Goal: Navigation & Orientation: Find specific page/section

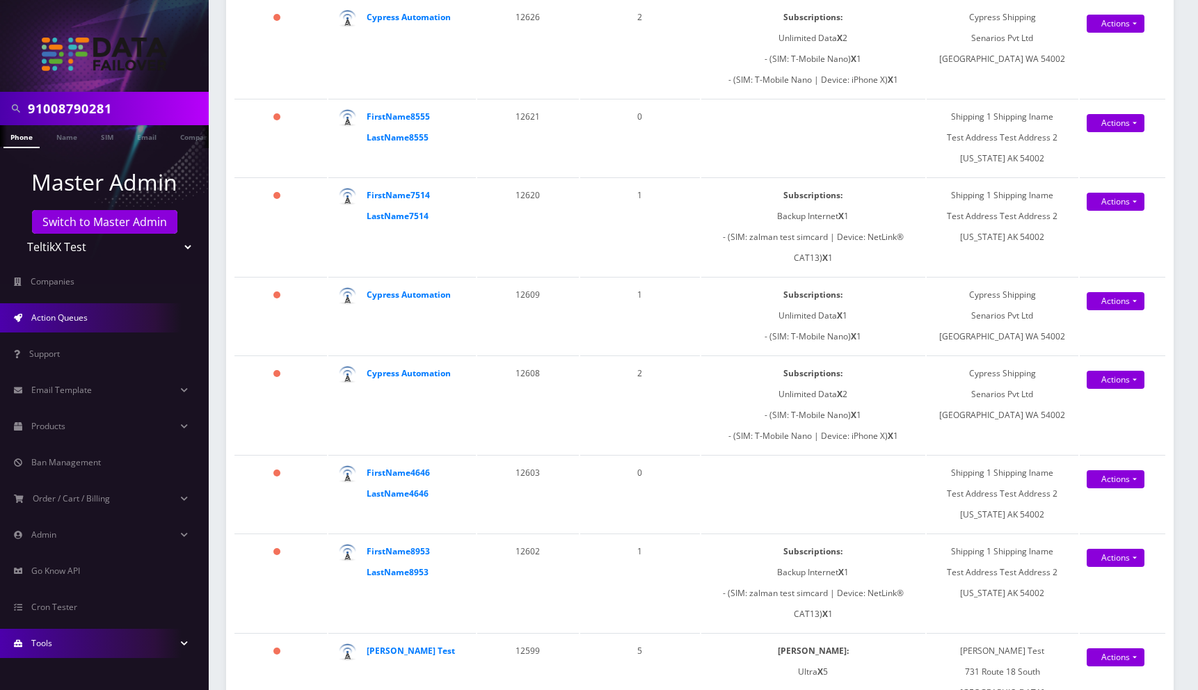
click at [58, 637] on link "Tools" at bounding box center [104, 643] width 209 height 29
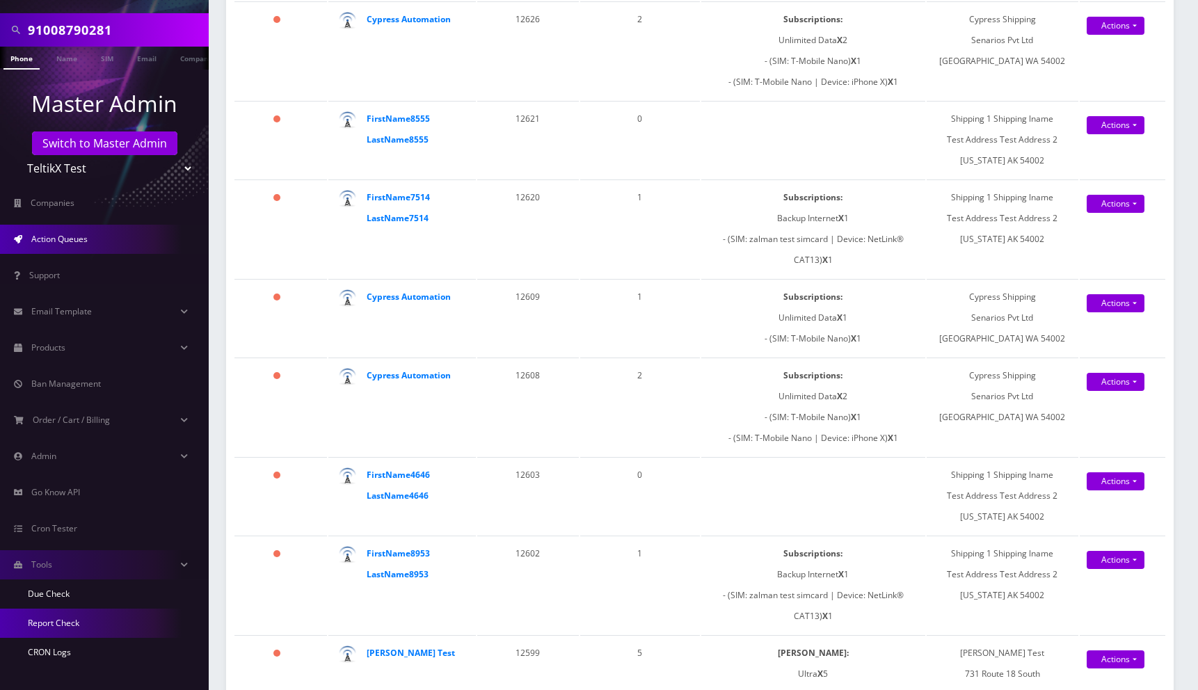
scroll to position [84, 0]
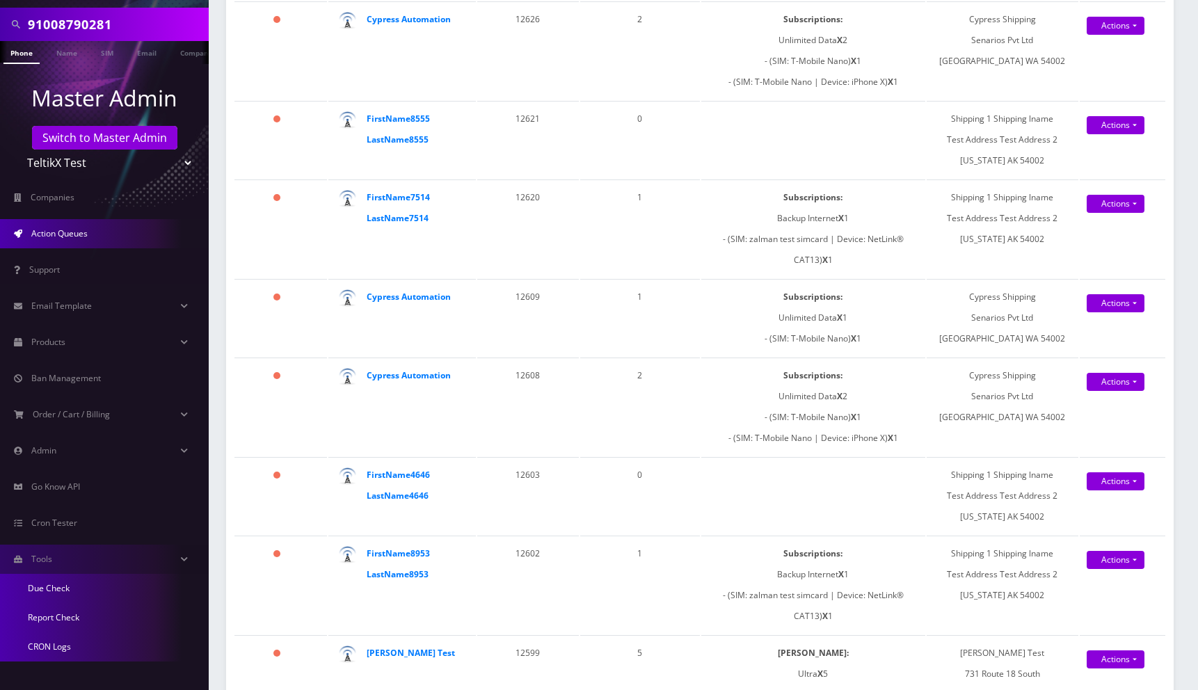
click at [60, 589] on link "Due Check" at bounding box center [104, 588] width 209 height 29
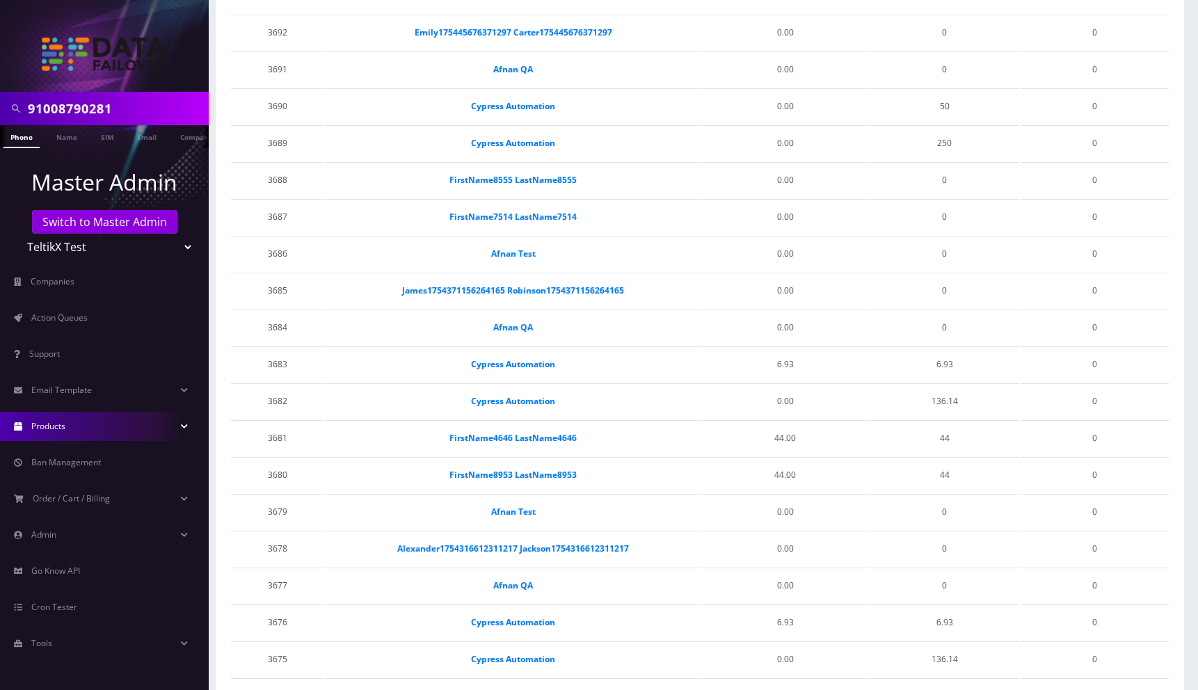
scroll to position [489, 0]
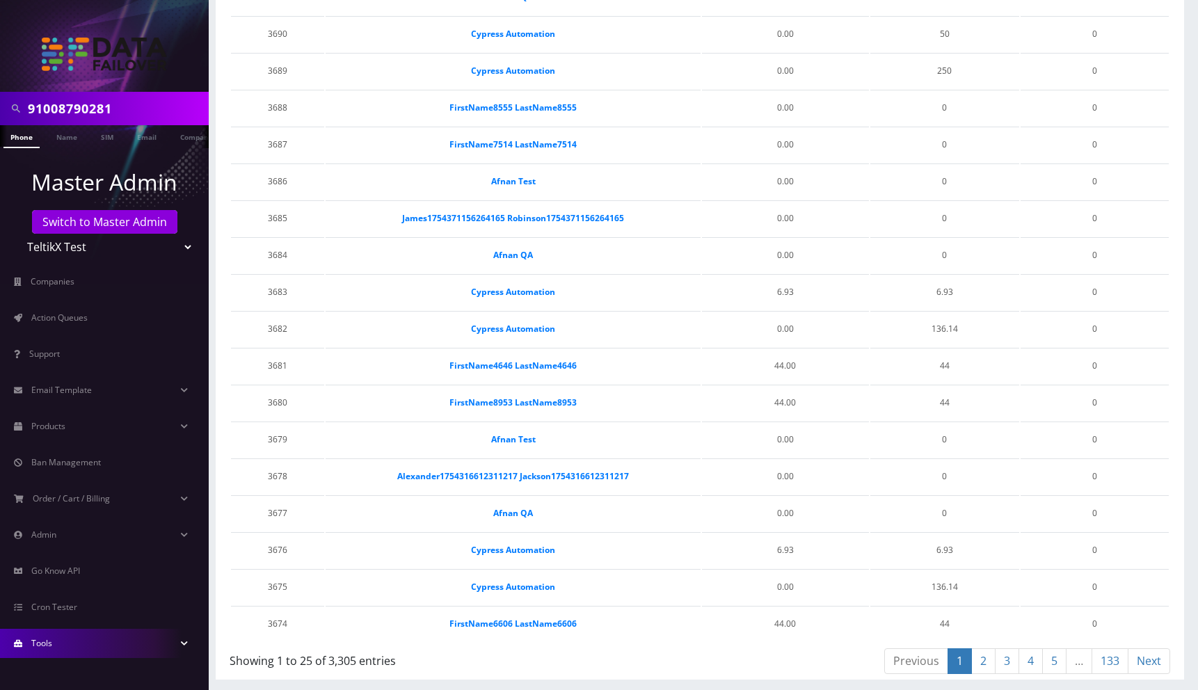
click at [61, 426] on link "Tools" at bounding box center [104, 643] width 209 height 29
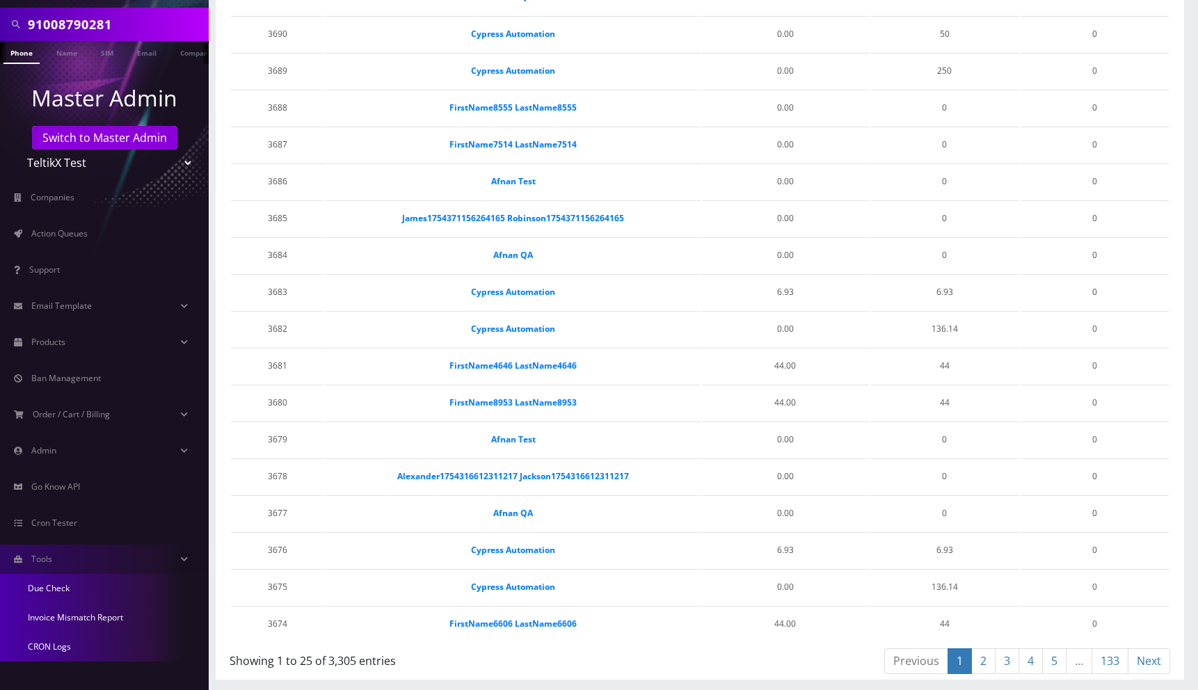
click at [74, 426] on link "Invoice Mismatch Report" at bounding box center [104, 617] width 209 height 29
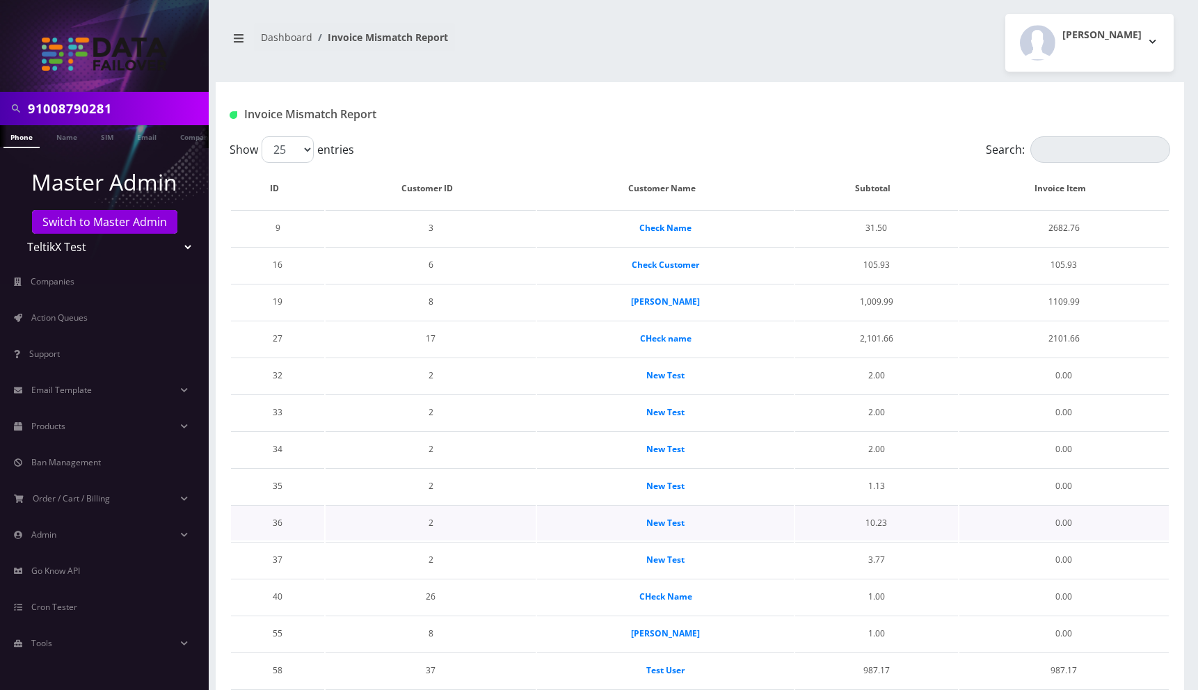
scroll to position [489, 0]
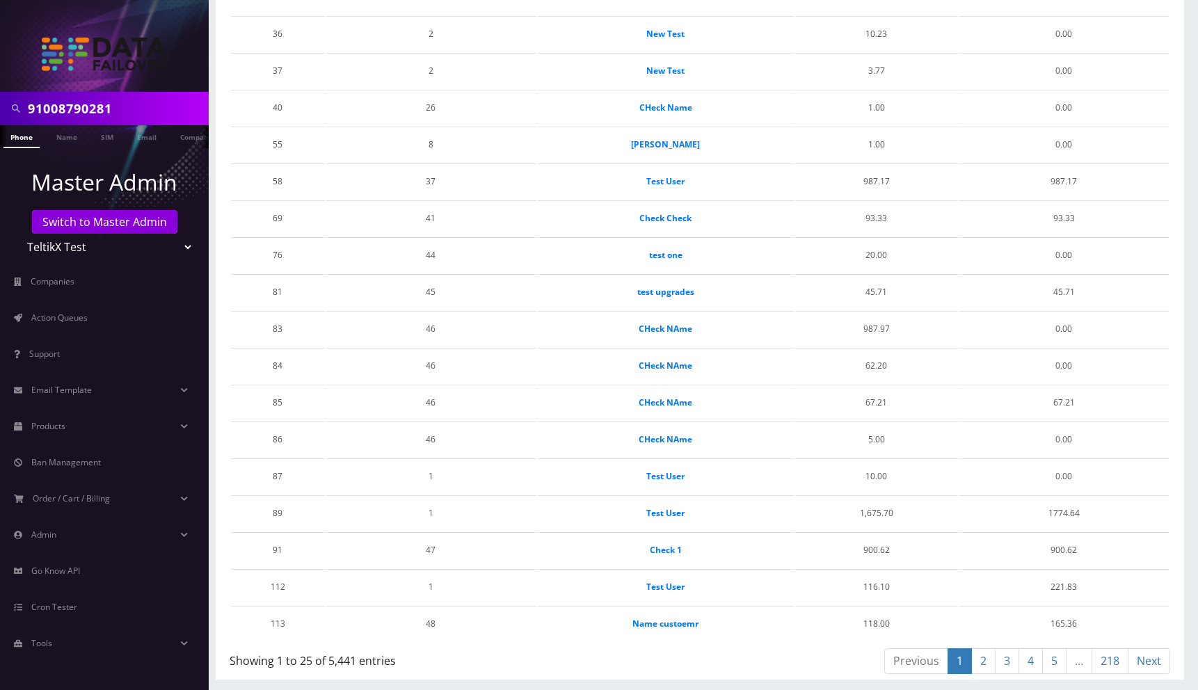
click at [1106, 658] on link "218" at bounding box center [1110, 661] width 37 height 26
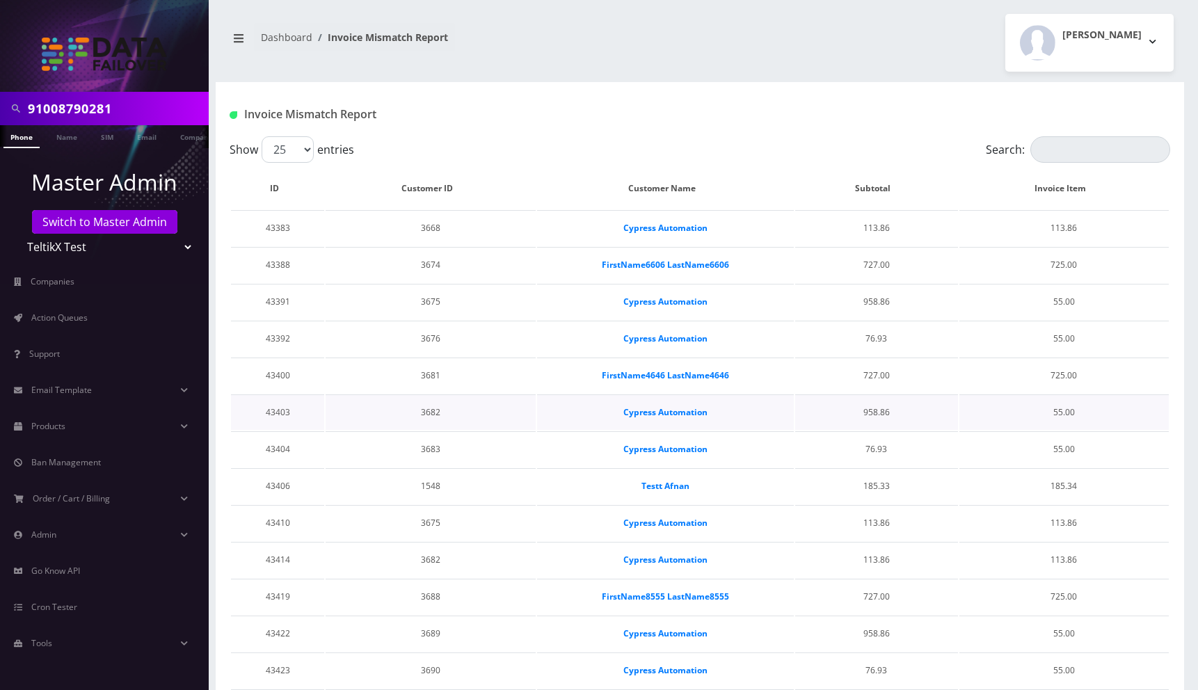
scroll to position [157, 0]
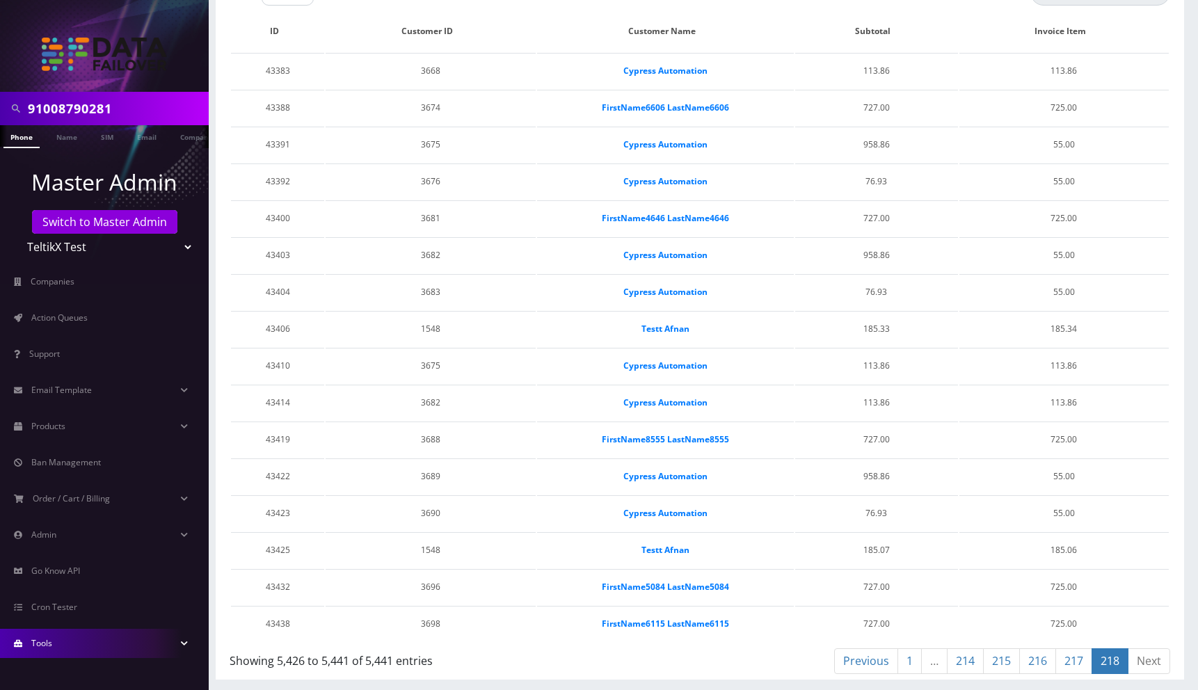
click at [54, 651] on link "Tools" at bounding box center [104, 643] width 209 height 29
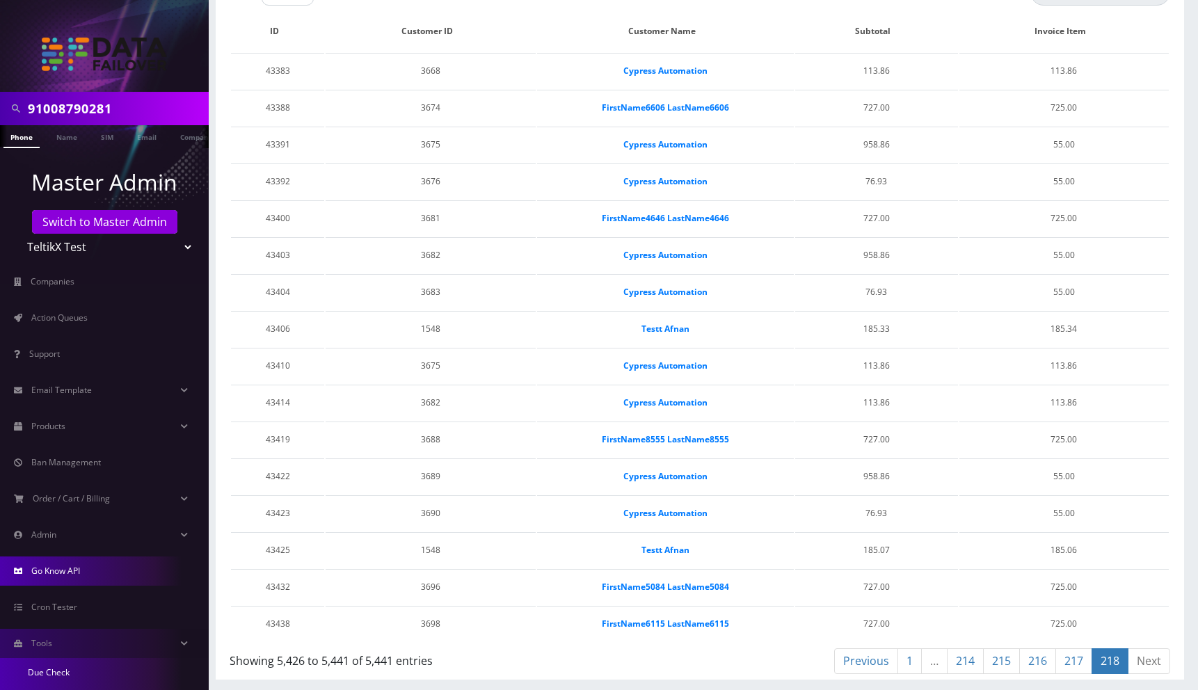
scroll to position [84, 0]
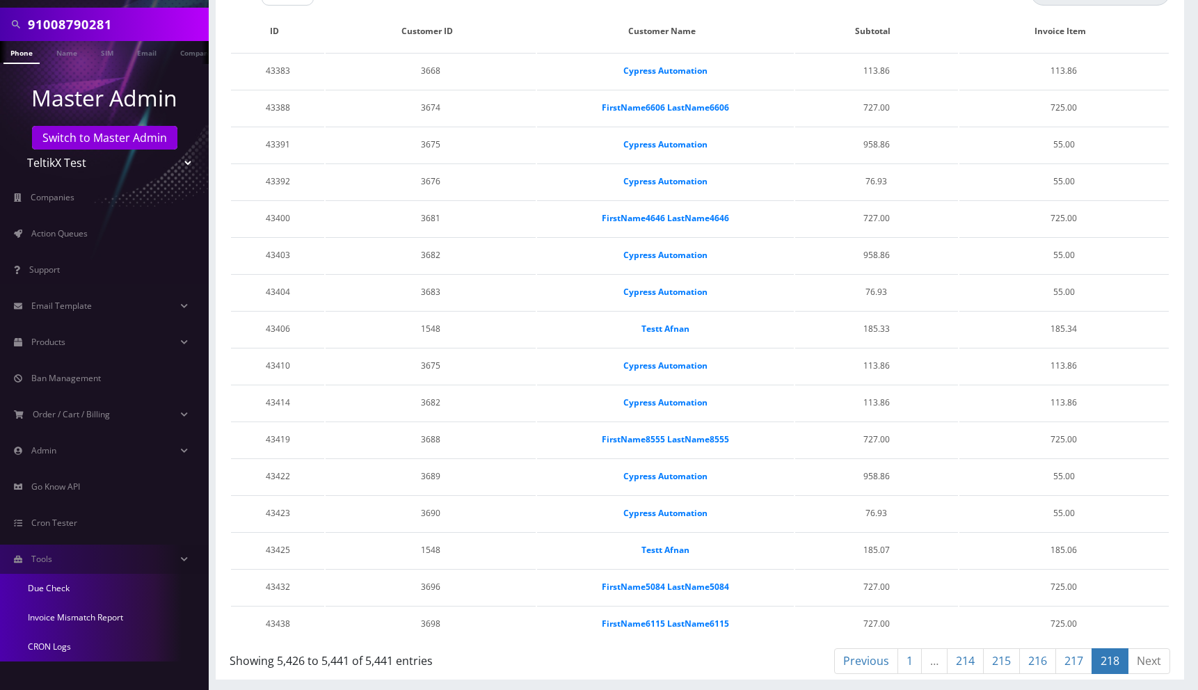
click at [61, 647] on link "CRON Logs" at bounding box center [104, 646] width 209 height 29
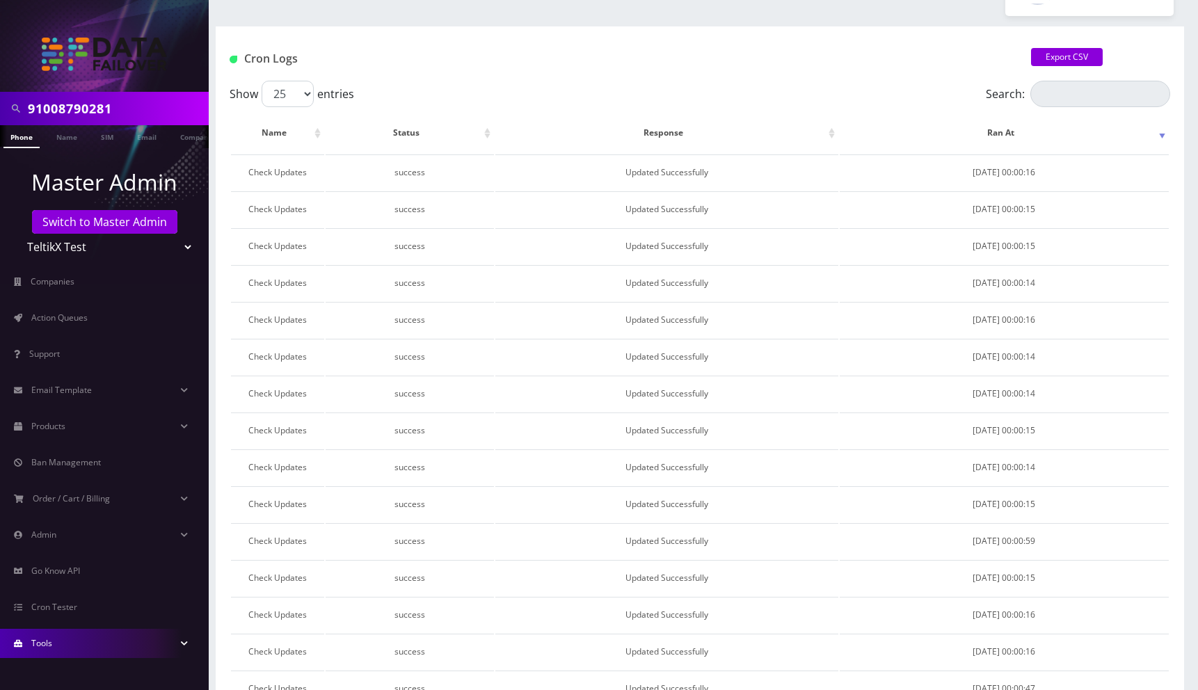
scroll to position [67, 0]
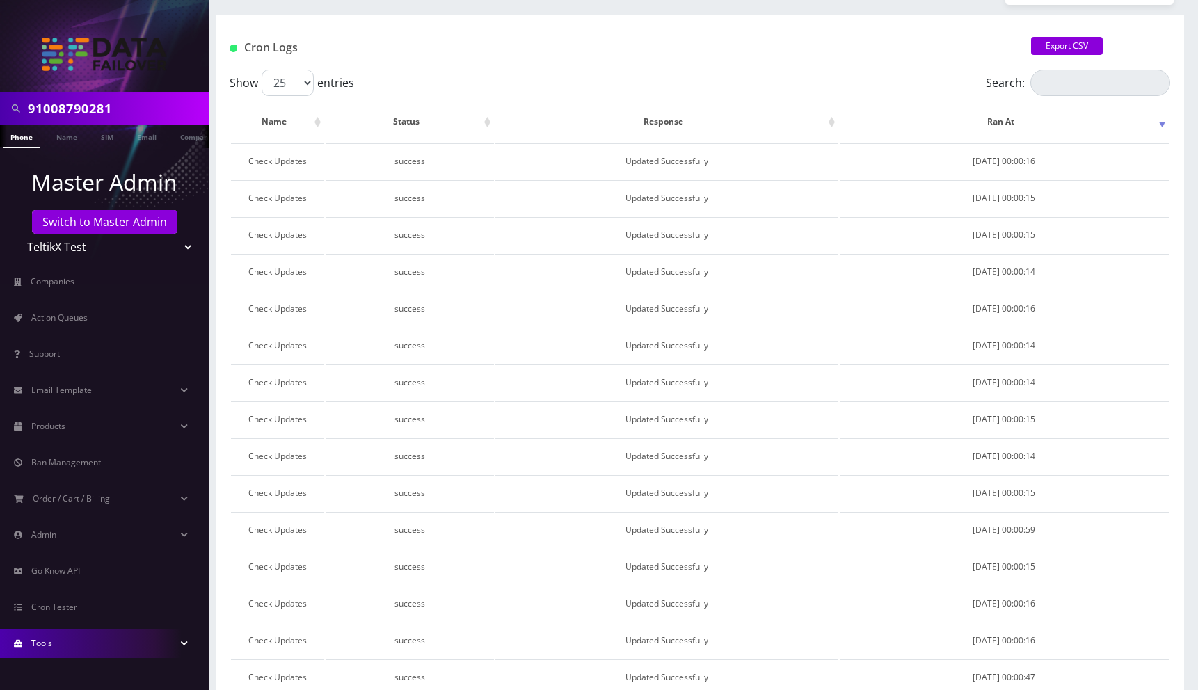
click at [56, 641] on link "Tools" at bounding box center [104, 643] width 209 height 29
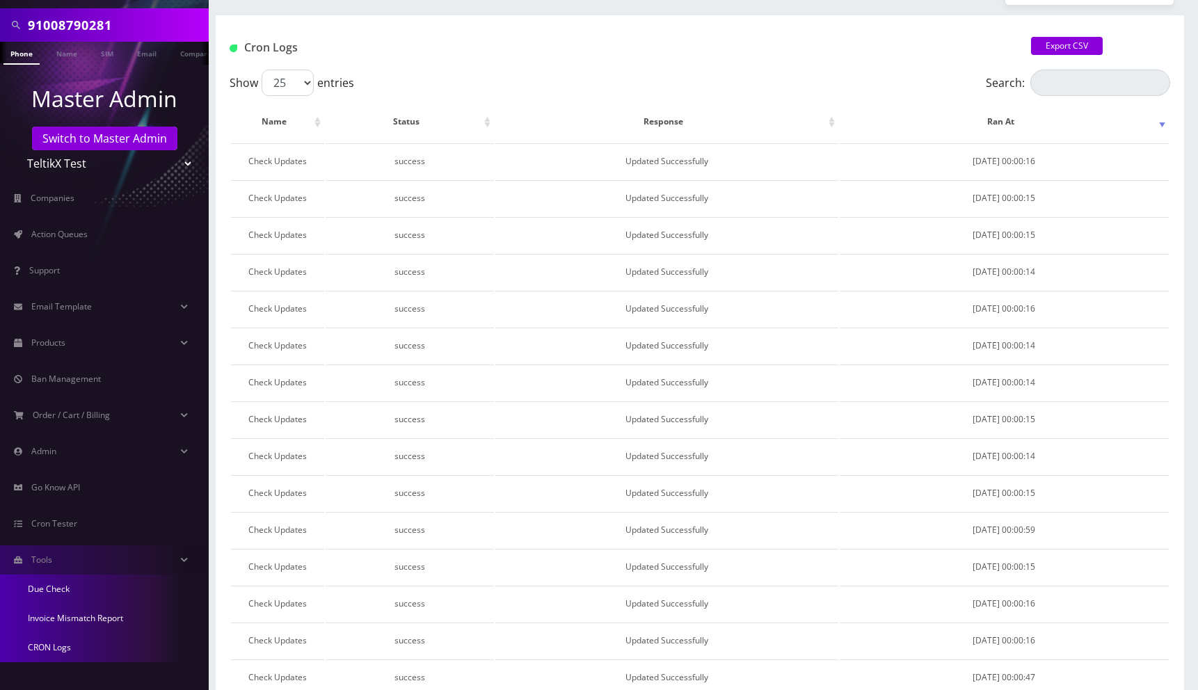
scroll to position [84, 0]
click at [68, 619] on link "Invoice Mismatch Report" at bounding box center [104, 617] width 209 height 29
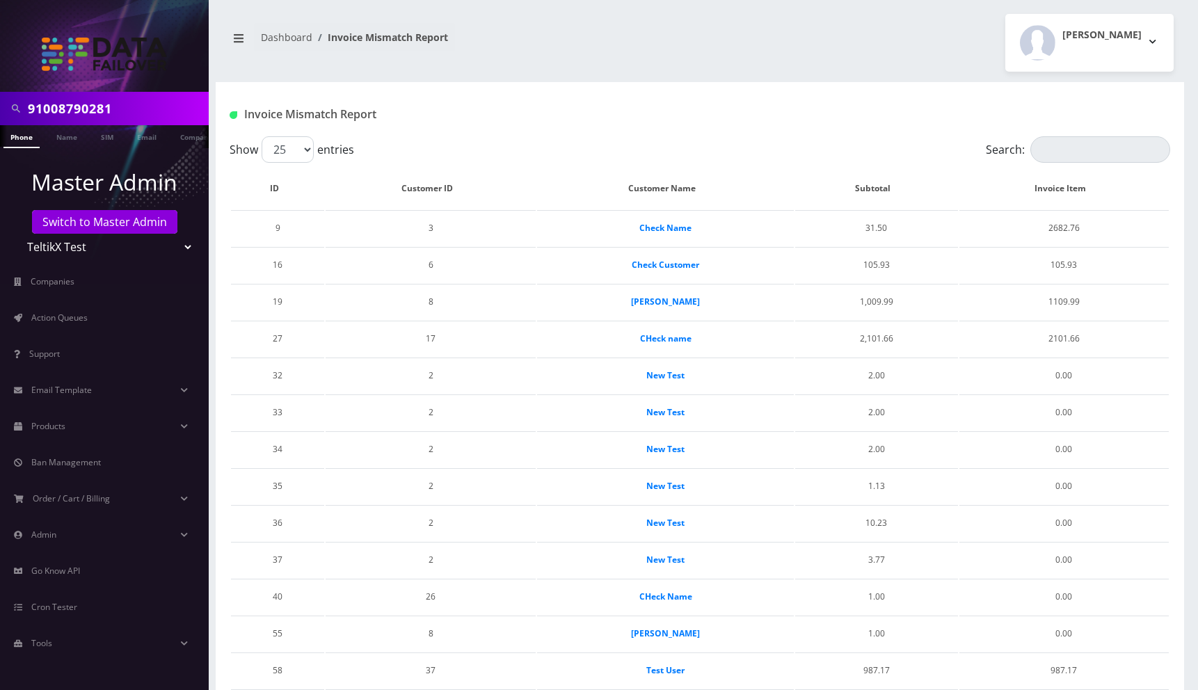
scroll to position [489, 0]
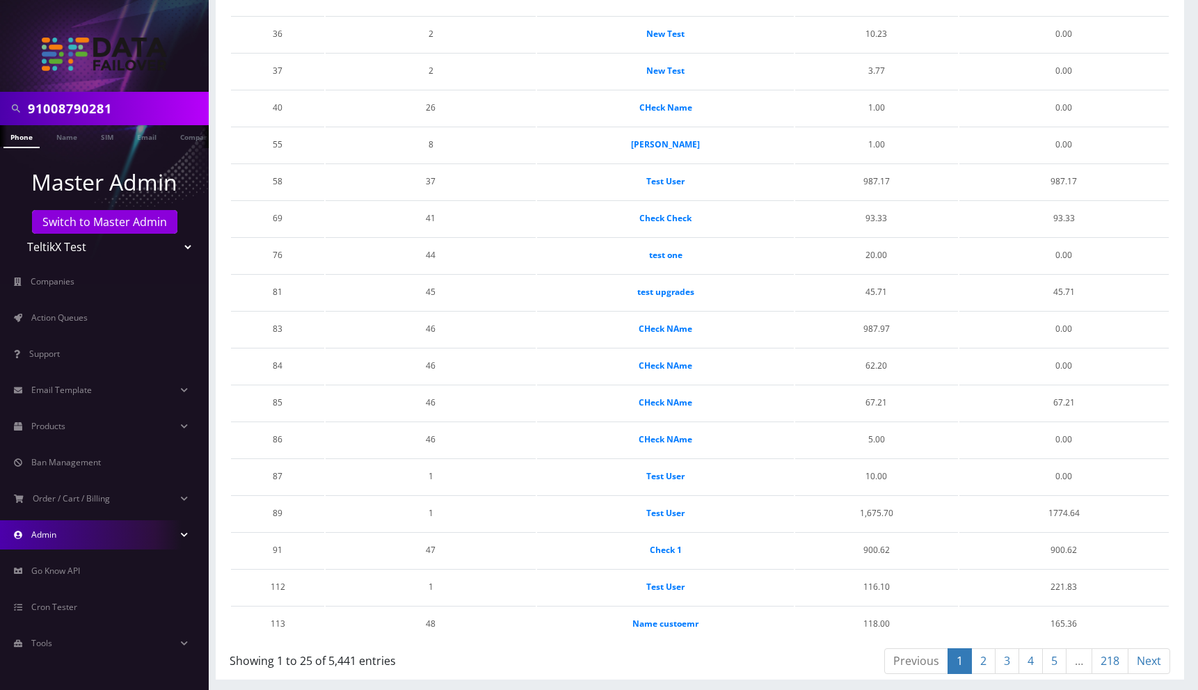
click at [81, 534] on link "Admin" at bounding box center [104, 534] width 209 height 29
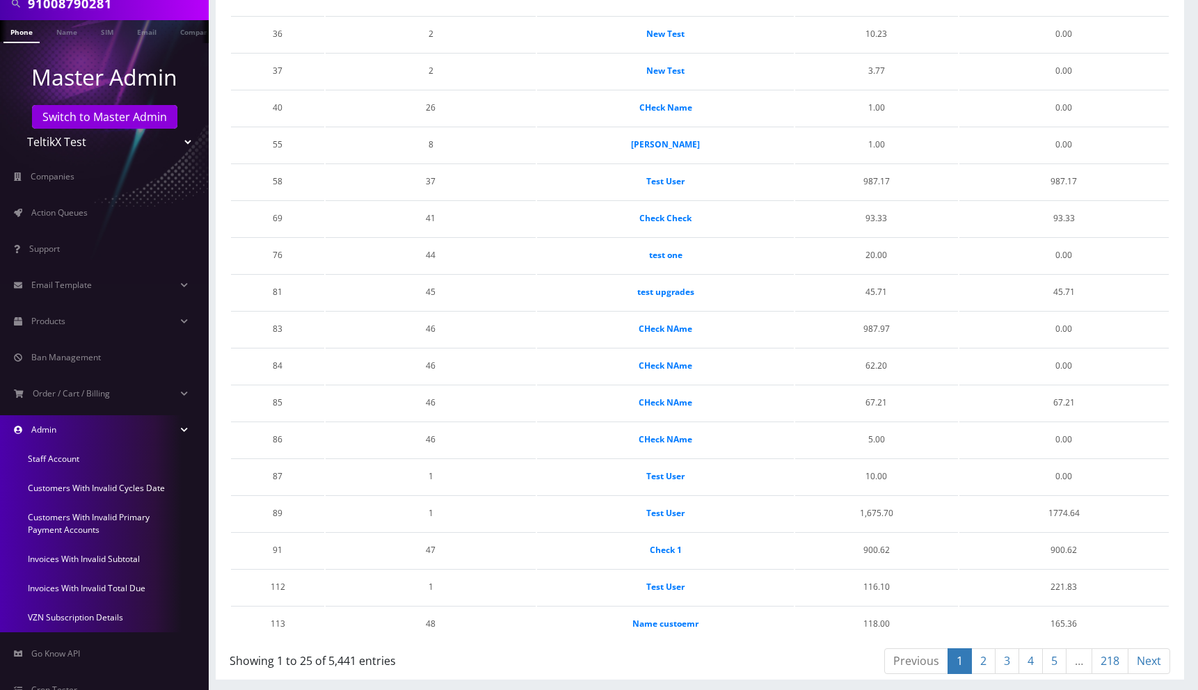
scroll to position [103, 0]
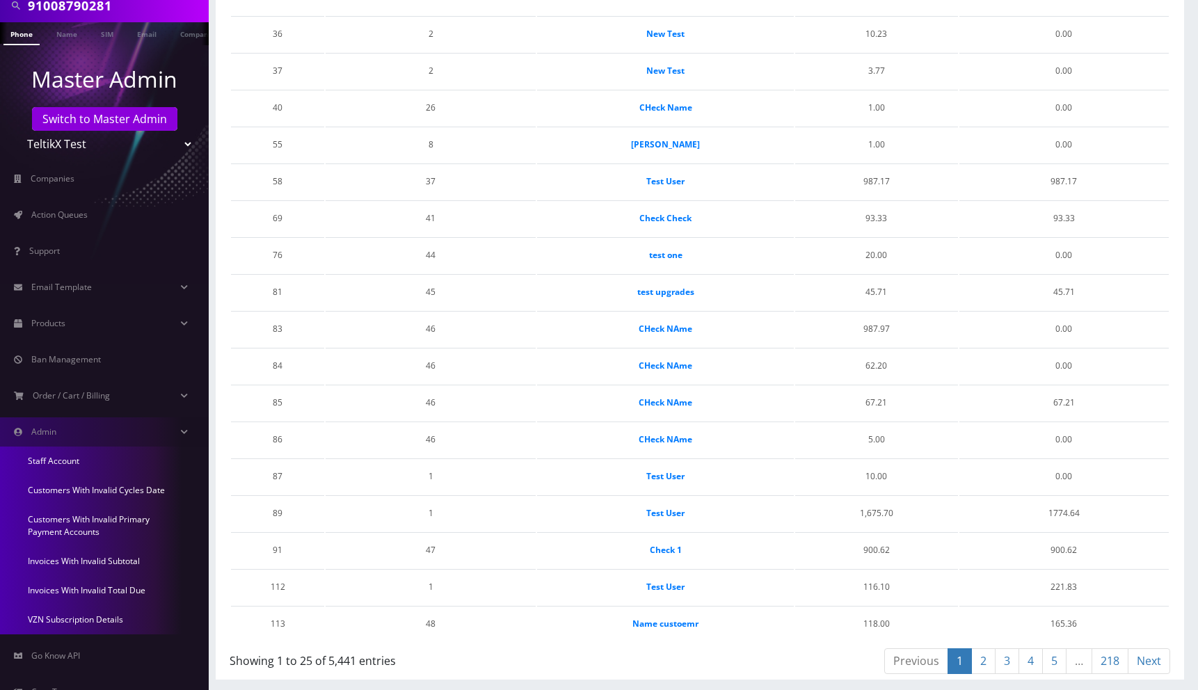
click at [90, 488] on link "Customers With Invalid Cycles Date" at bounding box center [104, 490] width 209 height 29
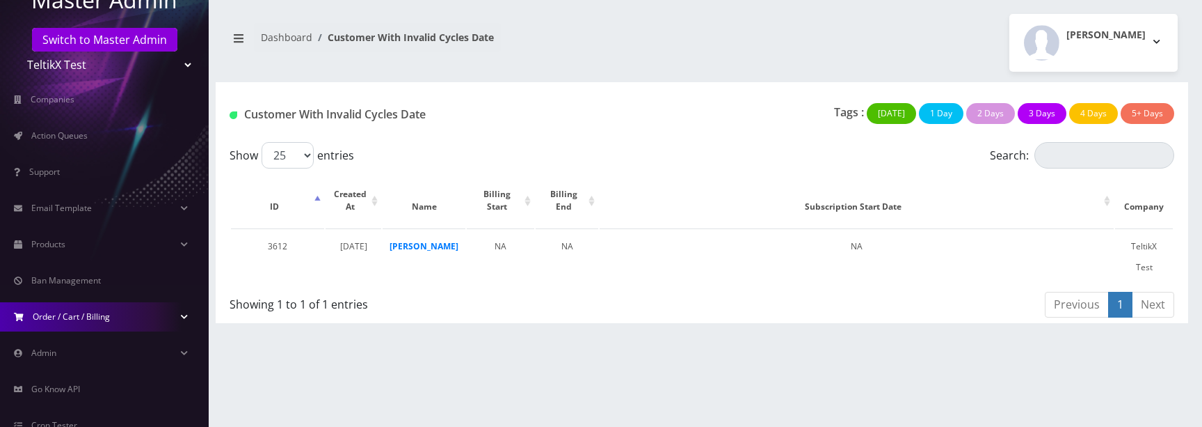
scroll to position [260, 0]
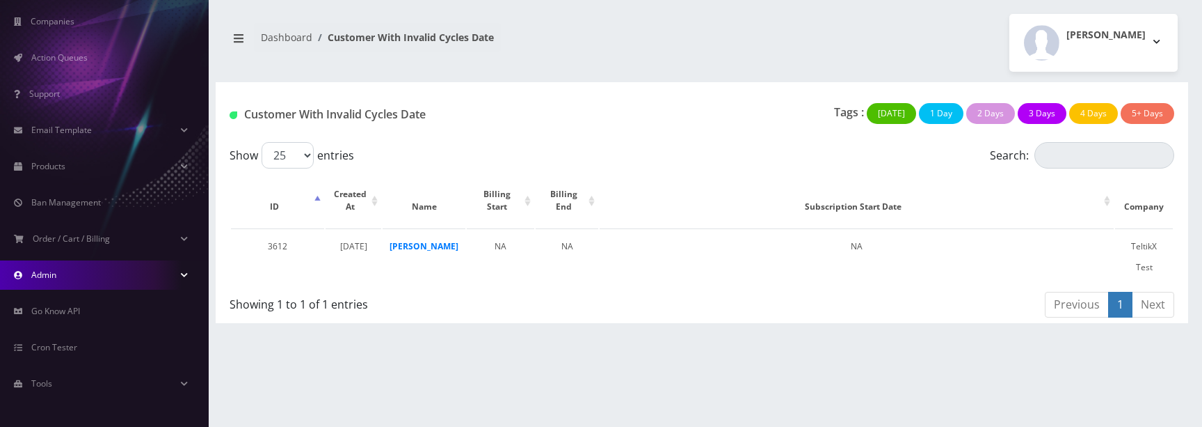
click at [90, 277] on link "Admin" at bounding box center [104, 274] width 209 height 29
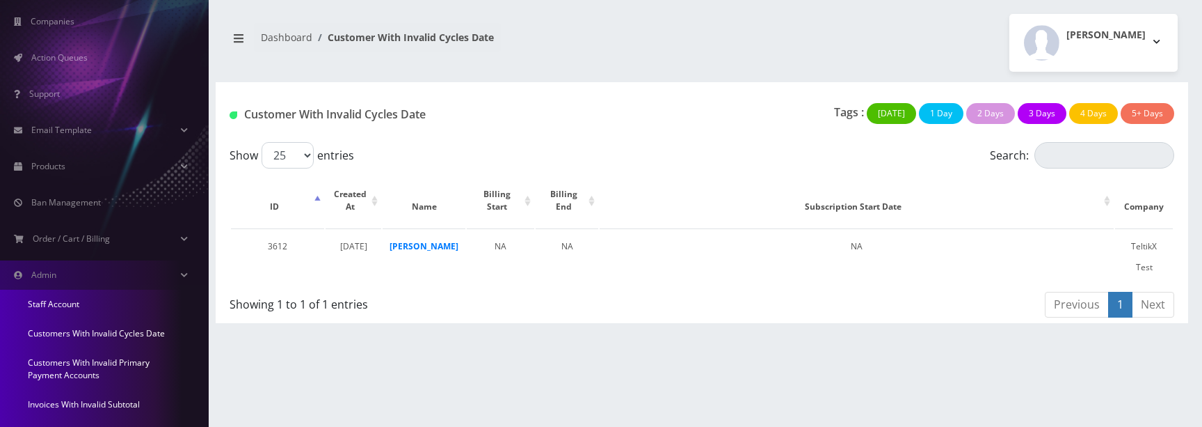
click at [80, 334] on link "Customers With Invalid Cycles Date" at bounding box center [104, 333] width 209 height 29
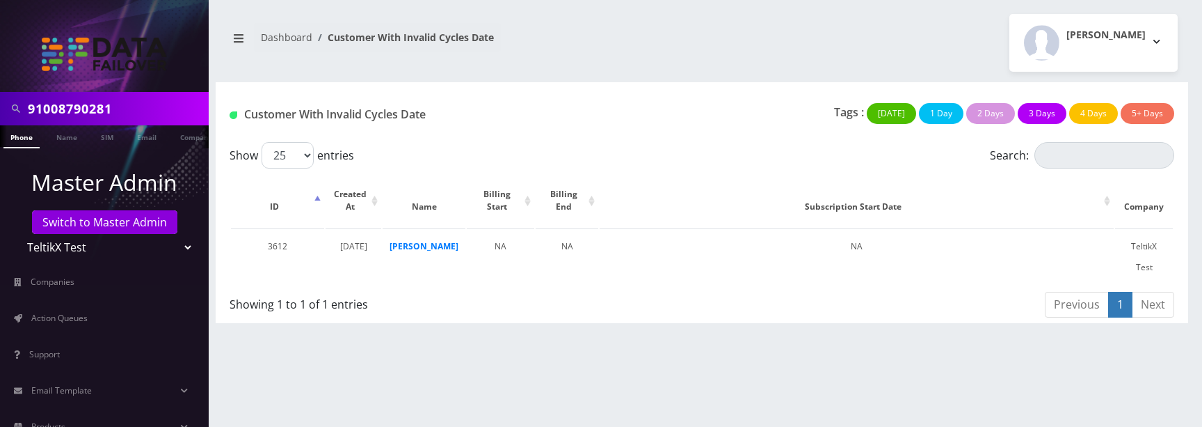
click at [765, 70] on div "Moshe Gorin Logout" at bounding box center [945, 43] width 486 height 58
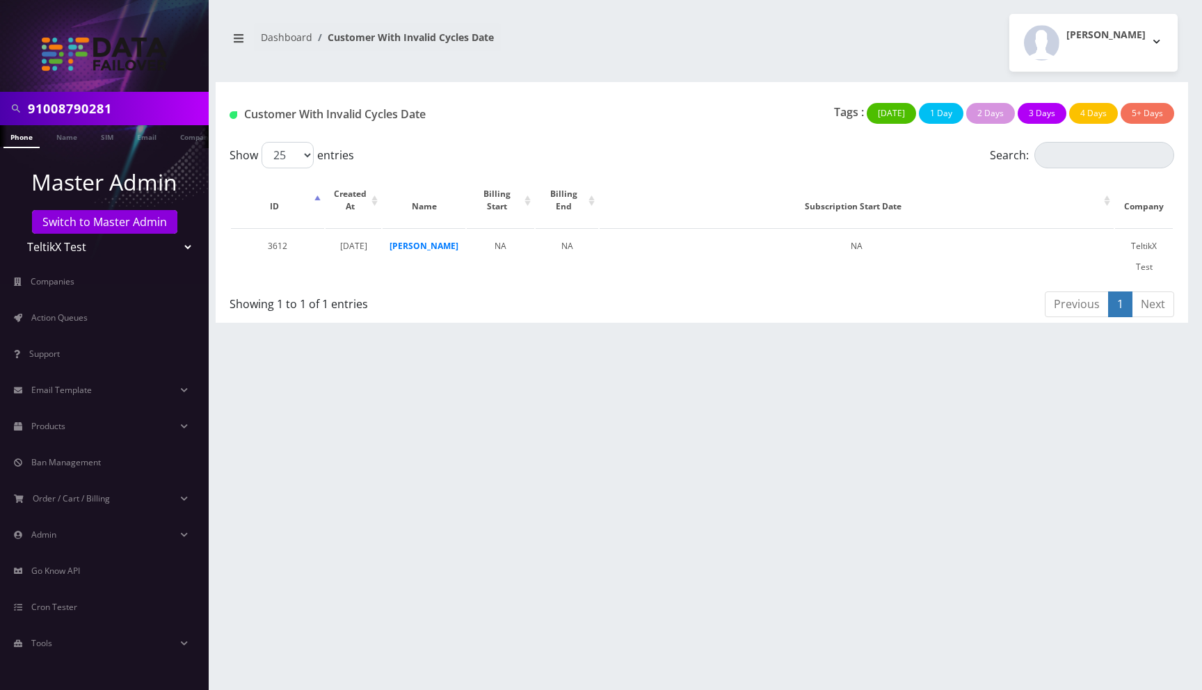
click at [112, 108] on input "91008790281" at bounding box center [116, 108] width 177 height 26
click at [598, 381] on div "91008790281 Phone Name SIM Email Company Customer Dashboard Customer With Inval…" at bounding box center [702, 345] width 1001 height 690
click at [690, 43] on nav "Dashboard Customer With Invalid Cycles Date" at bounding box center [458, 43] width 465 height 40
click at [84, 536] on link "Admin" at bounding box center [104, 534] width 209 height 29
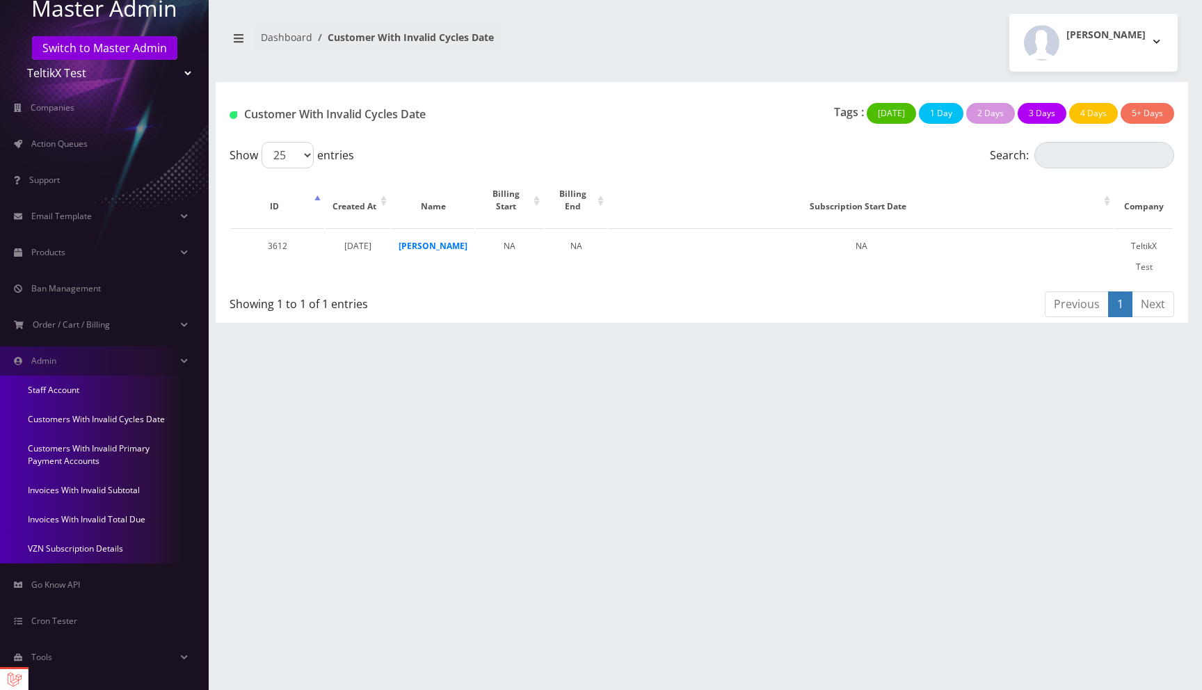
scroll to position [175, 0]
click at [82, 516] on link "Invoices With Invalid Total Due" at bounding box center [104, 518] width 209 height 29
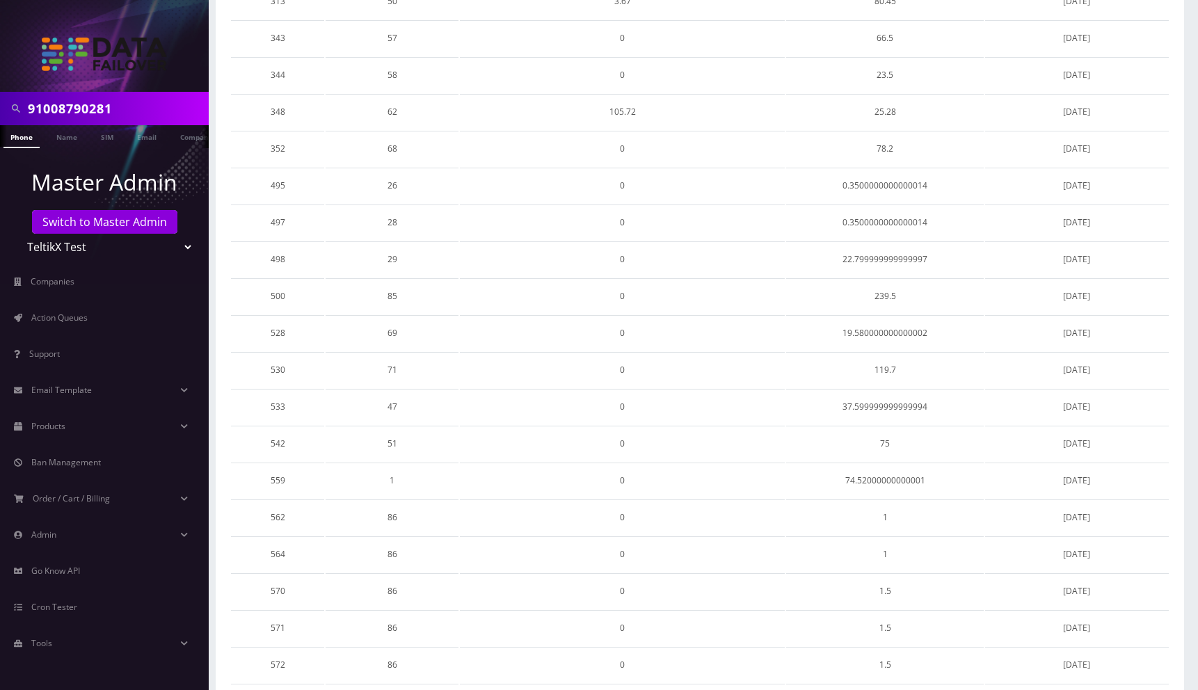
scroll to position [495, 0]
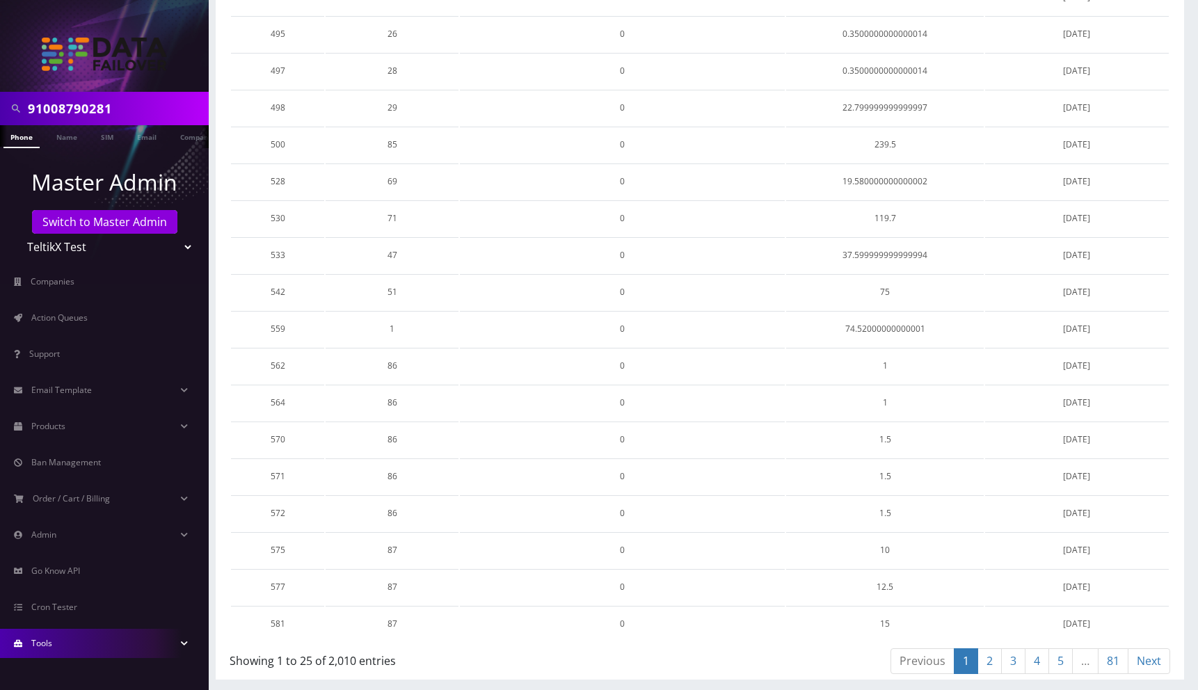
click at [81, 648] on link "Tools" at bounding box center [104, 643] width 209 height 29
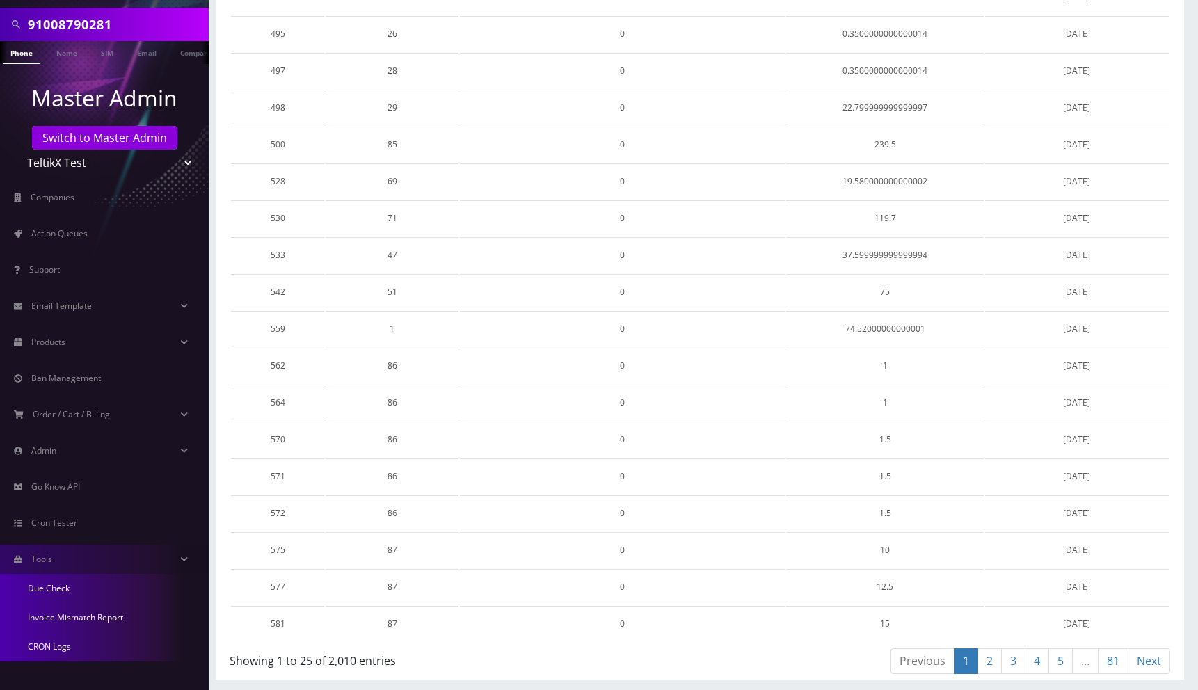
click at [79, 614] on link "Invoice Mismatch Report" at bounding box center [104, 617] width 209 height 29
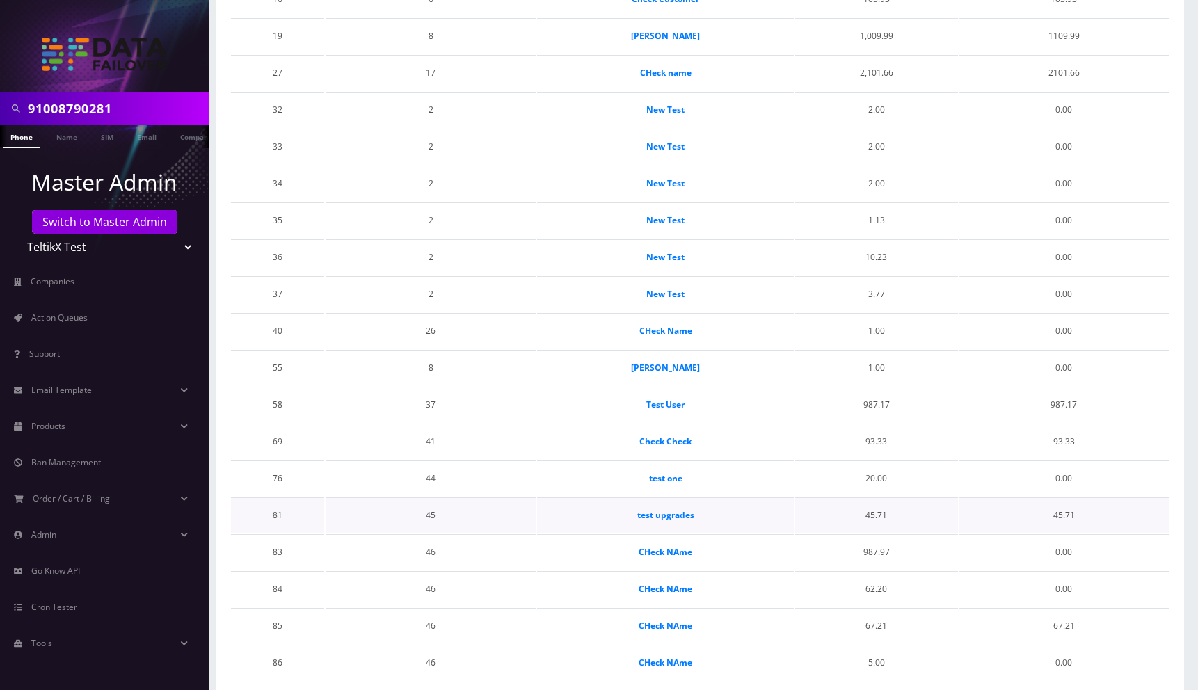
scroll to position [489, 0]
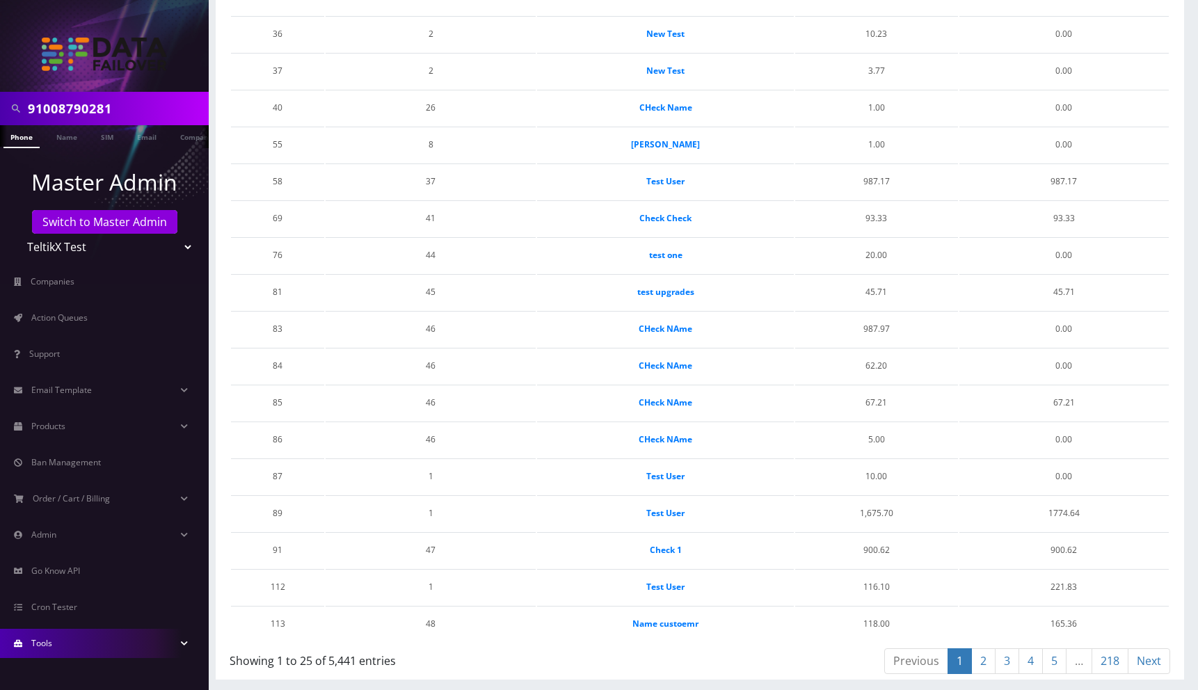
click at [60, 644] on link "Tools" at bounding box center [104, 643] width 209 height 29
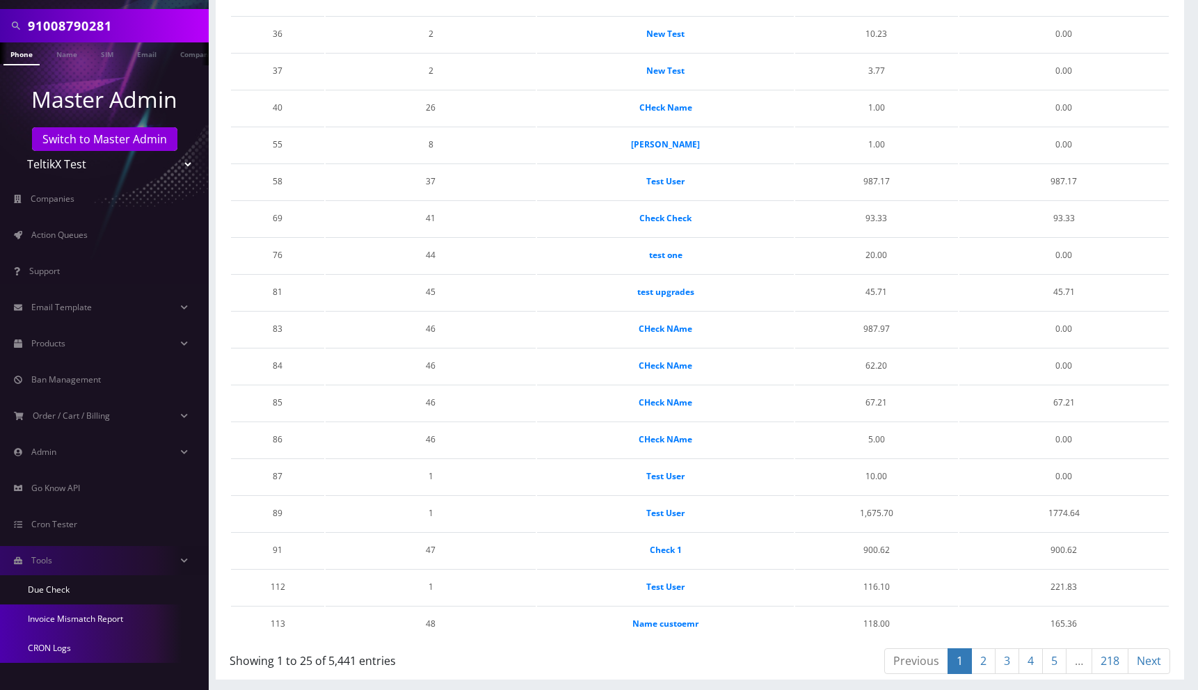
scroll to position [84, 0]
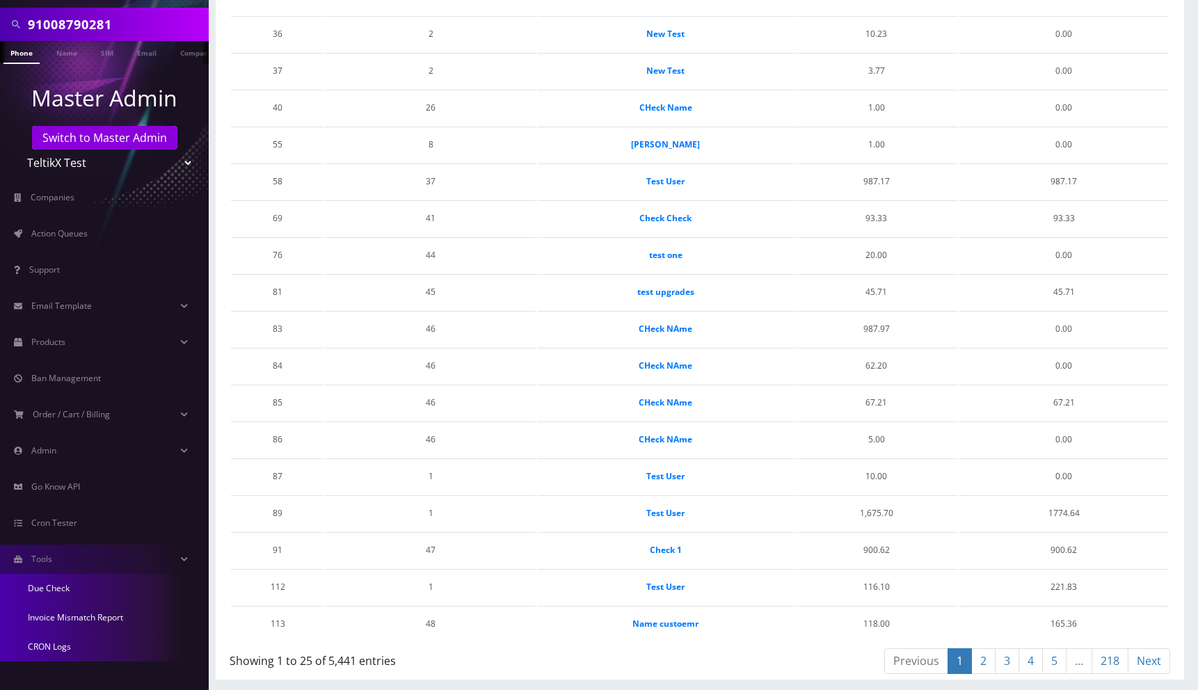
click at [58, 652] on link "CRON Logs" at bounding box center [104, 646] width 209 height 29
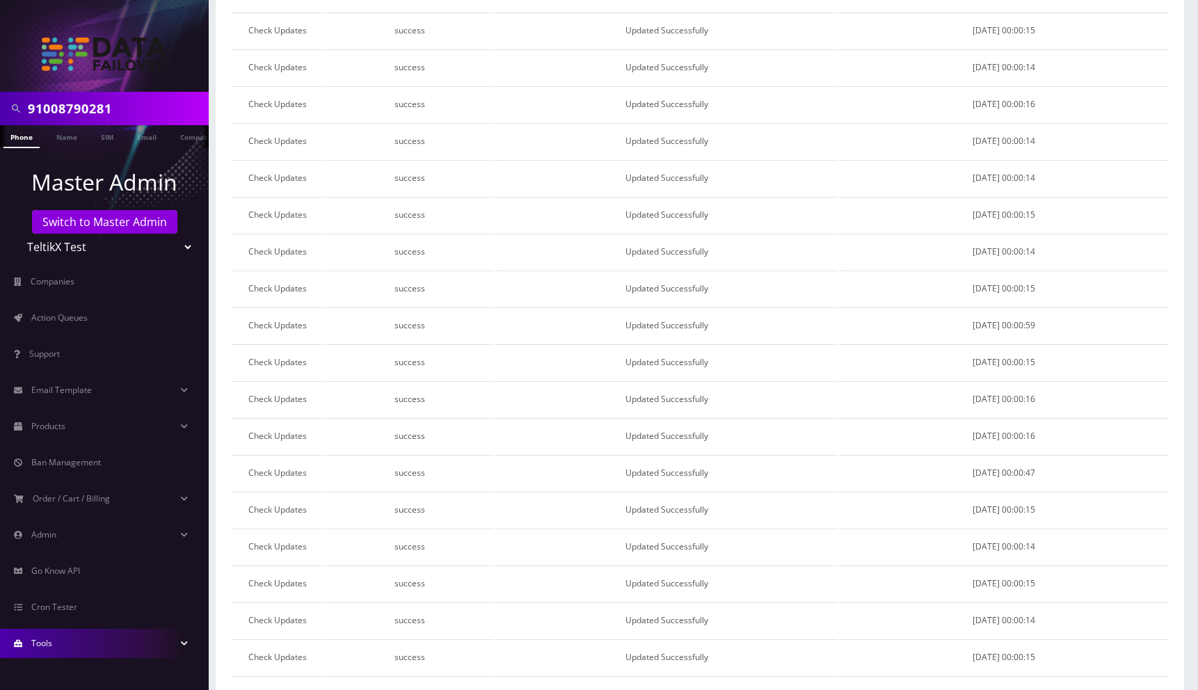
scroll to position [292, 0]
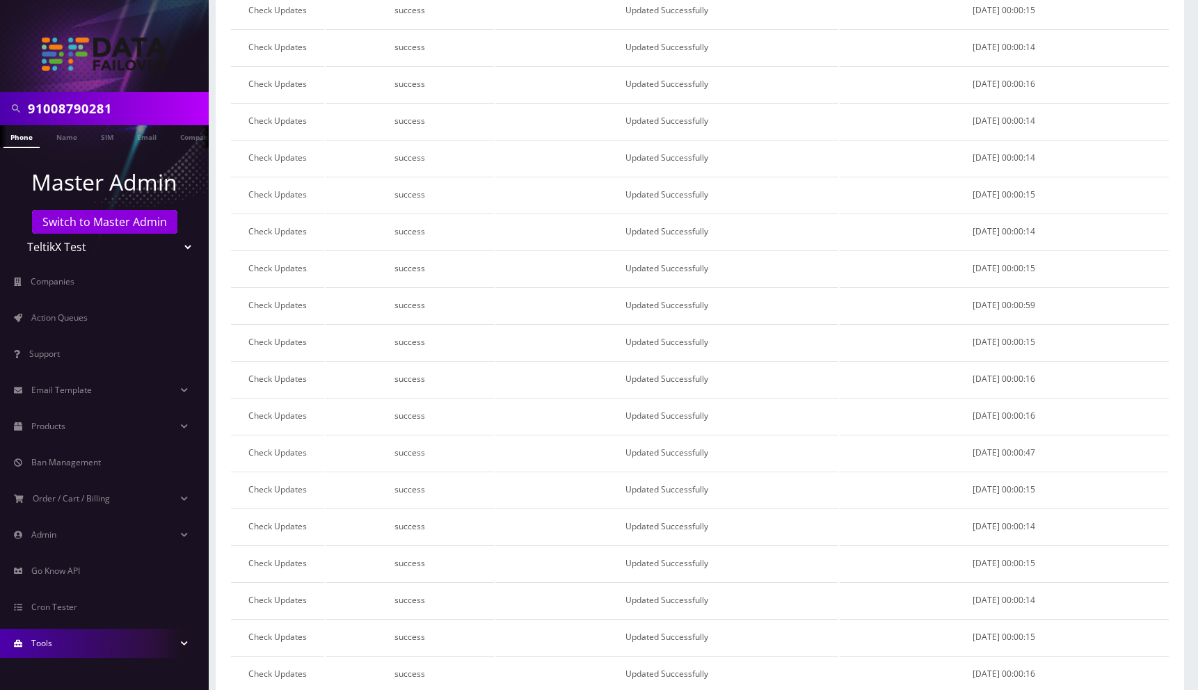
click at [77, 644] on link "Tools" at bounding box center [104, 643] width 209 height 29
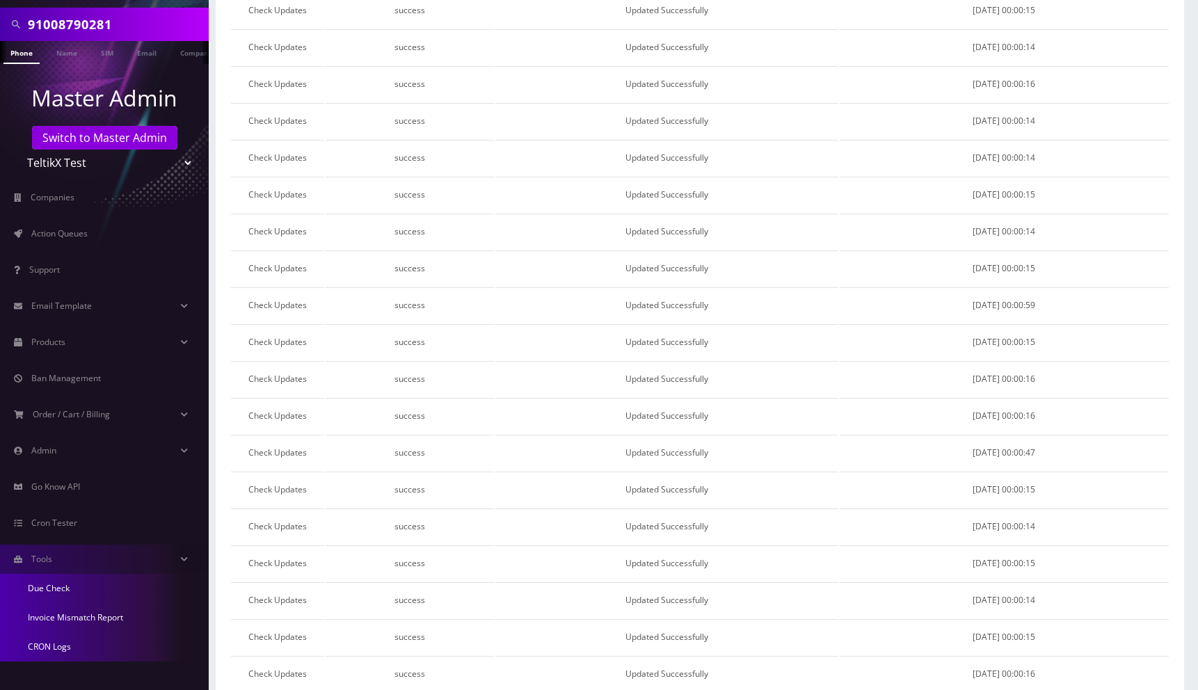
click at [73, 616] on link "Invoice Mismatch Report" at bounding box center [104, 617] width 209 height 29
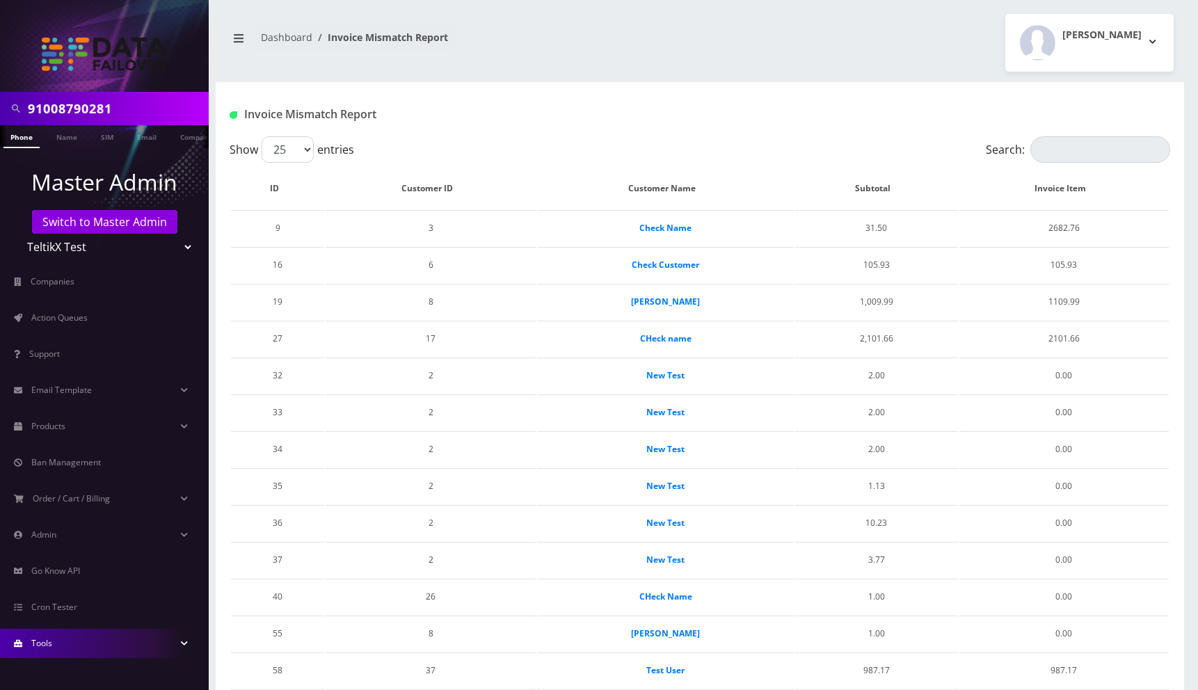
click at [63, 641] on link "Tools" at bounding box center [104, 643] width 209 height 29
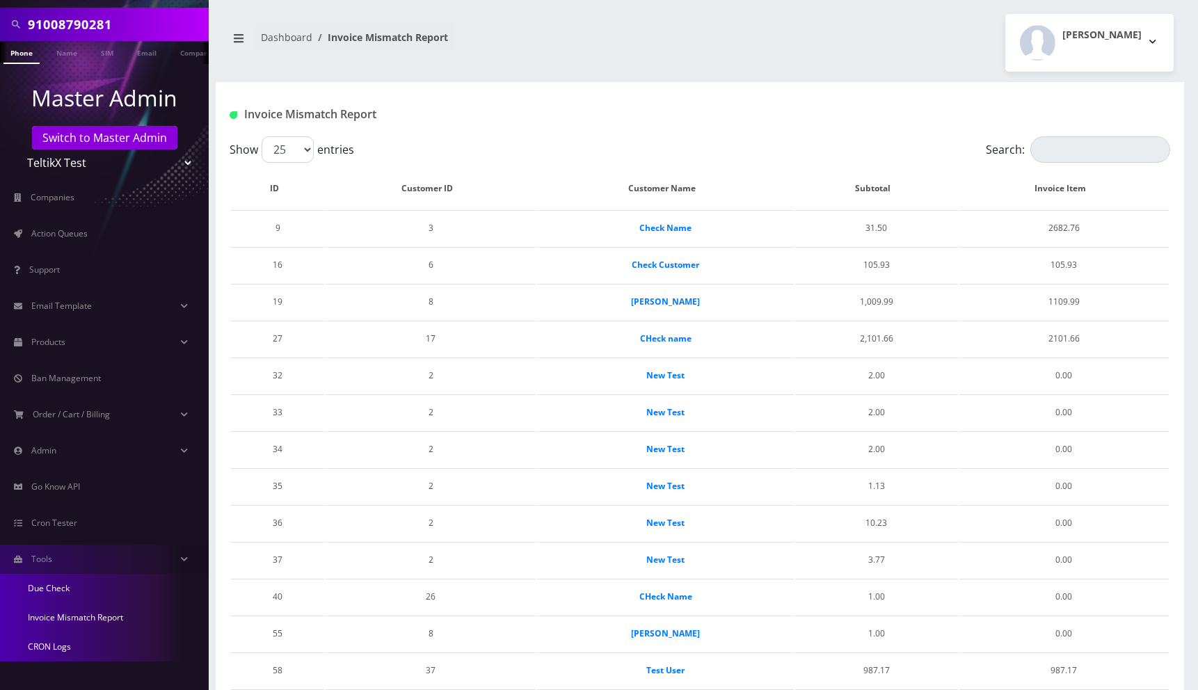
click at [60, 587] on link "Due Check" at bounding box center [104, 588] width 209 height 29
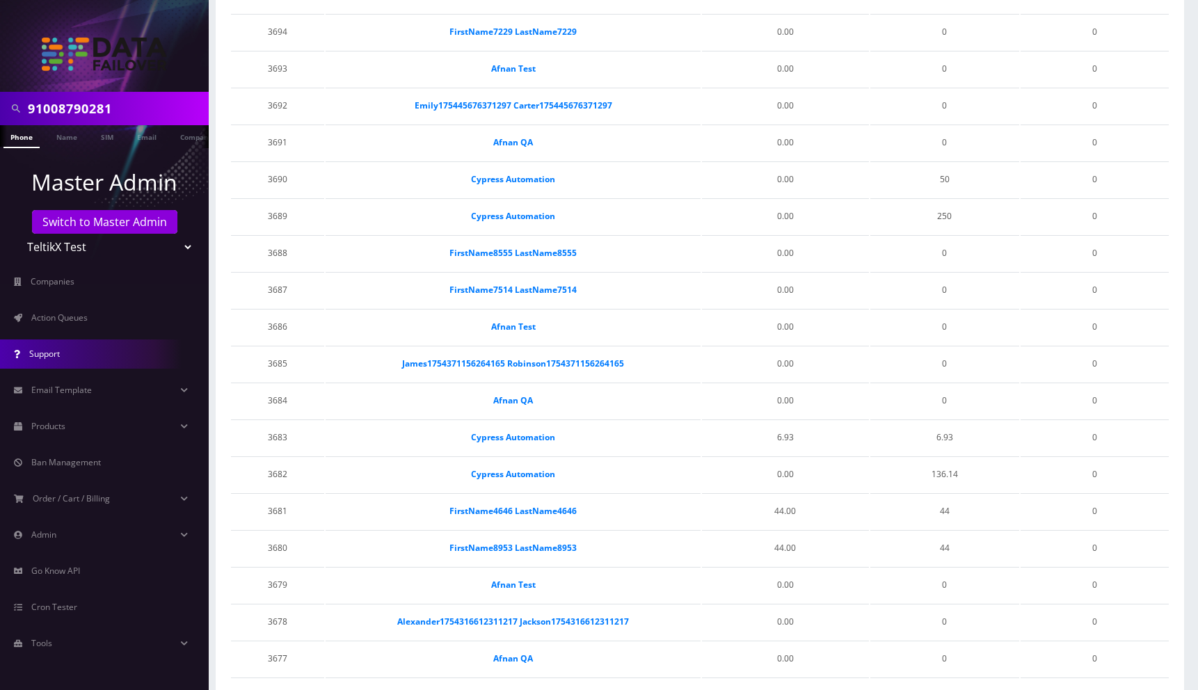
scroll to position [489, 0]
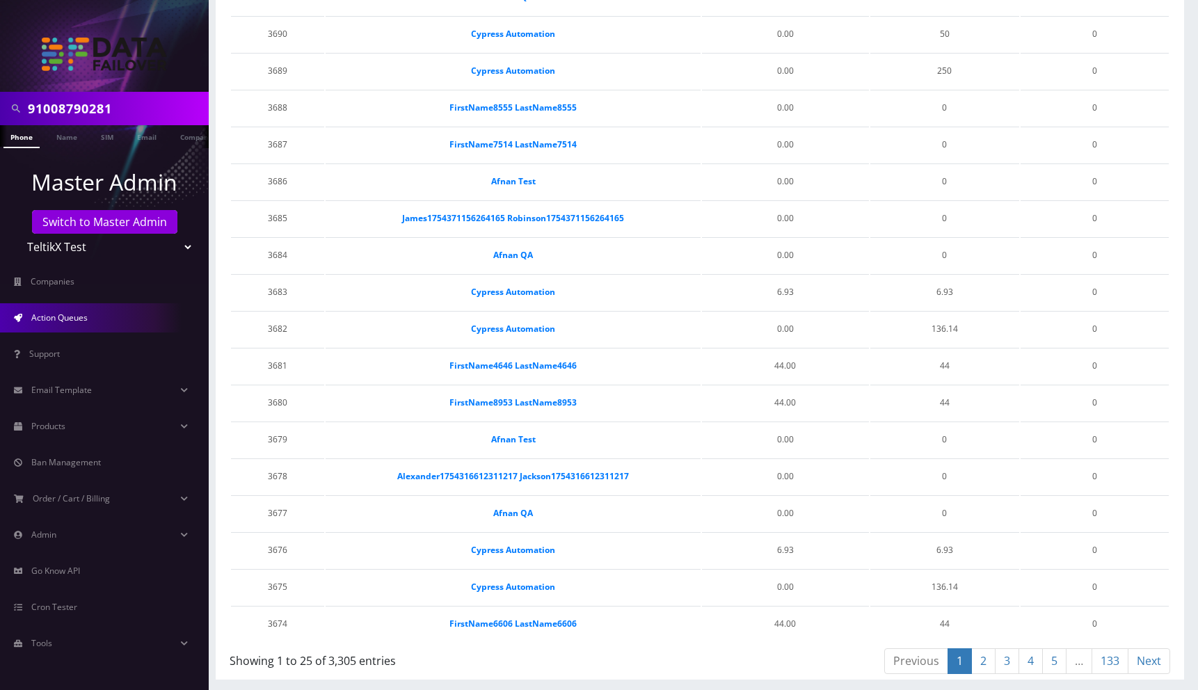
click at [79, 315] on span "Action Queues" at bounding box center [59, 318] width 56 height 12
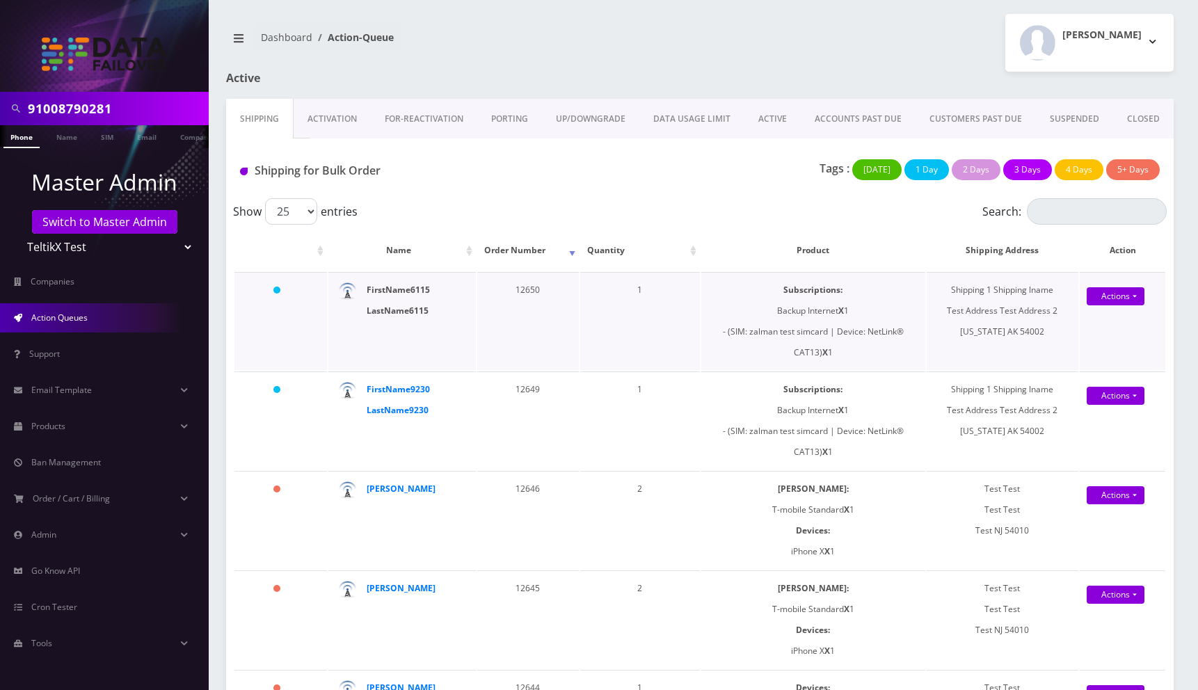
click at [406, 292] on strong "FirstName6115 LastName6115" at bounding box center [398, 300] width 63 height 33
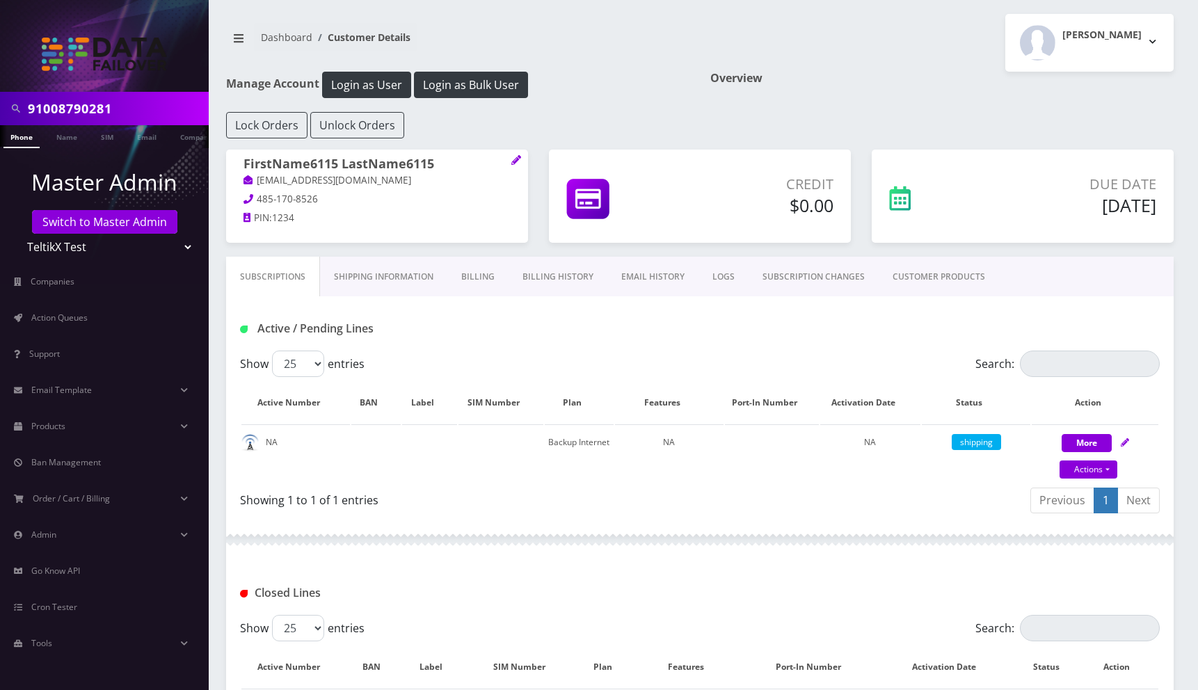
click at [362, 273] on link "Shipping Information" at bounding box center [383, 277] width 127 height 40
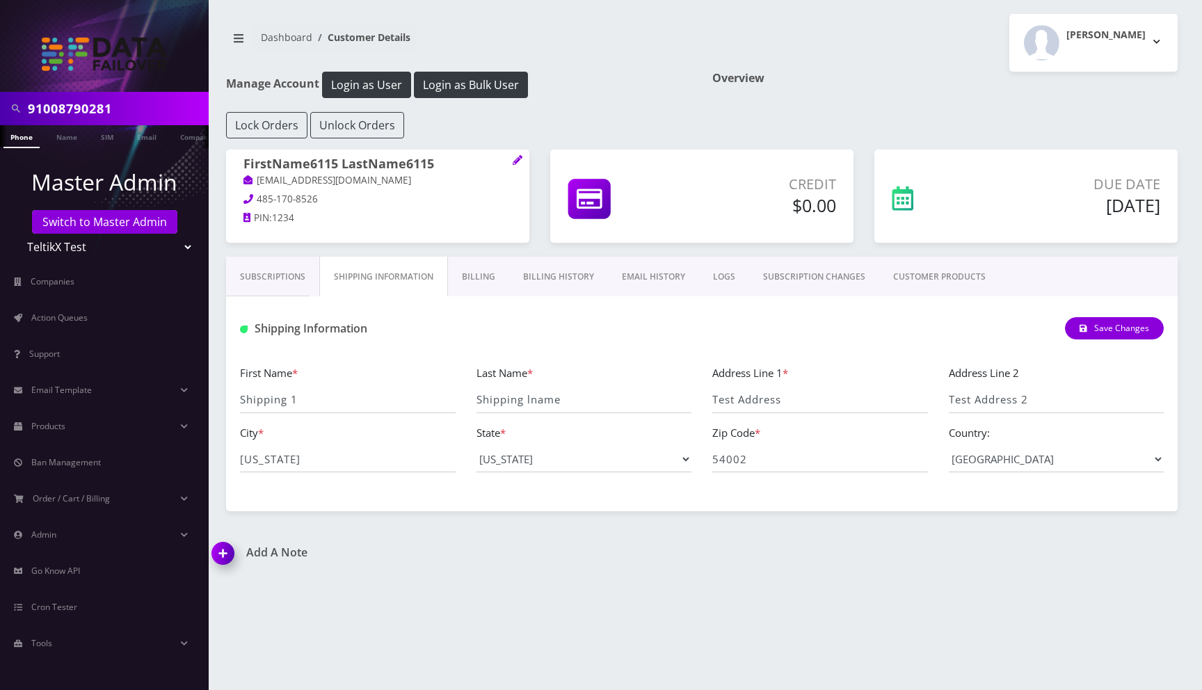
click at [486, 278] on link "Billing" at bounding box center [478, 277] width 61 height 40
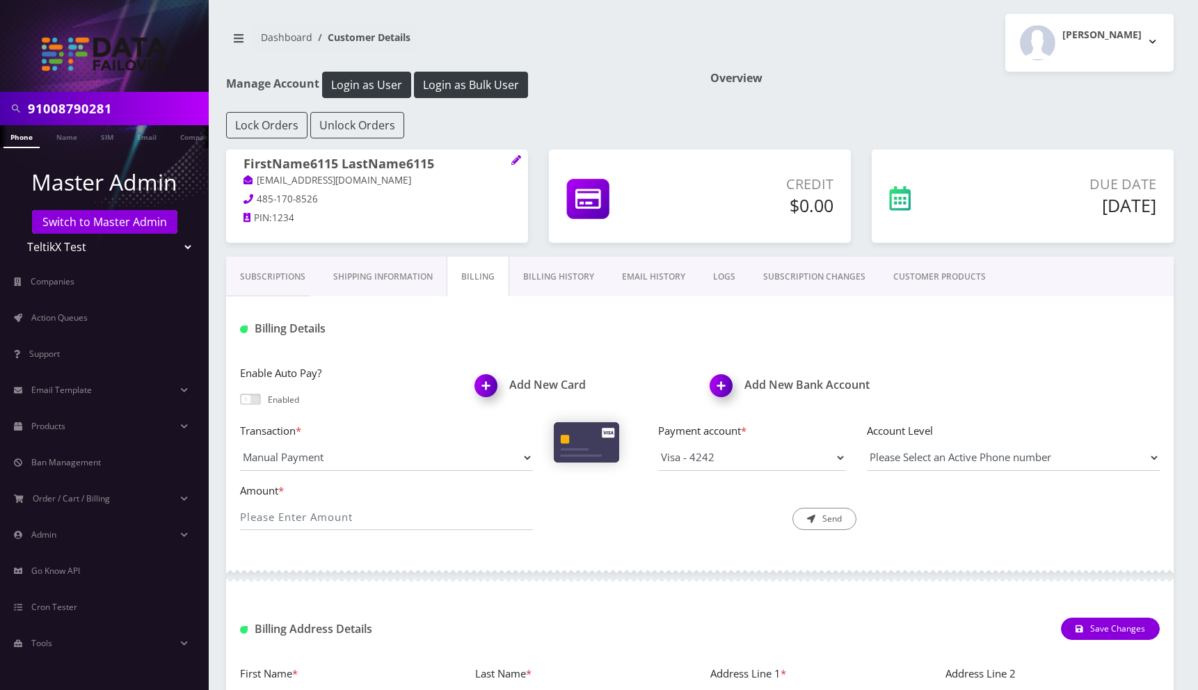
click at [568, 280] on link "Billing History" at bounding box center [558, 277] width 99 height 40
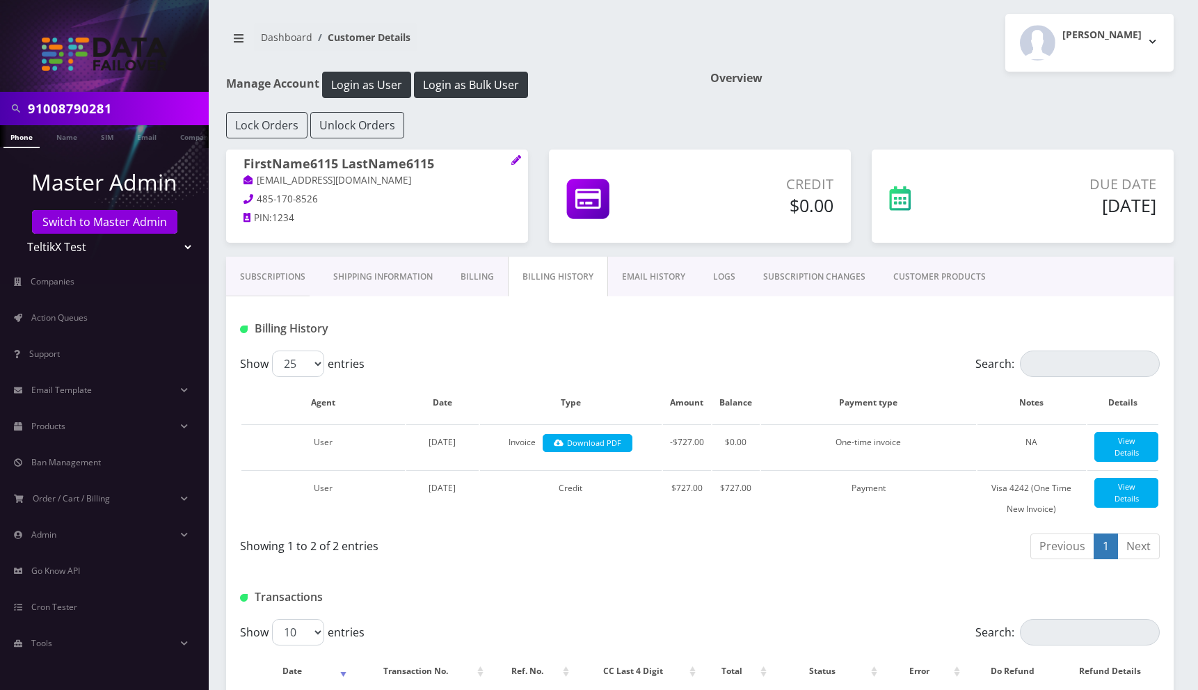
click at [664, 276] on link "EMAIL HISTORY" at bounding box center [653, 277] width 91 height 40
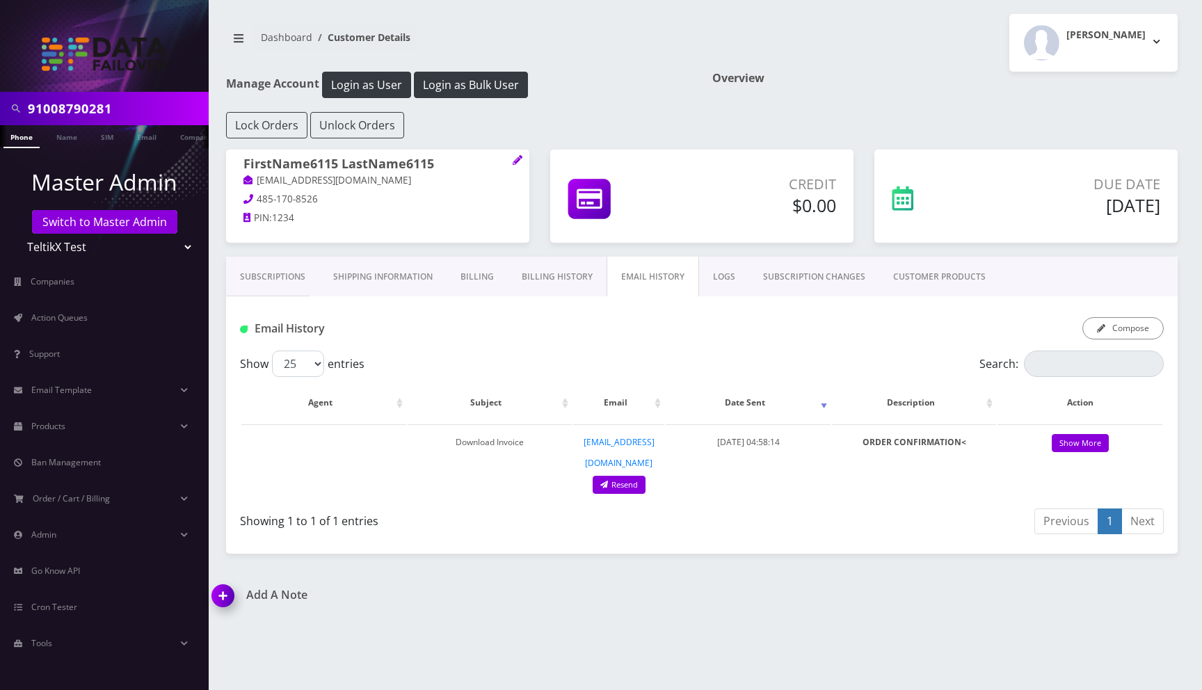
click at [722, 280] on link "LOGS" at bounding box center [724, 277] width 50 height 40
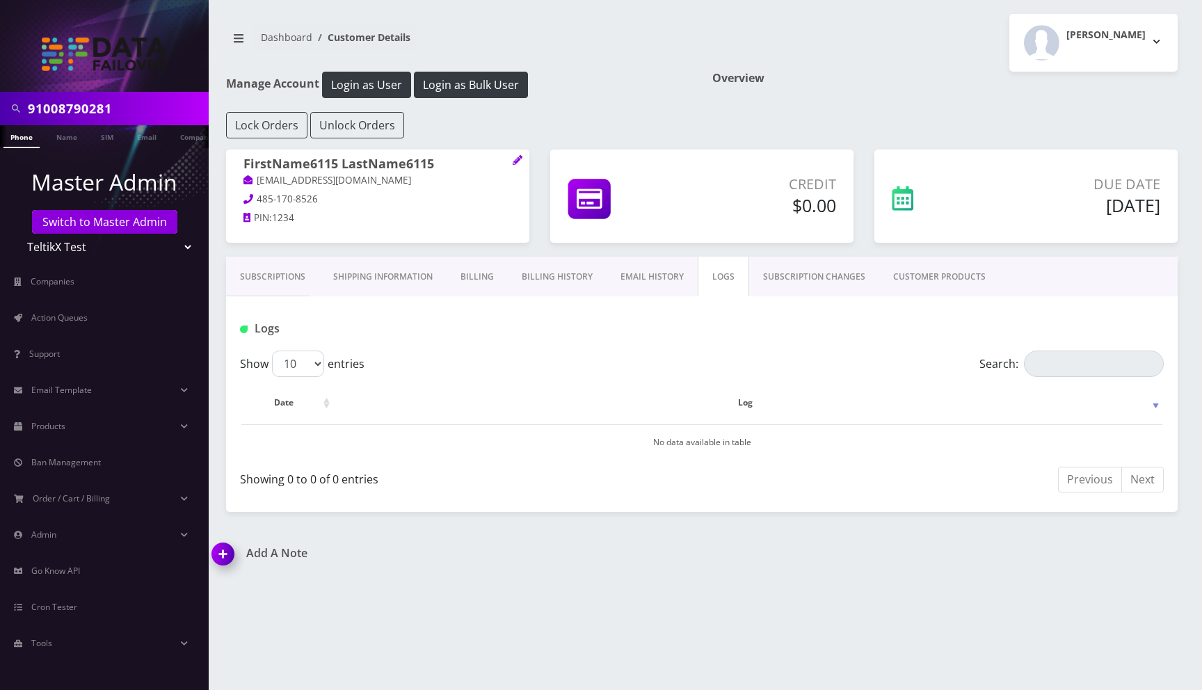
click at [820, 278] on link "SUBSCRIPTION CHANGES" at bounding box center [814, 277] width 130 height 40
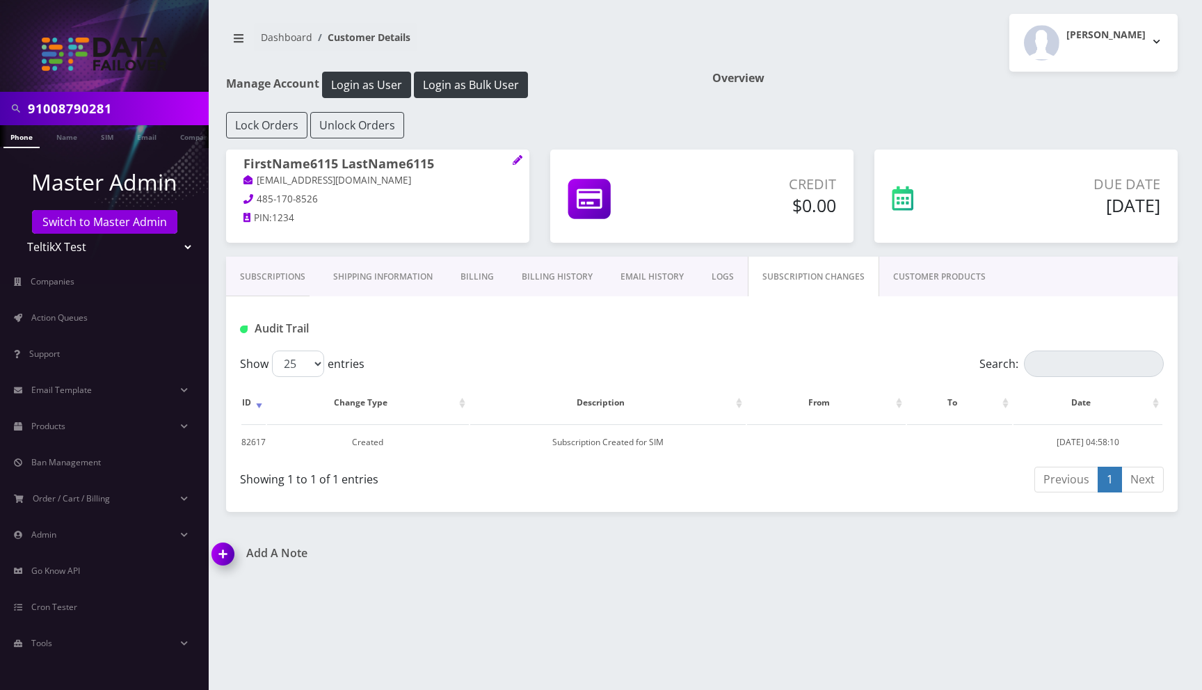
click at [925, 273] on link "CUSTOMER PRODUCTS" at bounding box center [939, 277] width 120 height 40
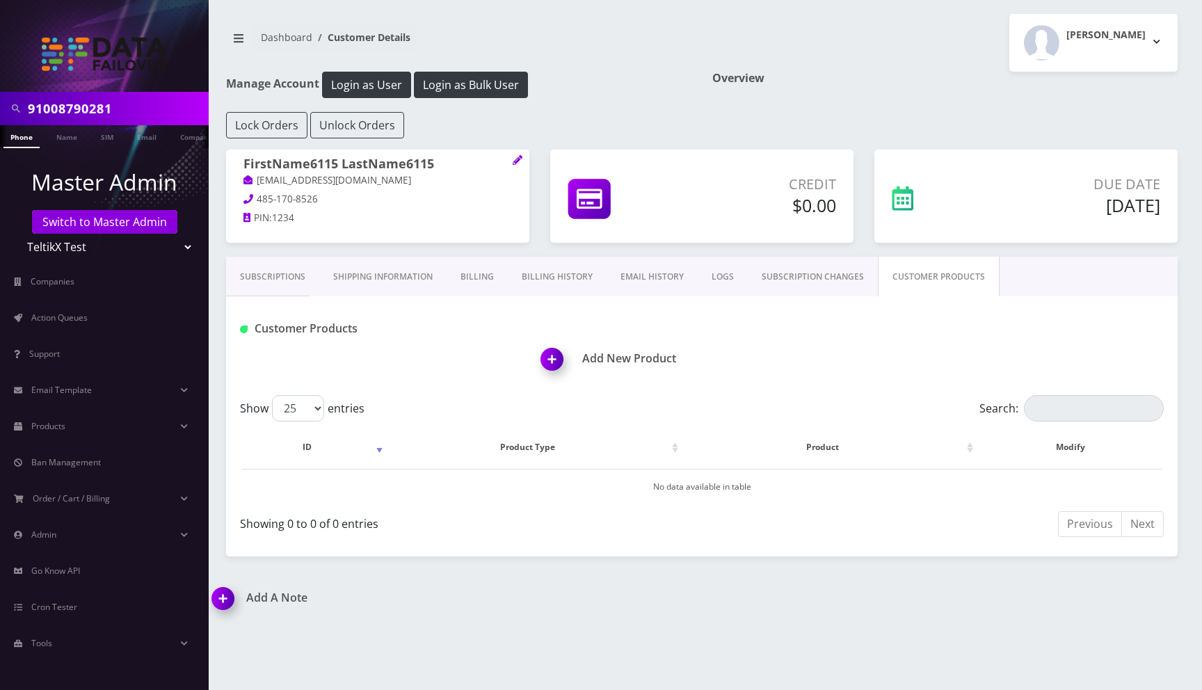
click at [817, 109] on div "Overview" at bounding box center [945, 92] width 486 height 40
click at [66, 394] on span "Email Template" at bounding box center [61, 390] width 61 height 12
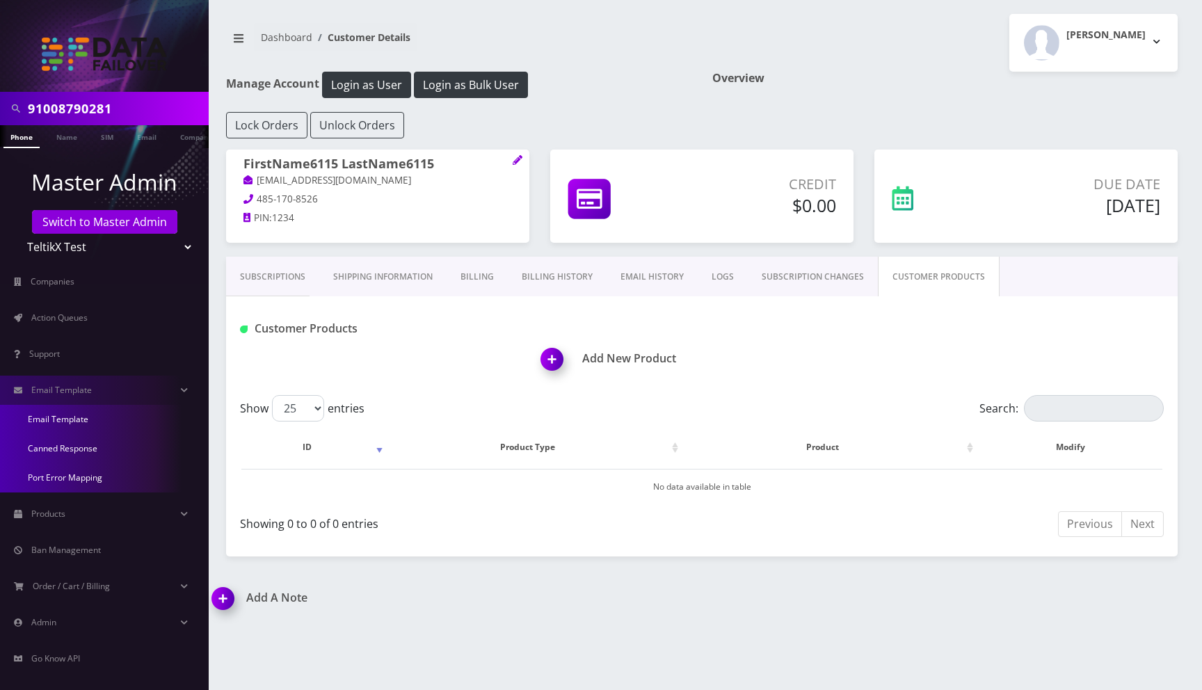
click at [62, 420] on link "Email Template" at bounding box center [104, 419] width 209 height 29
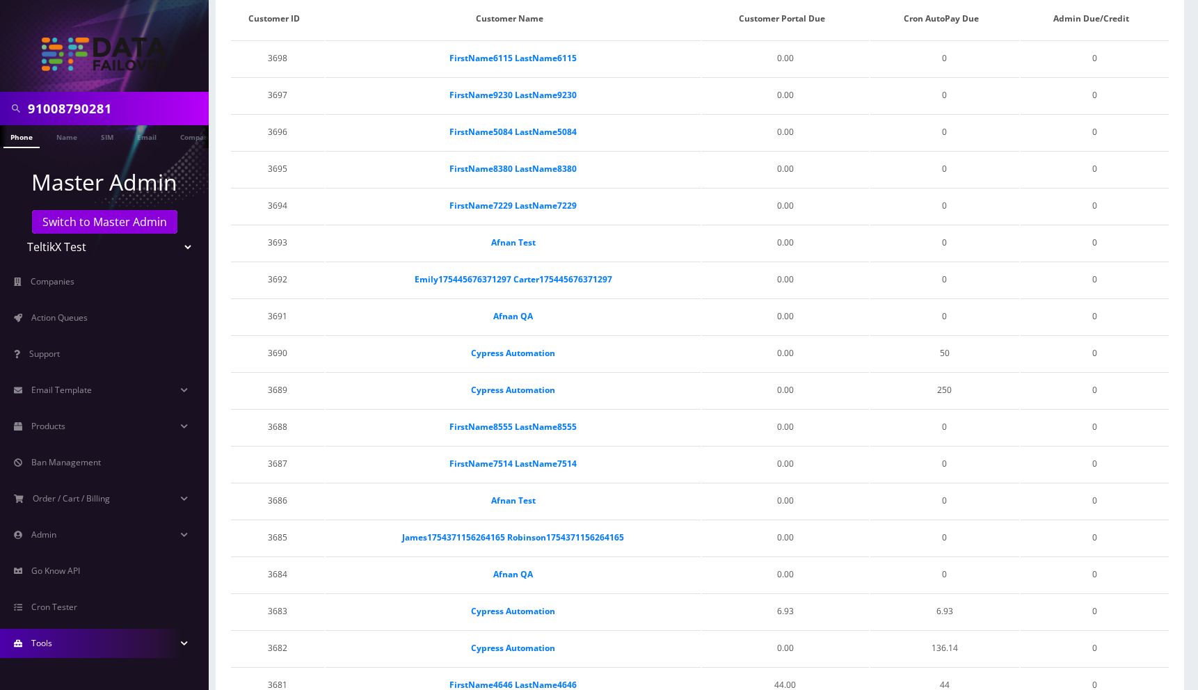
scroll to position [171, 0]
click at [65, 642] on link "Tools" at bounding box center [104, 643] width 209 height 29
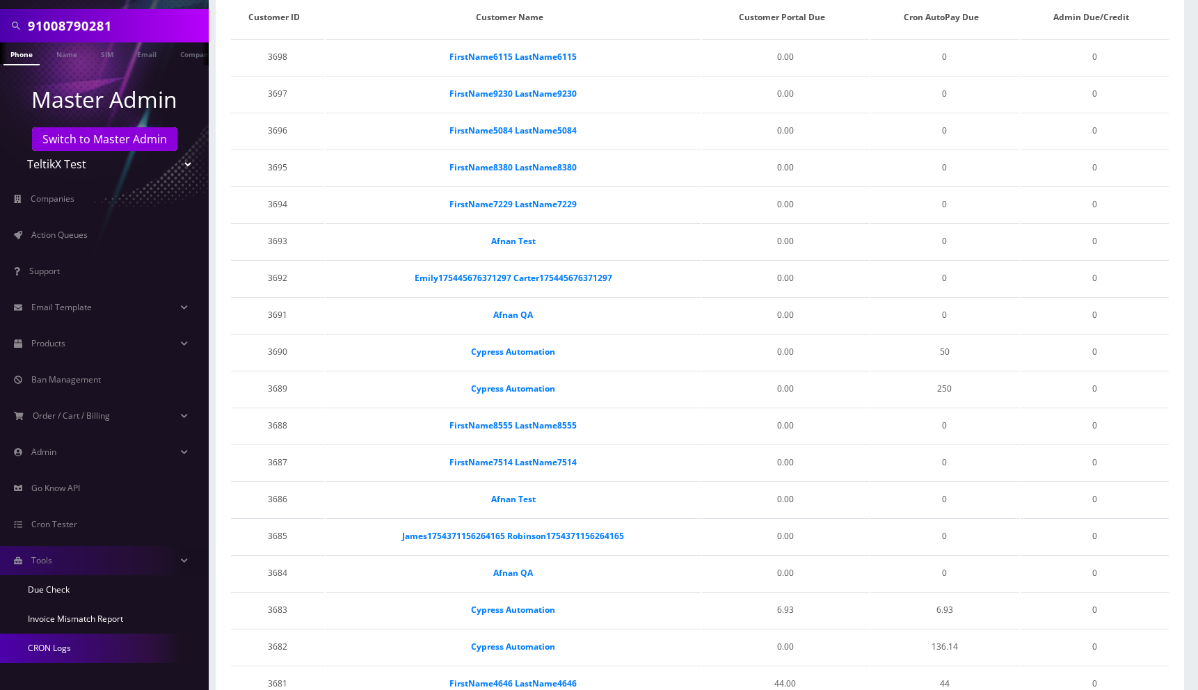
scroll to position [84, 0]
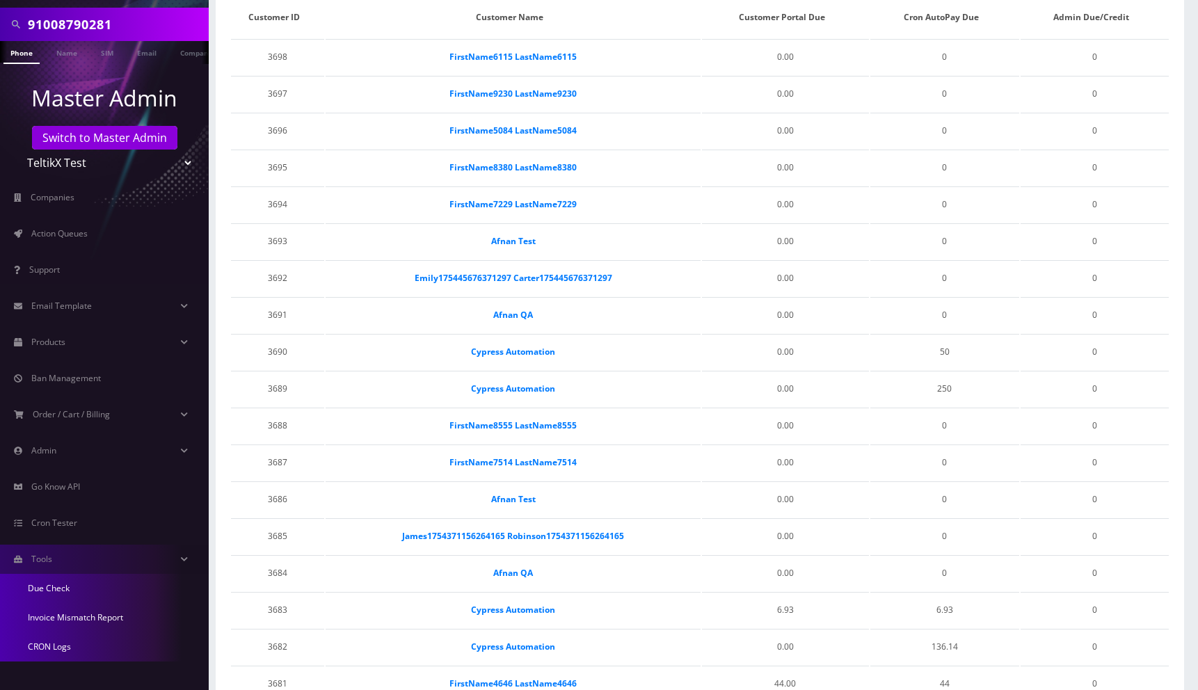
click at [80, 619] on link "Invoice Mismatch Report" at bounding box center [104, 617] width 209 height 29
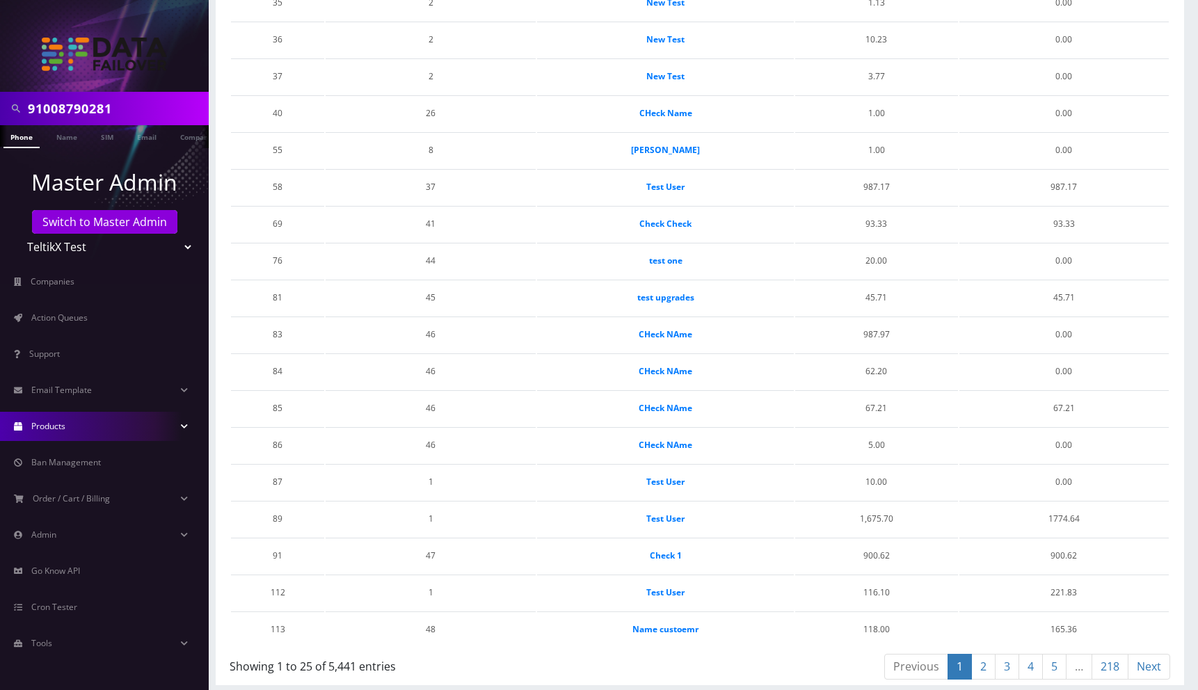
scroll to position [489, 0]
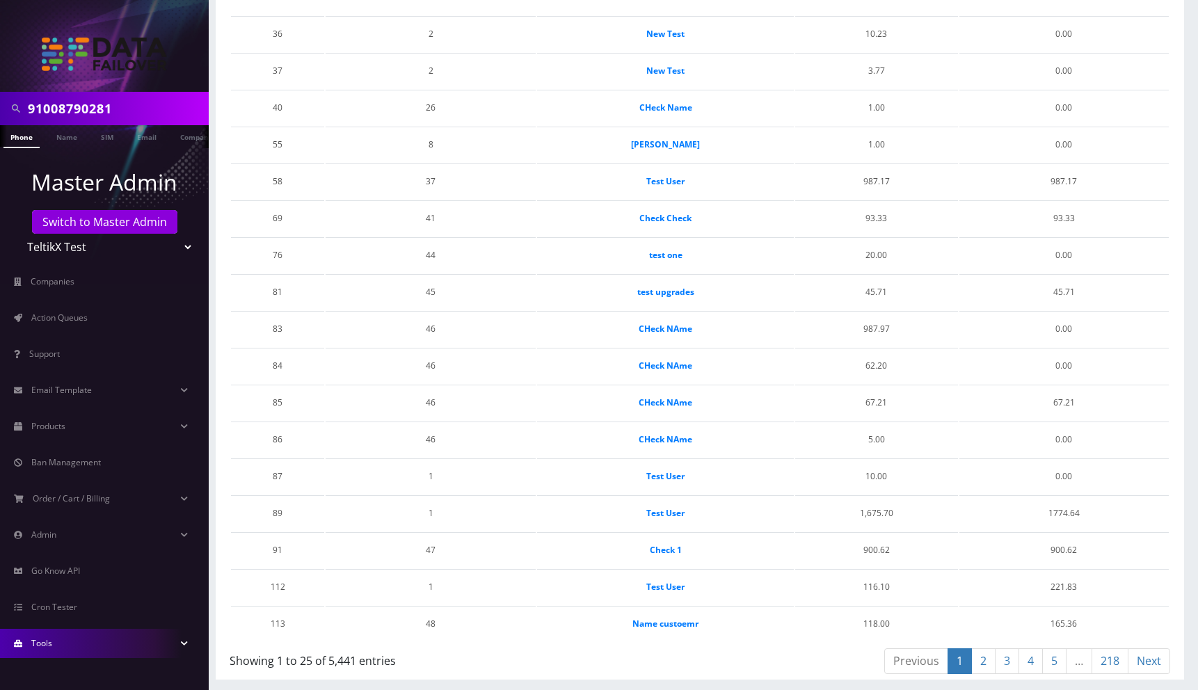
click at [65, 645] on link "Tools" at bounding box center [104, 643] width 209 height 29
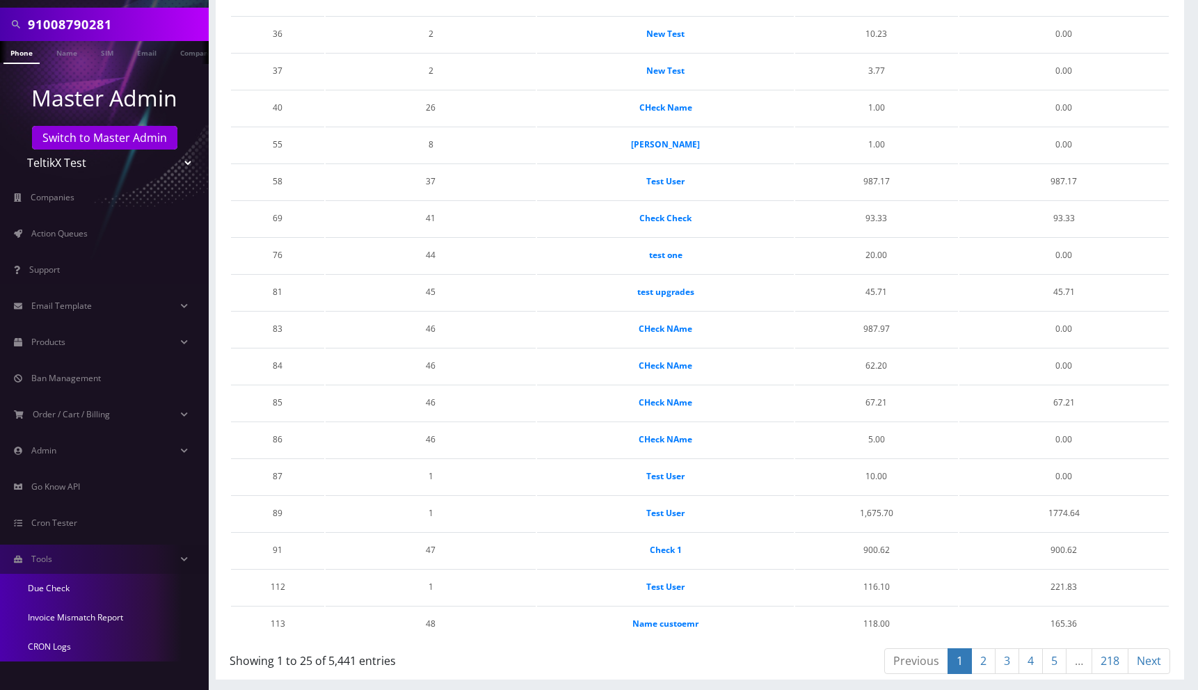
click at [67, 649] on link "CRON Logs" at bounding box center [104, 646] width 209 height 29
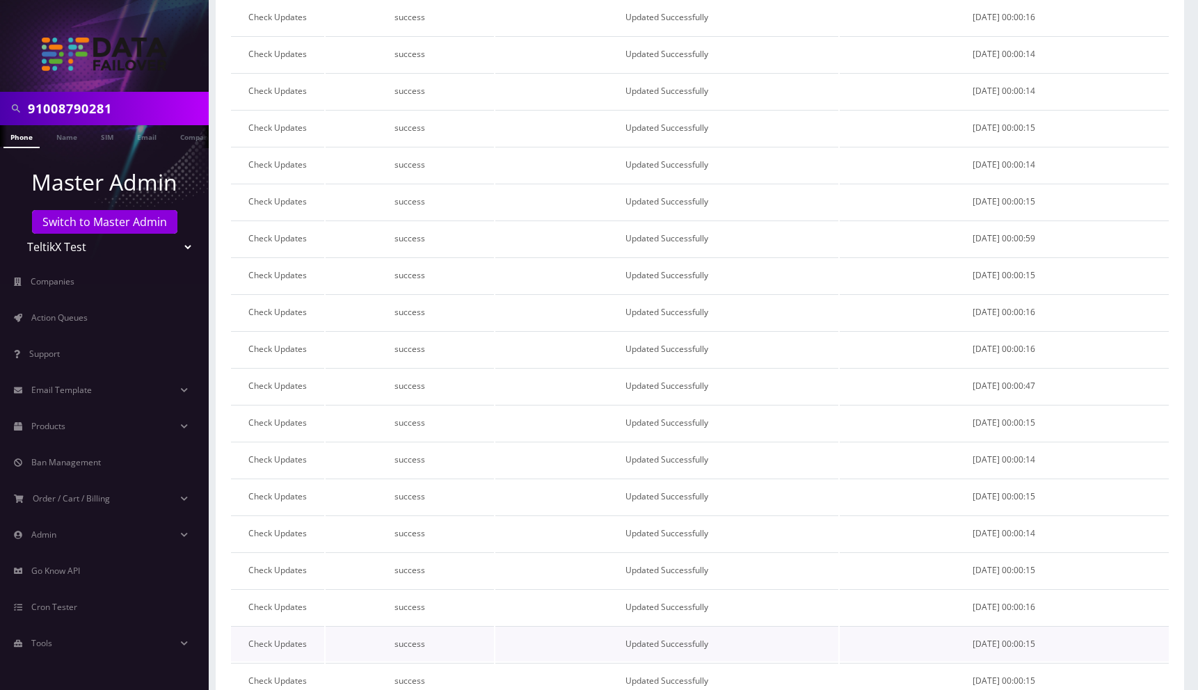
scroll to position [489, 0]
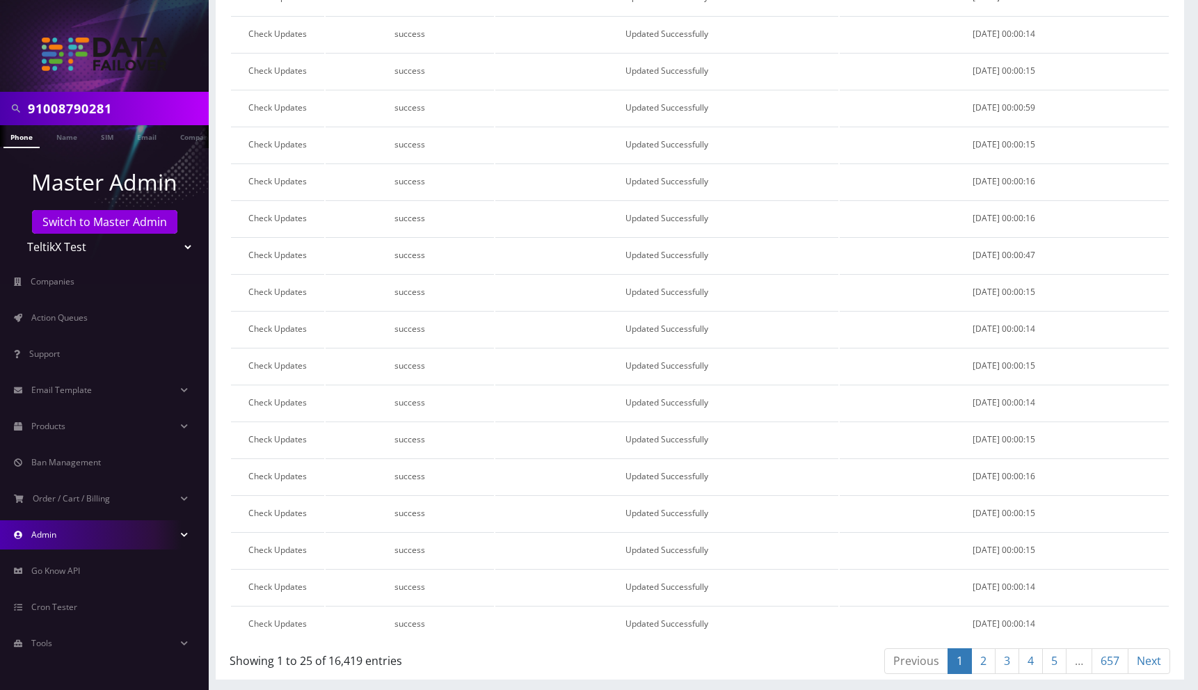
click at [93, 540] on link "Admin" at bounding box center [104, 534] width 209 height 29
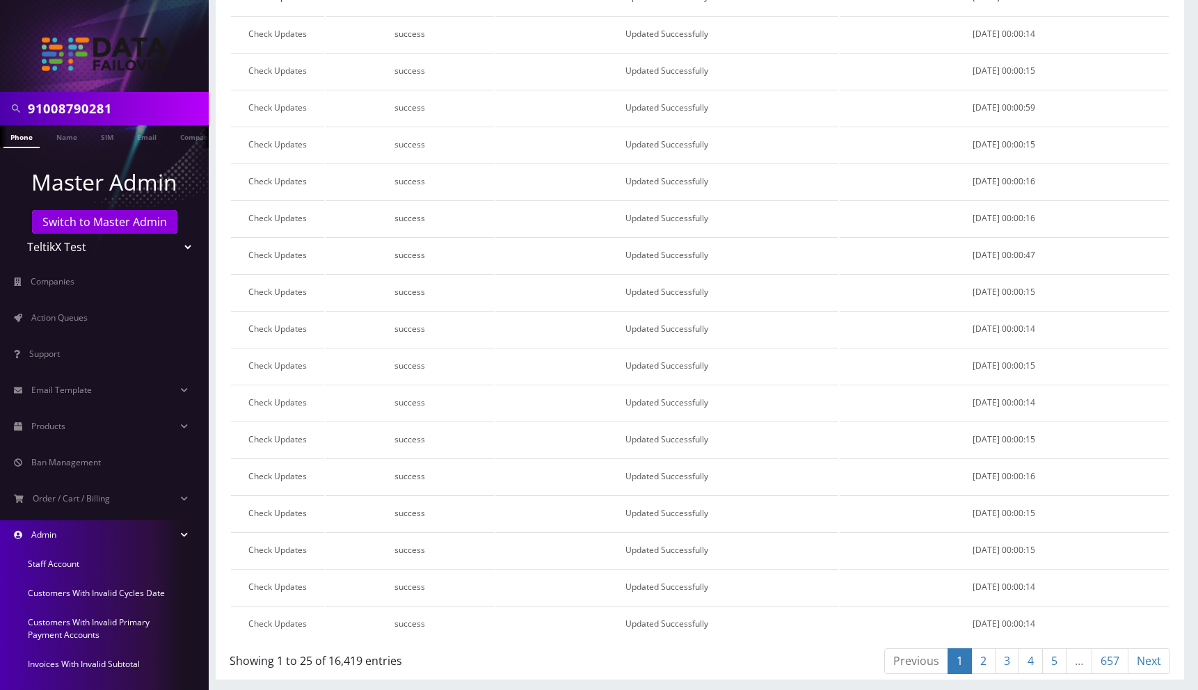
scroll to position [184, 0]
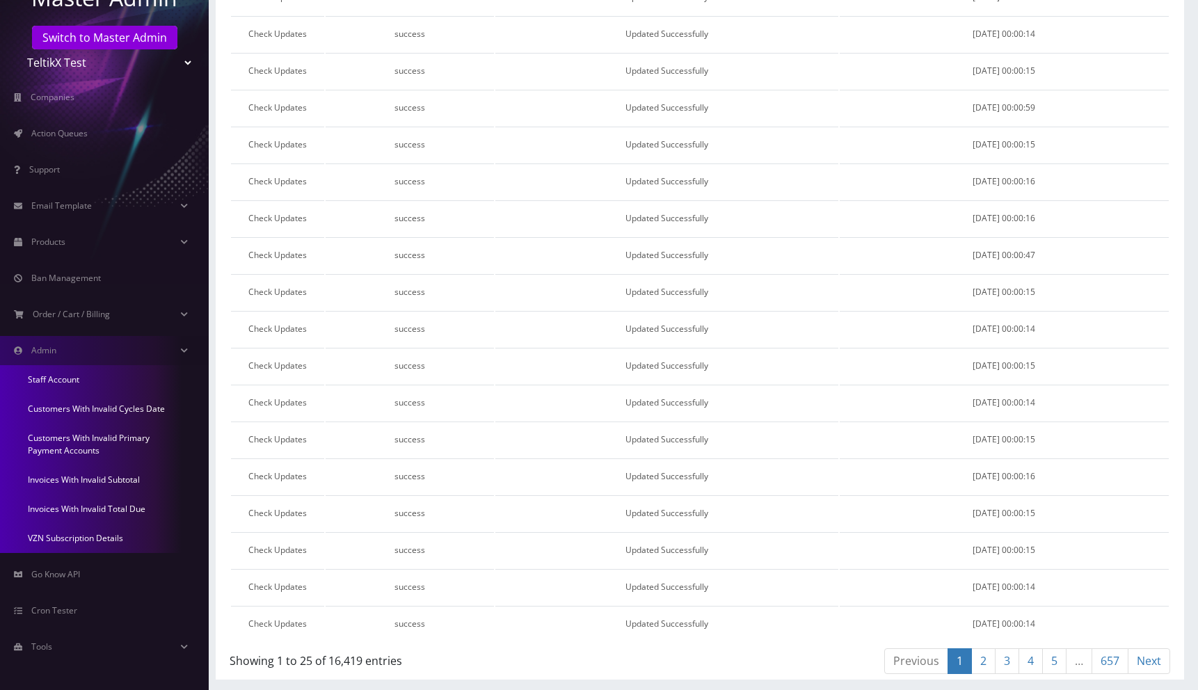
click at [90, 516] on link "Invoices With Invalid Total Due" at bounding box center [104, 509] width 209 height 29
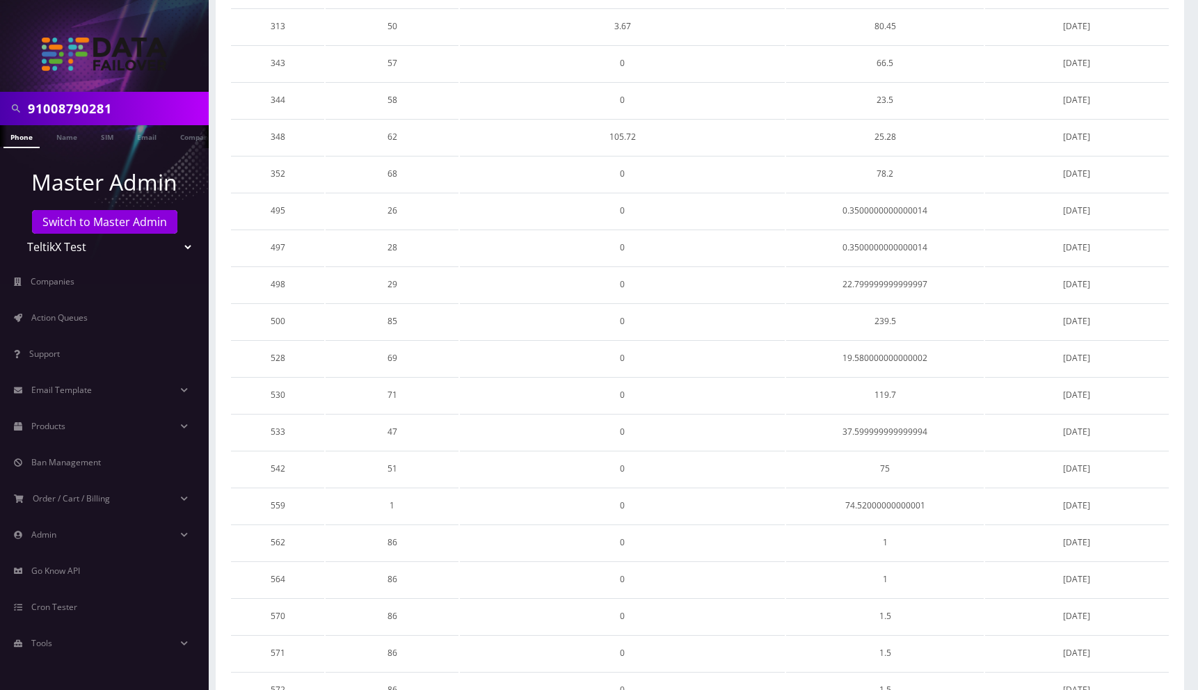
scroll to position [495, 0]
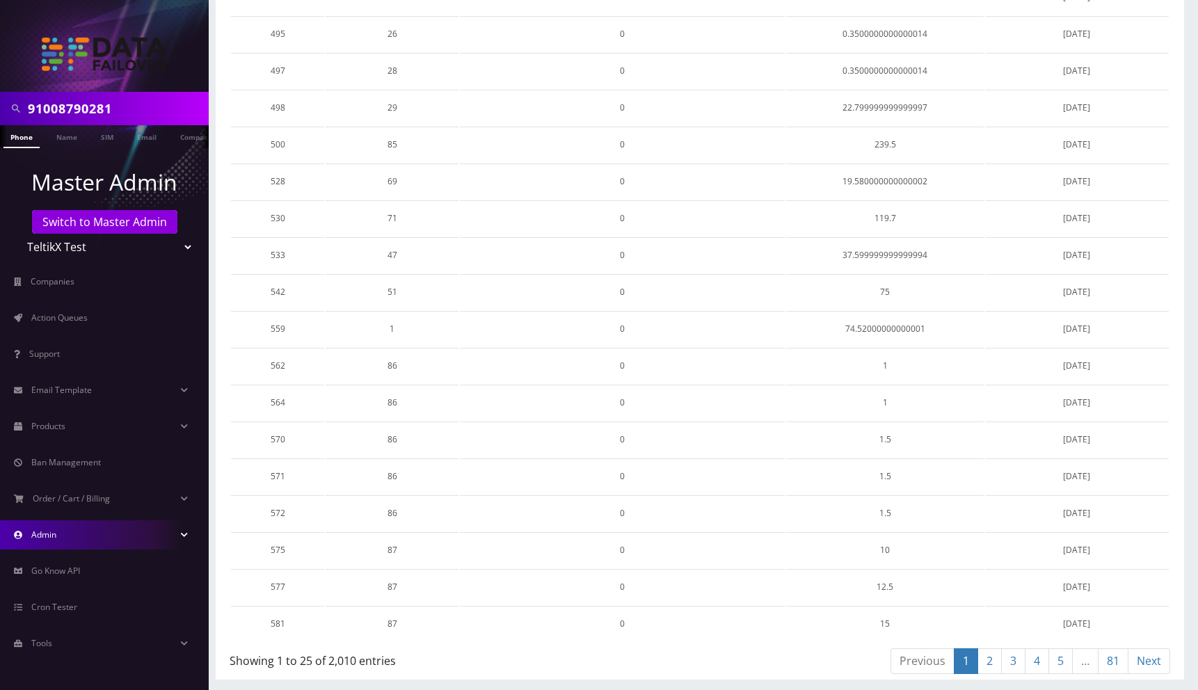
click at [51, 536] on span "Admin" at bounding box center [43, 535] width 25 height 12
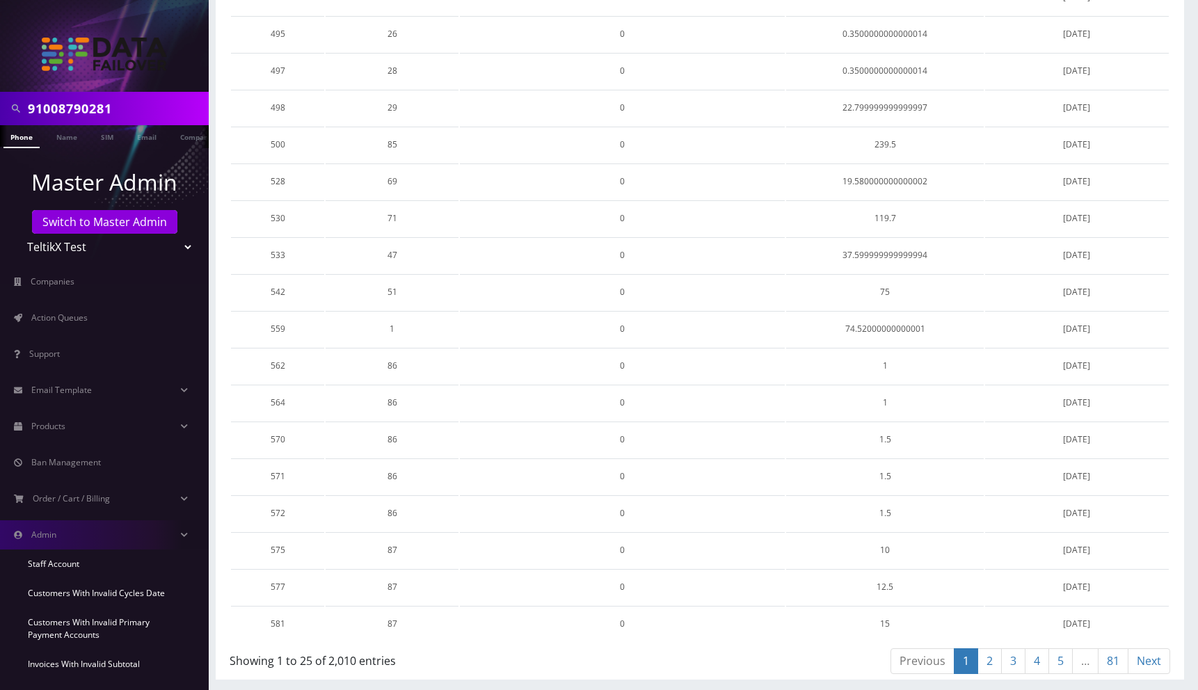
scroll to position [184, 0]
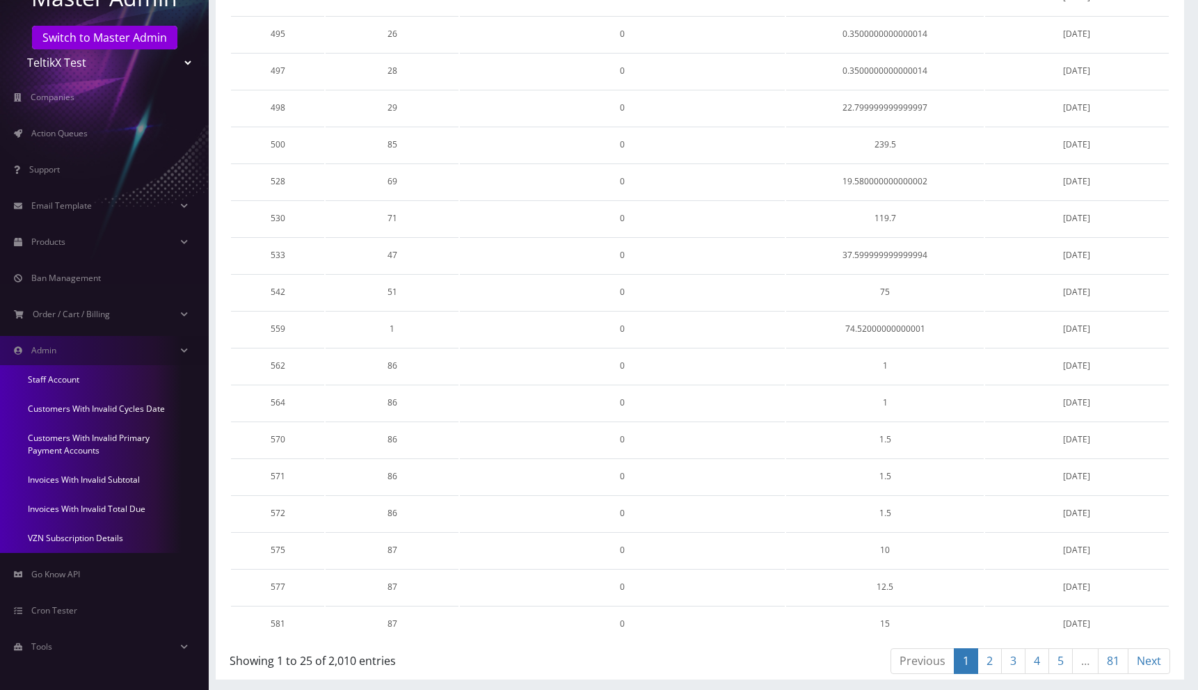
drag, startPoint x: 98, startPoint y: 443, endPoint x: 132, endPoint y: 448, distance: 34.5
click at [98, 443] on link "Customers With Invalid Primary Payment Accounts" at bounding box center [104, 445] width 209 height 42
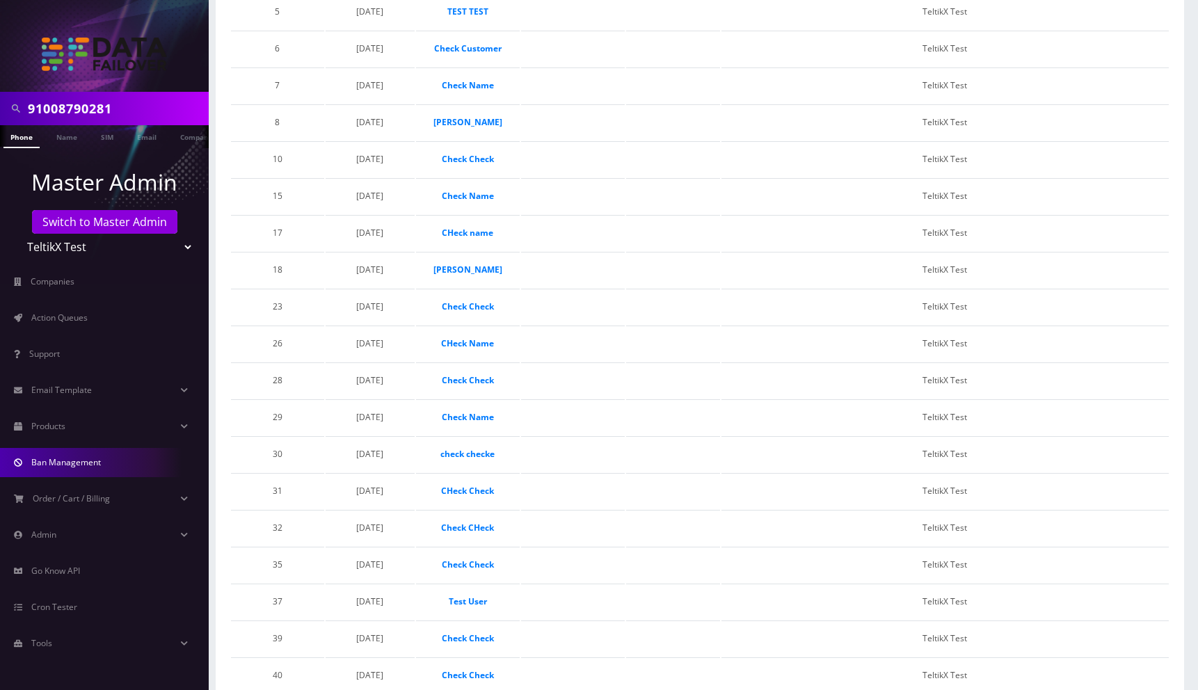
scroll to position [716, 0]
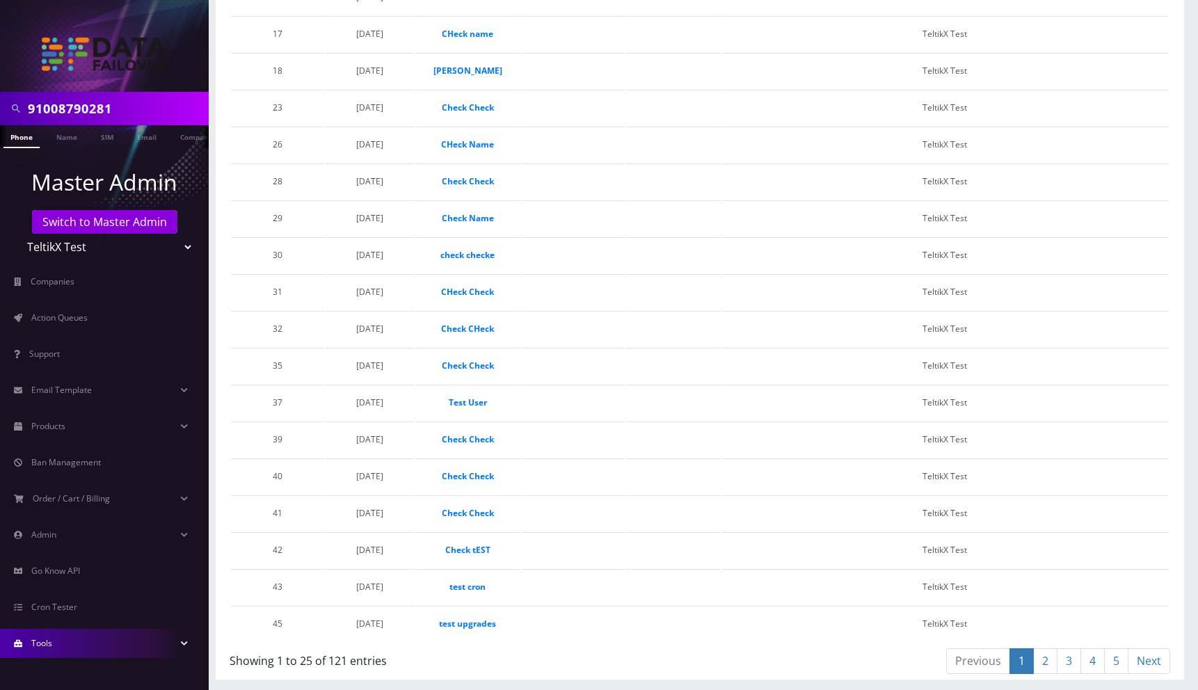
click at [74, 647] on link "Tools" at bounding box center [104, 643] width 209 height 29
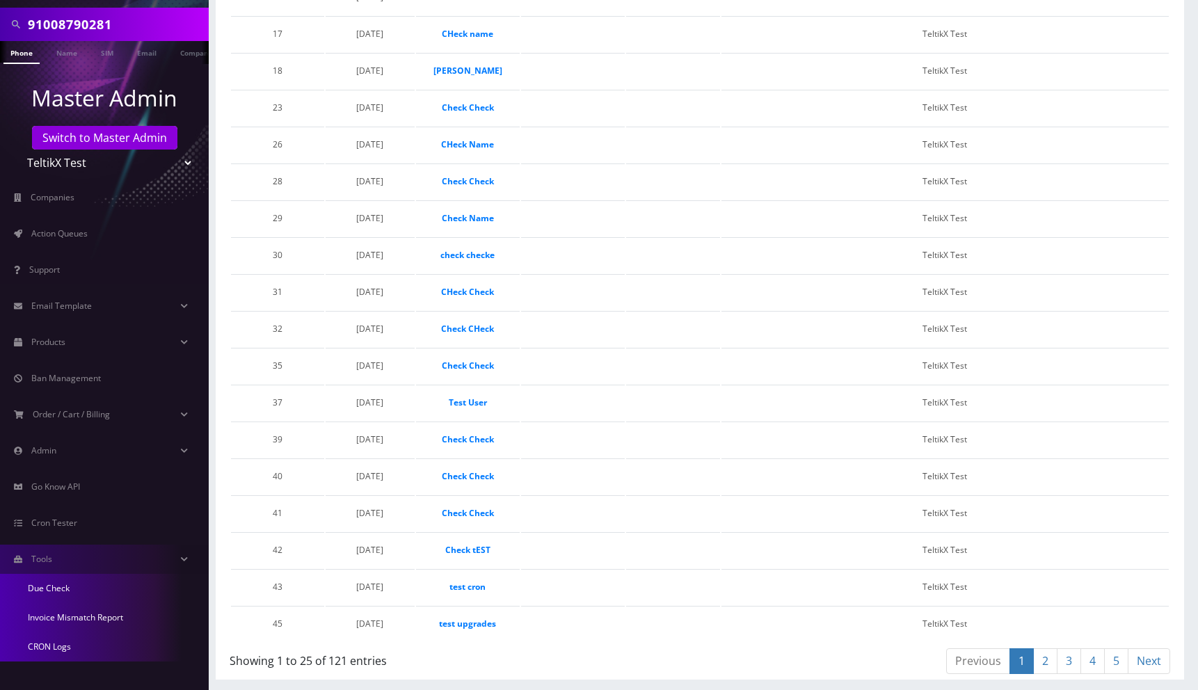
click at [74, 619] on link "Invoice Mismatch Report" at bounding box center [104, 617] width 209 height 29
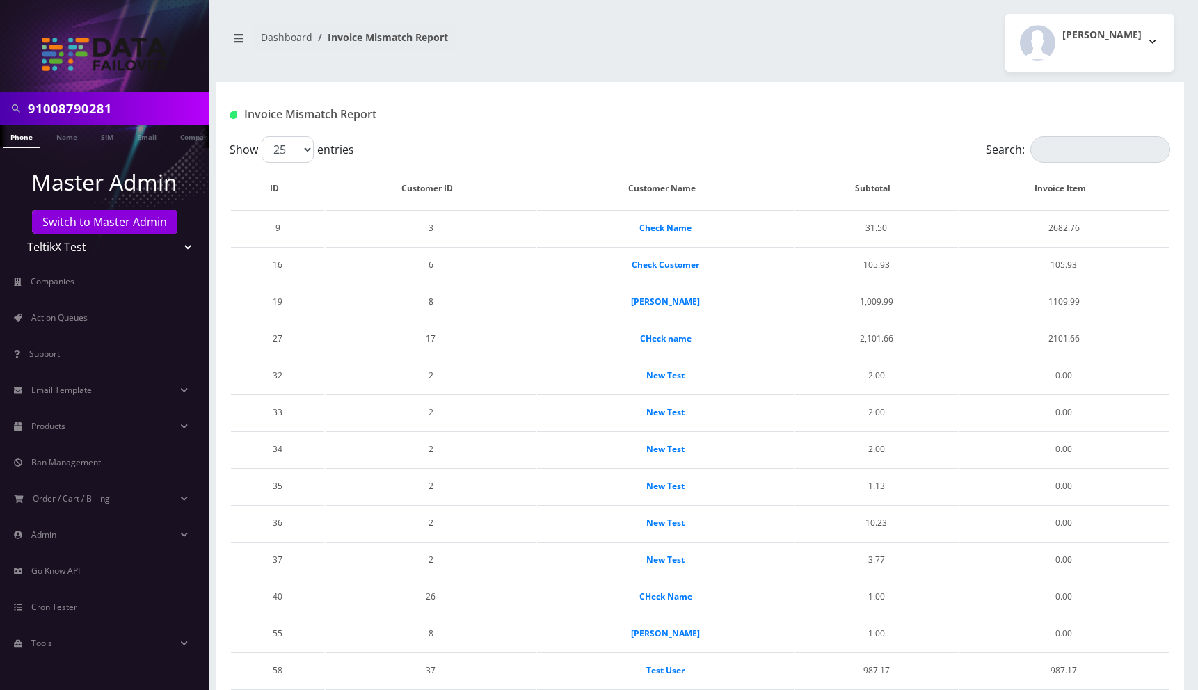
click at [791, 48] on div "[PERSON_NAME] Logout" at bounding box center [942, 43] width 484 height 58
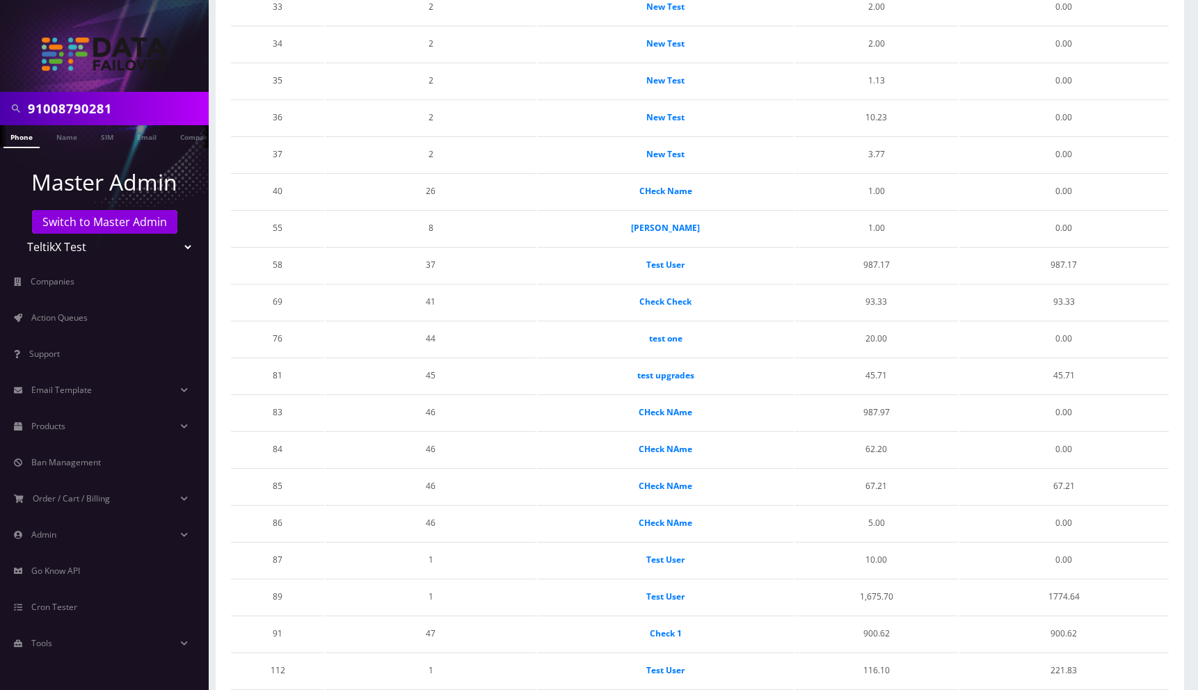
scroll to position [489, 0]
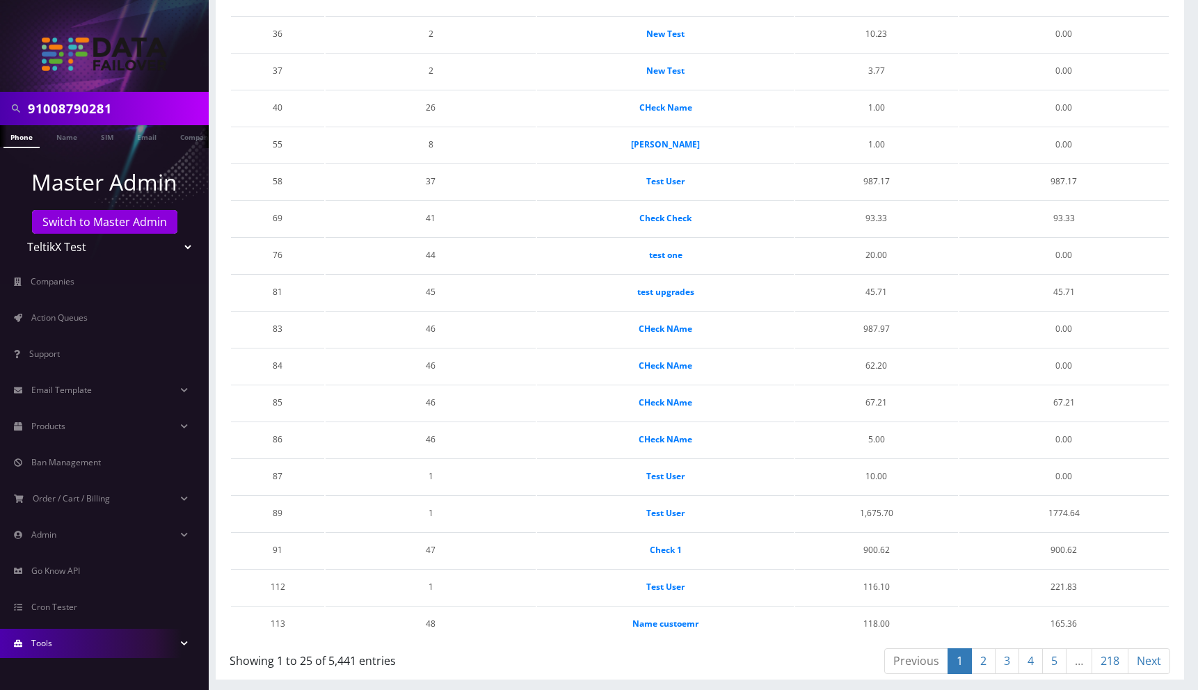
click at [80, 642] on link "Tools" at bounding box center [104, 643] width 209 height 29
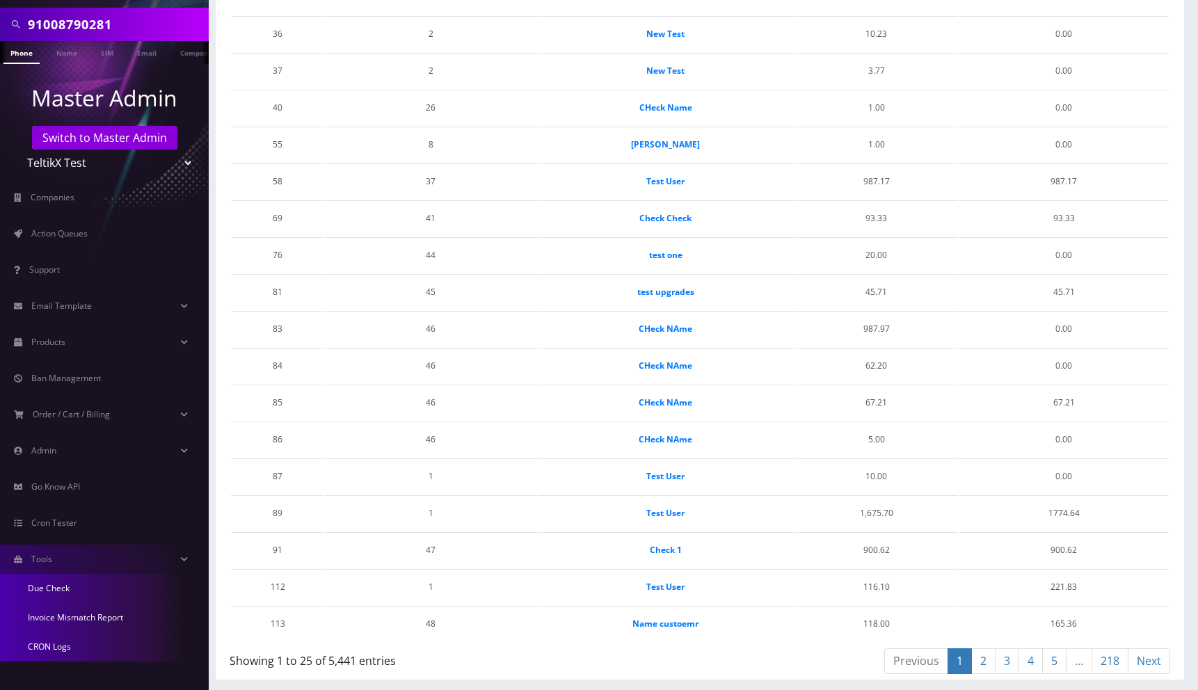
click at [58, 650] on link "CRON Logs" at bounding box center [104, 646] width 209 height 29
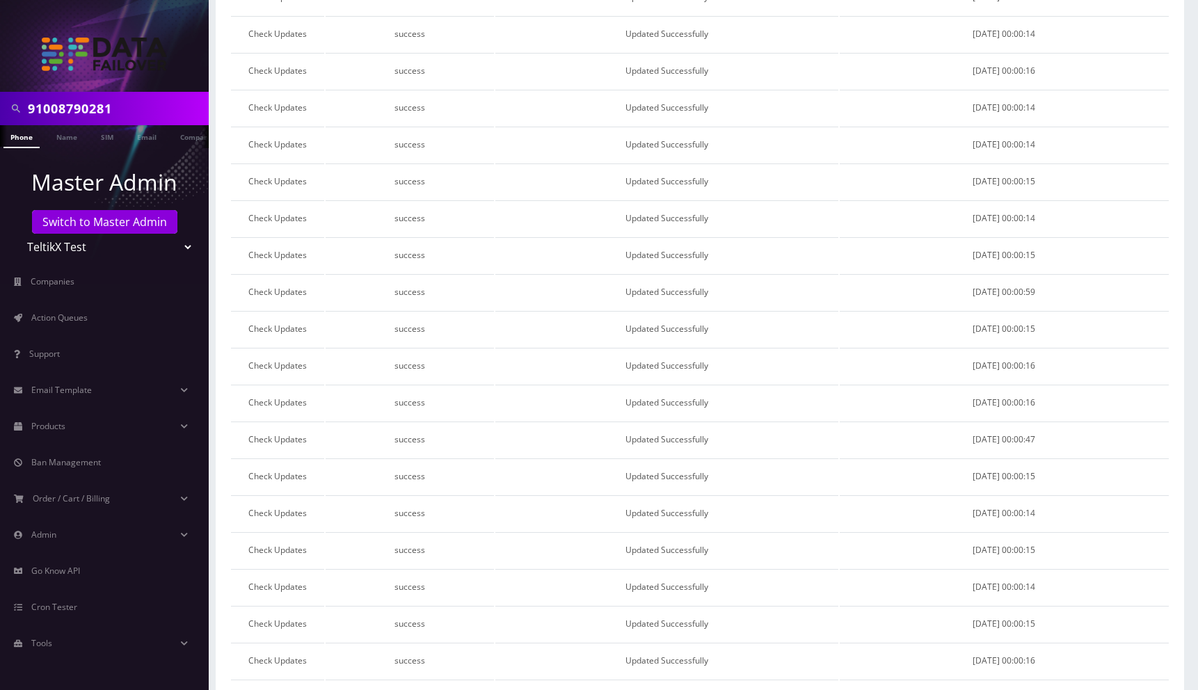
scroll to position [489, 0]
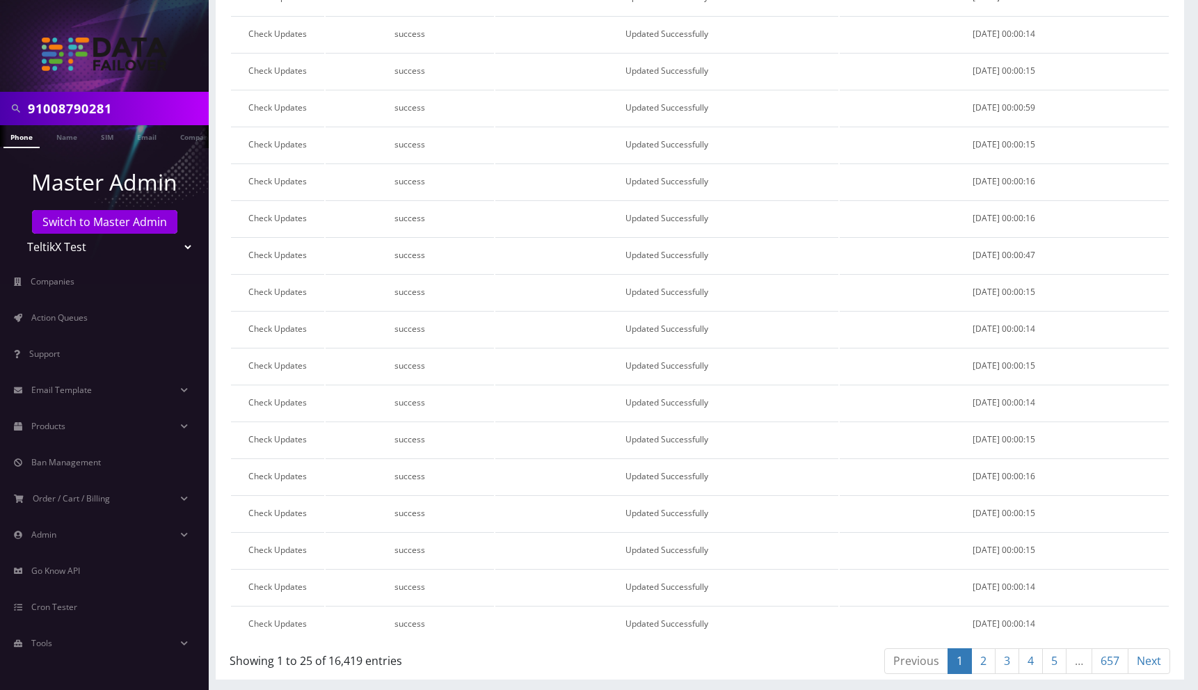
click at [1110, 660] on link "657" at bounding box center [1110, 661] width 37 height 26
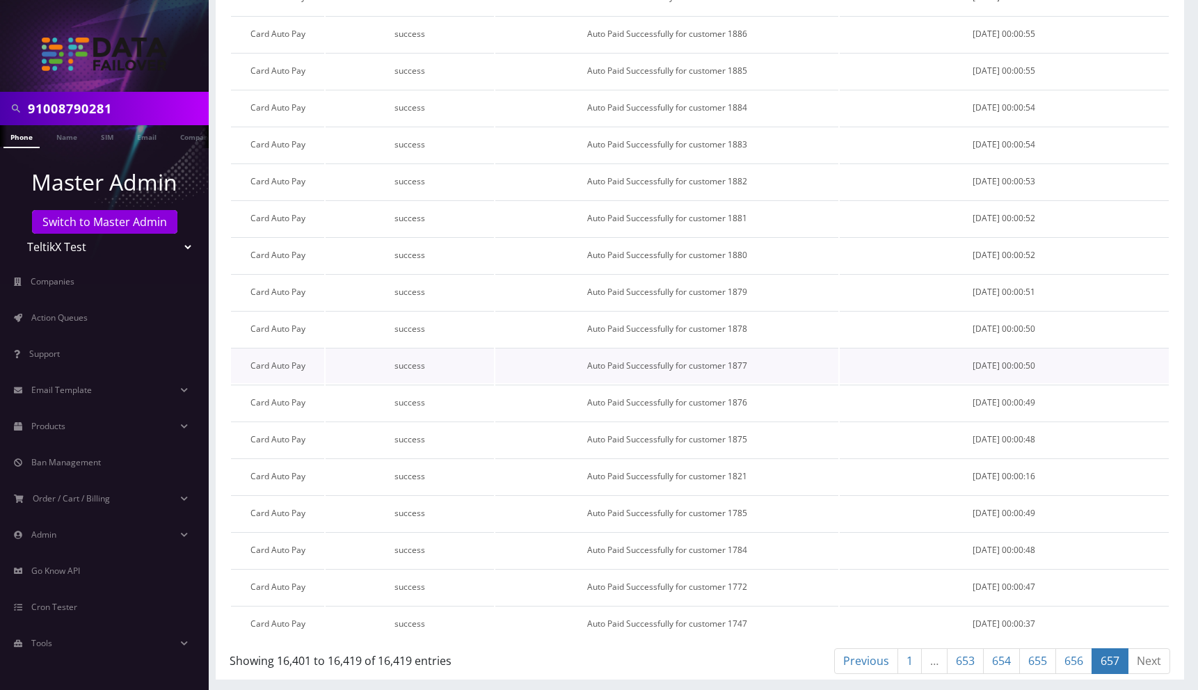
scroll to position [0, 0]
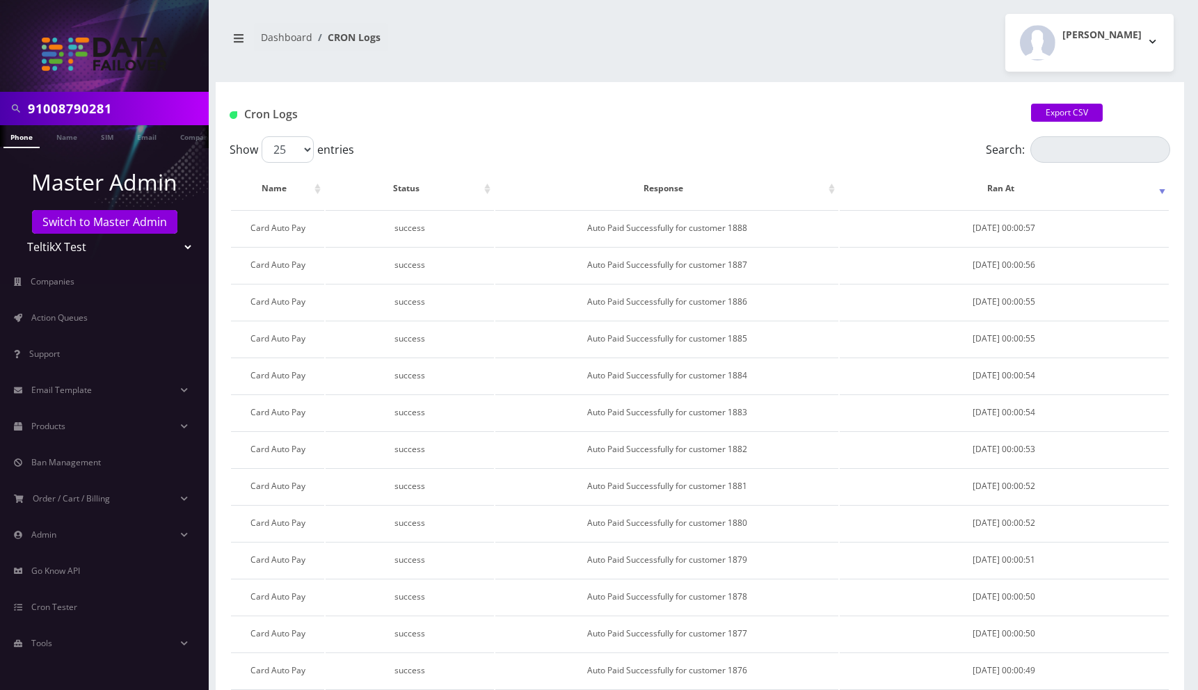
click at [888, 47] on div "Moshe Gorin Logout" at bounding box center [942, 43] width 484 height 58
drag, startPoint x: 767, startPoint y: 43, endPoint x: 770, endPoint y: 0, distance: 43.2
click at [767, 43] on div "Moshe Gorin Logout" at bounding box center [942, 43] width 484 height 58
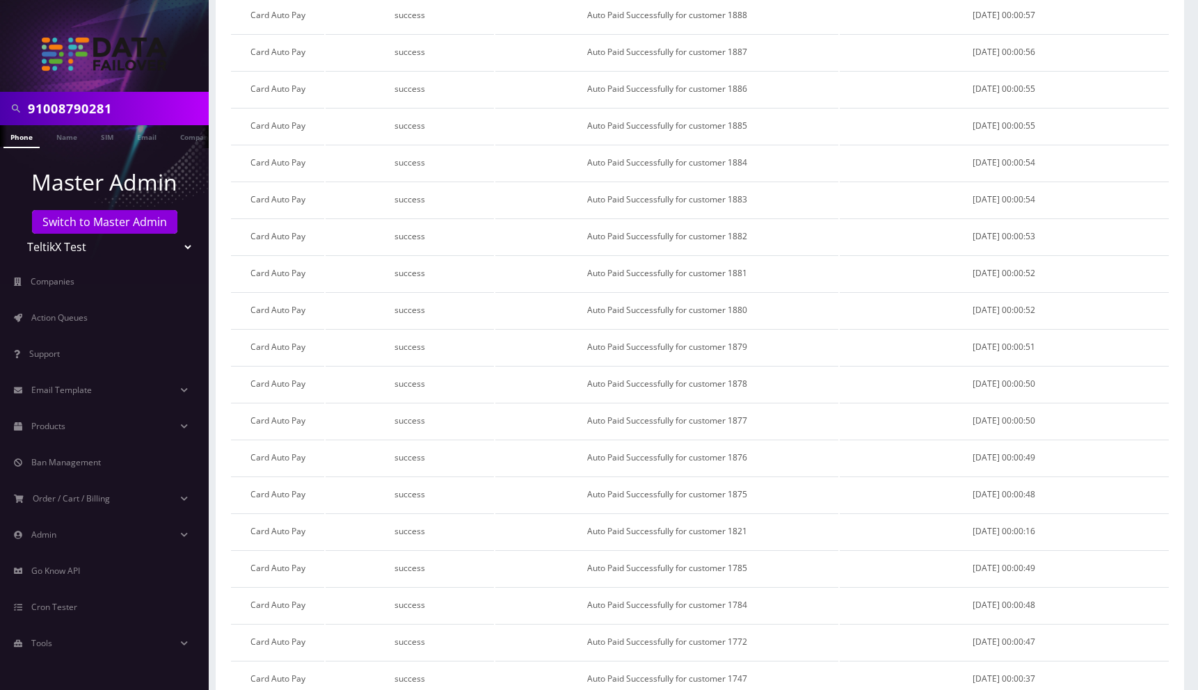
drag, startPoint x: 65, startPoint y: 322, endPoint x: 228, endPoint y: 324, distance: 162.1
click at [65, 322] on span "Action Queues" at bounding box center [59, 318] width 56 height 12
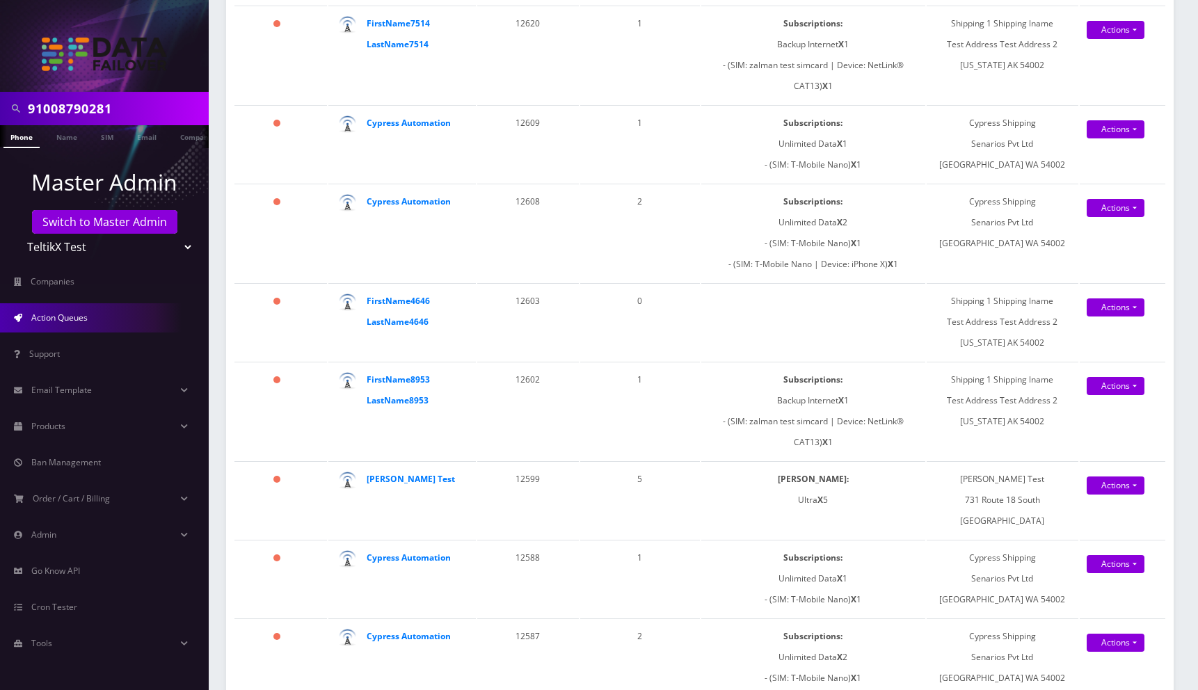
scroll to position [1870, 0]
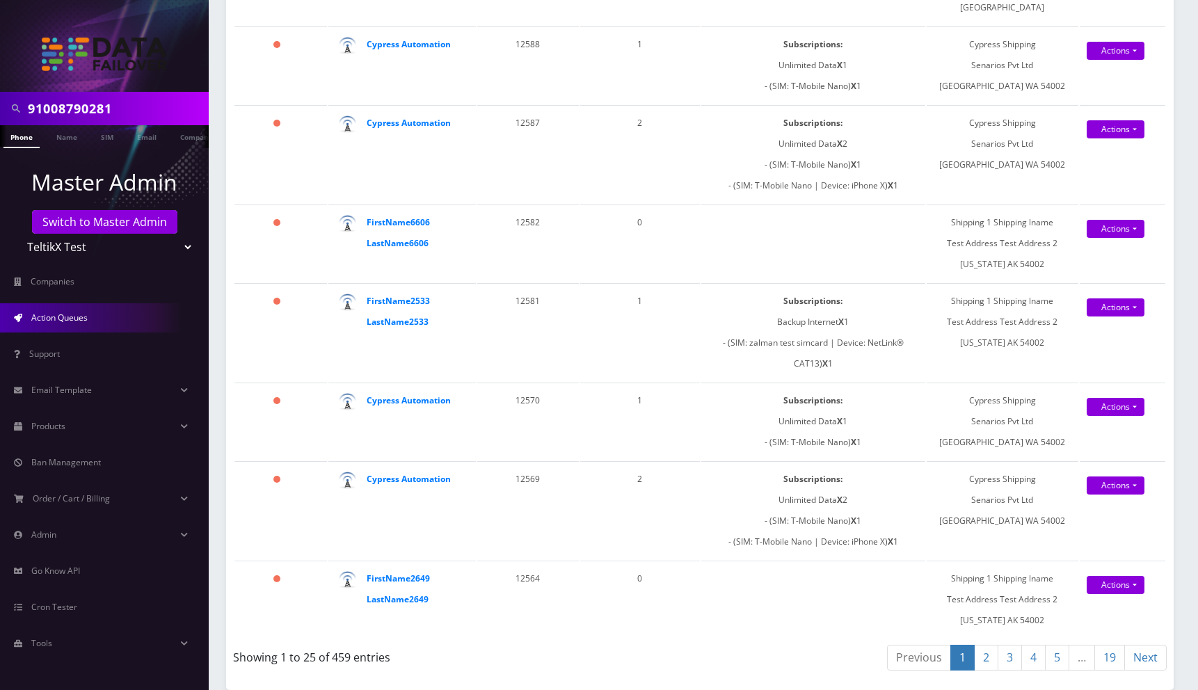
click at [1112, 658] on link "19" at bounding box center [1109, 658] width 31 height 26
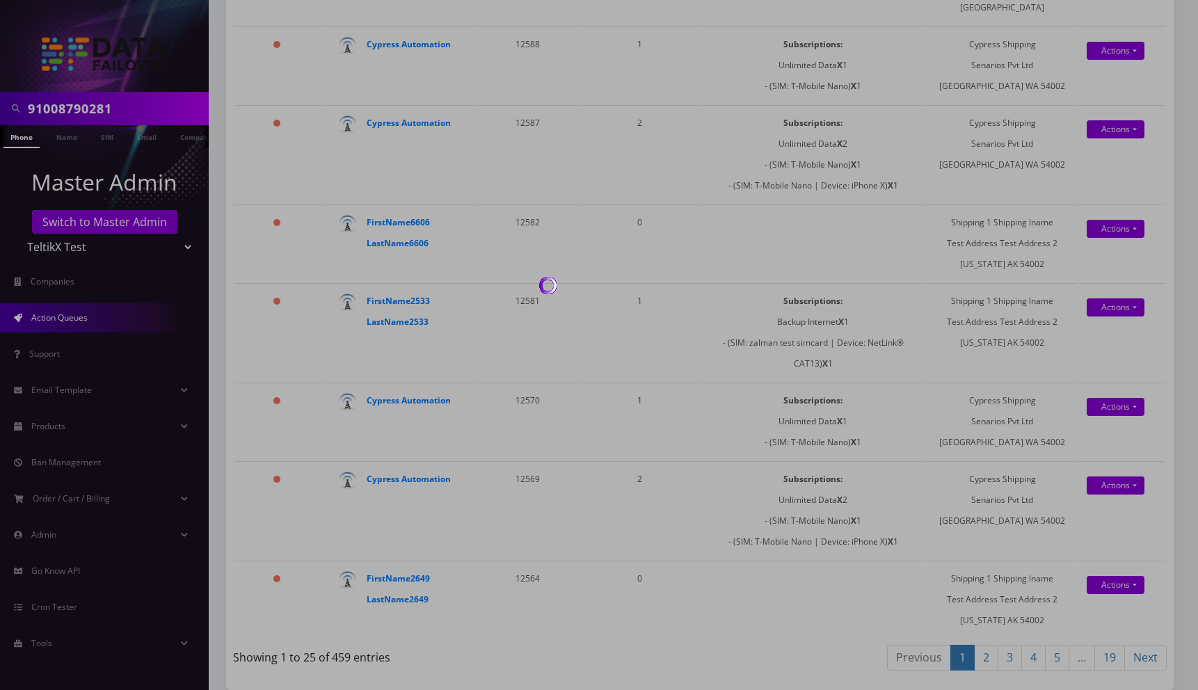
scroll to position [340, 0]
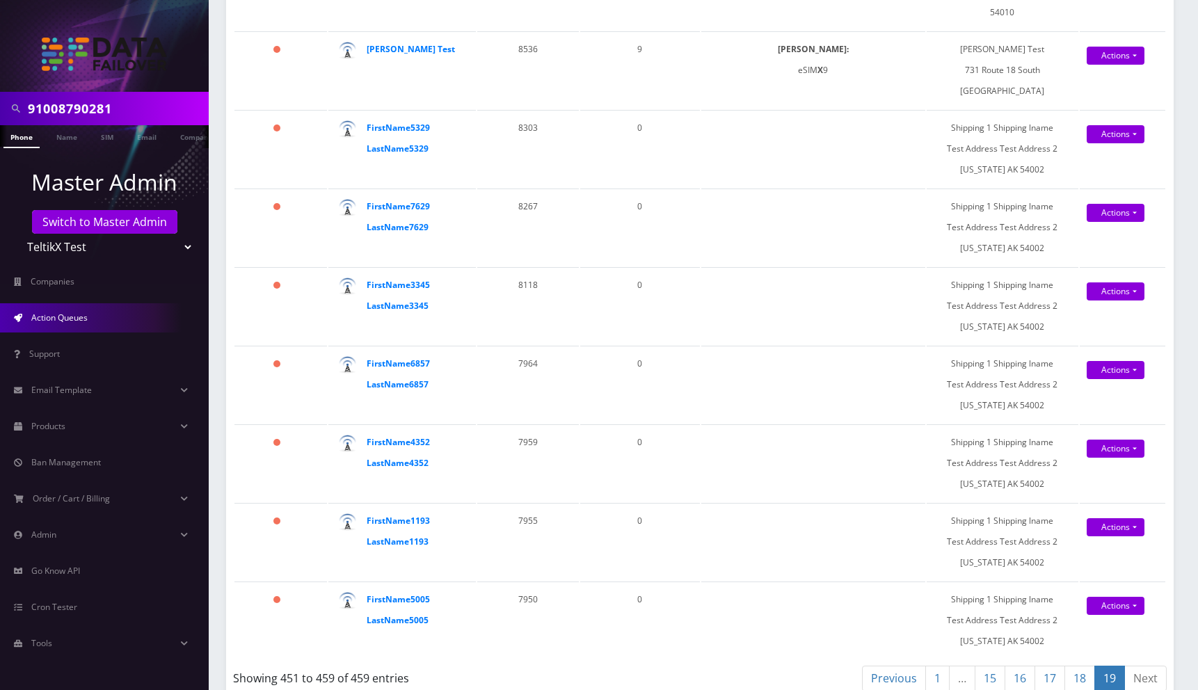
click at [936, 666] on link "1" at bounding box center [937, 679] width 24 height 26
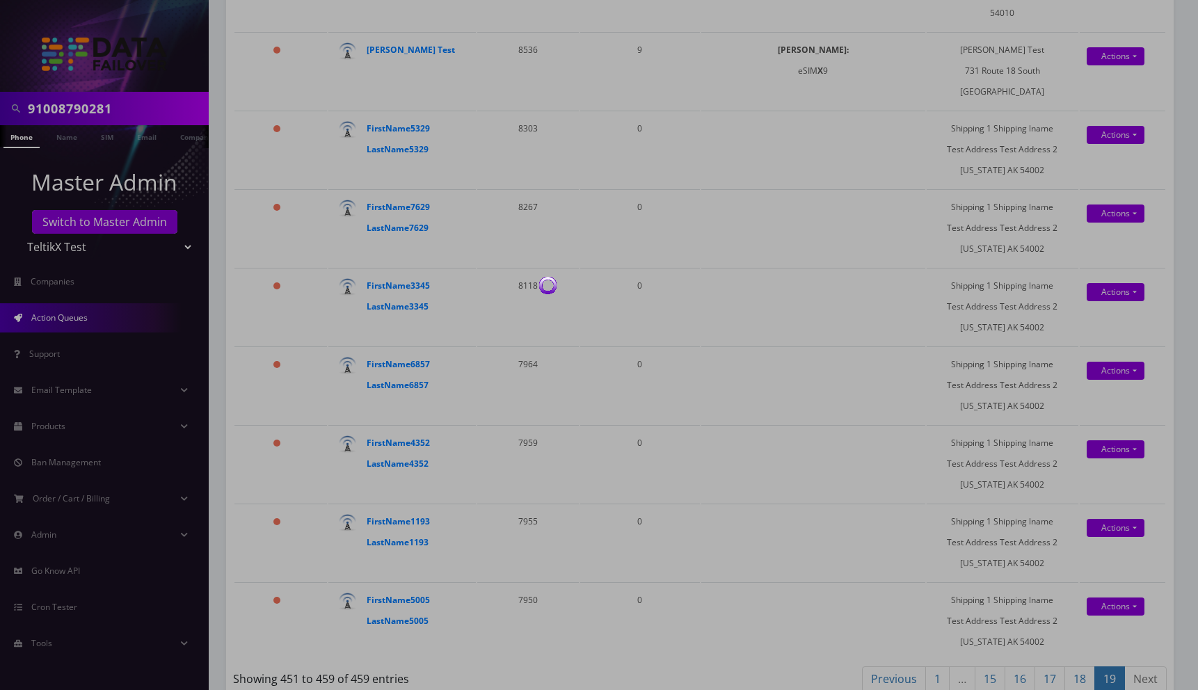
scroll to position [1870, 0]
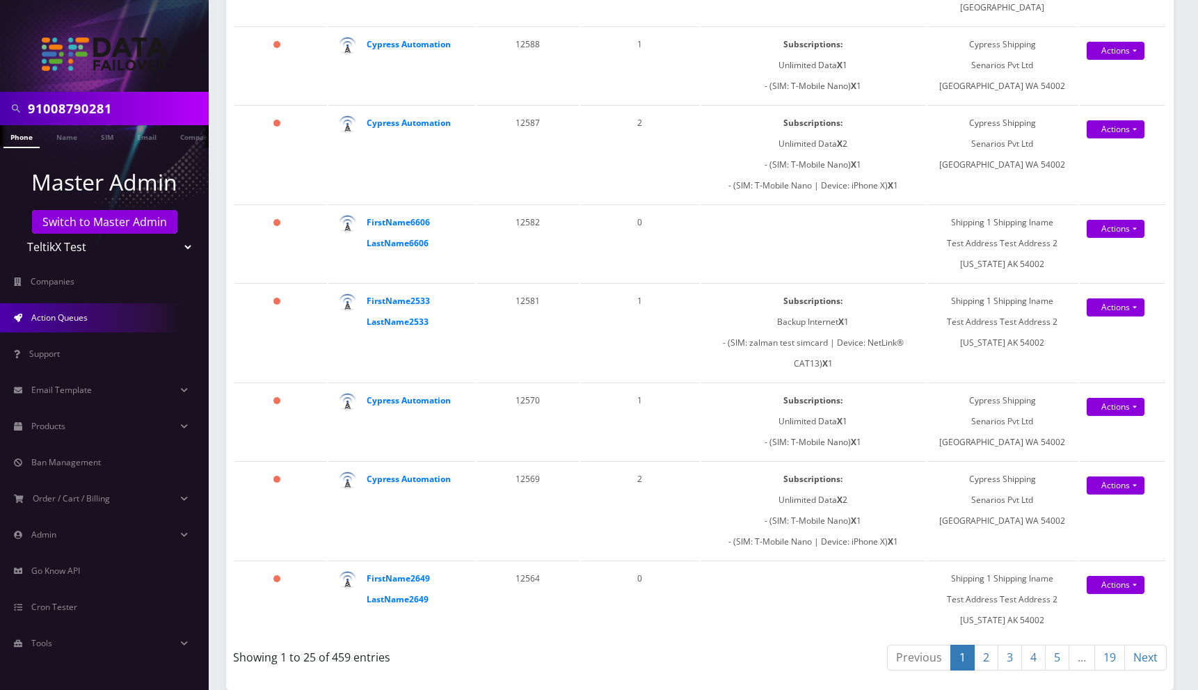
click at [1110, 662] on link "19" at bounding box center [1109, 658] width 31 height 26
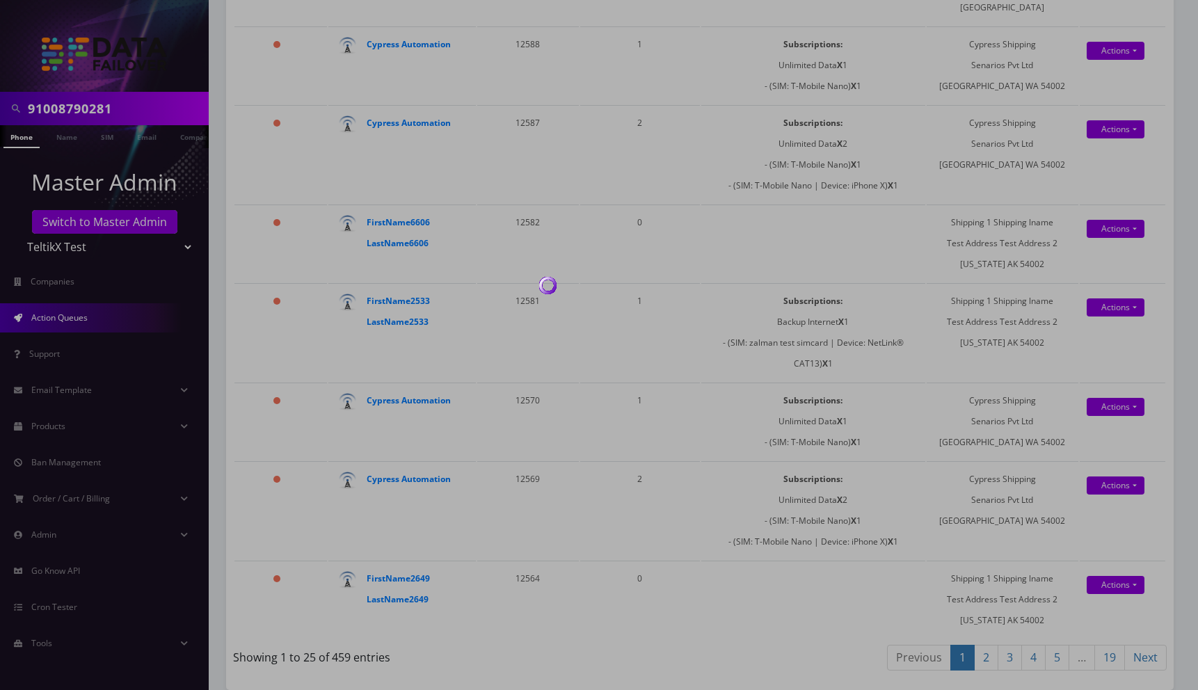
scroll to position [340, 0]
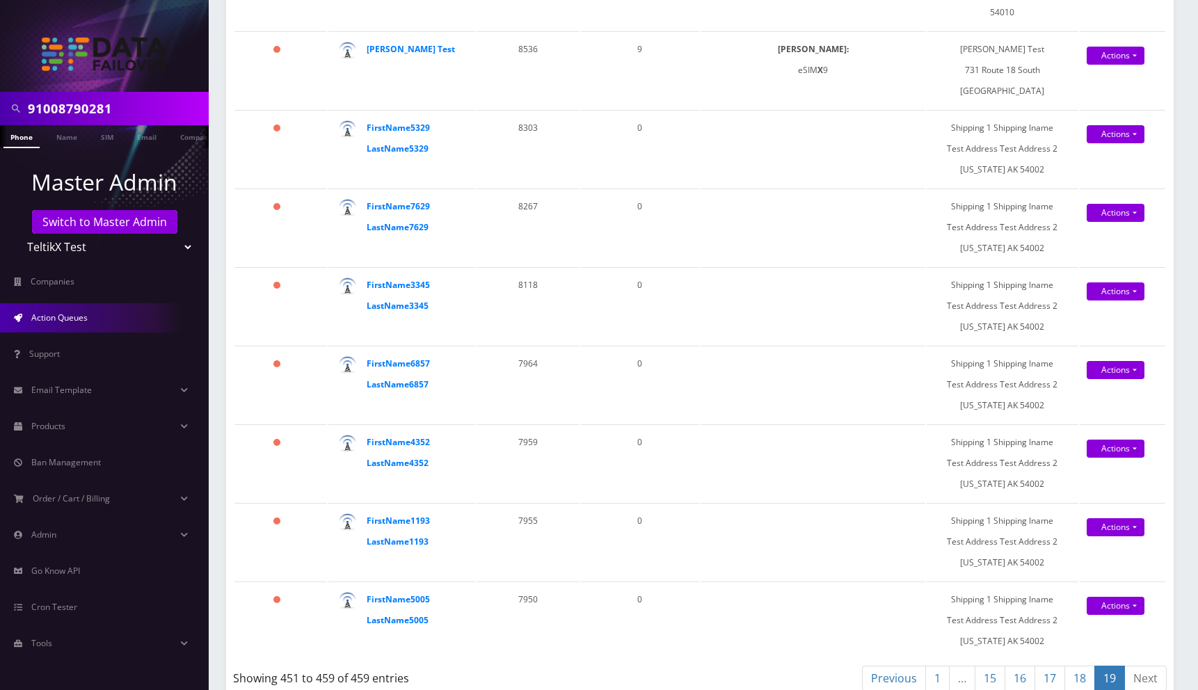
click at [989, 666] on link "15" at bounding box center [990, 679] width 31 height 26
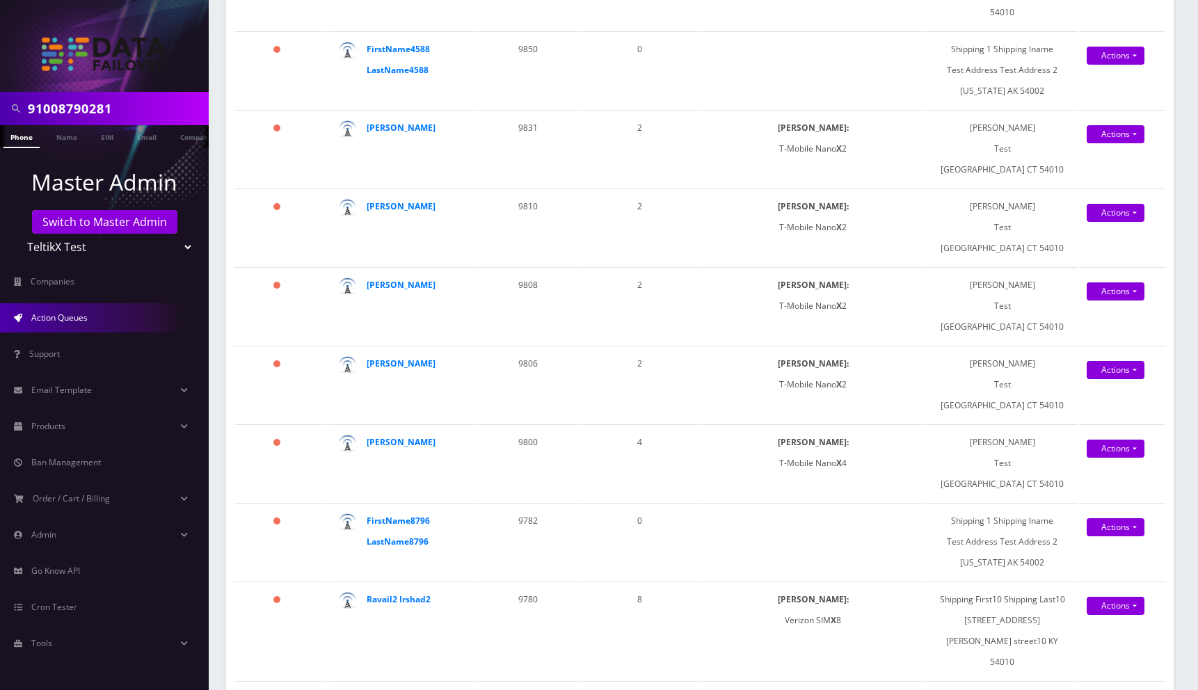
scroll to position [1598, 0]
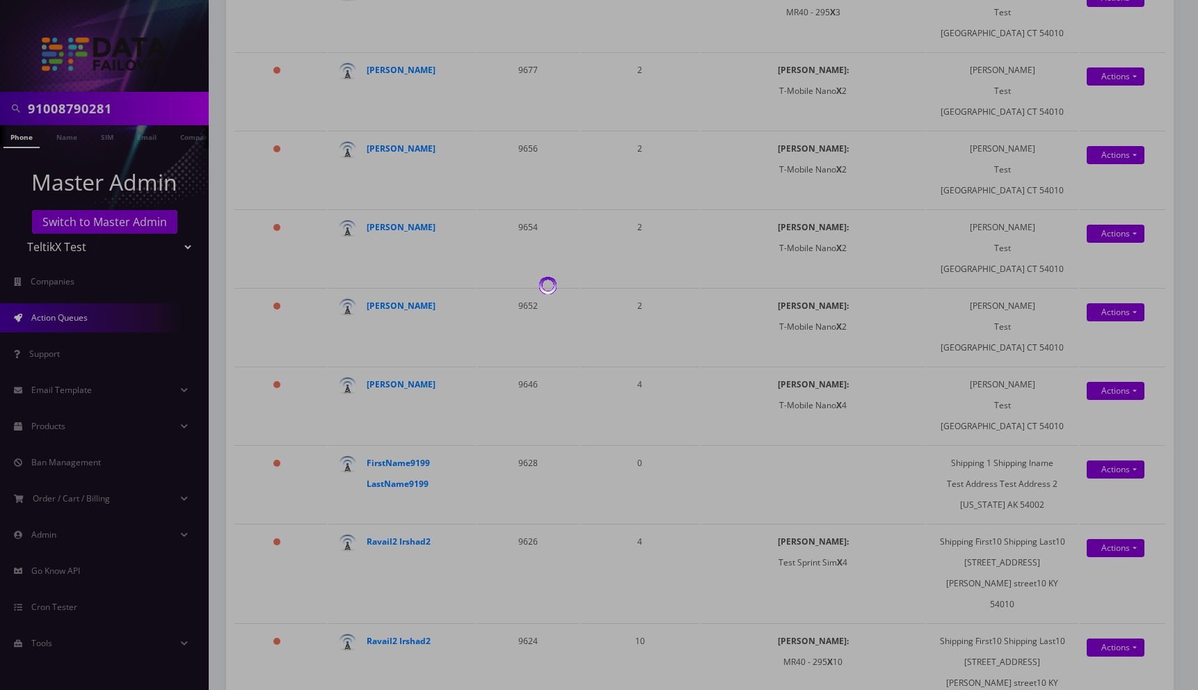
scroll to position [1870, 0]
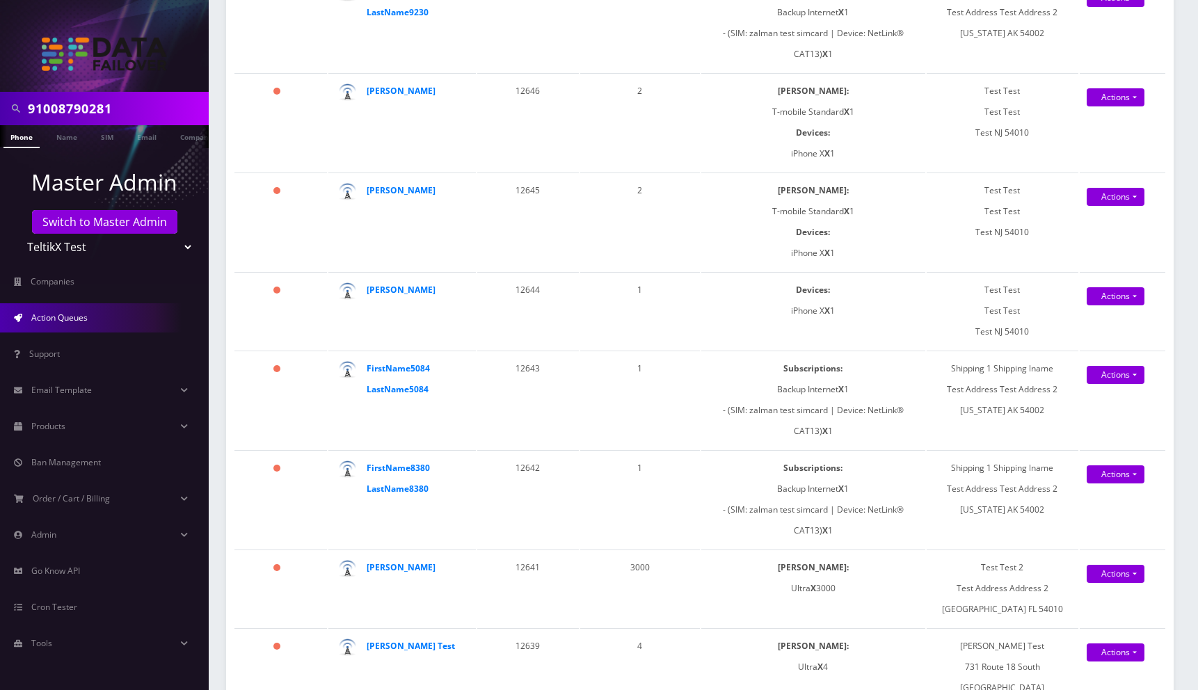
scroll to position [0, 0]
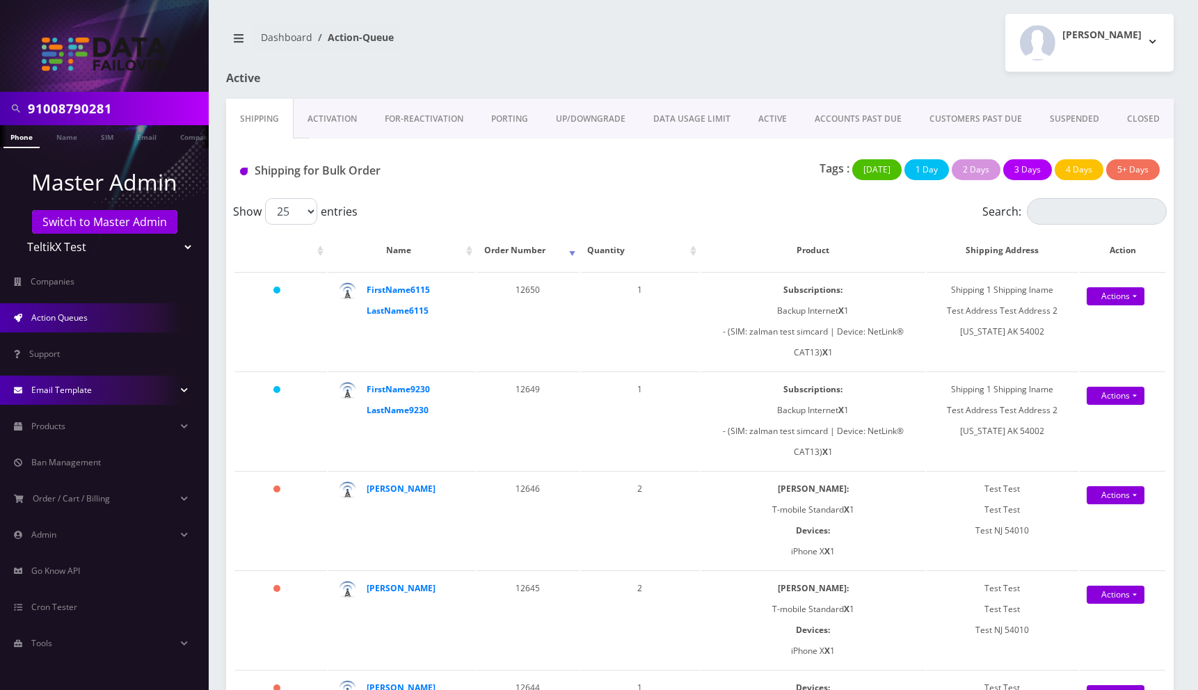
click at [50, 396] on link "Email Template" at bounding box center [104, 390] width 209 height 29
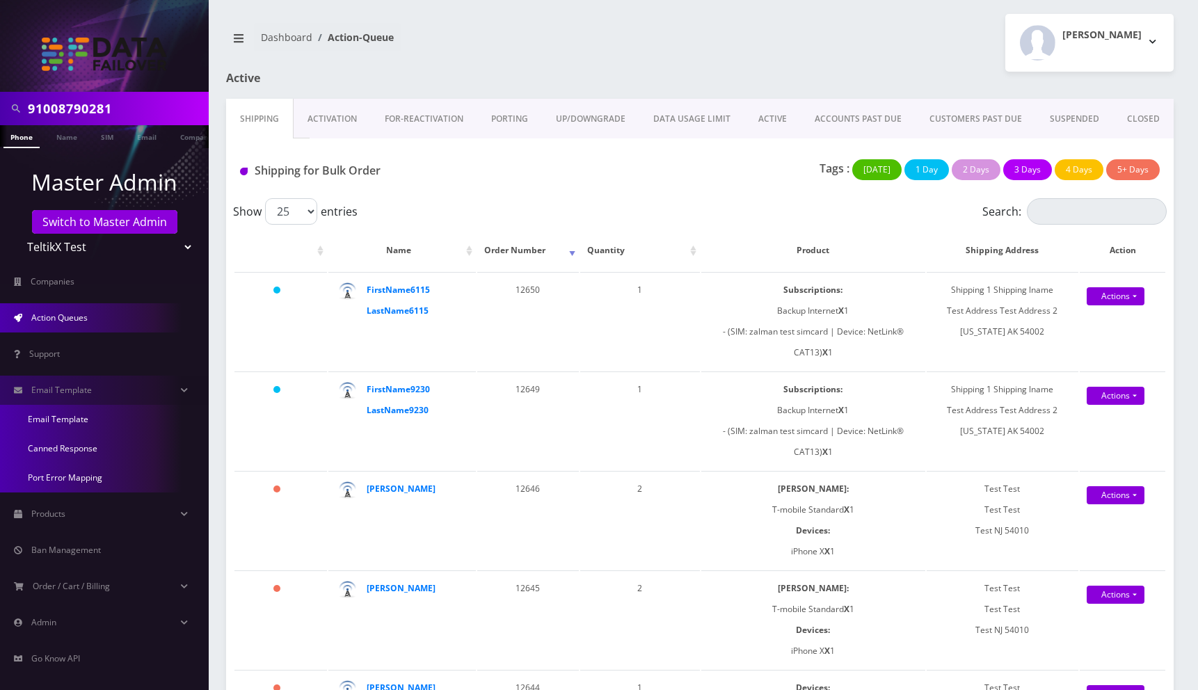
click at [51, 422] on link "Email Template" at bounding box center [104, 419] width 209 height 29
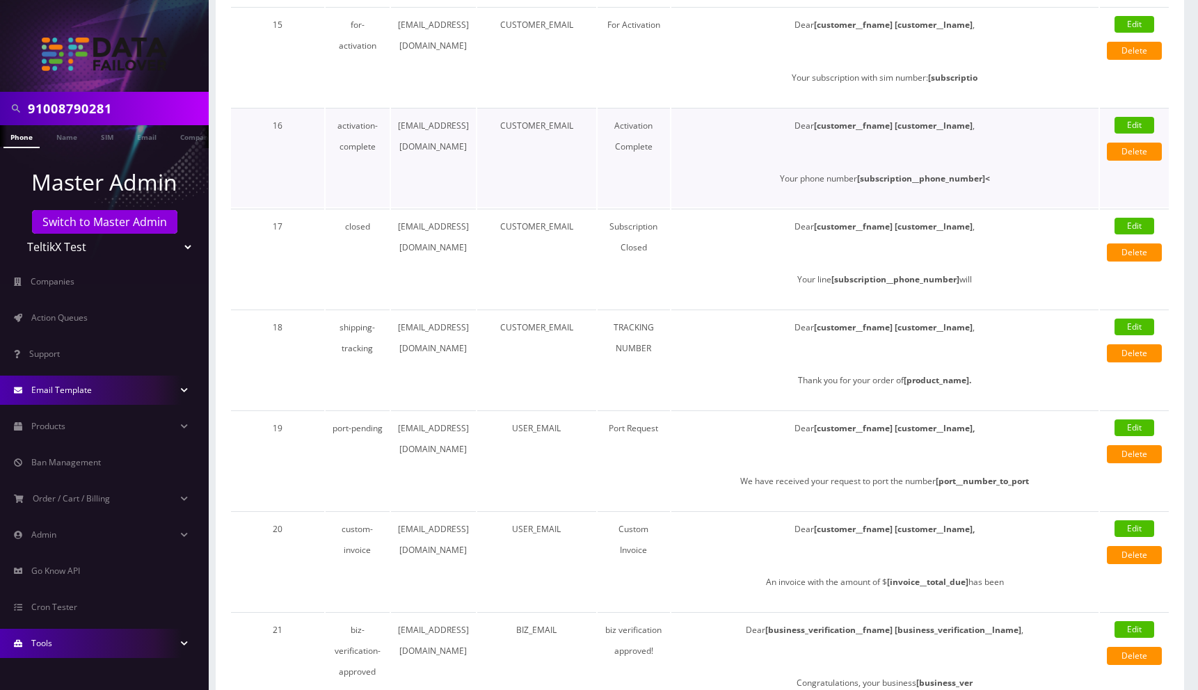
scroll to position [2212, 0]
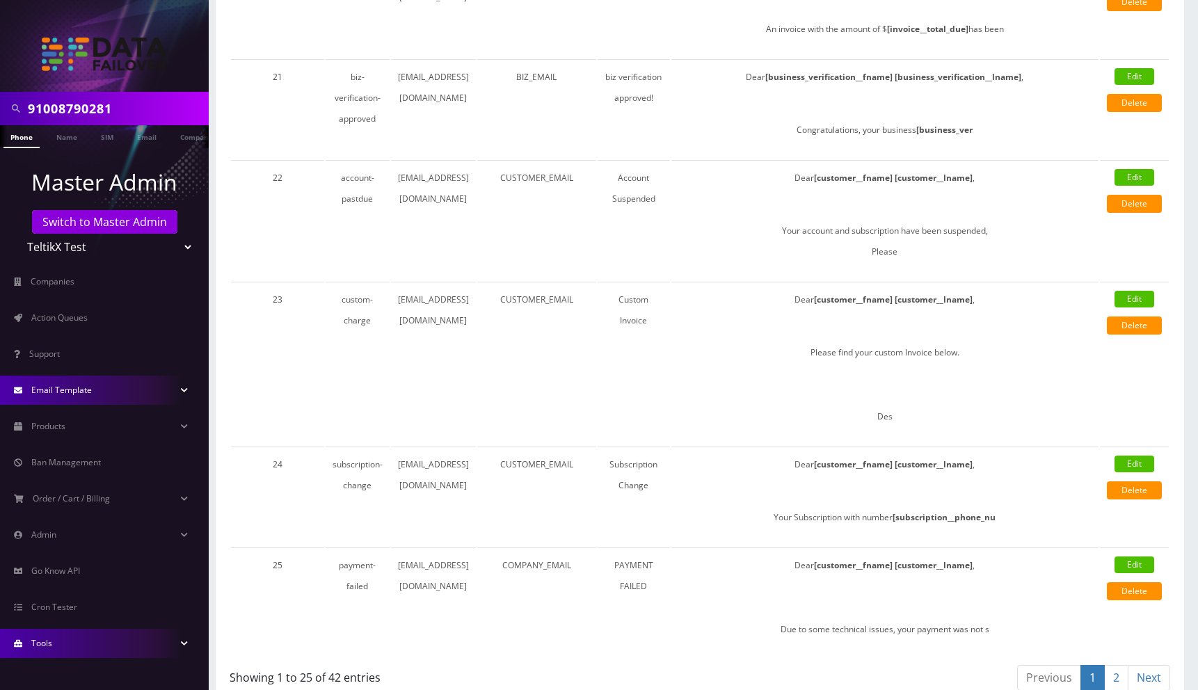
click at [59, 387] on span "Email Template" at bounding box center [61, 390] width 61 height 12
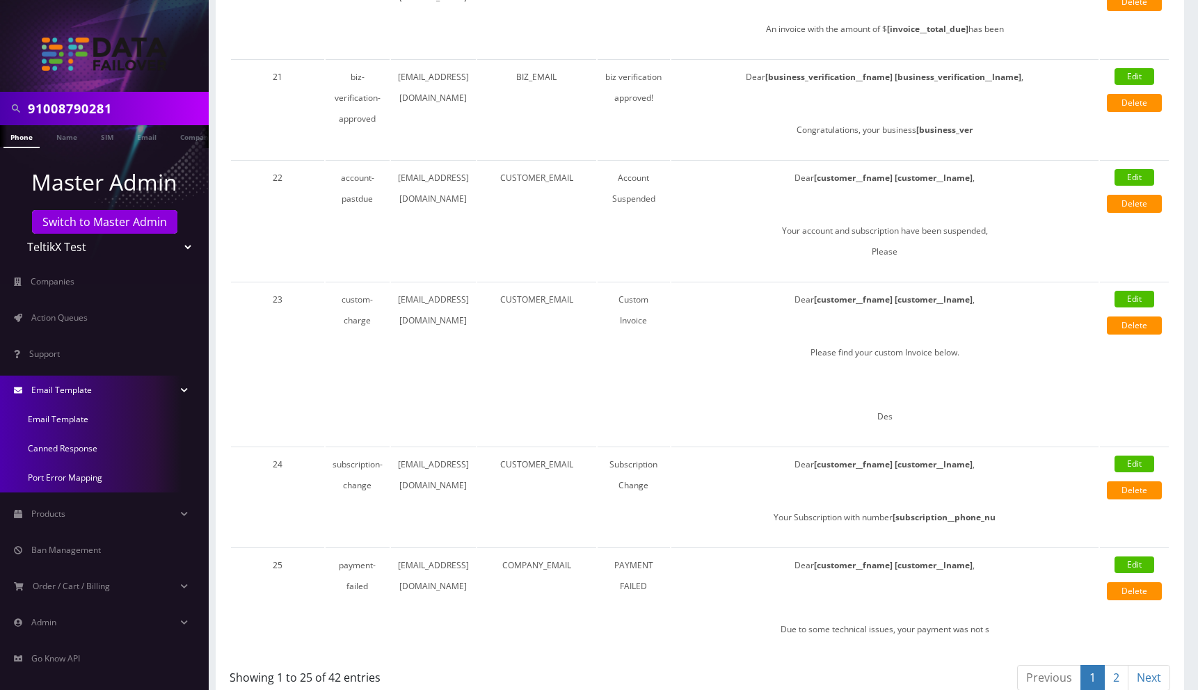
click at [64, 444] on link "Canned Response" at bounding box center [104, 448] width 209 height 29
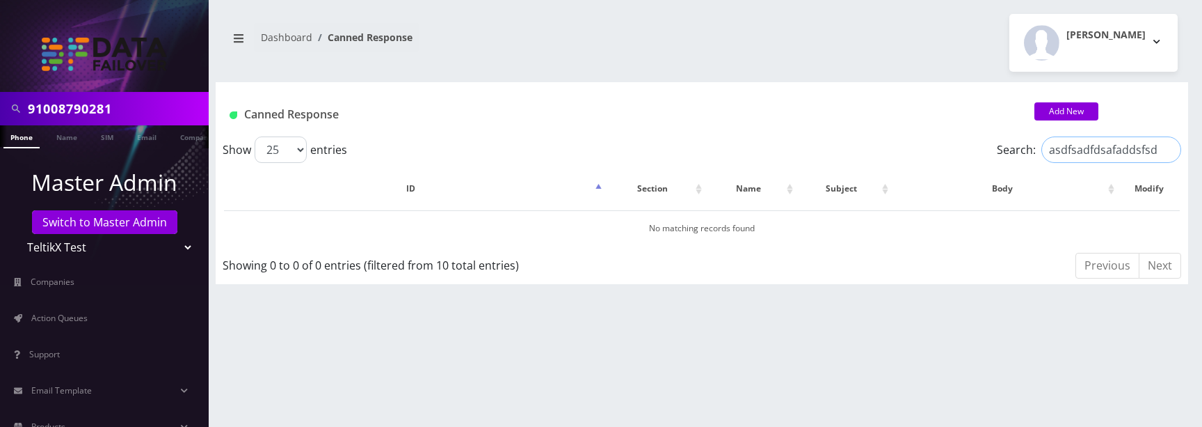
type input "asdfsadfdsafaddsfsda"
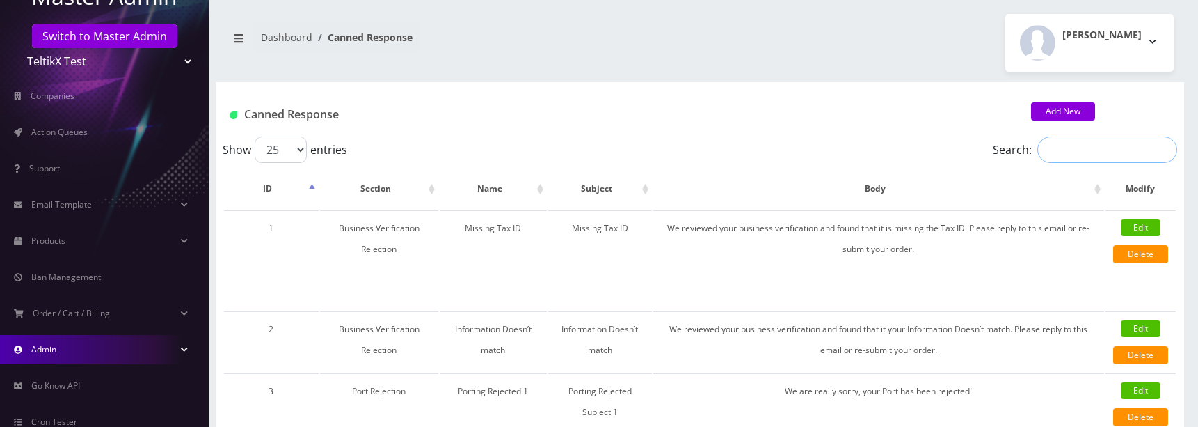
scroll to position [260, 0]
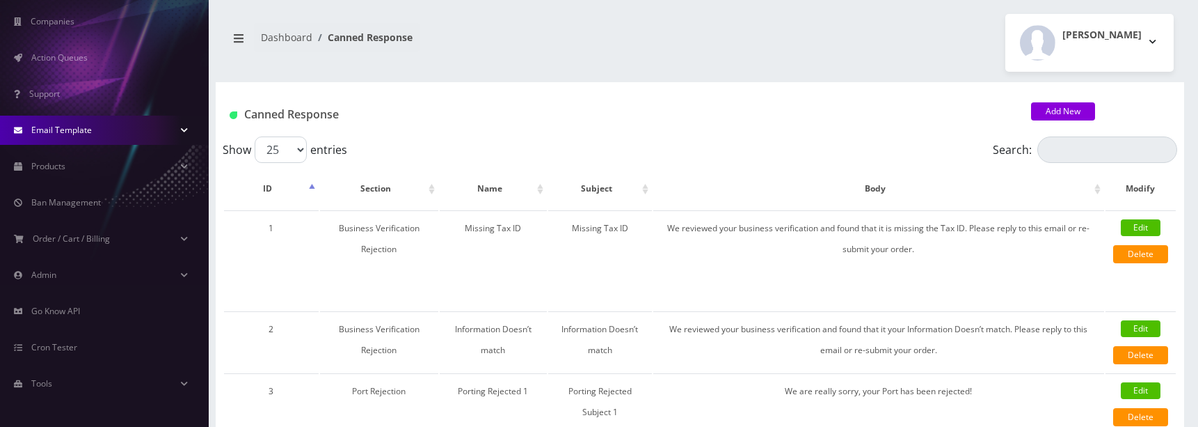
click at [82, 127] on span "Email Template" at bounding box center [61, 130] width 61 height 12
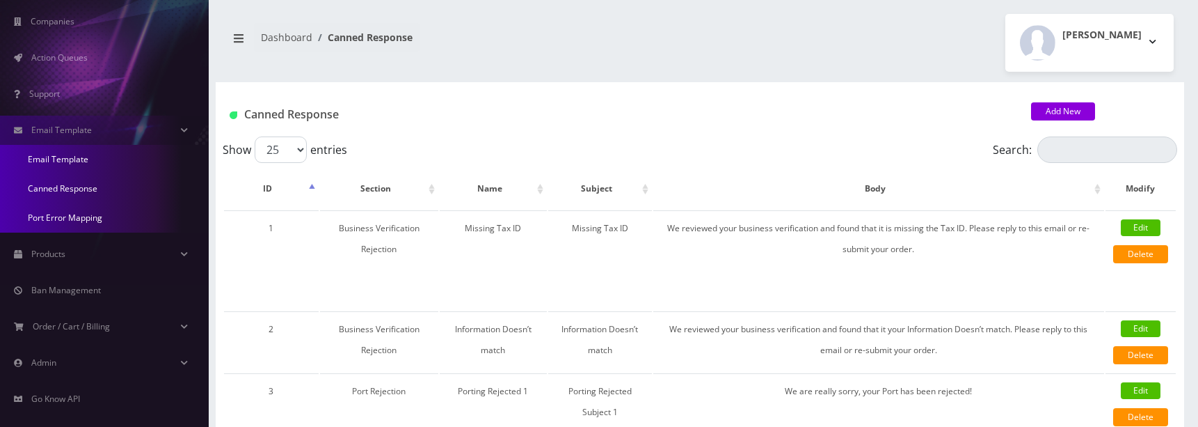
click at [65, 225] on link "Port Error Mapping" at bounding box center [104, 217] width 209 height 29
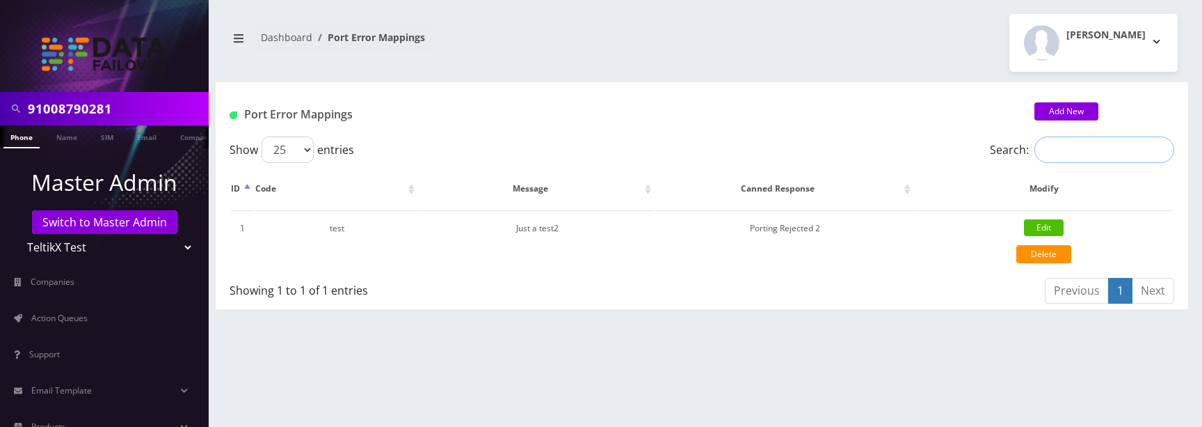
click at [1065, 148] on input "Search:" at bounding box center [1105, 149] width 140 height 26
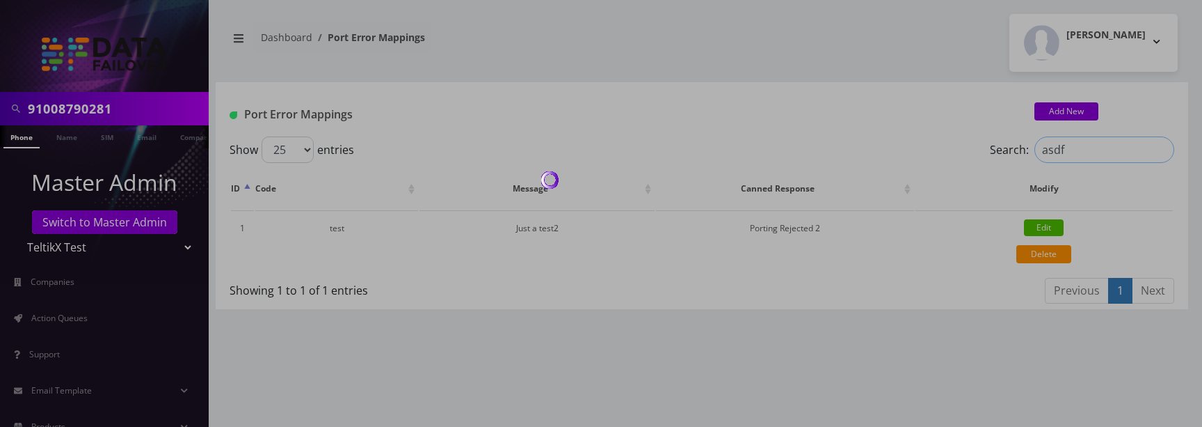
type input "asdfa"
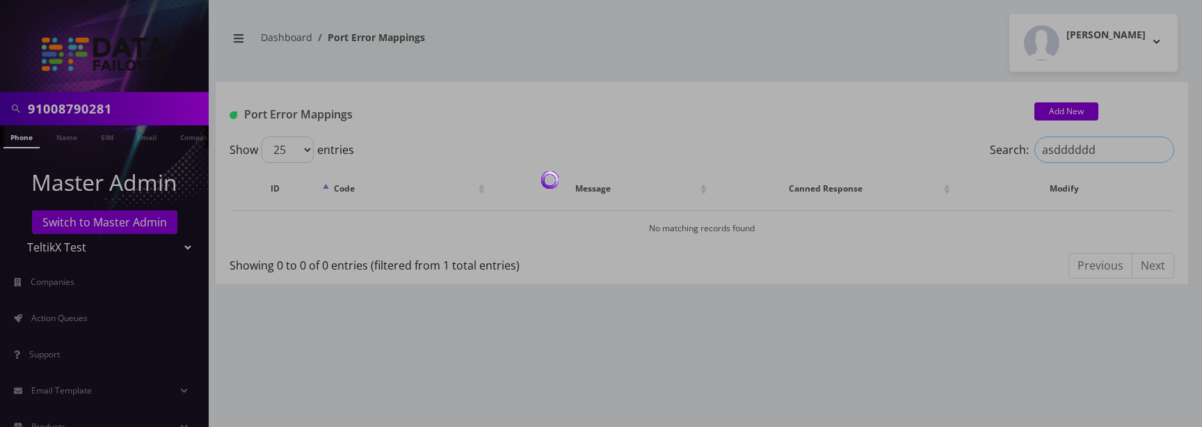
type input "asddddddd"
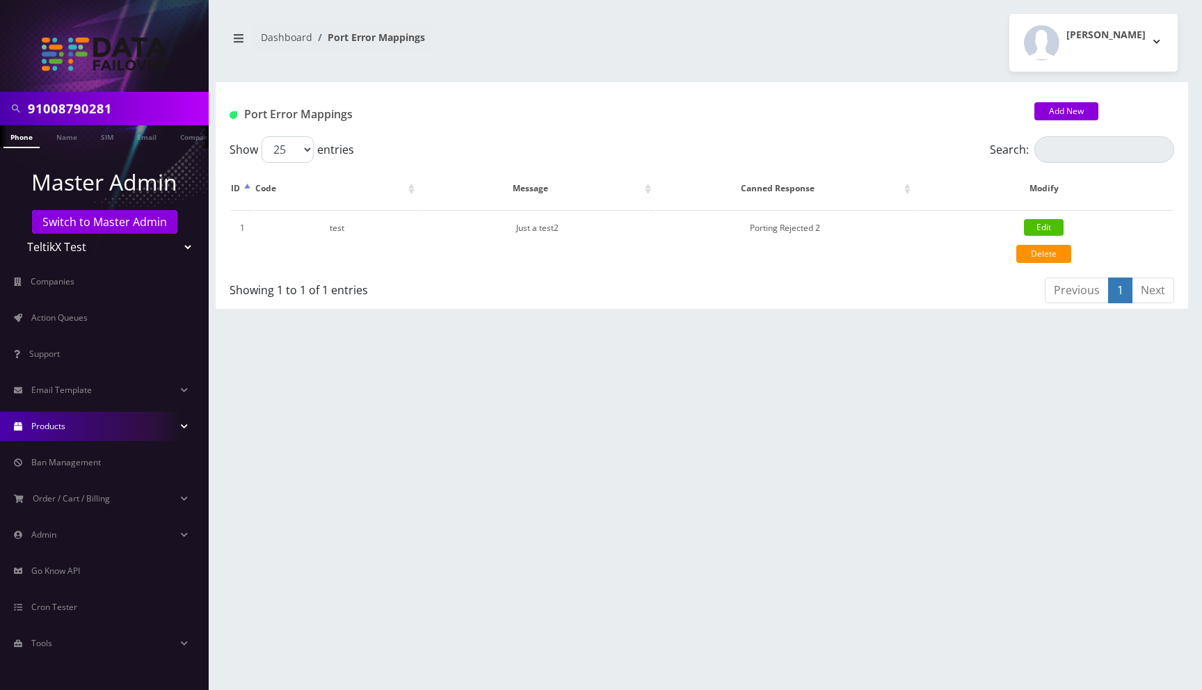
click at [93, 426] on link "Products" at bounding box center [104, 426] width 209 height 29
click at [87, 392] on span "Email Template" at bounding box center [61, 390] width 61 height 12
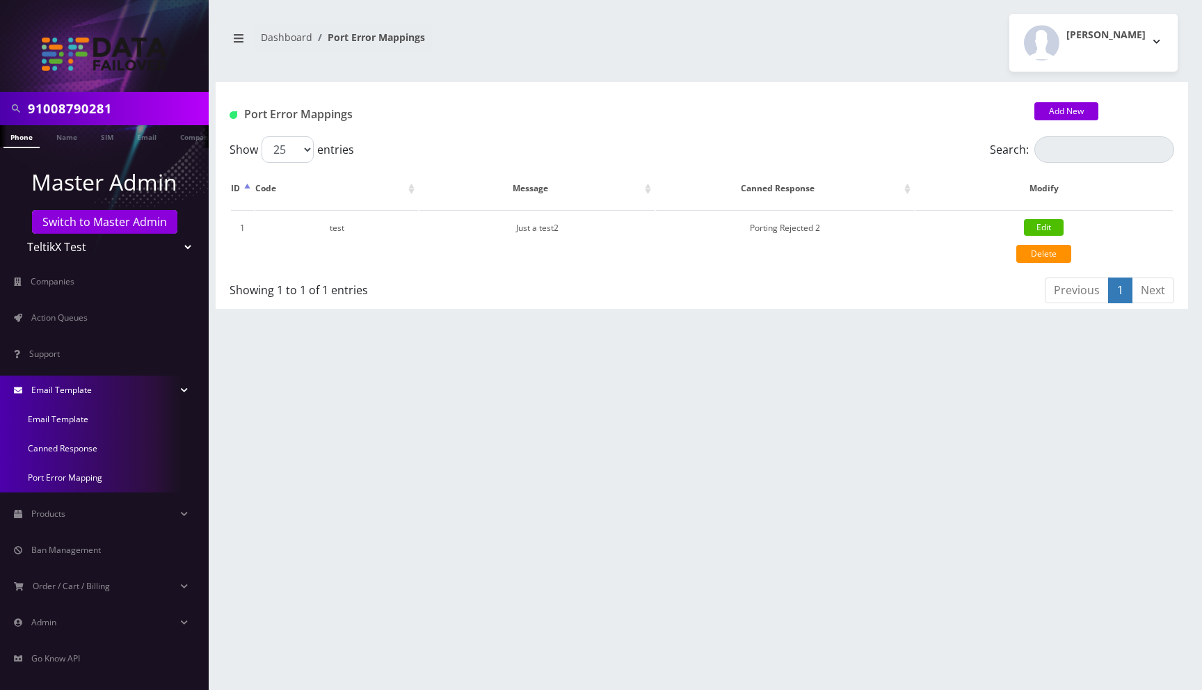
click at [87, 392] on span "Email Template" at bounding box center [61, 390] width 61 height 12
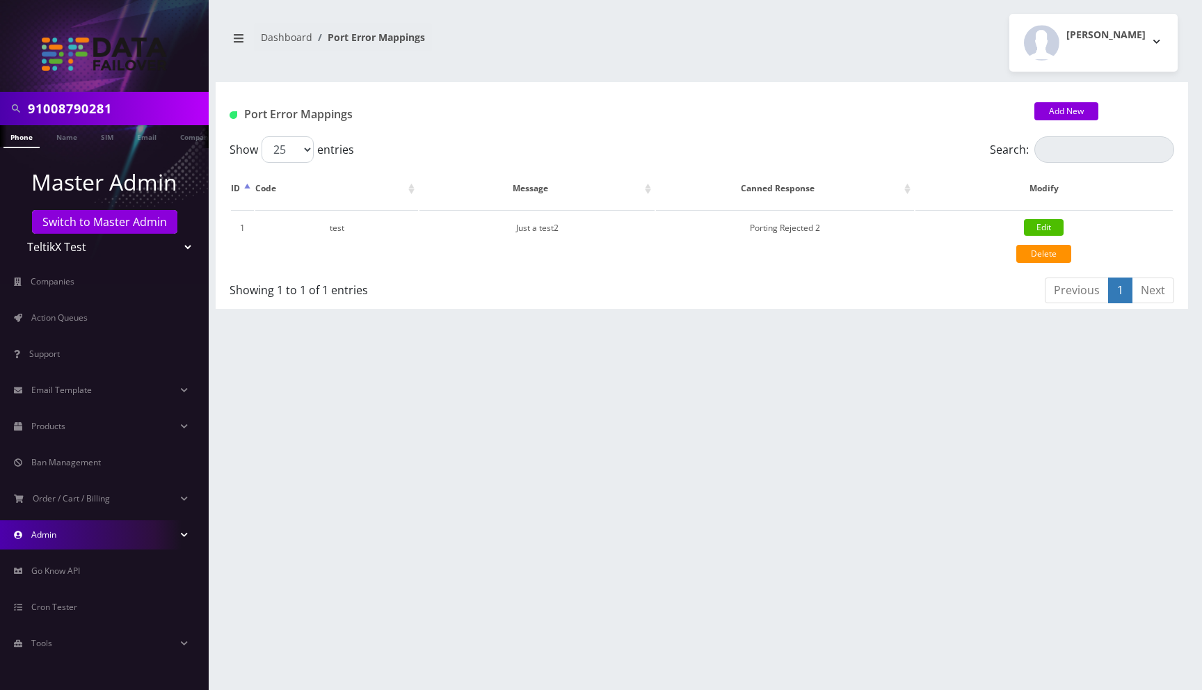
click at [38, 529] on span "Admin" at bounding box center [43, 535] width 25 height 12
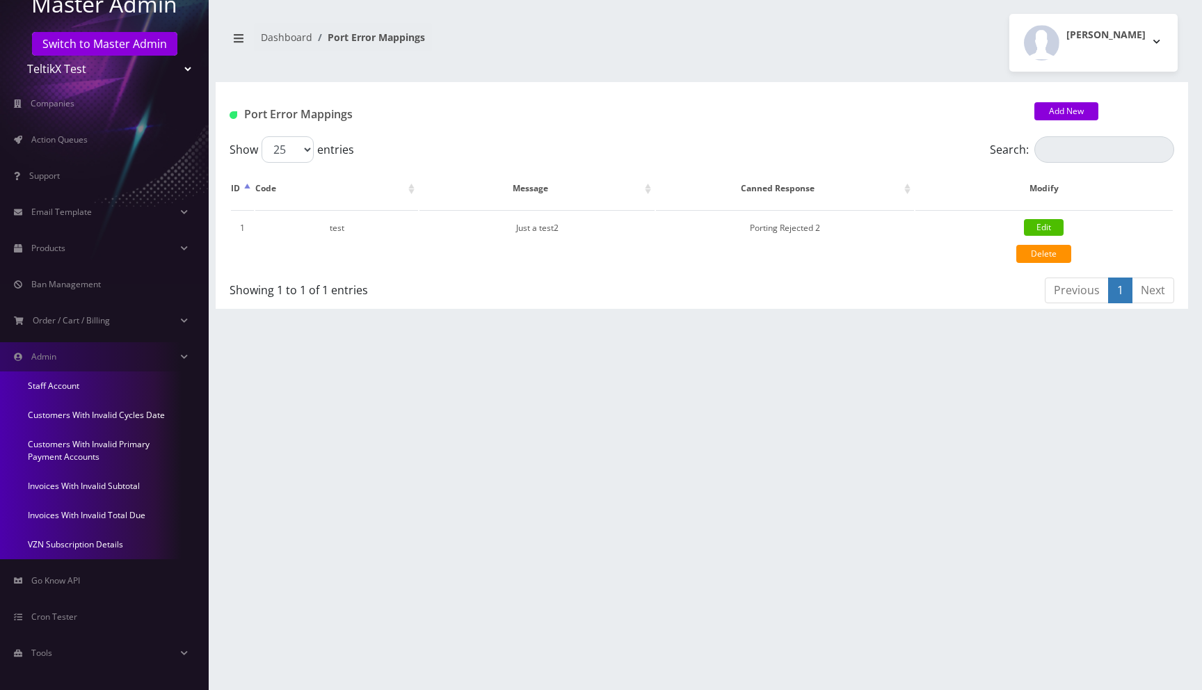
scroll to position [180, 0]
click at [63, 514] on link "Invoices With Invalid Total Due" at bounding box center [104, 514] width 209 height 29
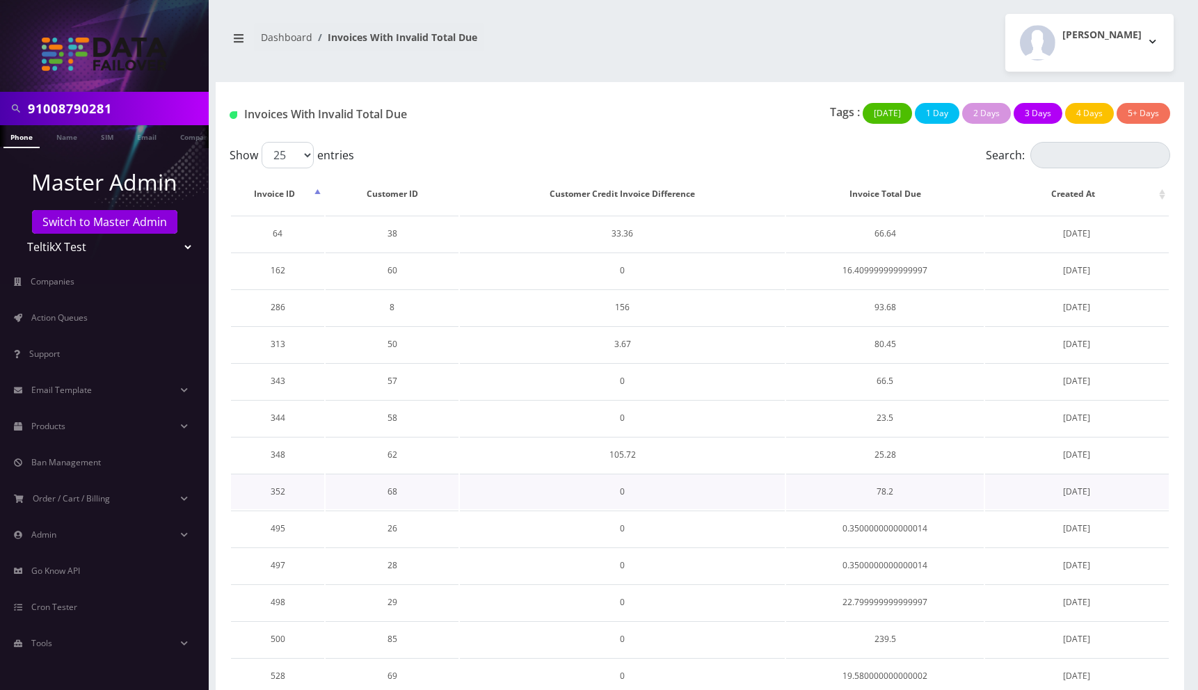
scroll to position [495, 0]
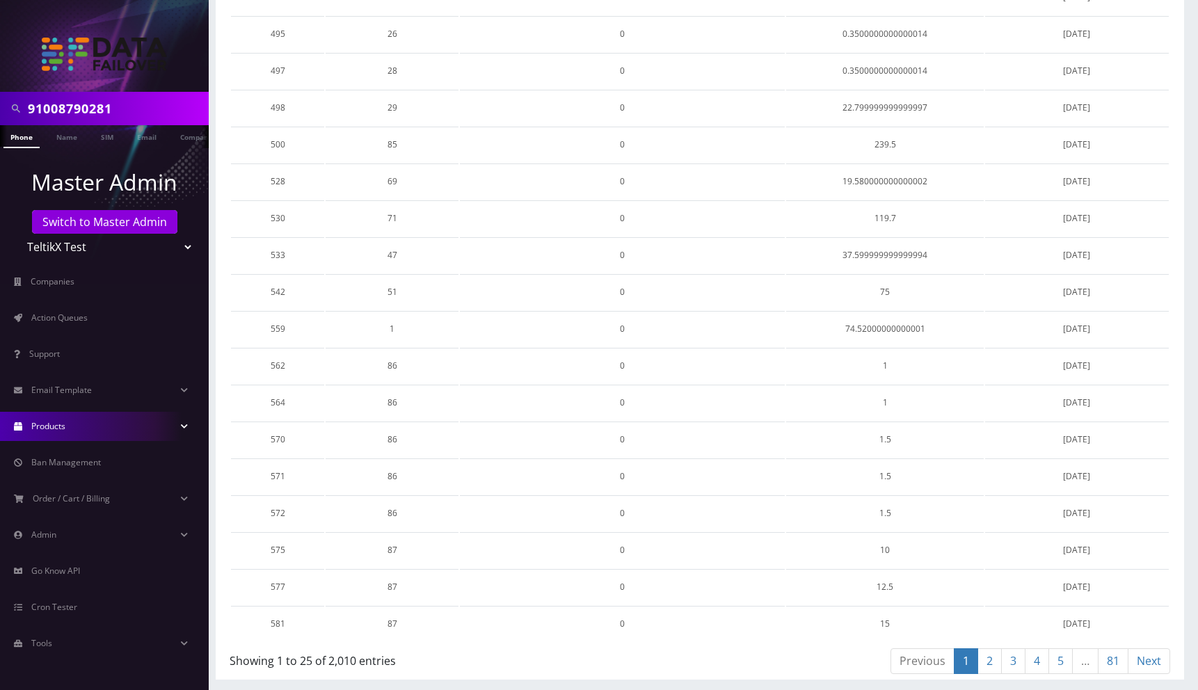
click at [88, 425] on link "Products" at bounding box center [104, 426] width 209 height 29
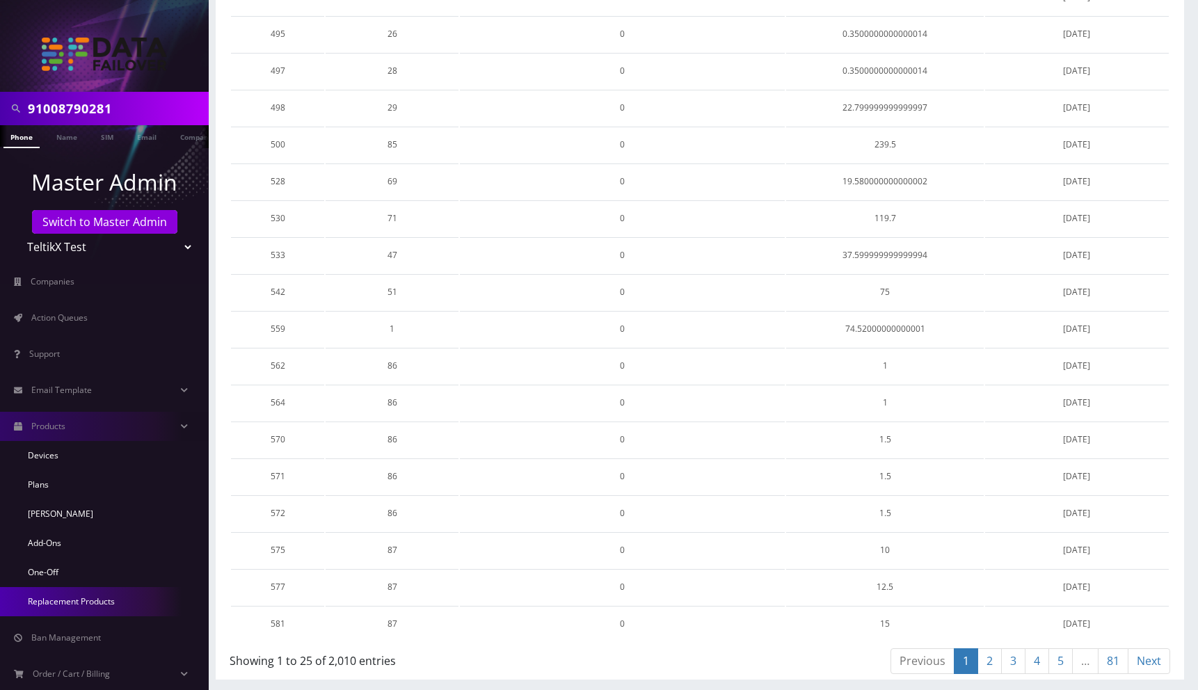
drag, startPoint x: 85, startPoint y: 602, endPoint x: 248, endPoint y: 560, distance: 168.8
click at [85, 602] on link "Replacement Products" at bounding box center [104, 601] width 209 height 29
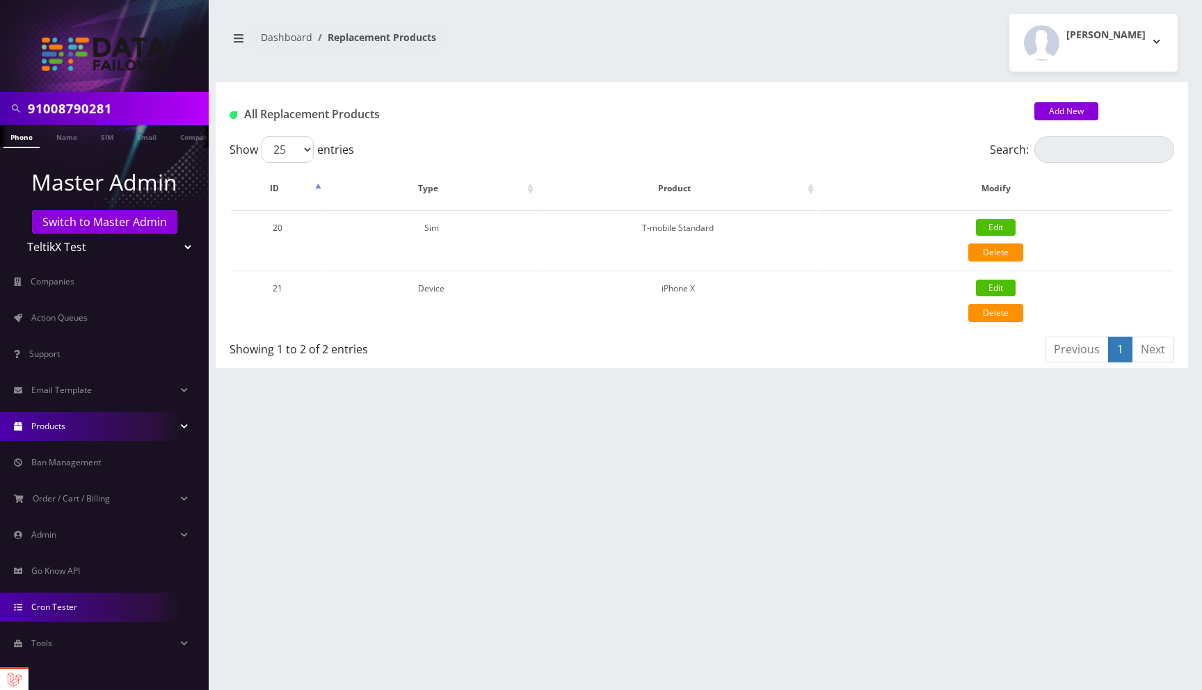
click at [67, 609] on span "Cron Tester" at bounding box center [54, 607] width 46 height 12
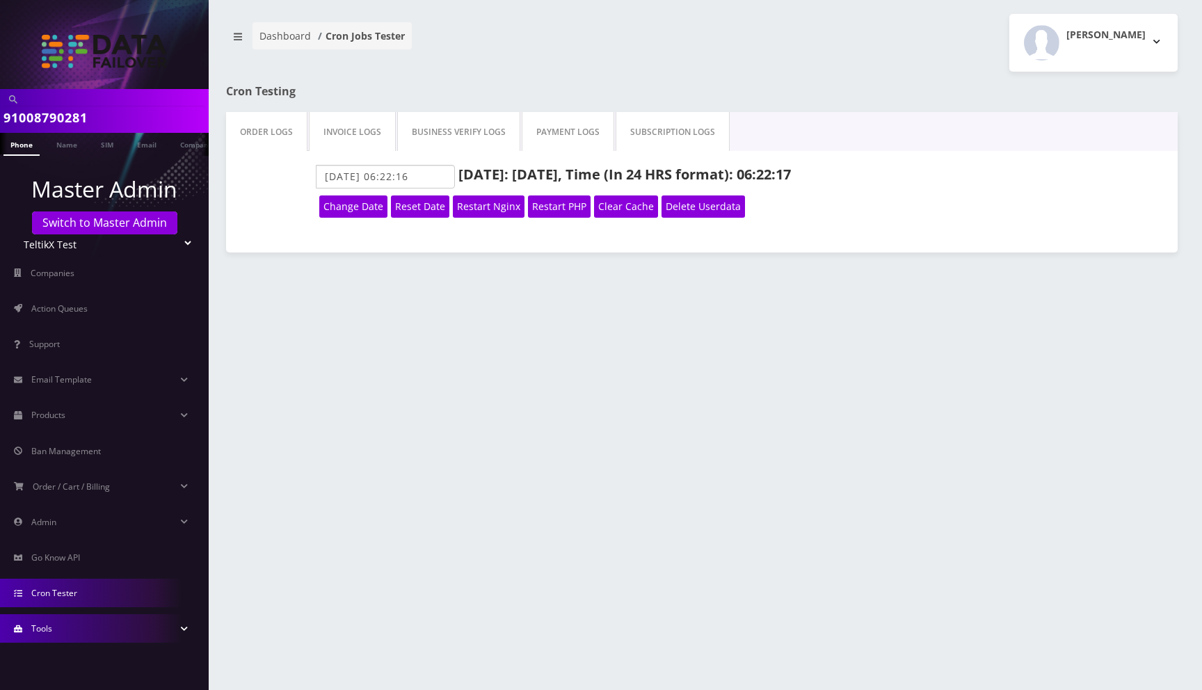
click at [60, 634] on link "Tools" at bounding box center [104, 628] width 209 height 29
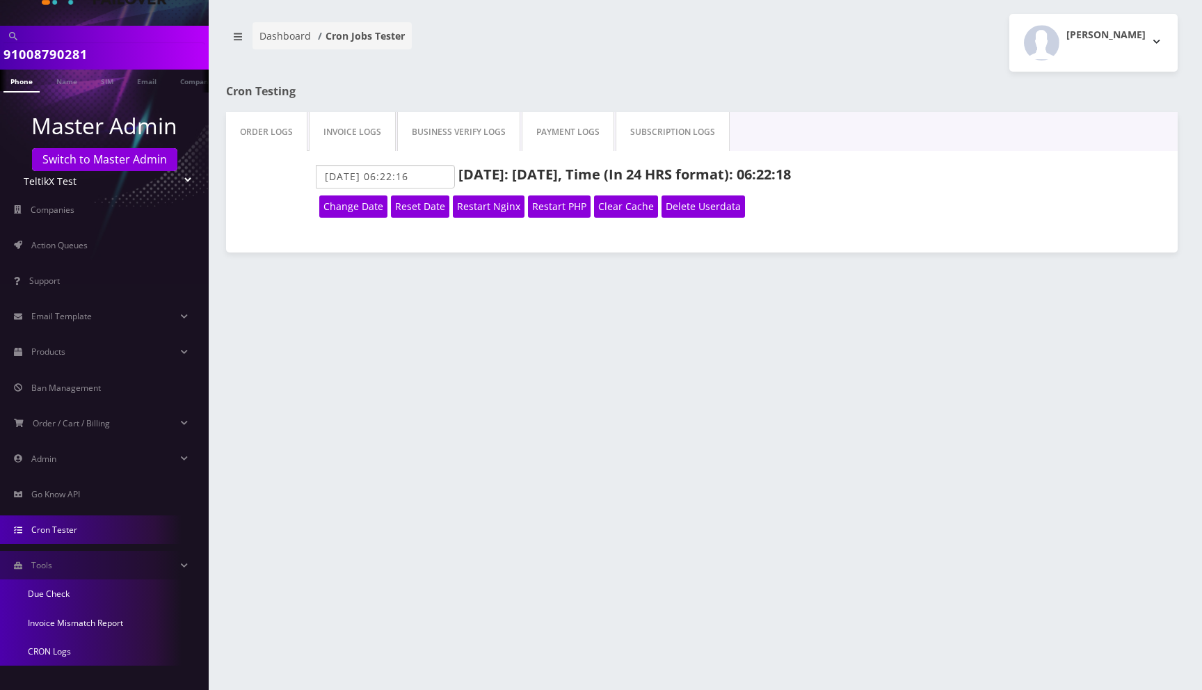
click at [57, 619] on link "Invoice Mismatch Report" at bounding box center [104, 623] width 209 height 29
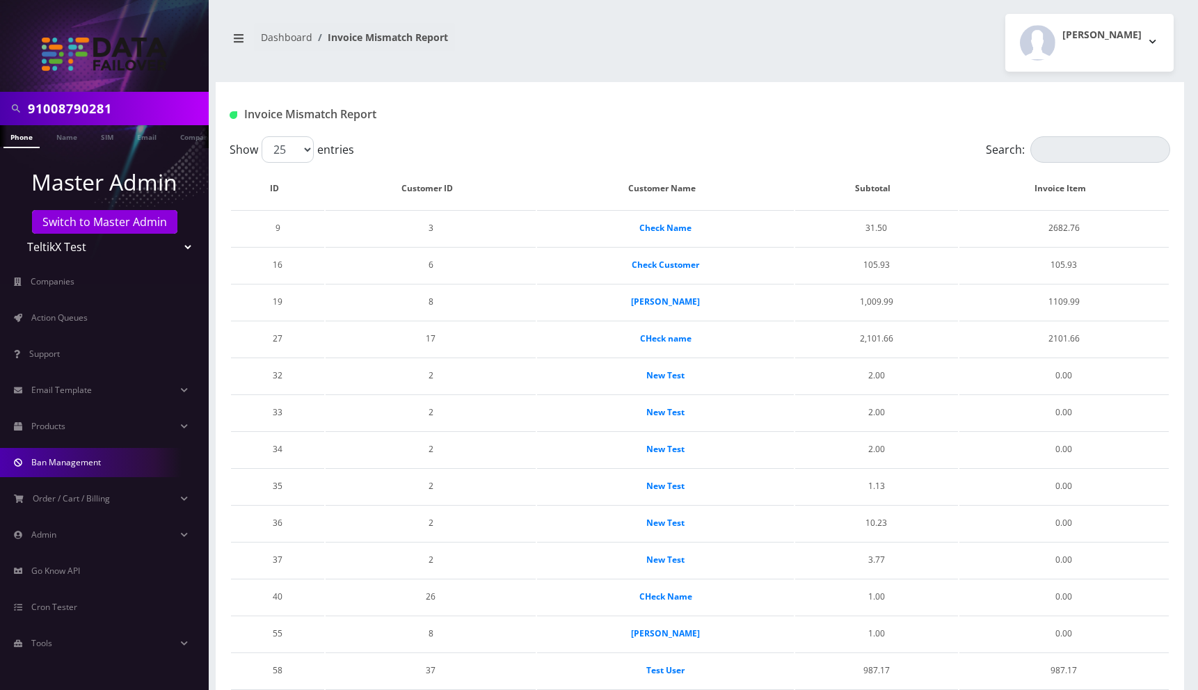
click at [70, 456] on span "Ban Management" at bounding box center [66, 462] width 70 height 12
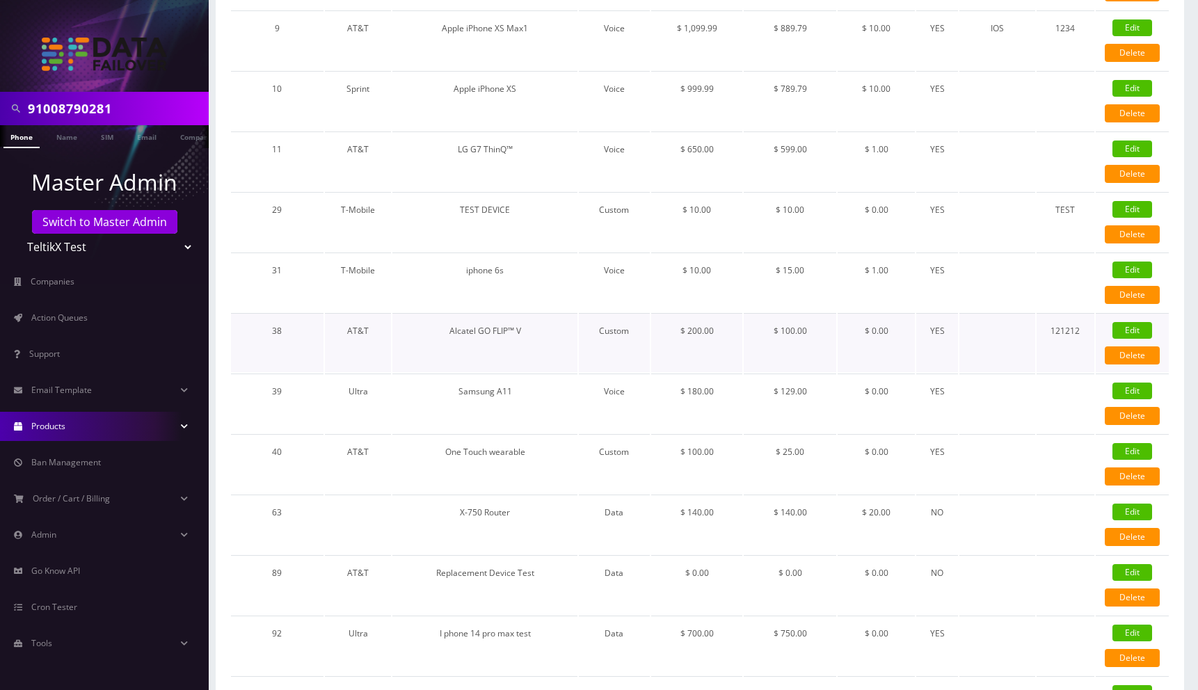
scroll to position [1093, 0]
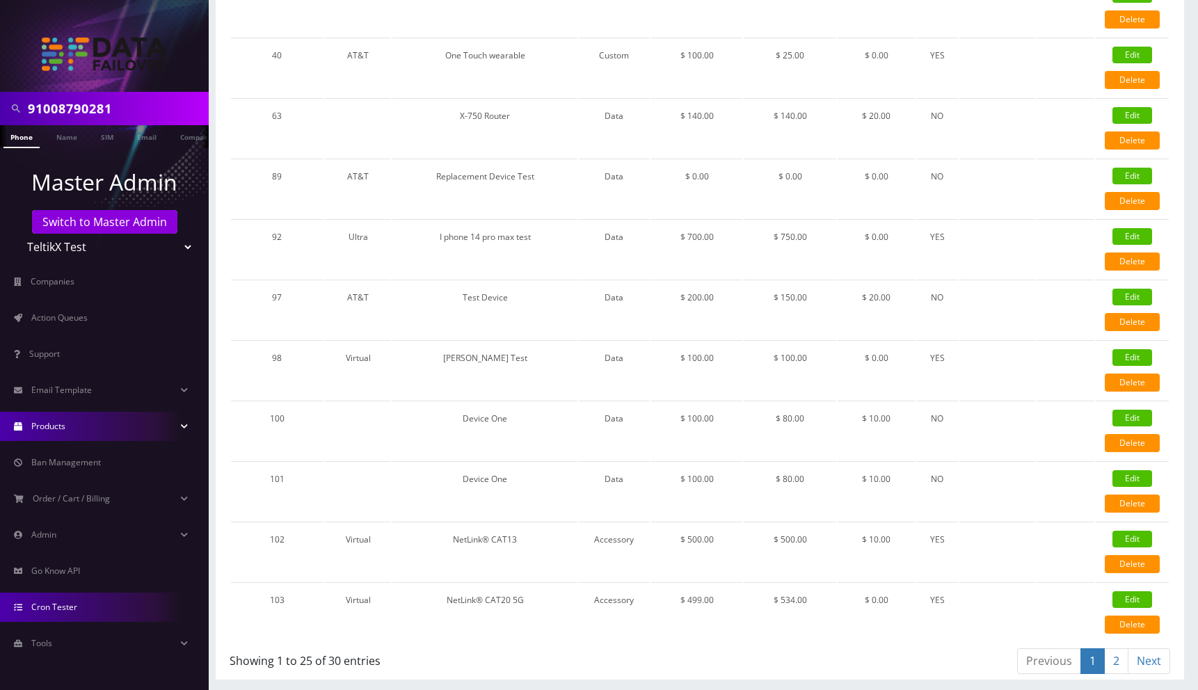
click at [70, 605] on span "Cron Tester" at bounding box center [54, 607] width 46 height 12
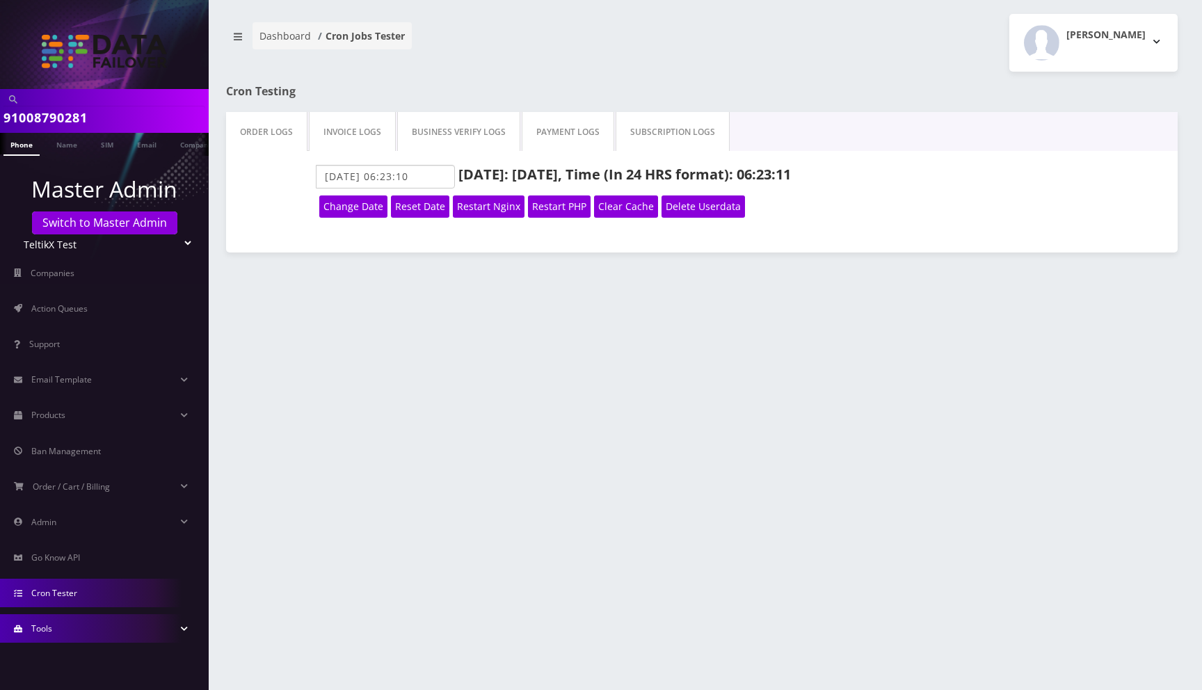
click at [78, 632] on link "Tools" at bounding box center [104, 628] width 209 height 29
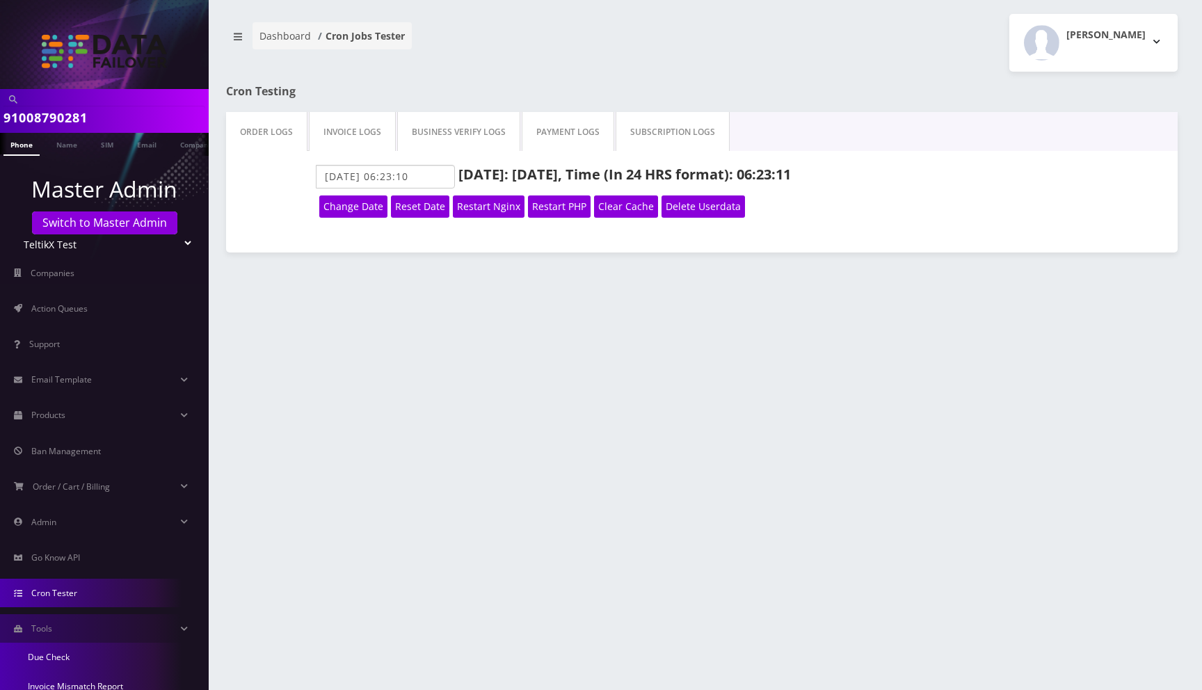
scroll to position [63, 0]
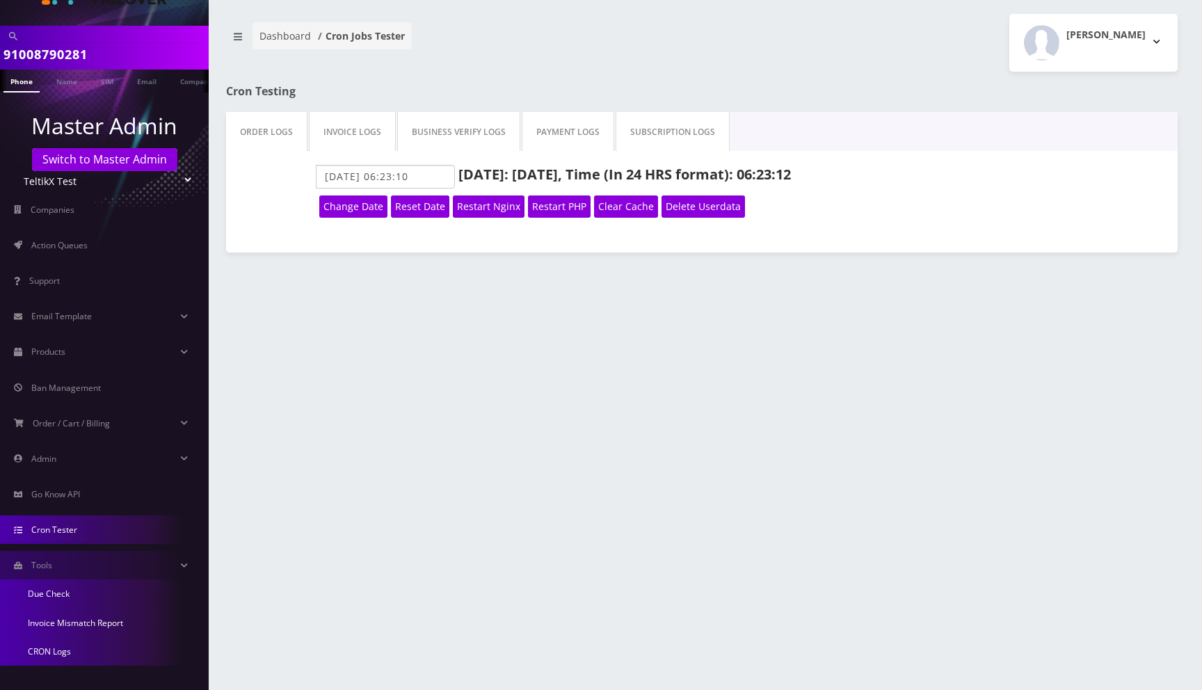
drag, startPoint x: 76, startPoint y: 627, endPoint x: 110, endPoint y: 627, distance: 34.1
click at [76, 626] on link "Invoice Mismatch Report" at bounding box center [104, 623] width 209 height 29
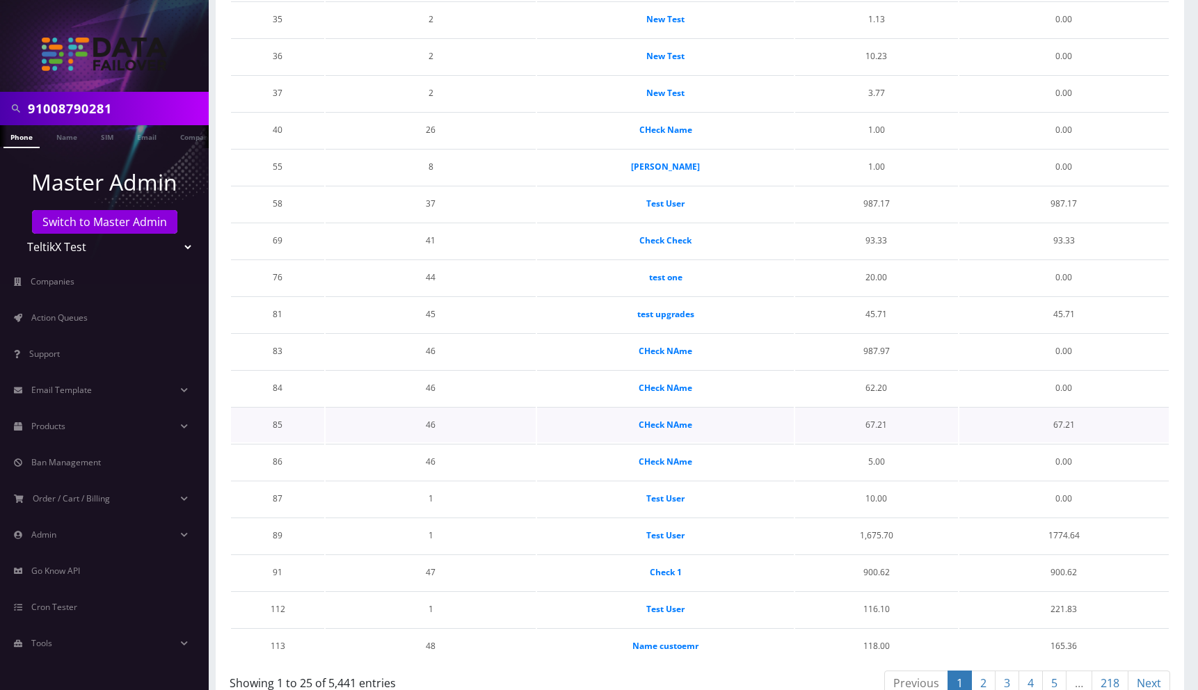
scroll to position [489, 0]
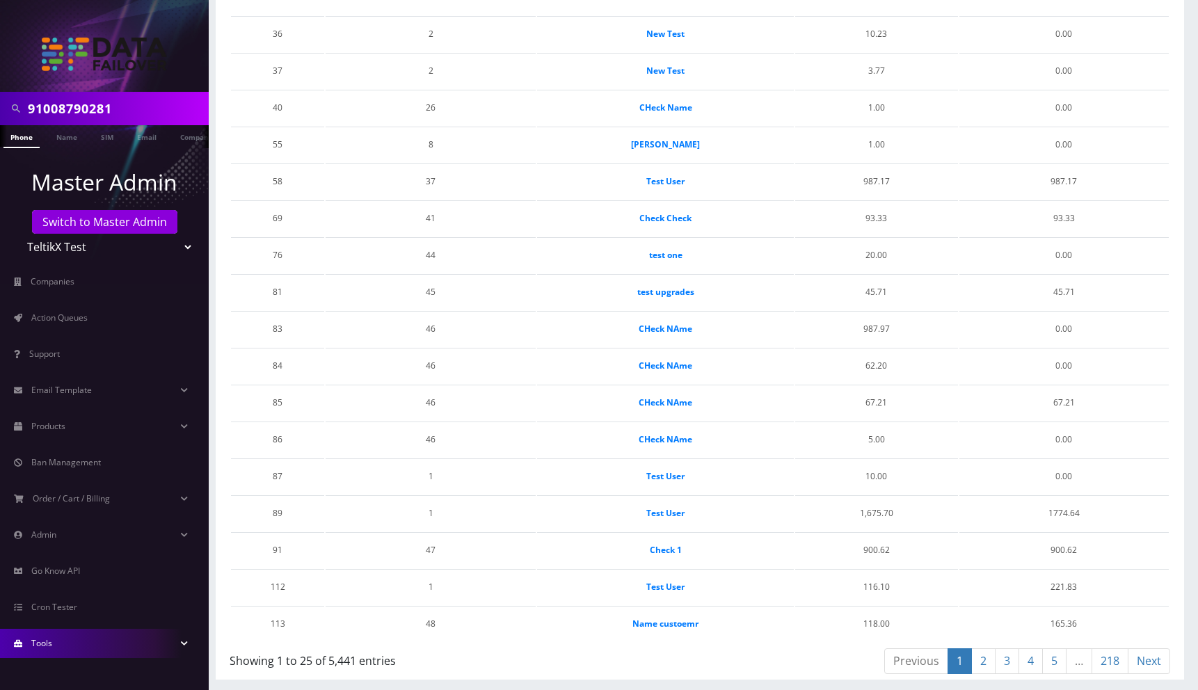
click at [80, 646] on link "Tools" at bounding box center [104, 643] width 209 height 29
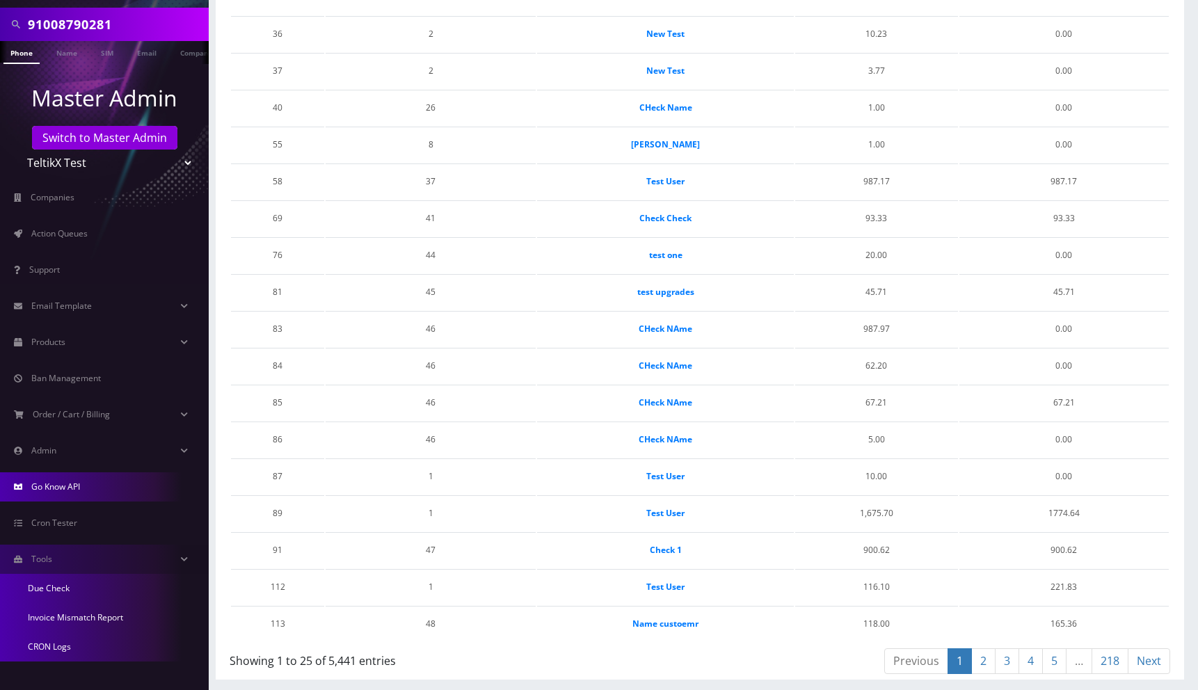
click at [73, 491] on span "Go Know API" at bounding box center [55, 487] width 49 height 12
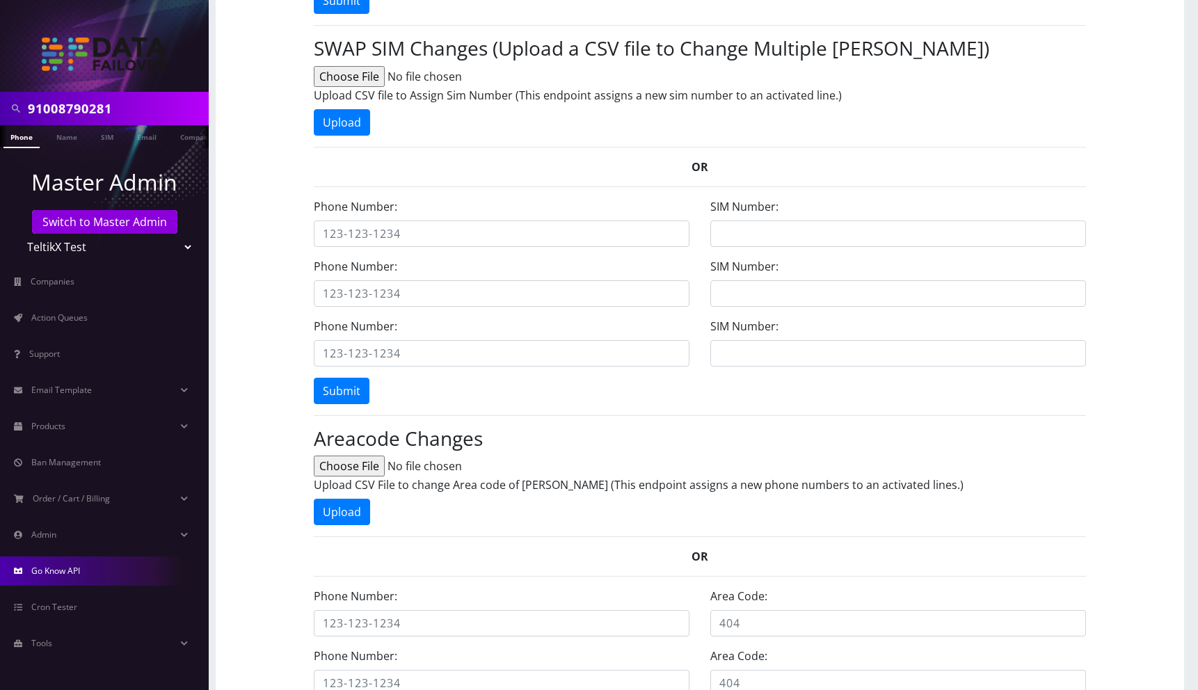
scroll to position [431, 0]
click at [111, 504] on link "Order / Cart / Billing" at bounding box center [104, 498] width 209 height 29
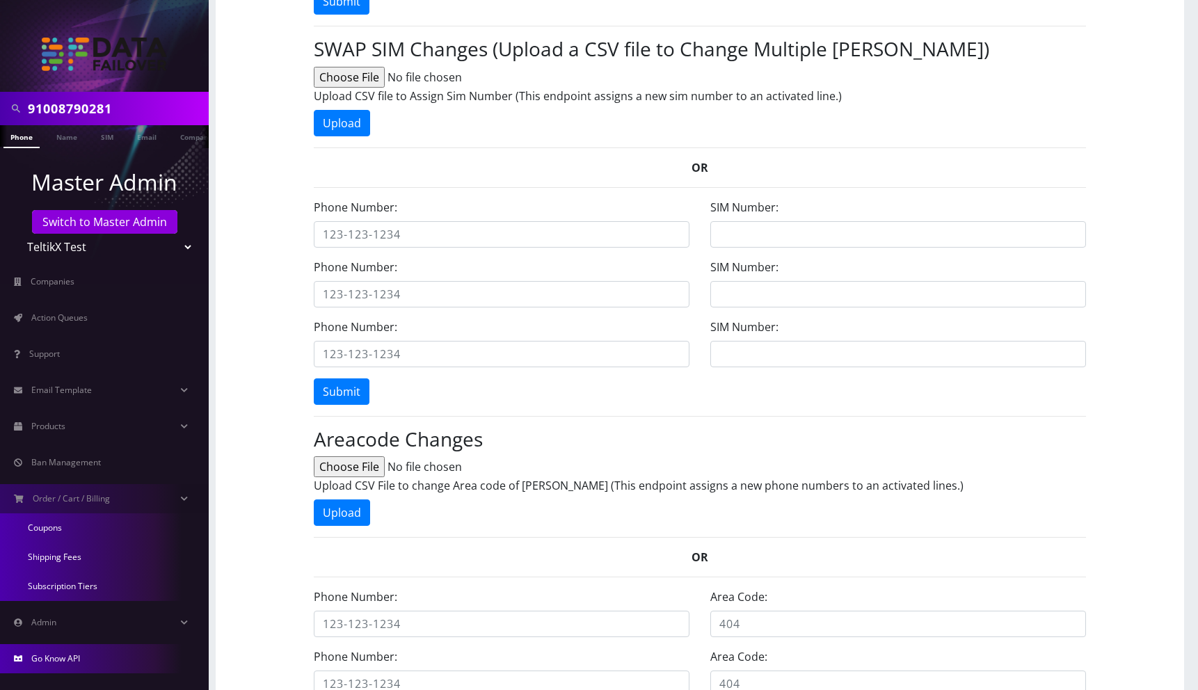
click at [90, 587] on link "Subscription Tiers" at bounding box center [104, 586] width 209 height 29
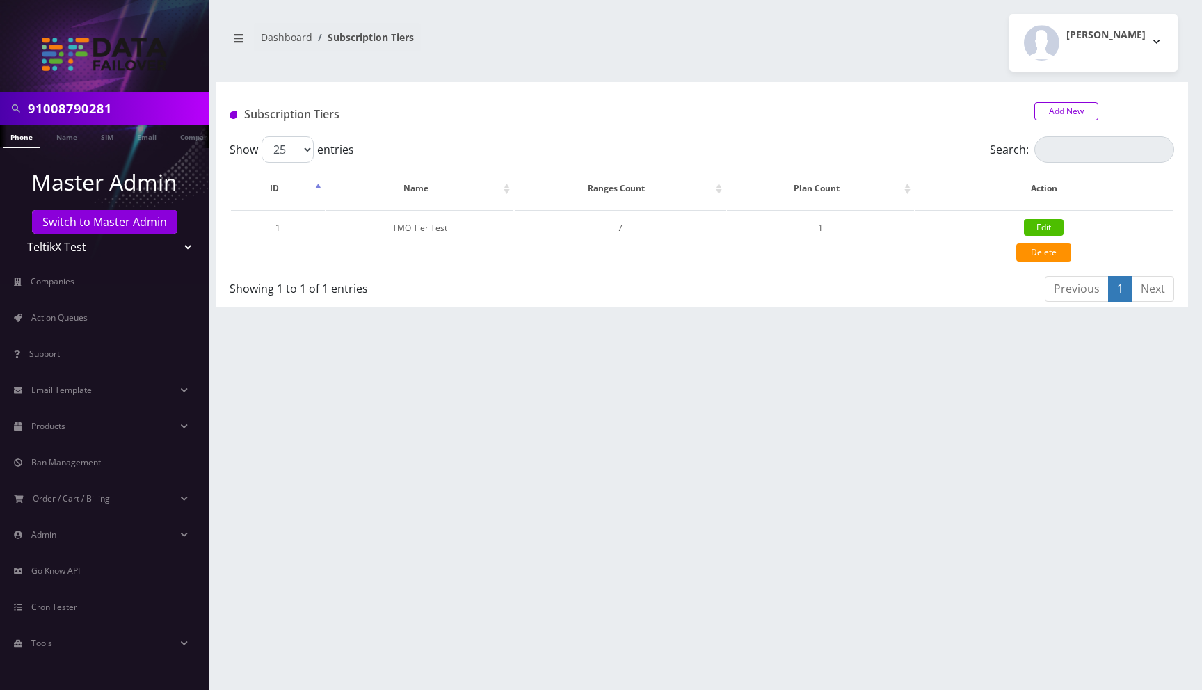
click at [1072, 115] on link "Add New" at bounding box center [1067, 111] width 64 height 18
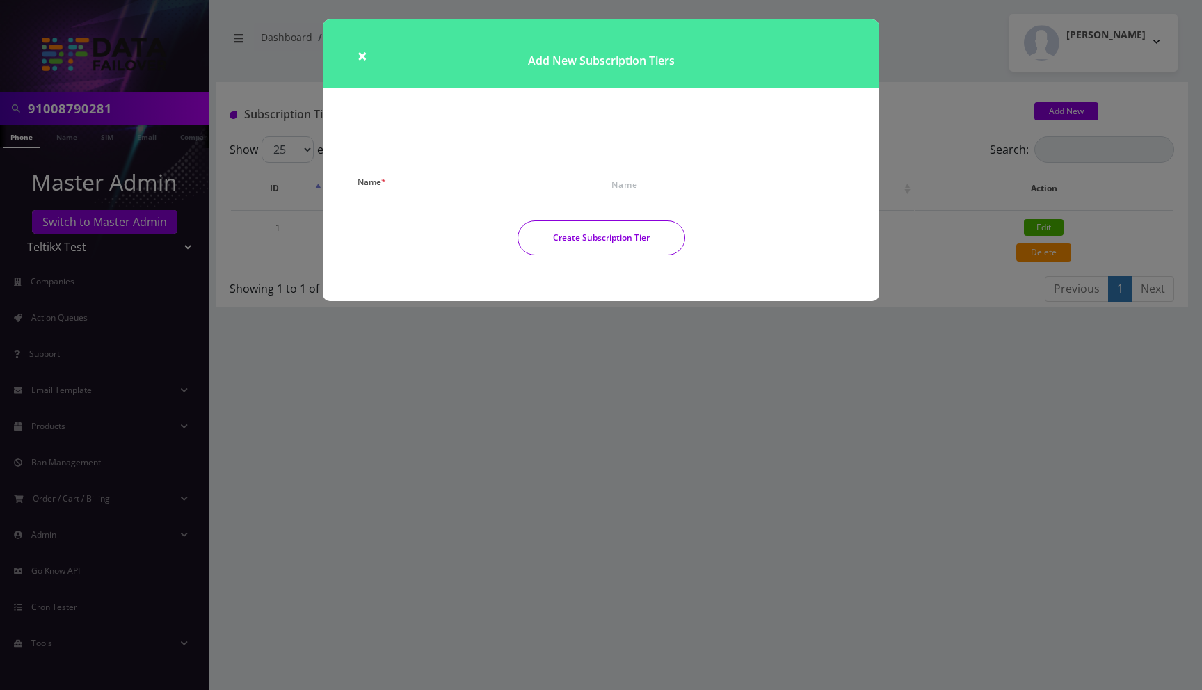
click at [637, 334] on div "× Add New Subscription Tiers Name * Create Subscription Tier" at bounding box center [601, 345] width 1202 height 690
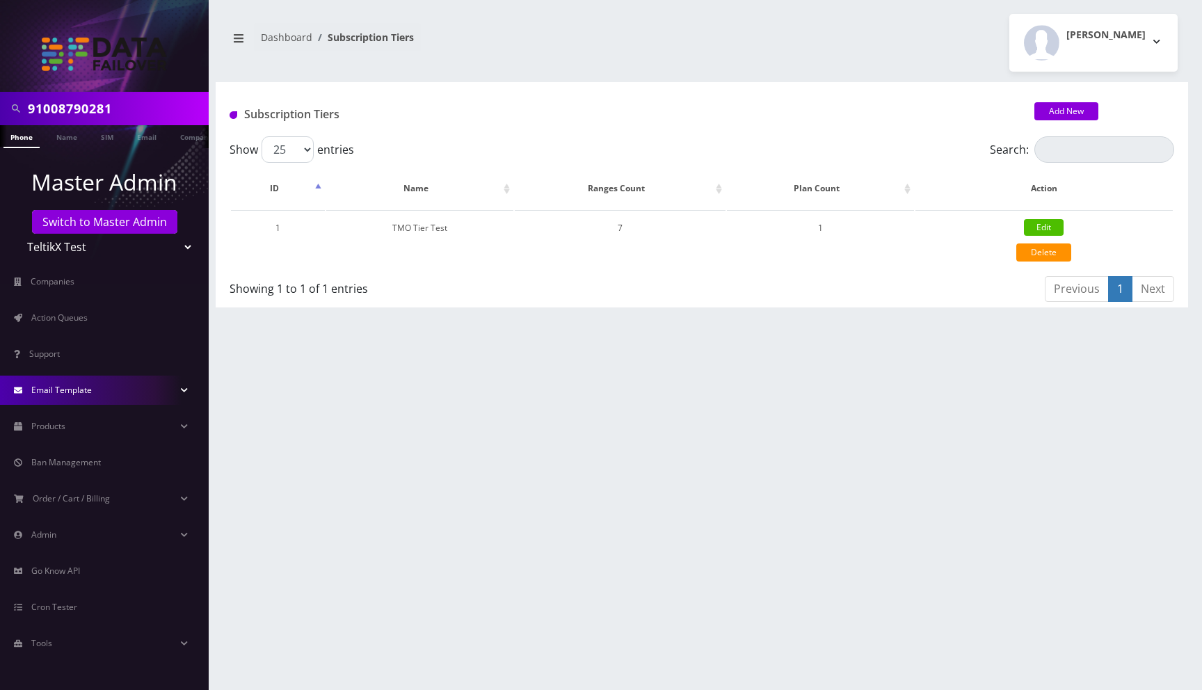
click at [66, 392] on span "Email Template" at bounding box center [61, 390] width 61 height 12
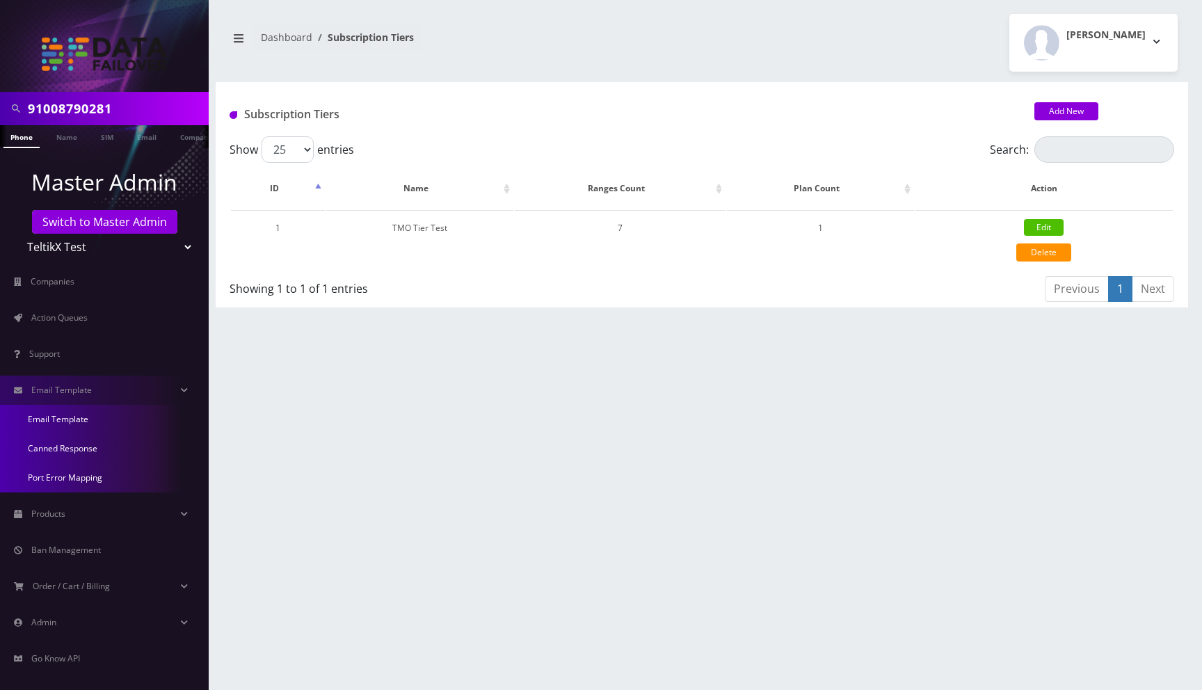
click at [64, 424] on link "Email Template" at bounding box center [104, 419] width 209 height 29
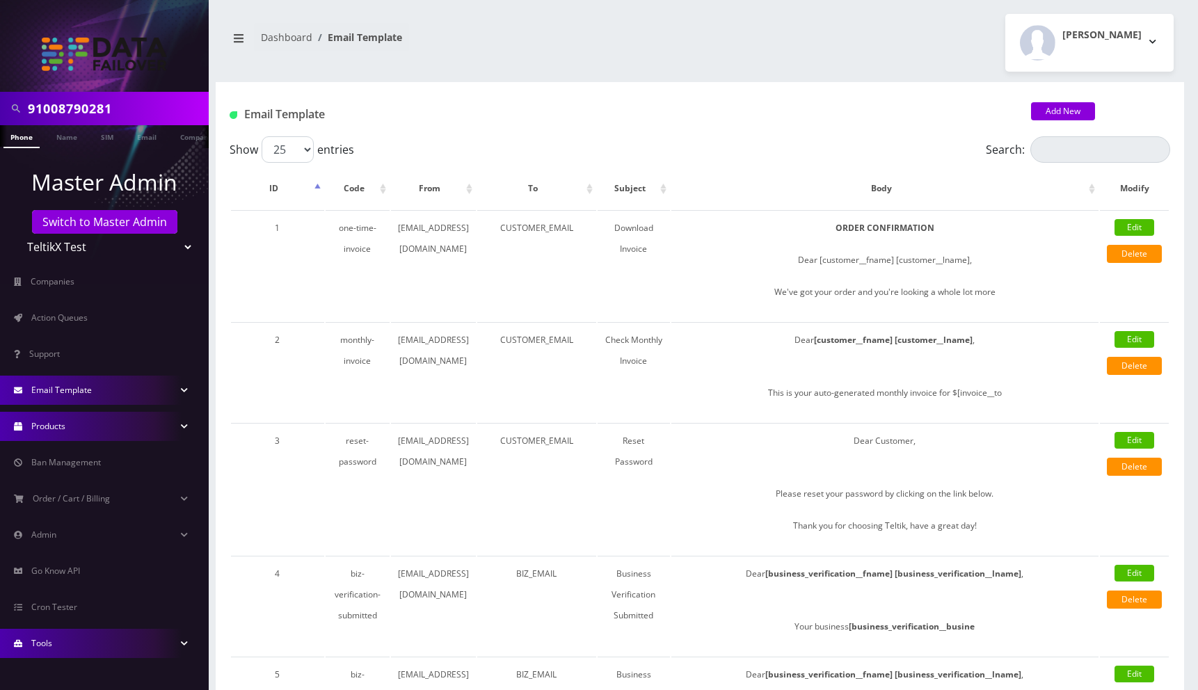
click at [61, 430] on span "Products" at bounding box center [48, 426] width 34 height 12
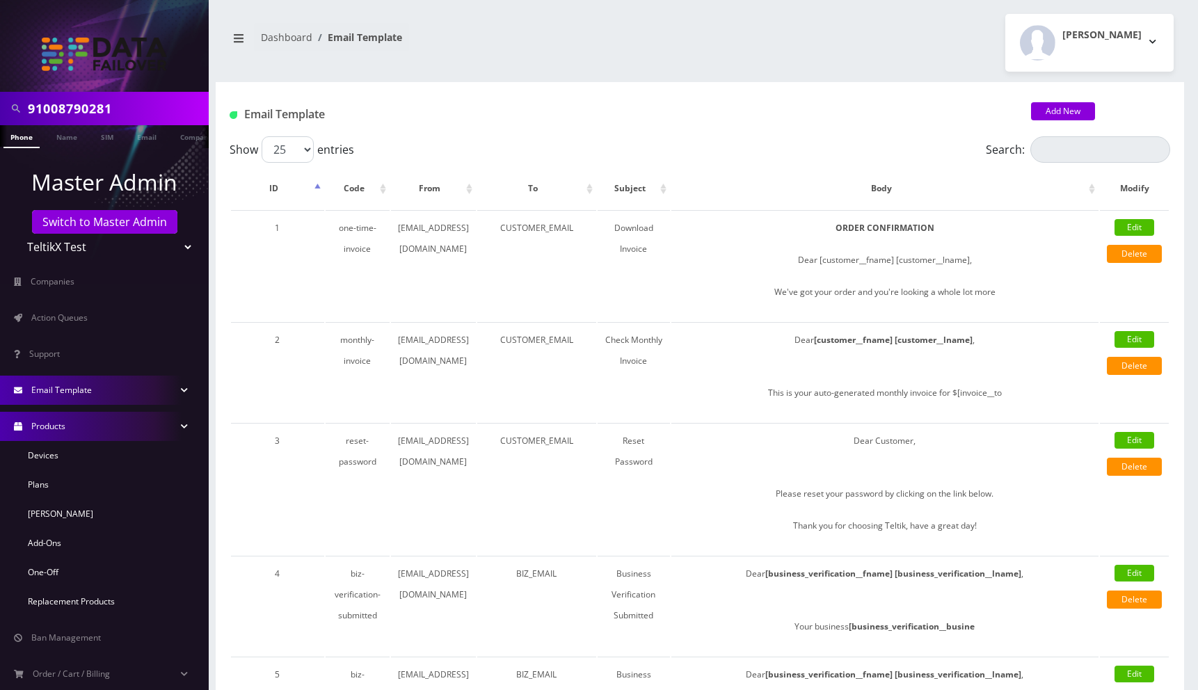
drag, startPoint x: 73, startPoint y: 432, endPoint x: 74, endPoint y: 420, distance: 11.8
click at [73, 432] on link "Products" at bounding box center [104, 426] width 209 height 29
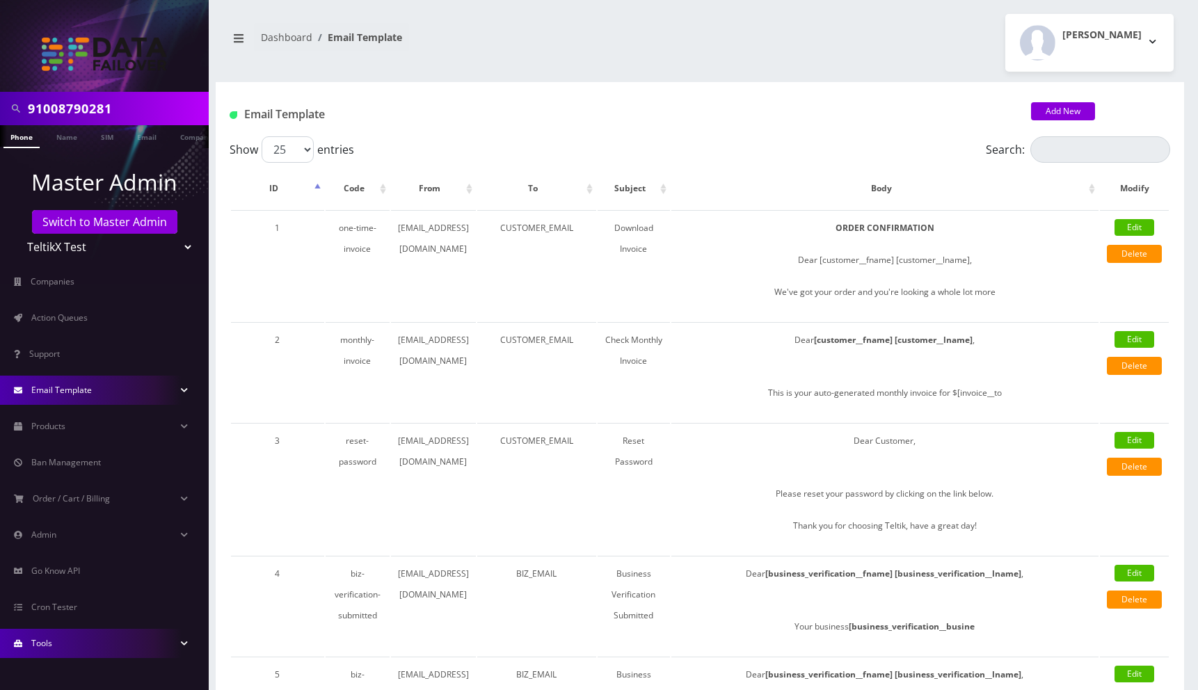
click at [80, 395] on span "Email Template" at bounding box center [61, 390] width 61 height 12
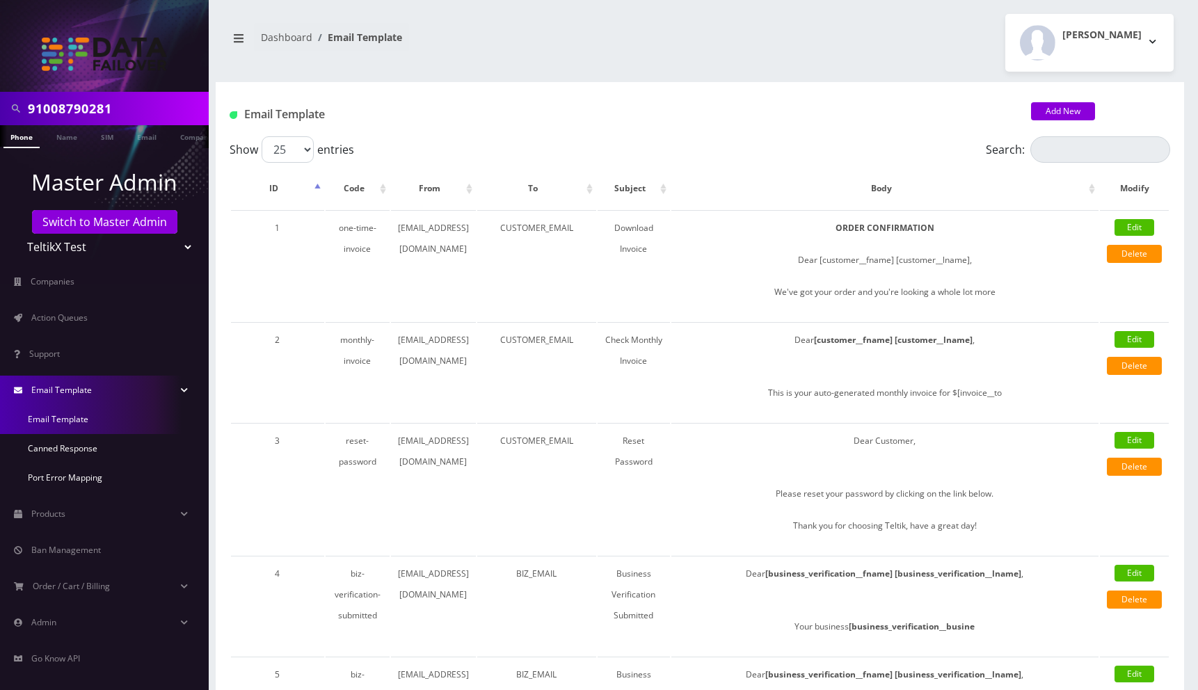
scroll to position [1, 0]
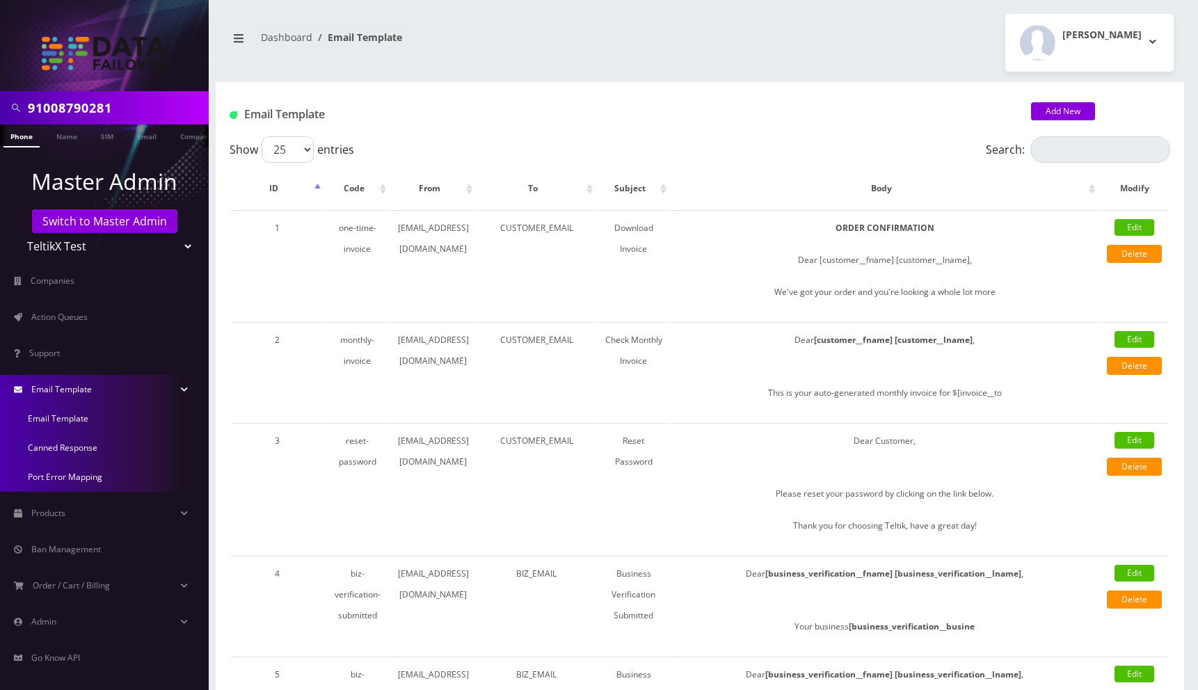
click at [74, 448] on link "Canned Response" at bounding box center [104, 447] width 209 height 29
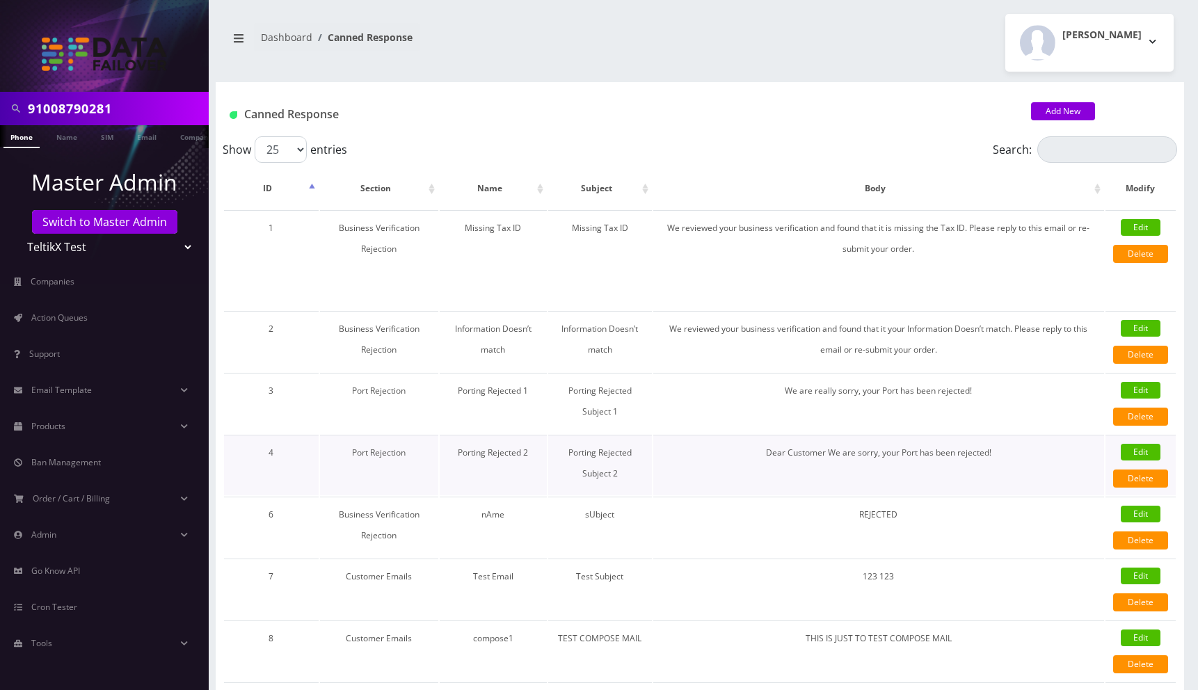
scroll to position [260, 0]
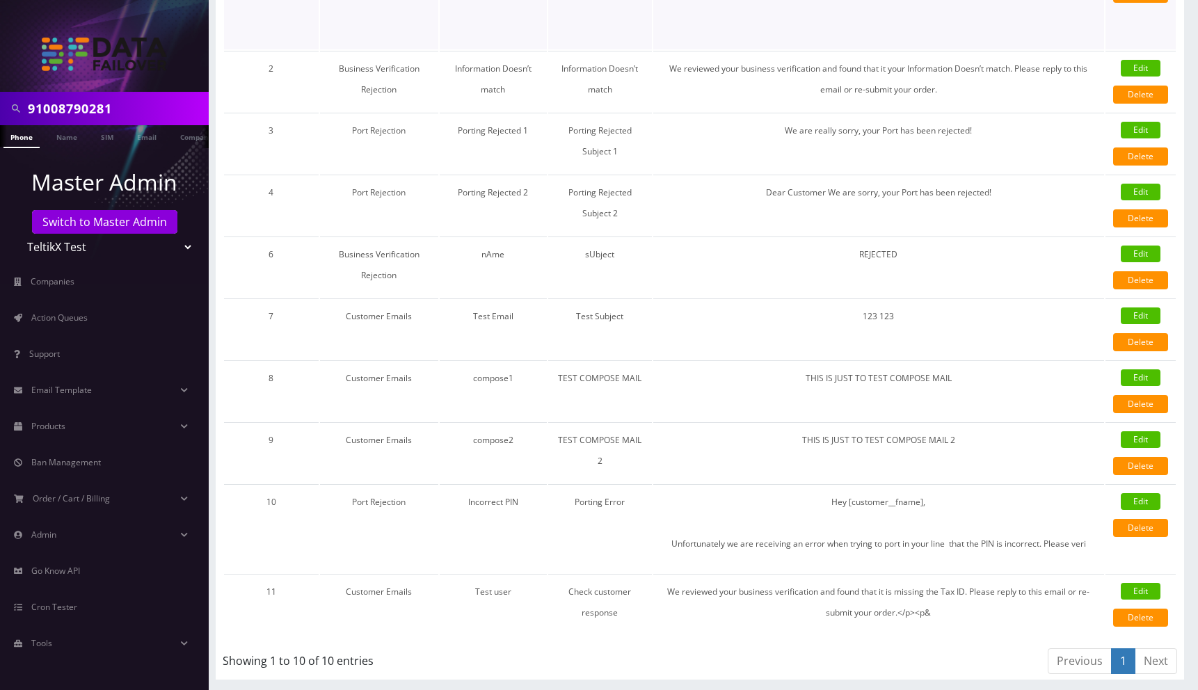
click at [856, 27] on p at bounding box center [878, 20] width 437 height 21
click at [816, 26] on p at bounding box center [878, 20] width 437 height 21
click at [86, 419] on link "Products" at bounding box center [104, 426] width 209 height 29
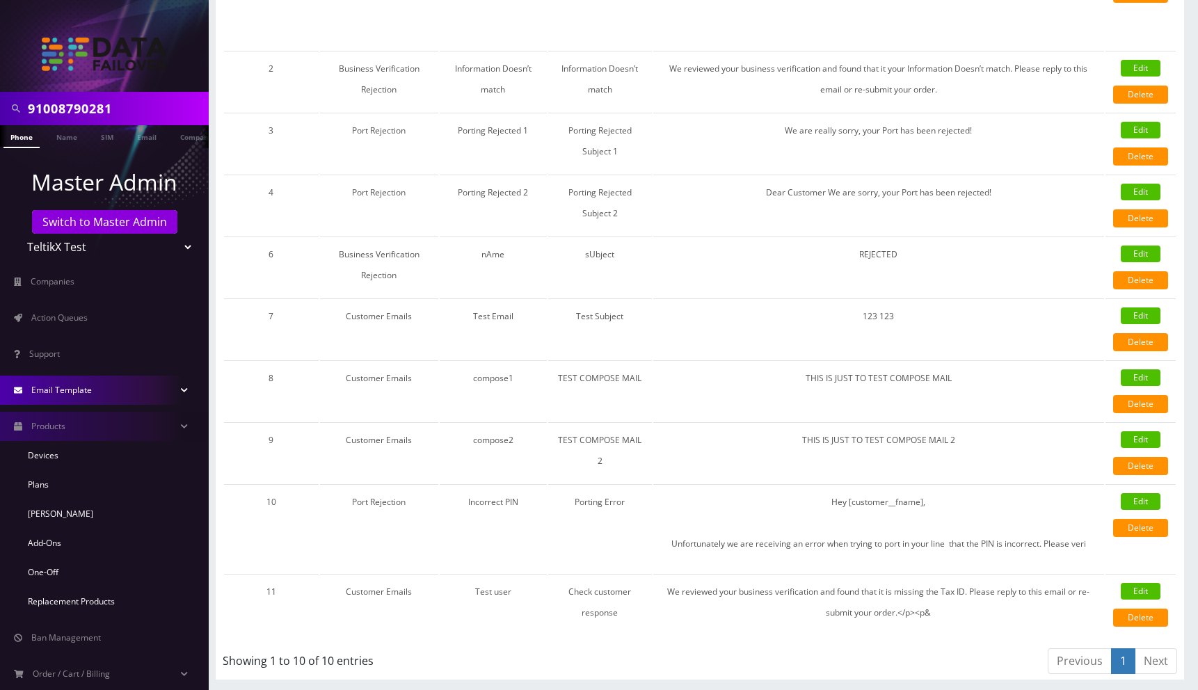
click at [79, 387] on span "Email Template" at bounding box center [61, 390] width 61 height 12
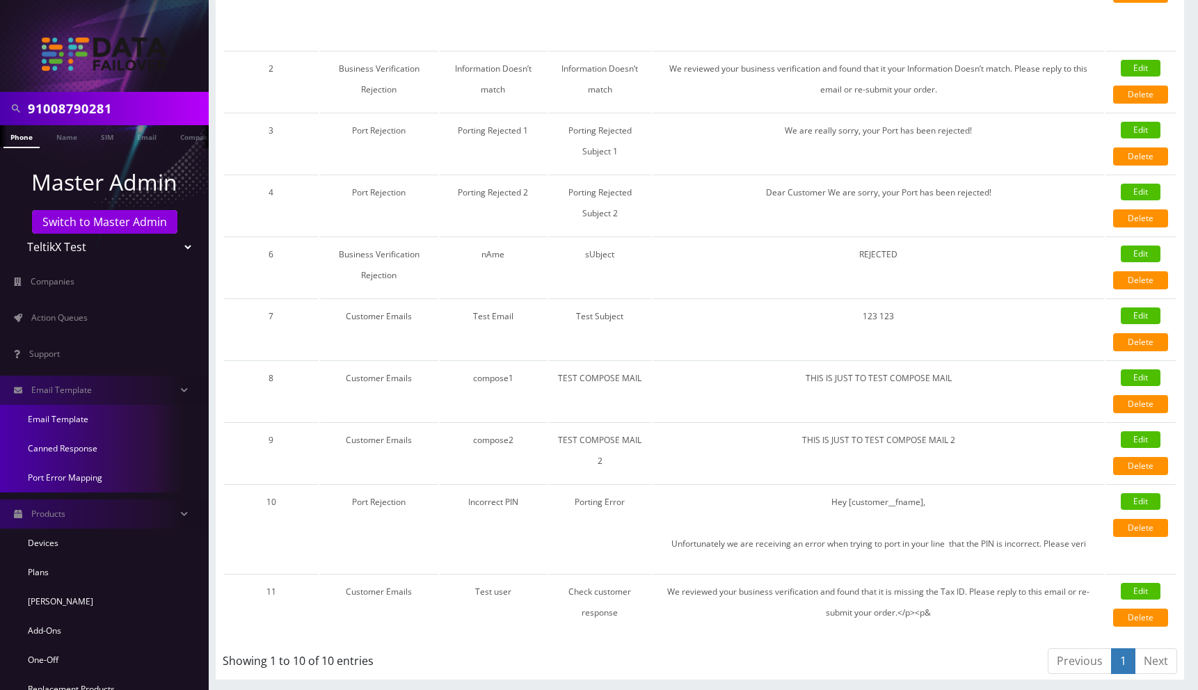
click at [88, 477] on link "Port Error Mapping" at bounding box center [104, 477] width 209 height 29
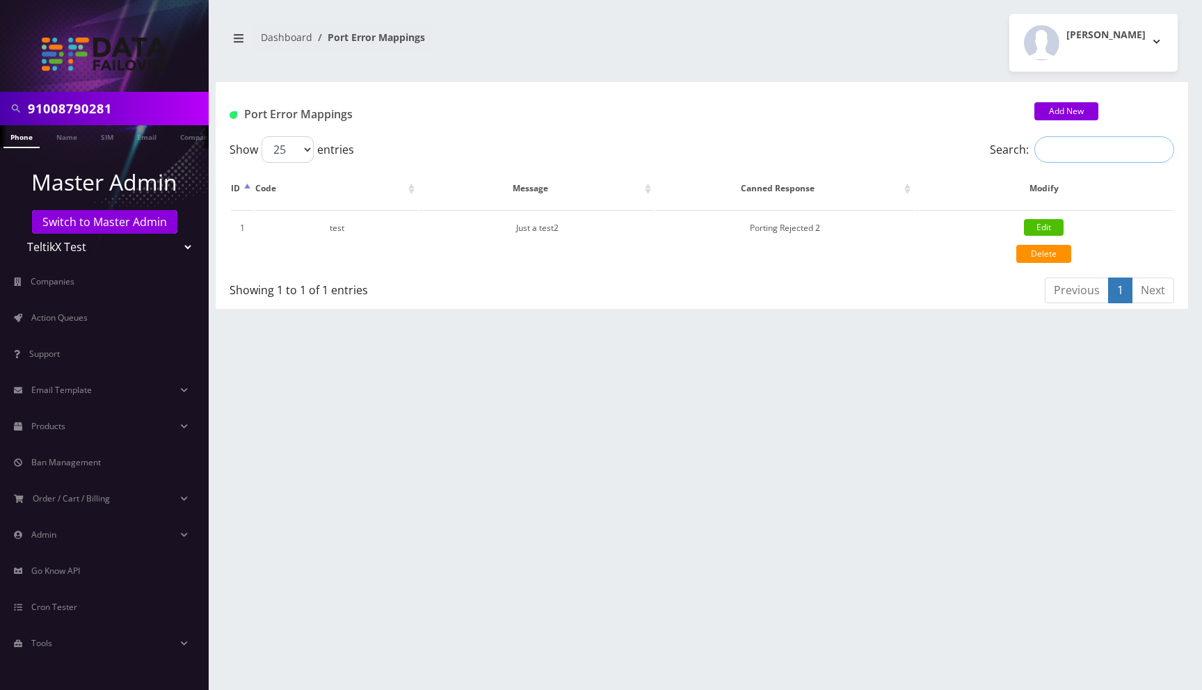
click at [1062, 155] on input "Search:" at bounding box center [1105, 149] width 140 height 26
click at [1062, 108] on link "Add New" at bounding box center [1067, 111] width 64 height 18
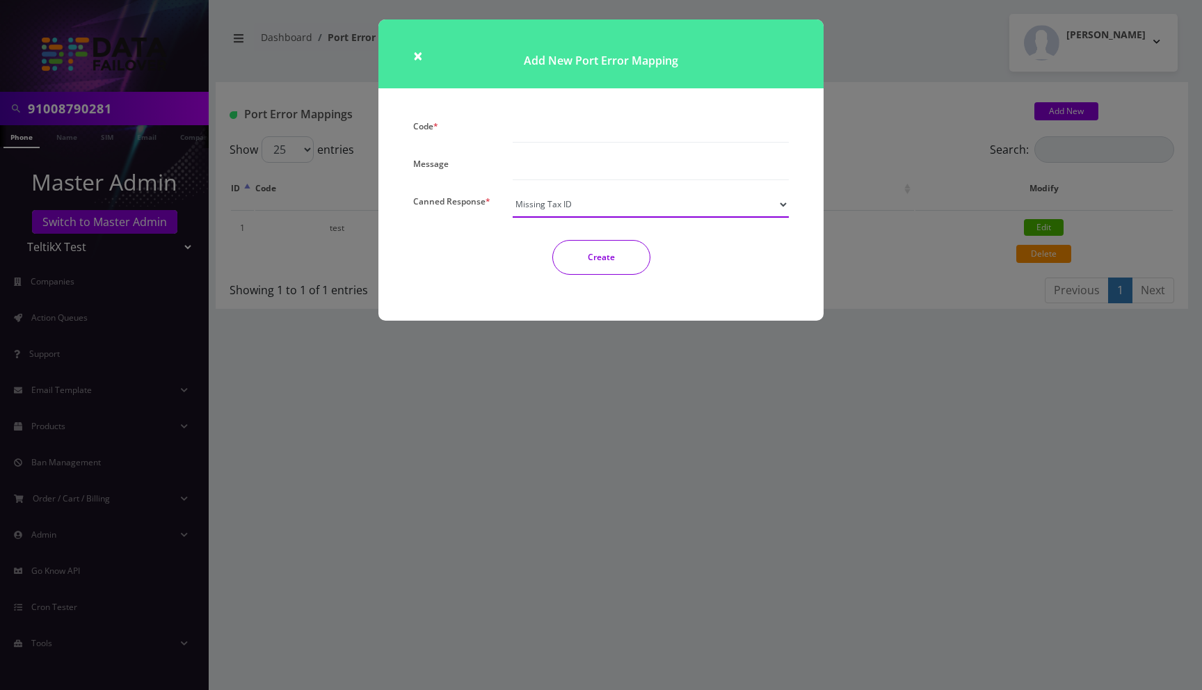
click at [567, 208] on select "Missing Tax ID Information Doesn’t match Porting Rejected 1 Porting Rejected 2 …" at bounding box center [651, 204] width 277 height 26
select select "8"
click at [513, 191] on select "Missing Tax ID Information Doesn’t match Porting Rejected 1 Porting Rejected 2 …" at bounding box center [651, 204] width 277 height 26
click at [424, 53] on h1 "Add New Port Error Mapping" at bounding box center [601, 53] width 445 height 69
click at [424, 54] on h1 "Add New Port Error Mapping" at bounding box center [601, 53] width 445 height 69
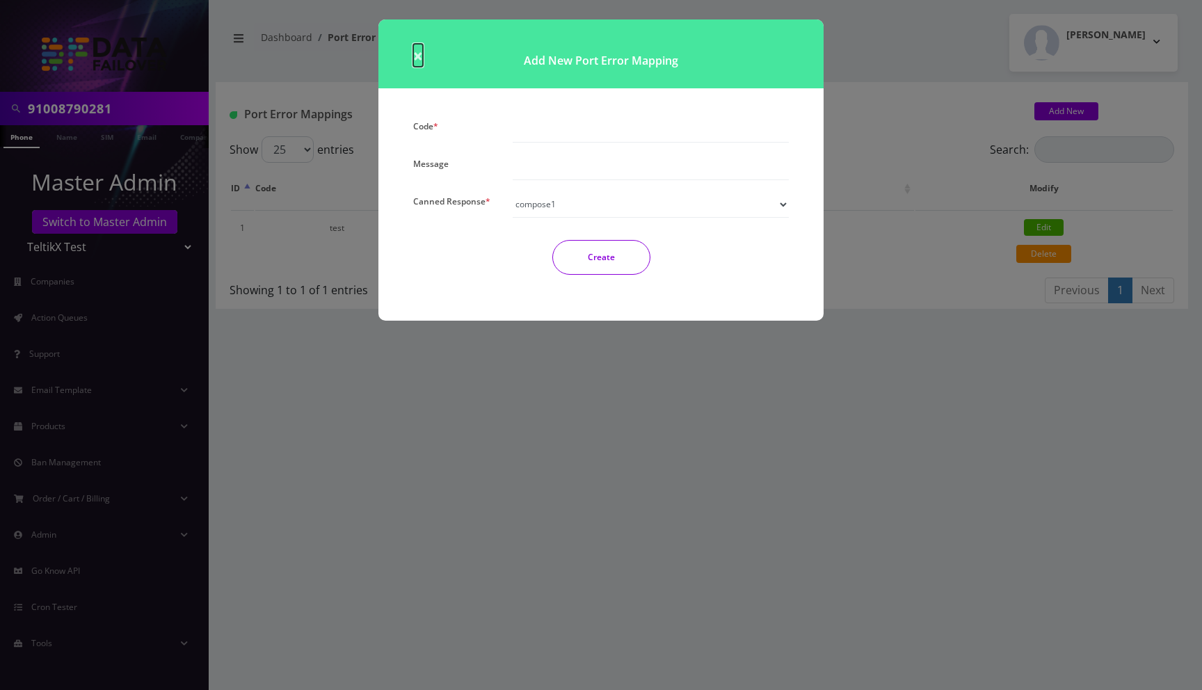
click at [420, 55] on span "×" at bounding box center [418, 55] width 10 height 23
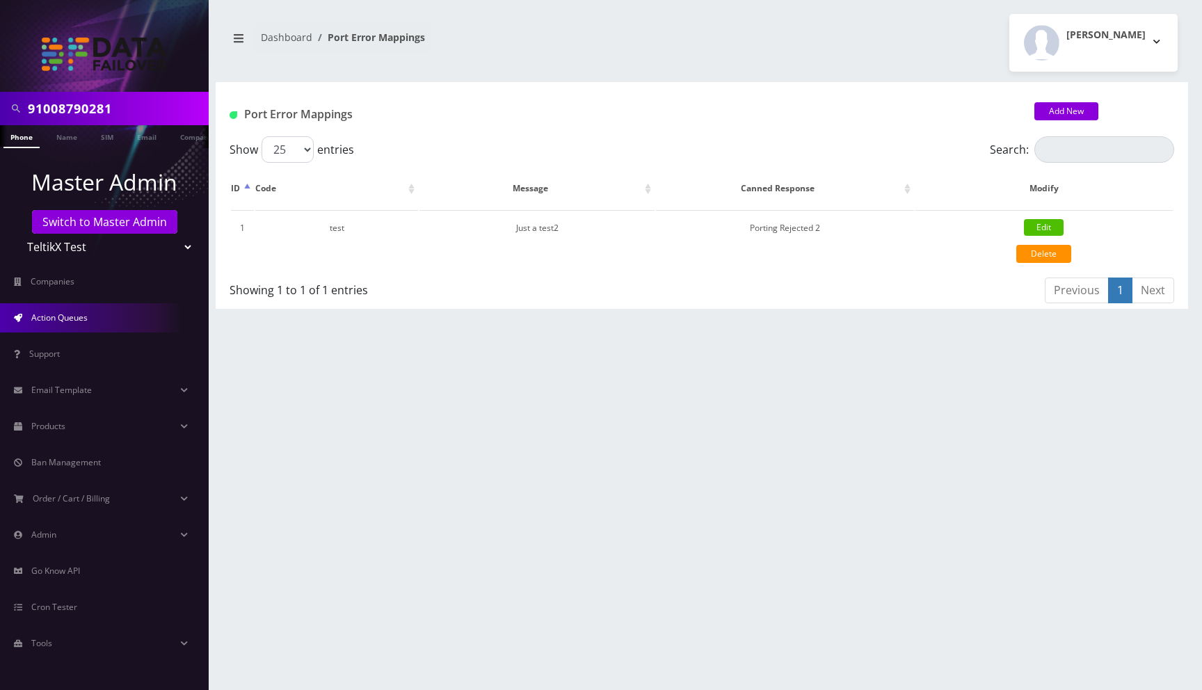
click at [85, 308] on link "Action Queues" at bounding box center [104, 317] width 209 height 29
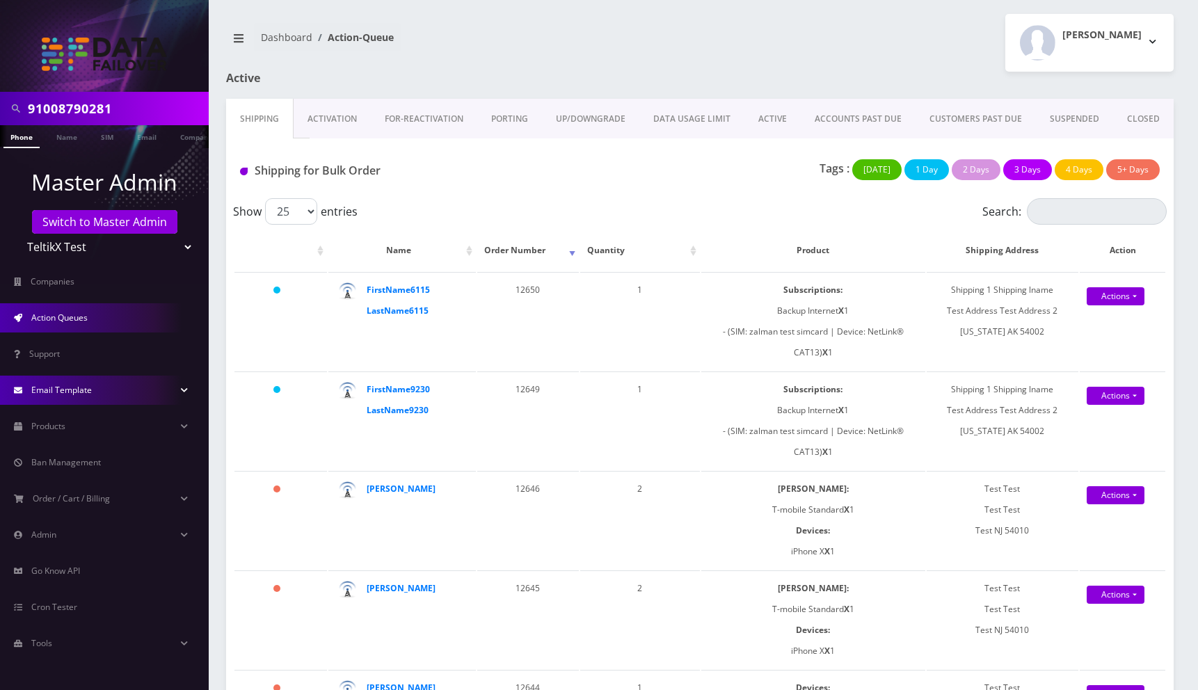
click at [67, 388] on span "Email Template" at bounding box center [61, 390] width 61 height 12
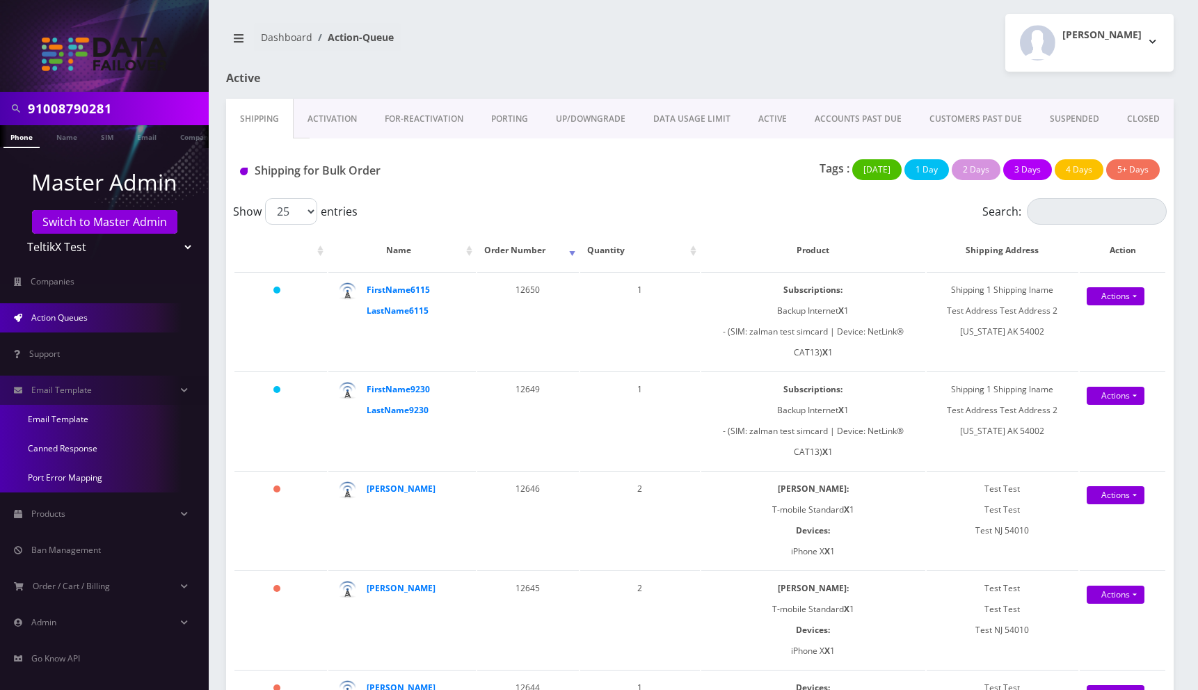
click at [48, 418] on link "Email Template" at bounding box center [104, 419] width 209 height 29
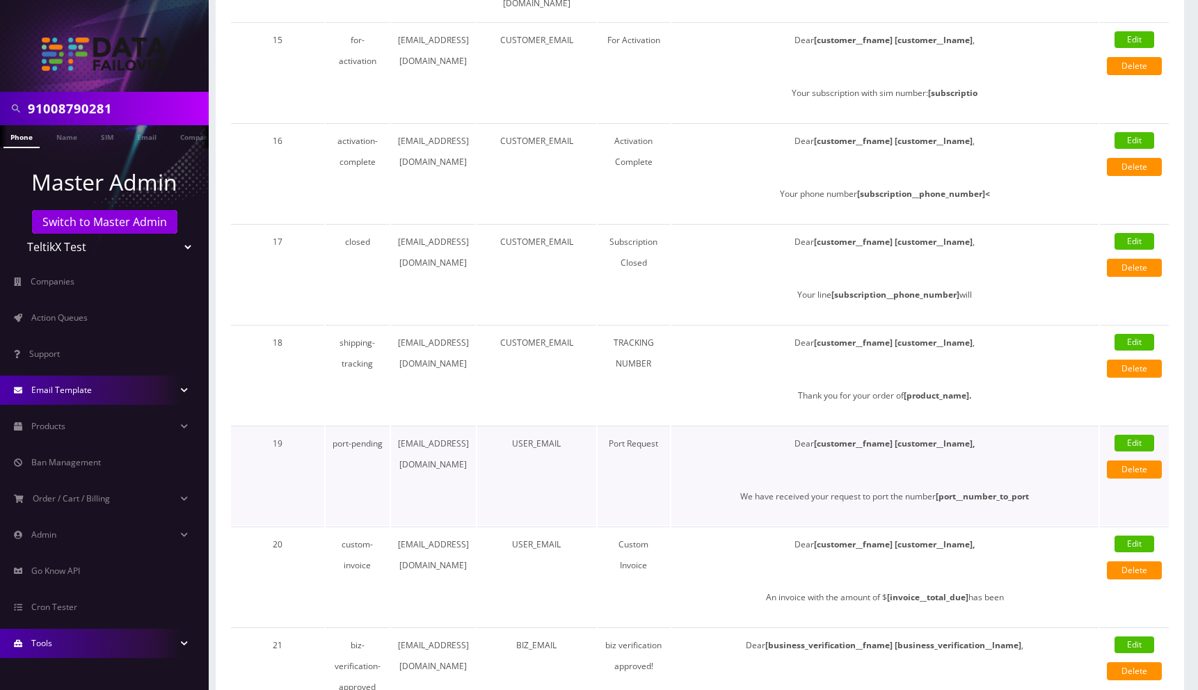
scroll to position [2212, 0]
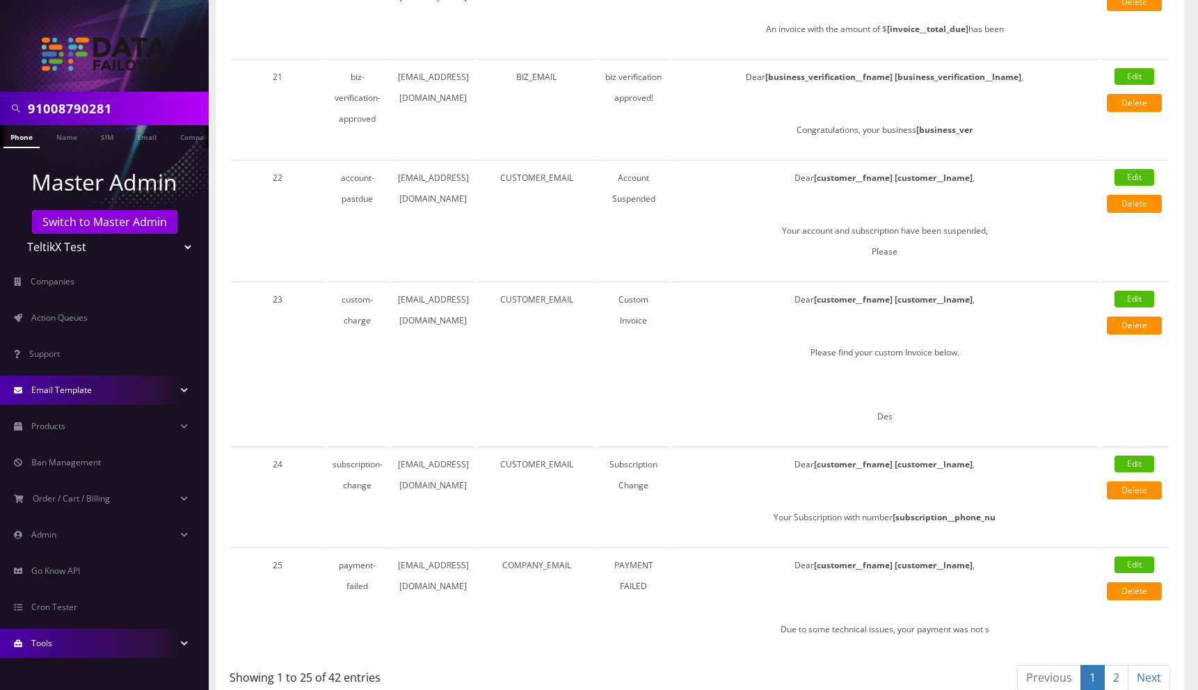
click at [1117, 665] on link "2" at bounding box center [1116, 678] width 24 height 26
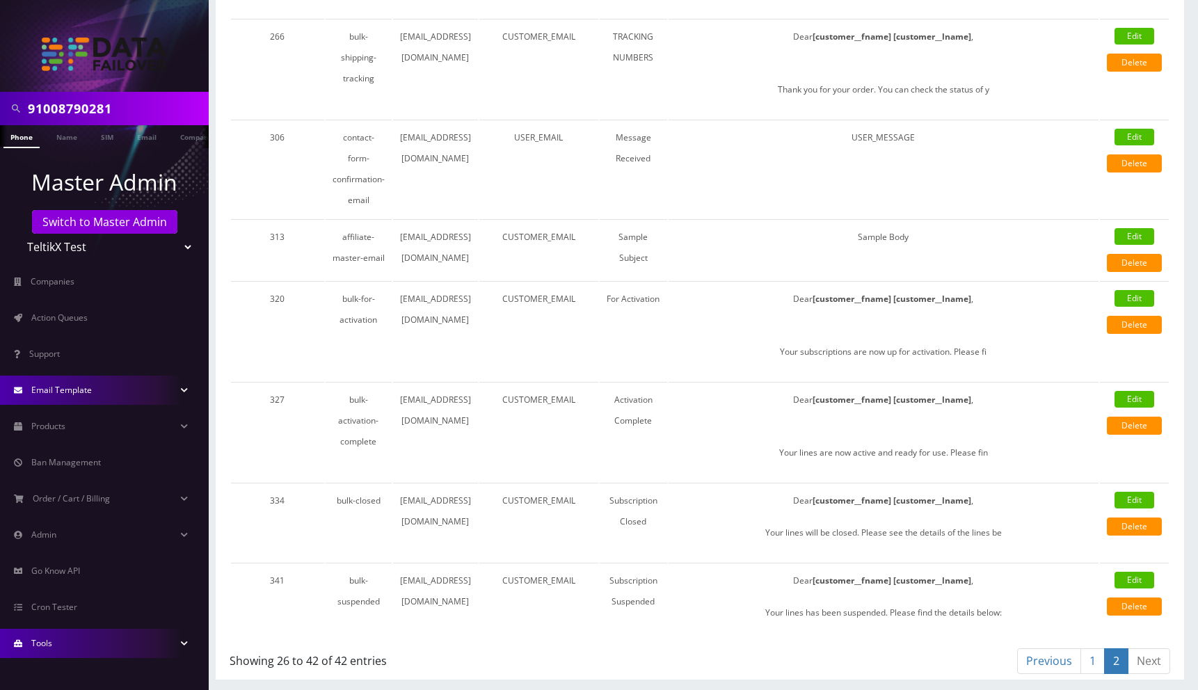
scroll to position [1179, 0]
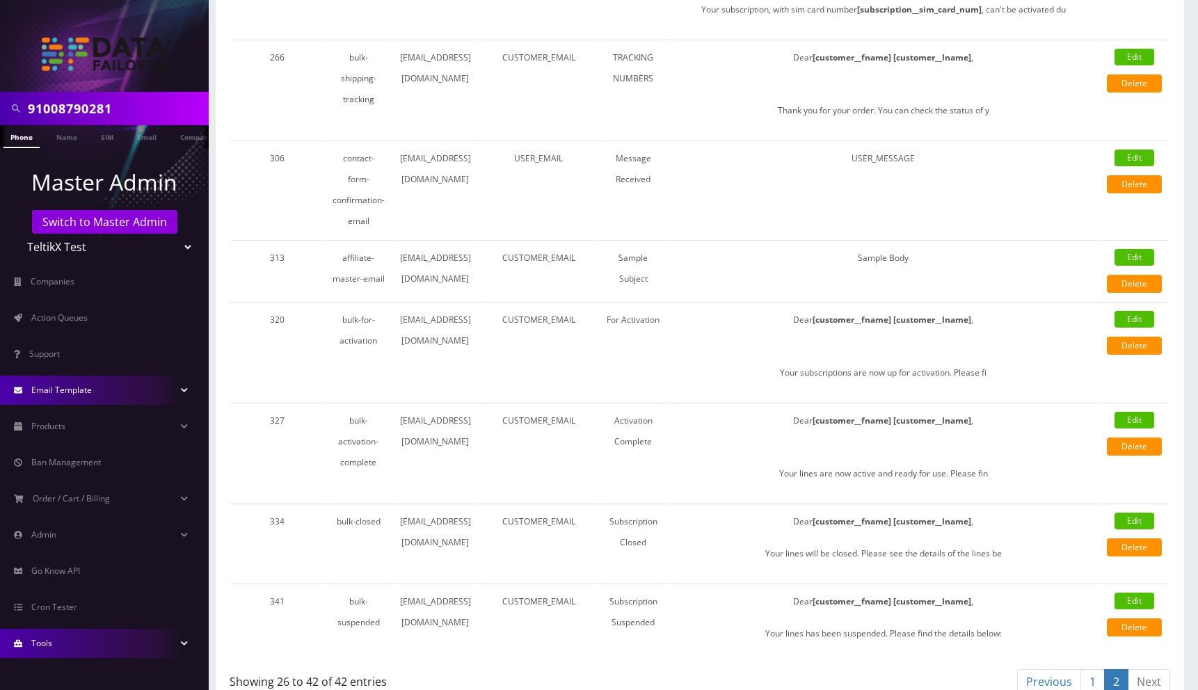
click at [74, 386] on span "Email Template" at bounding box center [61, 390] width 61 height 12
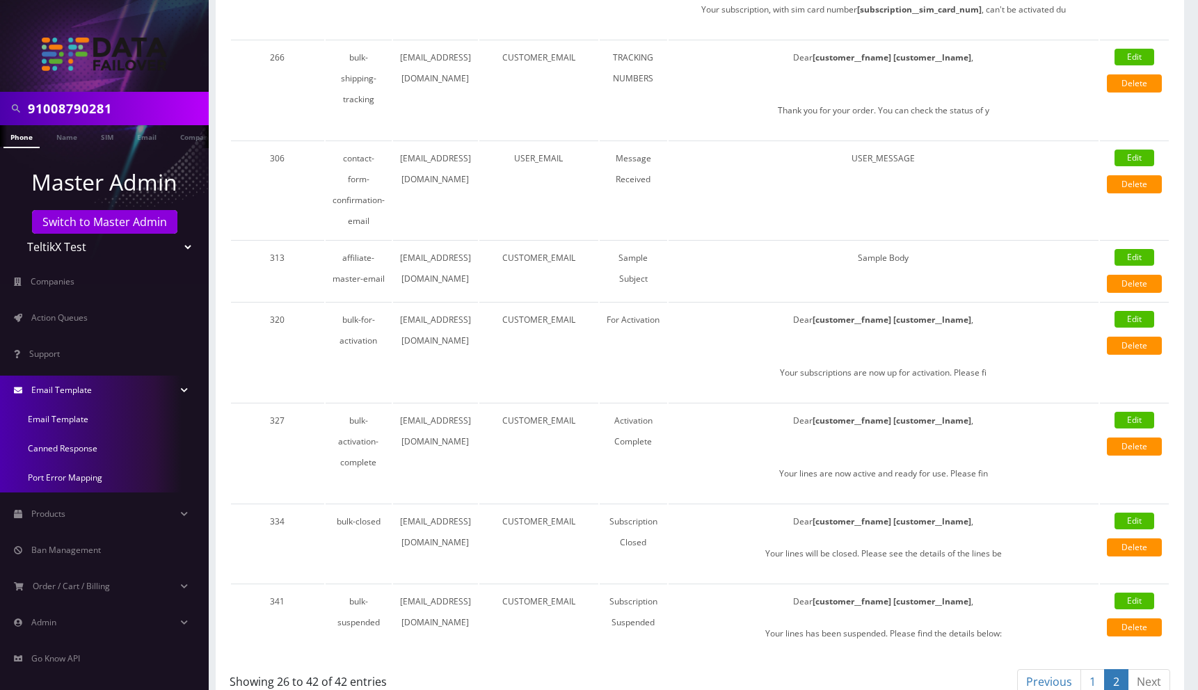
drag, startPoint x: 71, startPoint y: 452, endPoint x: 172, endPoint y: 445, distance: 101.1
click at [71, 452] on link "Canned Response" at bounding box center [104, 448] width 209 height 29
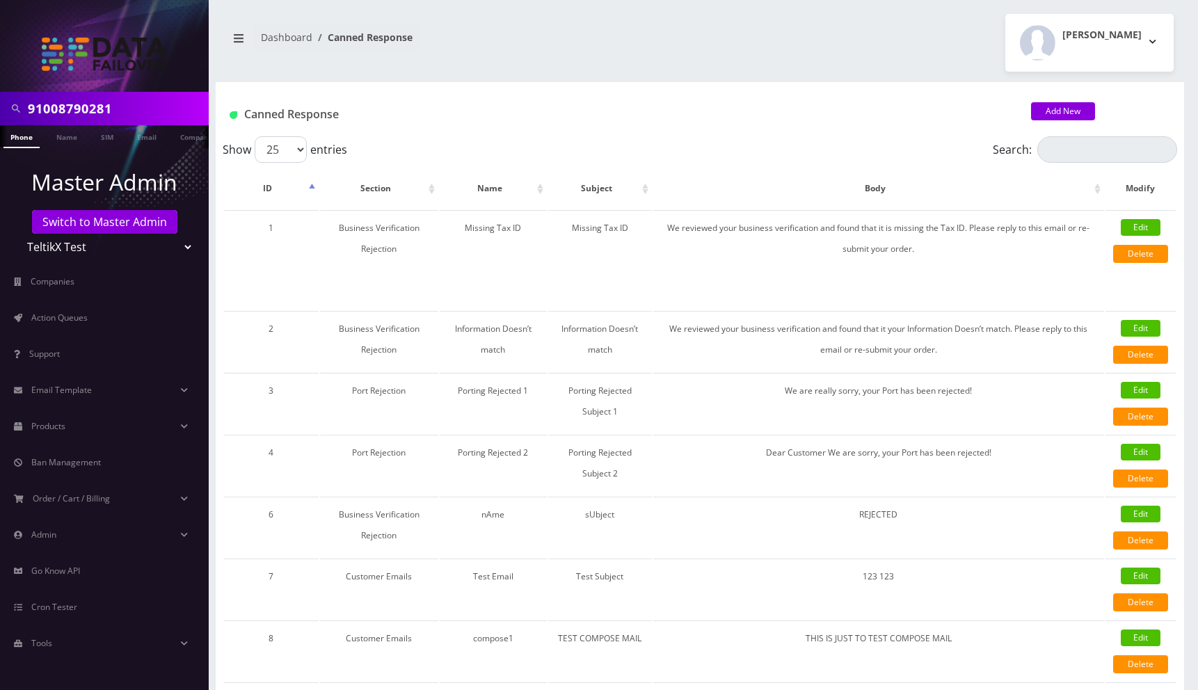
scroll to position [260, 0]
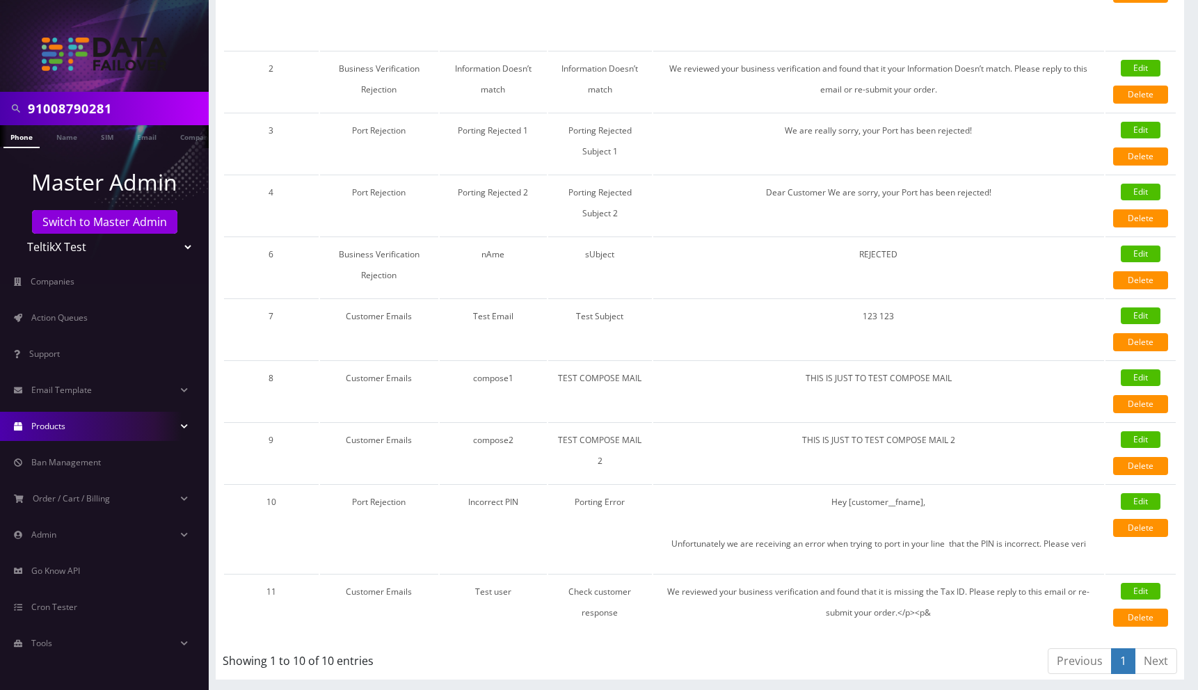
click at [73, 428] on link "Products" at bounding box center [104, 426] width 209 height 29
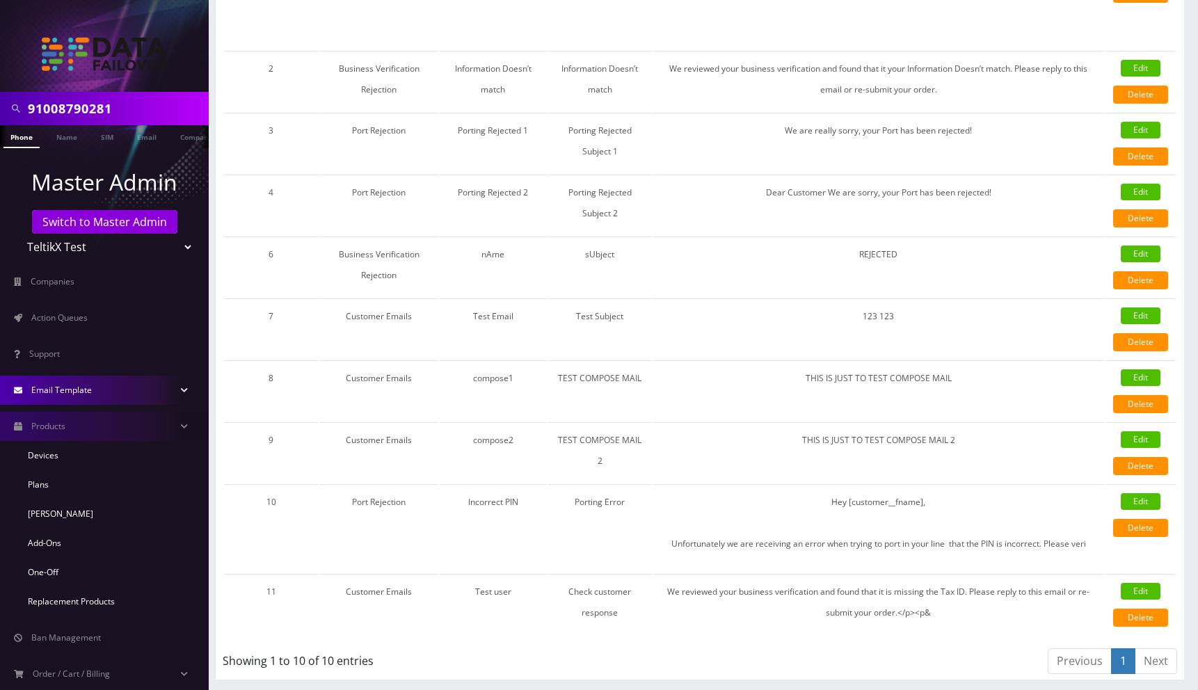
click at [74, 396] on link "Email Template" at bounding box center [104, 390] width 209 height 29
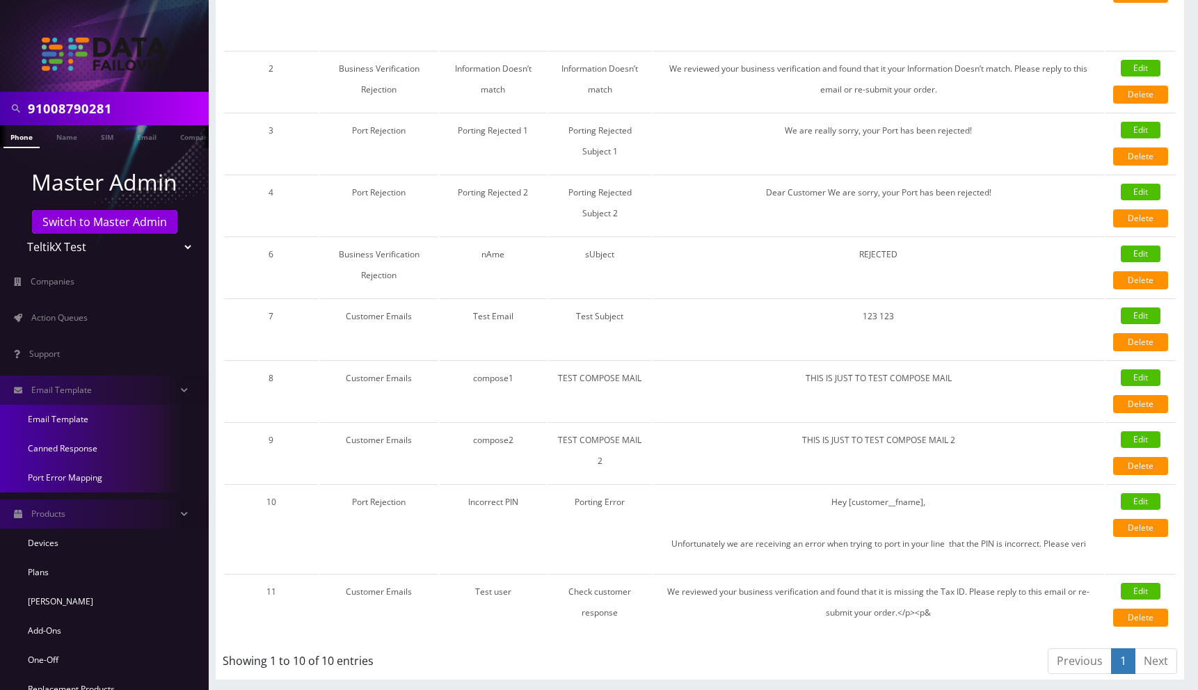
click at [76, 478] on link "Port Error Mapping" at bounding box center [104, 477] width 209 height 29
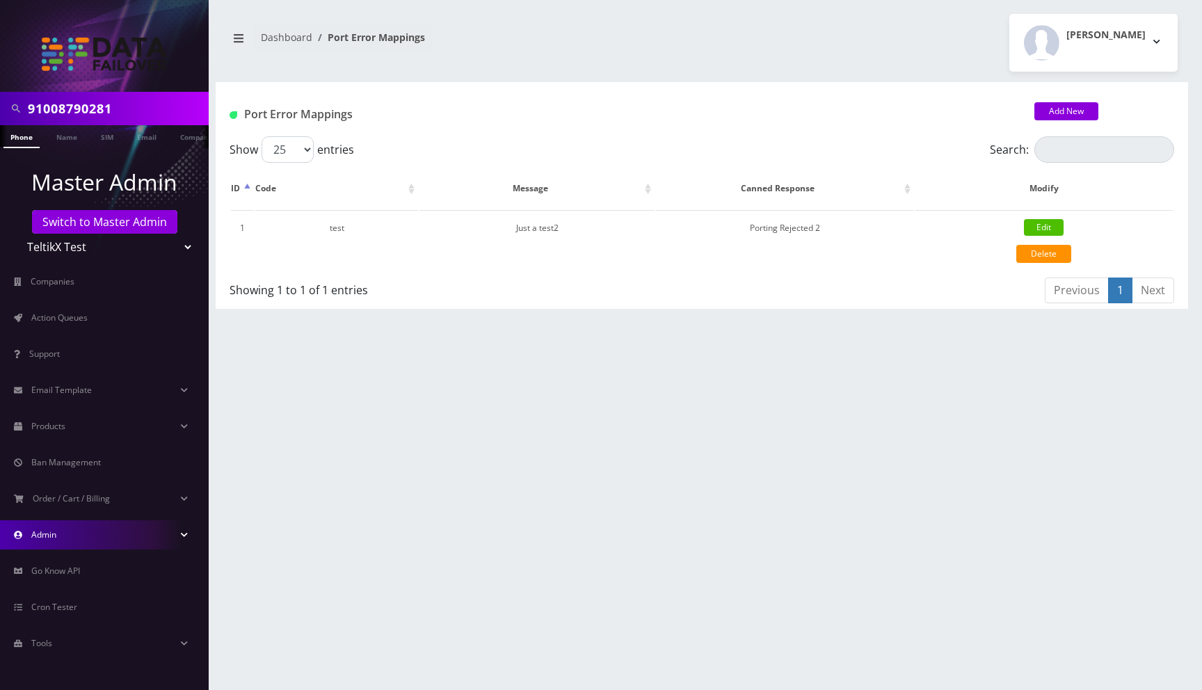
click at [63, 548] on link "Admin" at bounding box center [104, 534] width 209 height 29
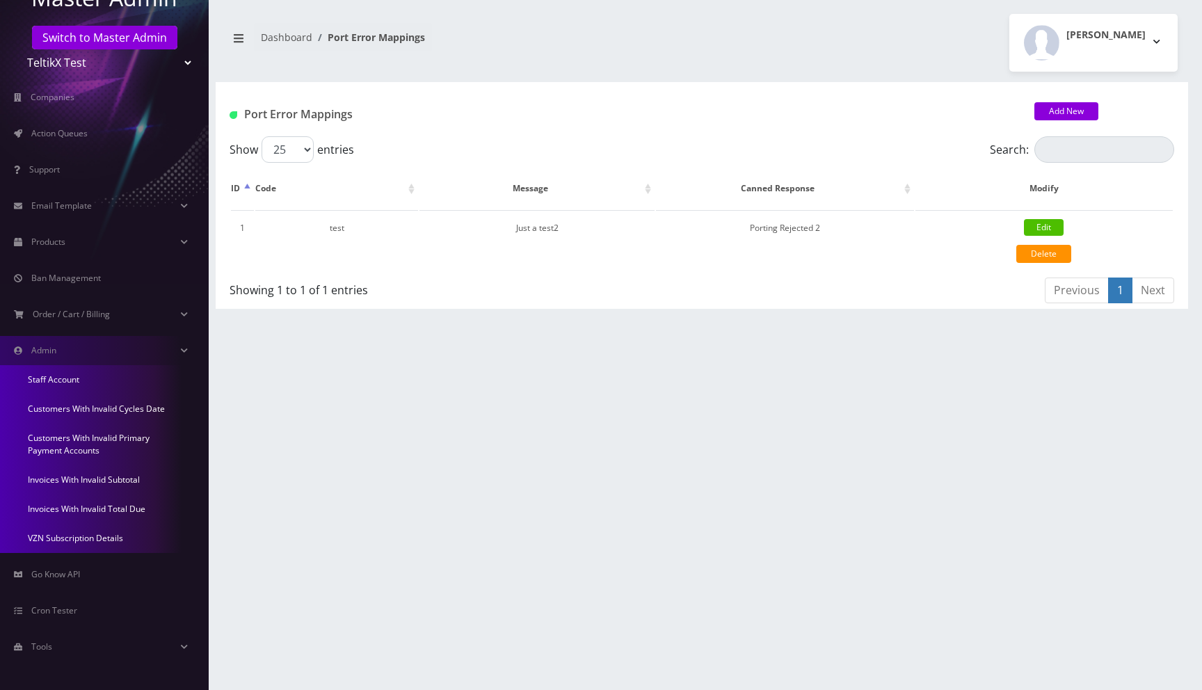
click at [76, 507] on link "Invoices With Invalid Total Due" at bounding box center [104, 509] width 209 height 29
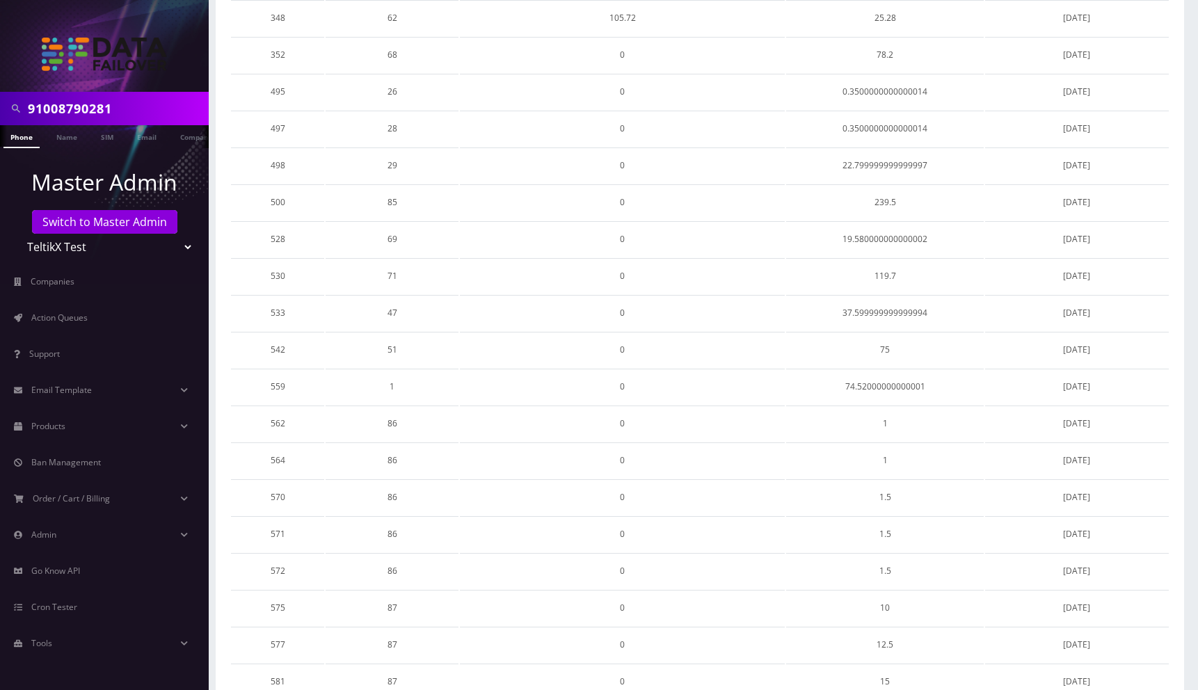
scroll to position [495, 0]
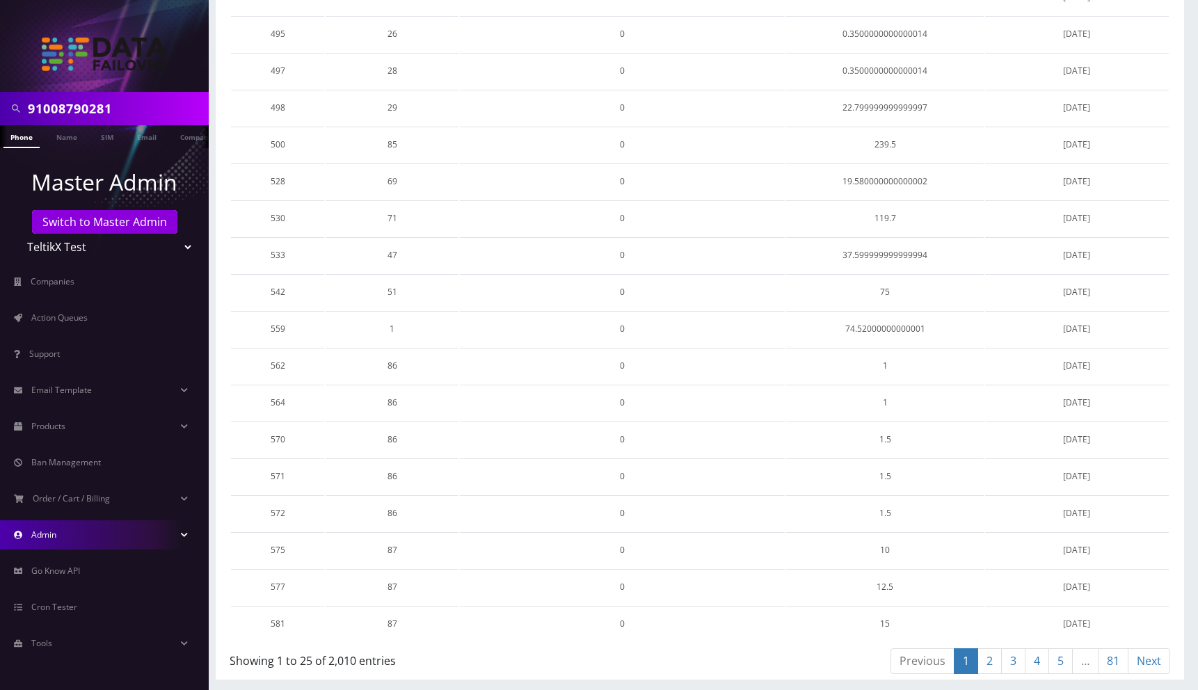
click at [67, 536] on link "Admin" at bounding box center [104, 534] width 209 height 29
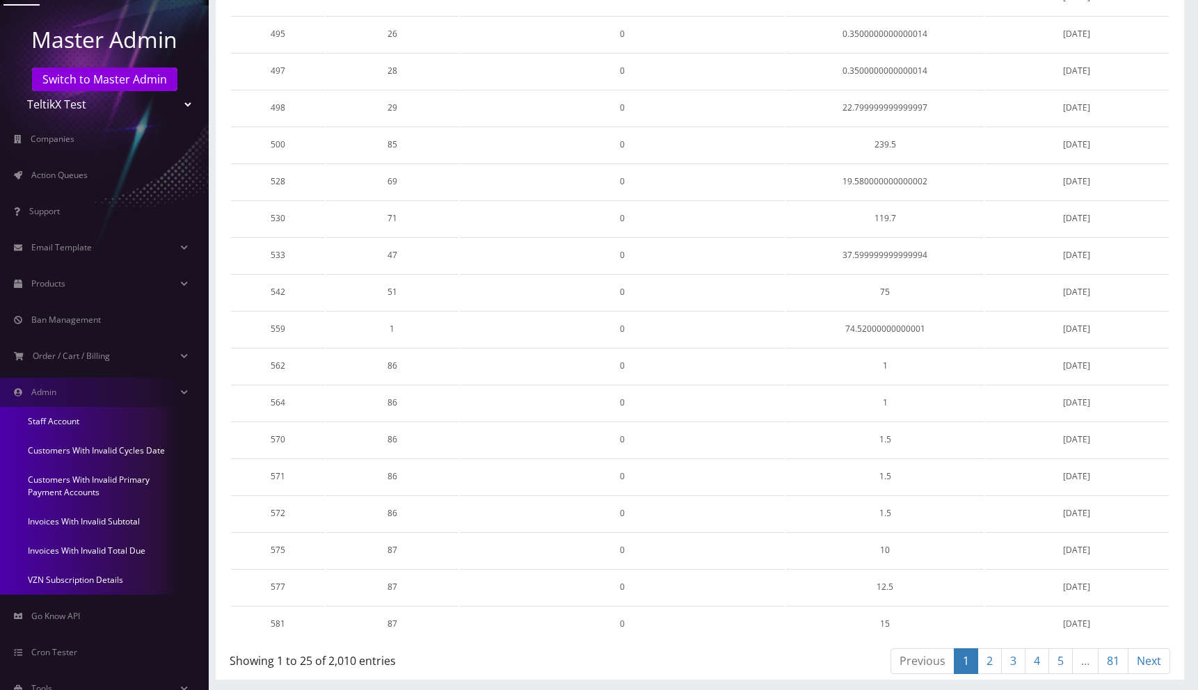
scroll to position [184, 0]
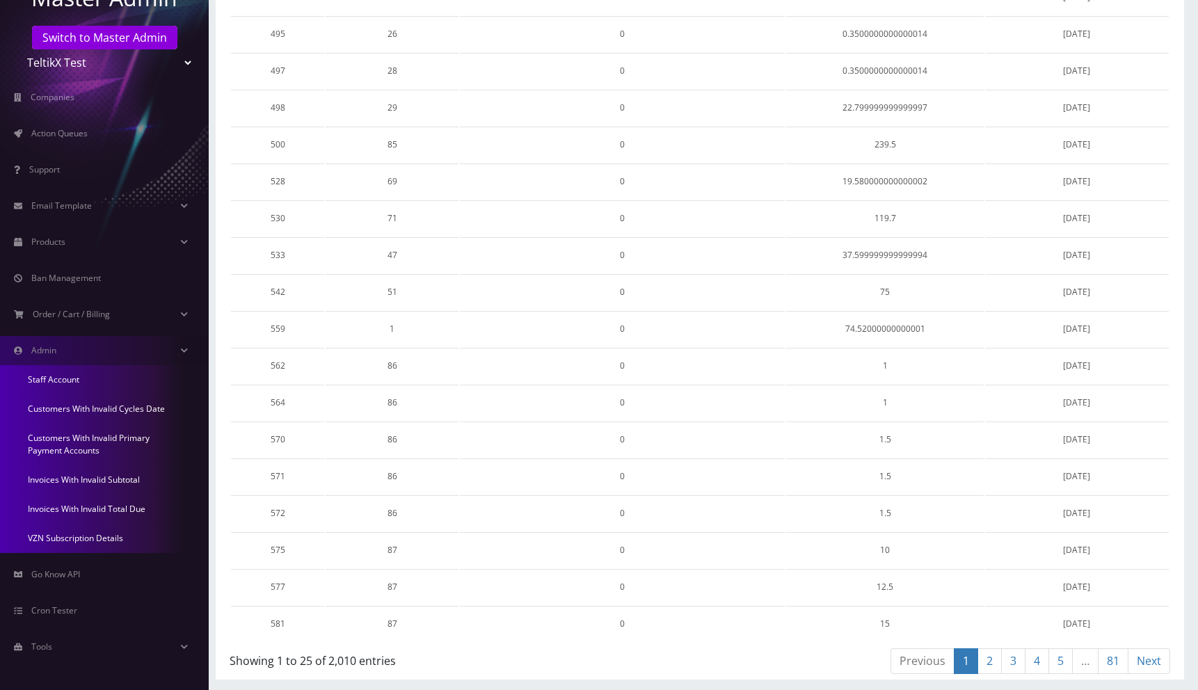
click at [76, 449] on link "Customers With Invalid Primary Payment Accounts" at bounding box center [104, 445] width 209 height 42
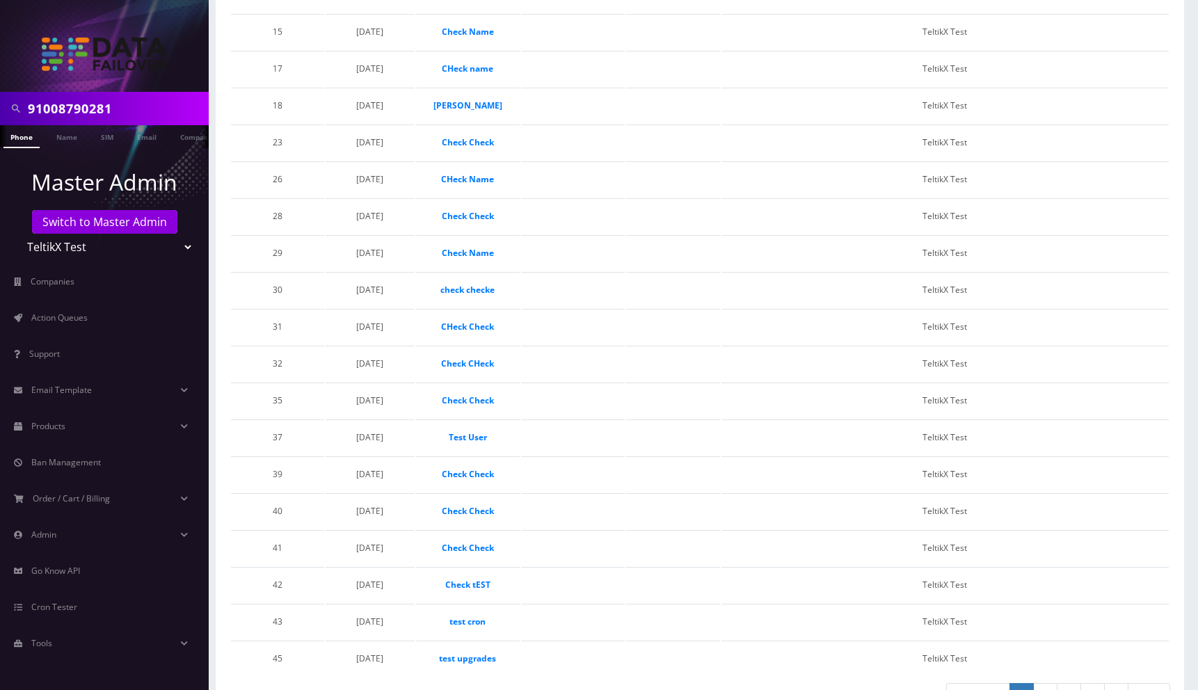
scroll to position [716, 0]
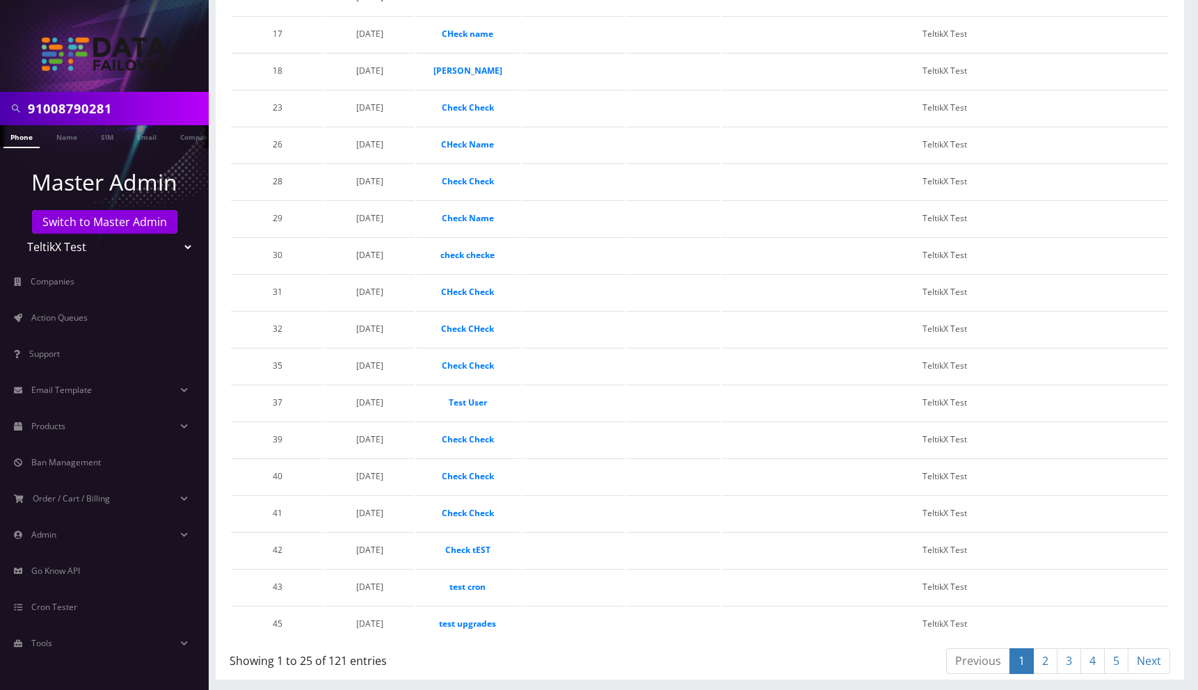
click at [1111, 664] on link "5" at bounding box center [1116, 661] width 24 height 26
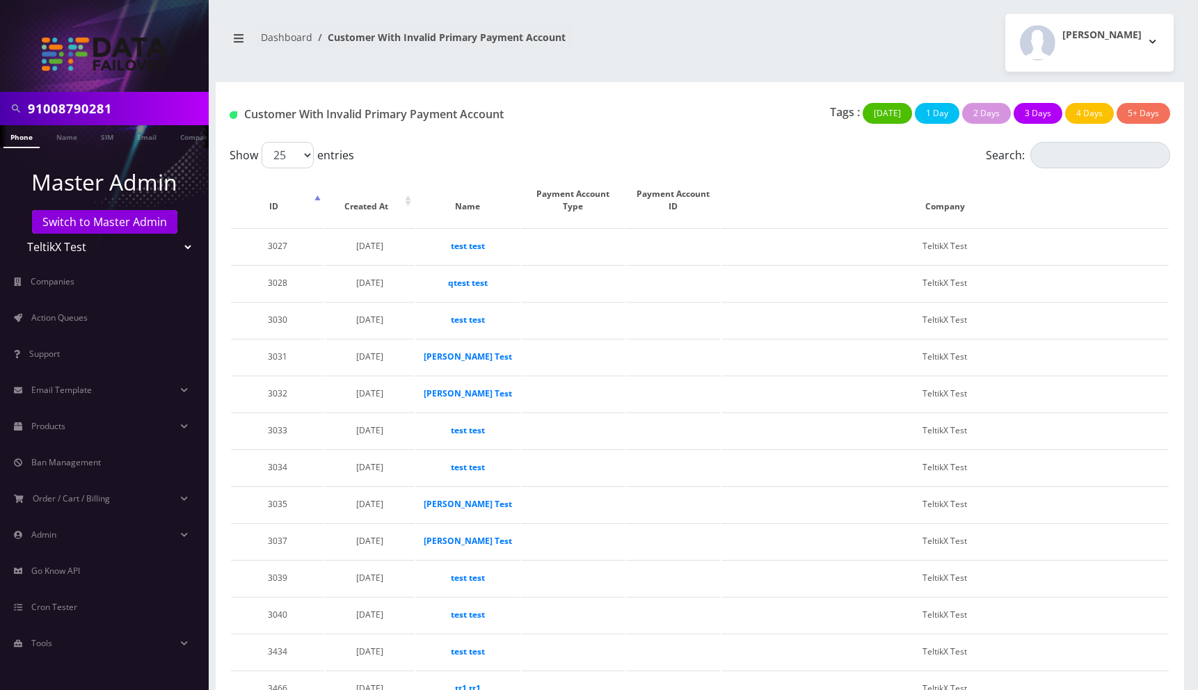
scroll to position [360, 0]
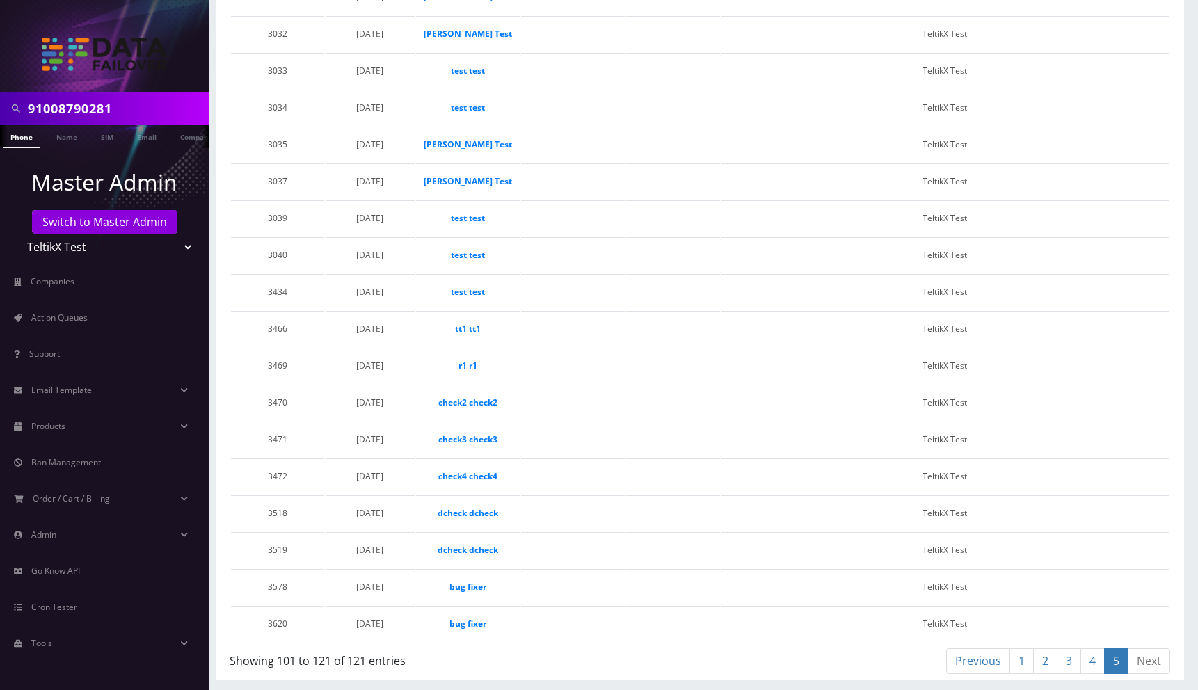
click at [1044, 665] on link "2" at bounding box center [1045, 661] width 24 height 26
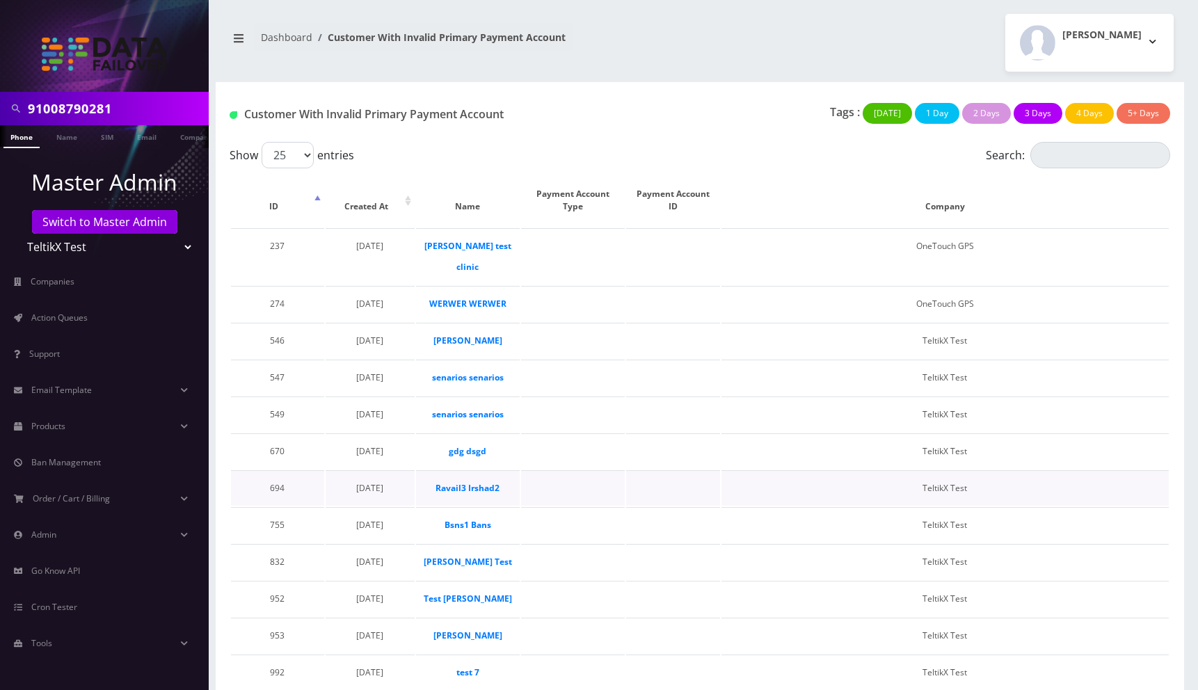
scroll to position [612, 0]
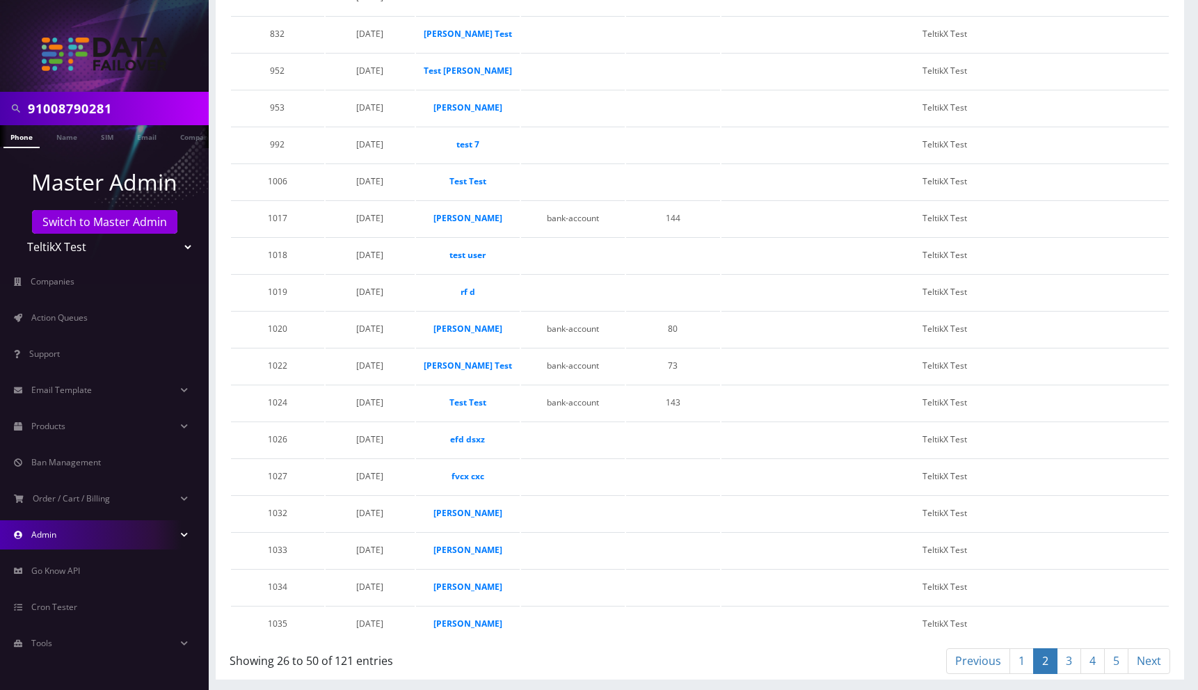
click at [84, 541] on link "Admin" at bounding box center [104, 534] width 209 height 29
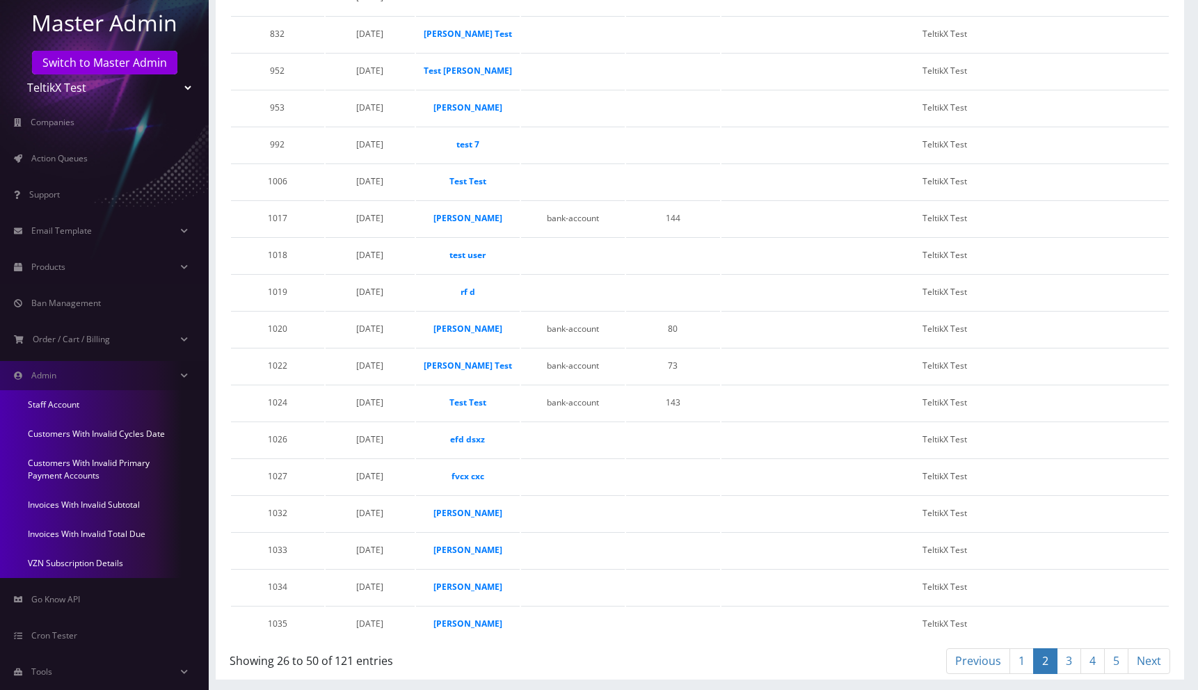
scroll to position [164, 0]
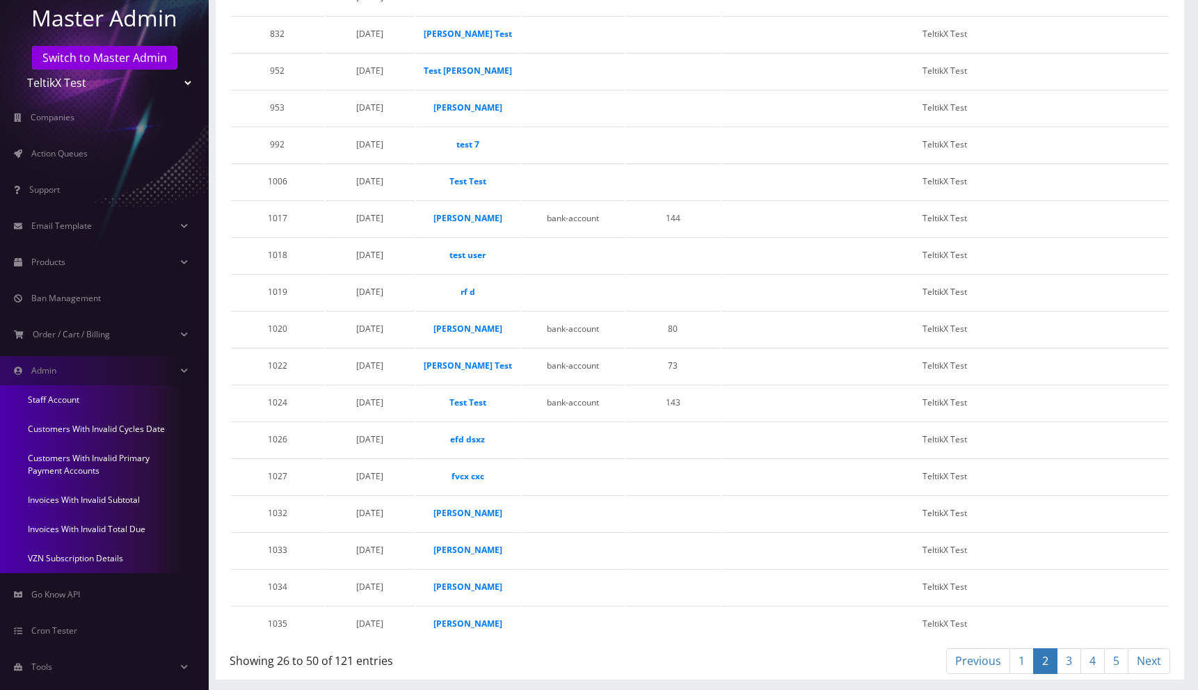
click at [99, 429] on link "Customers With Invalid Cycles Date" at bounding box center [104, 429] width 209 height 29
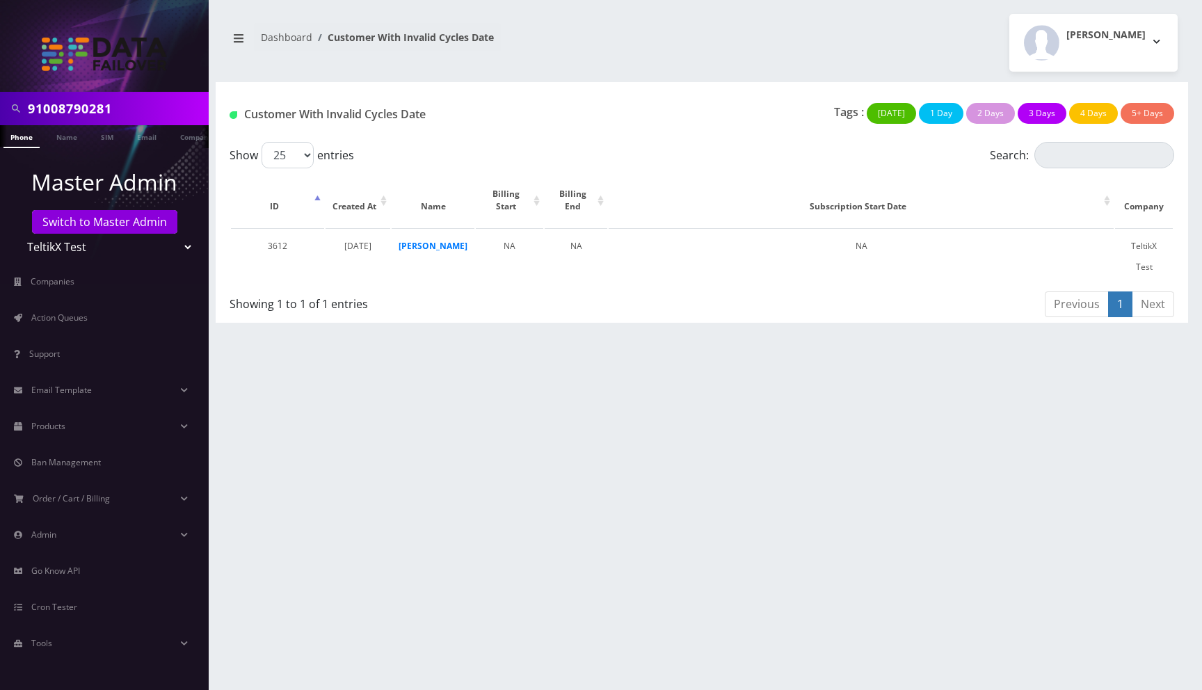
click at [790, 31] on div "[PERSON_NAME] Logout" at bounding box center [945, 43] width 486 height 58
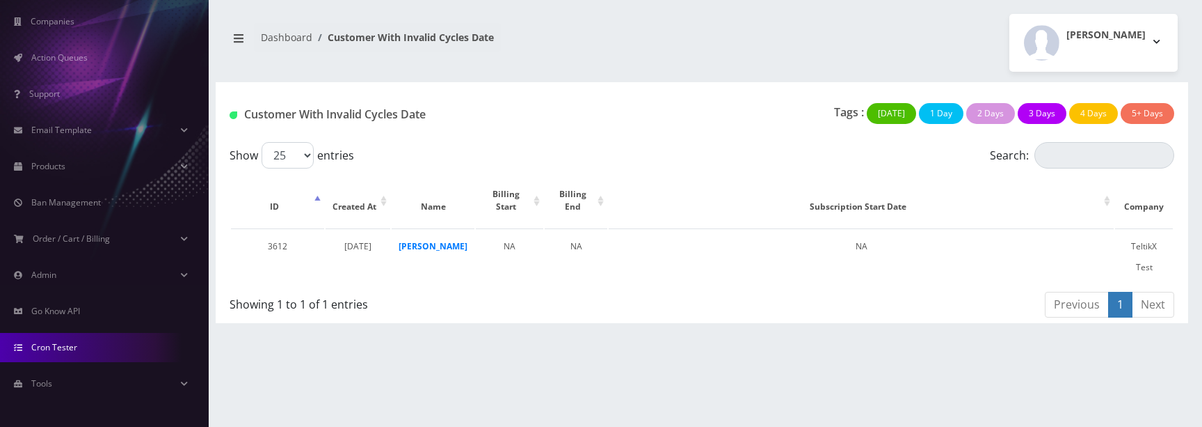
scroll to position [257, 0]
click at [859, 27] on div "[PERSON_NAME] Logout" at bounding box center [945, 43] width 486 height 58
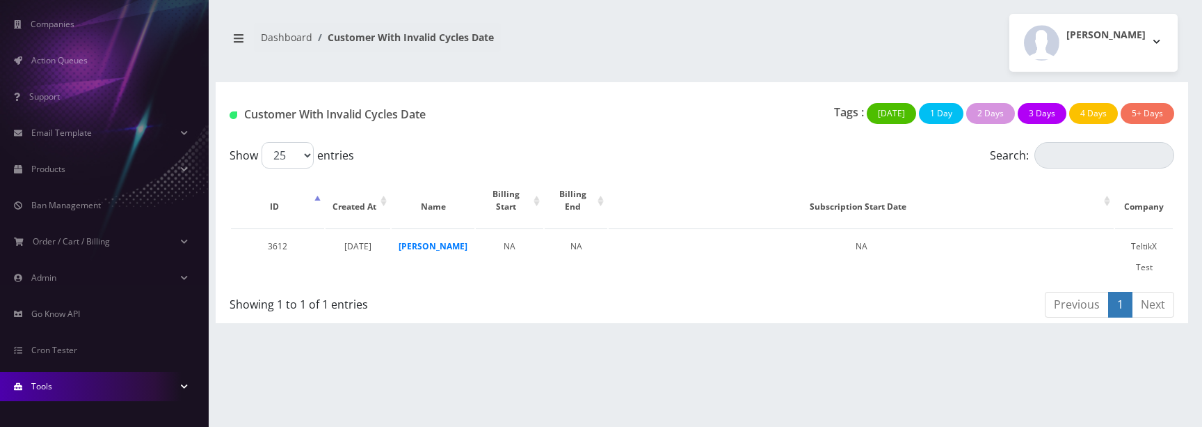
click at [63, 390] on link "Tools" at bounding box center [104, 386] width 209 height 29
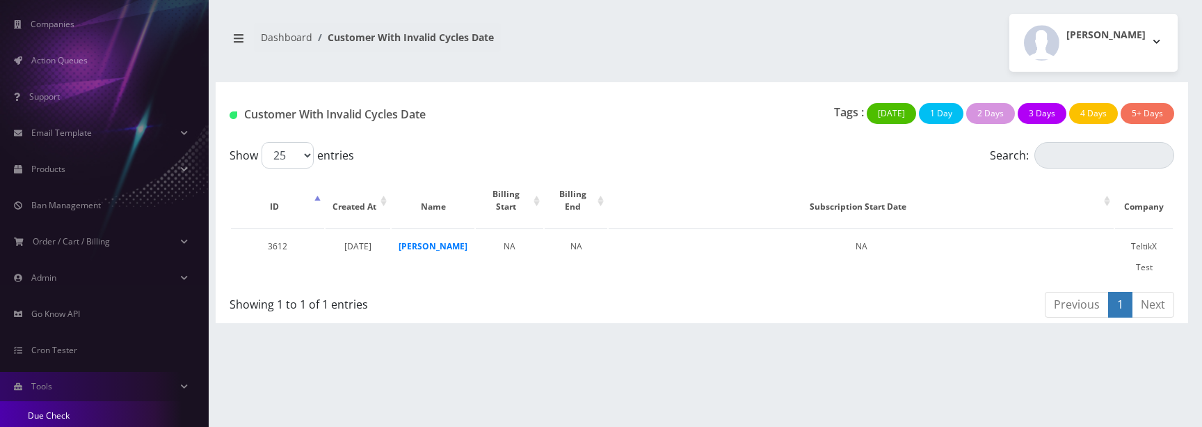
scroll to position [348, 0]
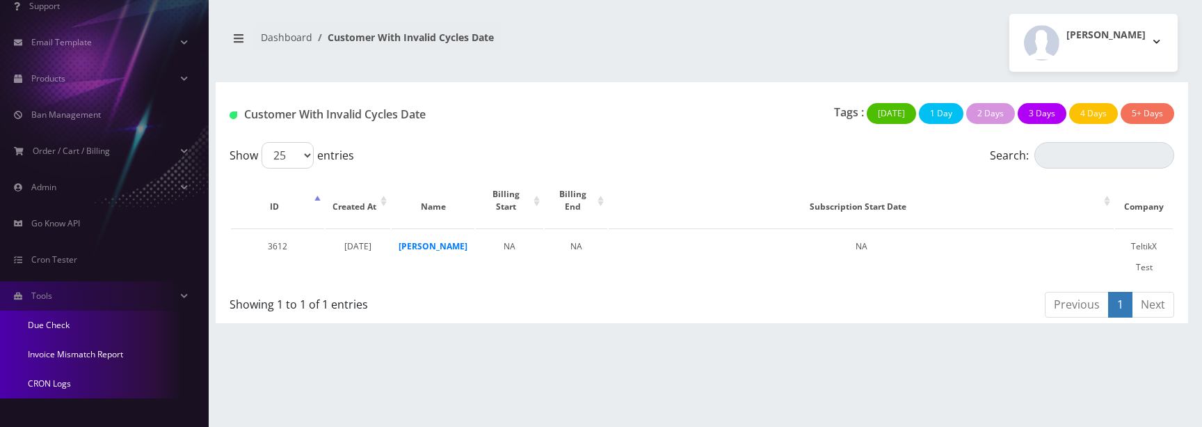
click at [71, 351] on link "Invoice Mismatch Report" at bounding box center [104, 354] width 209 height 29
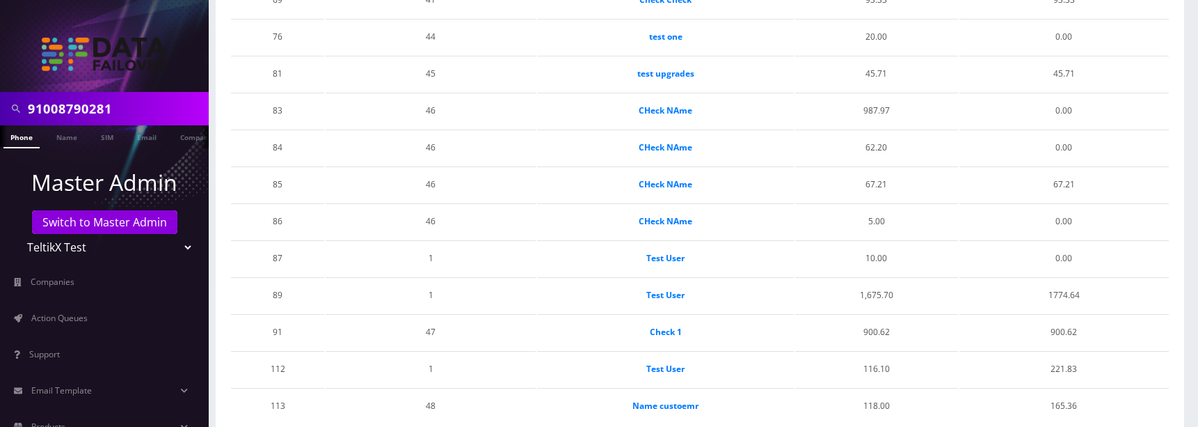
scroll to position [710, 0]
click at [729, 31] on td "test one" at bounding box center [665, 34] width 256 height 35
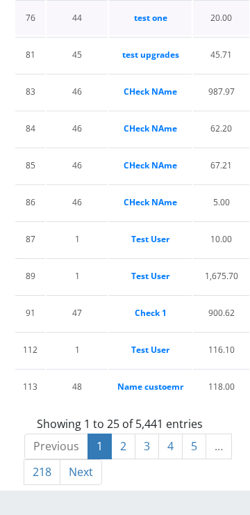
scroll to position [1213, 0]
click at [197, 426] on link "5" at bounding box center [194, 446] width 24 height 26
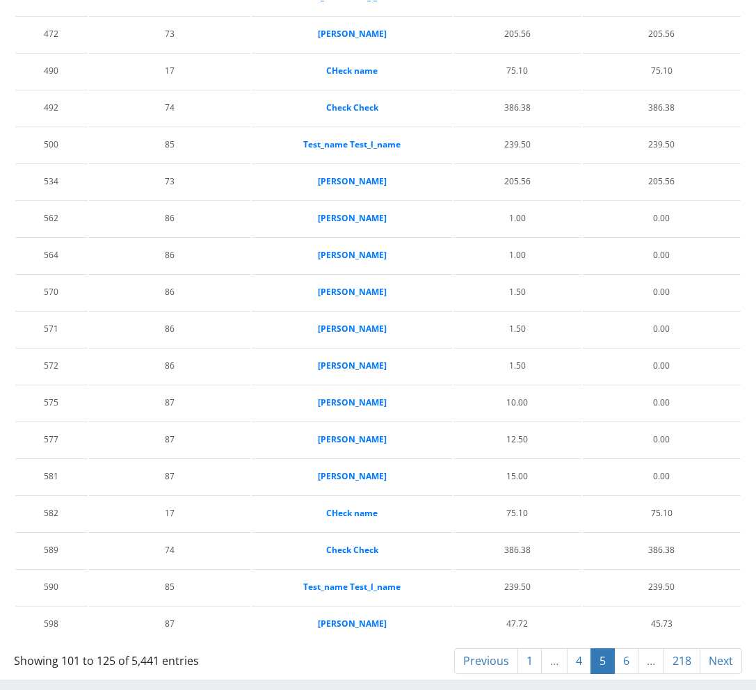
scroll to position [0, 0]
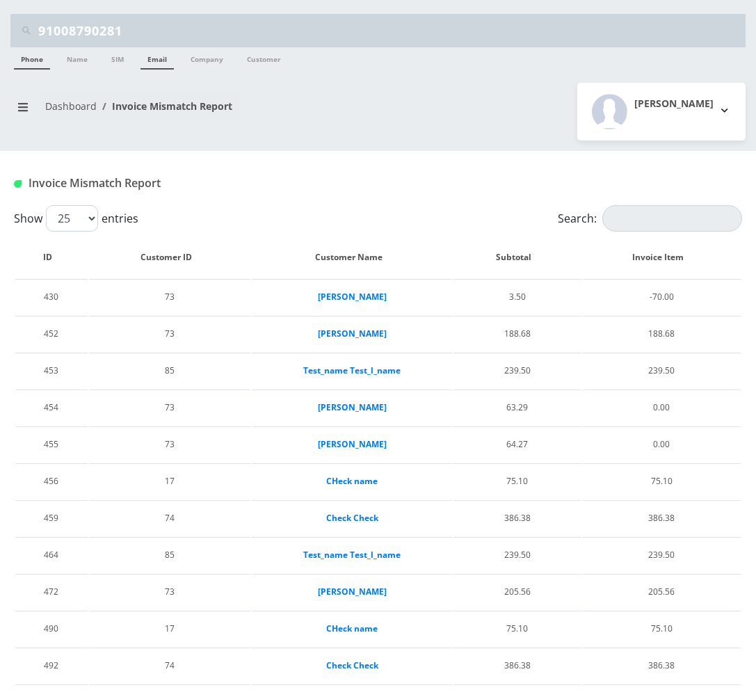
click at [164, 61] on link "Email" at bounding box center [157, 58] width 33 height 22
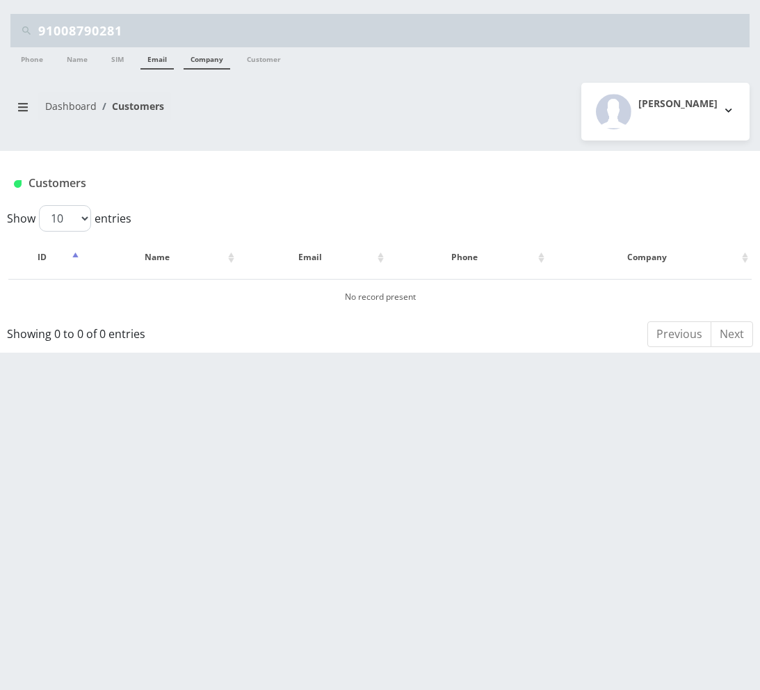
click at [212, 56] on link "Company" at bounding box center [207, 58] width 47 height 22
click at [72, 61] on link "Name" at bounding box center [77, 58] width 35 height 22
click at [390, 122] on div "[PERSON_NAME] Logout" at bounding box center [571, 112] width 381 height 58
click at [119, 58] on link "SIM" at bounding box center [117, 58] width 26 height 22
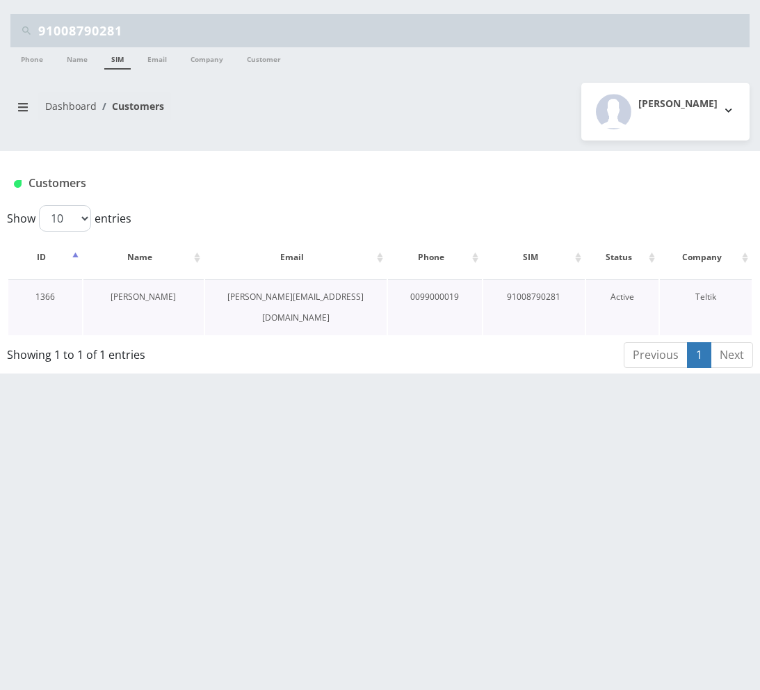
click at [159, 298] on link "[PERSON_NAME]" at bounding box center [143, 297] width 65 height 12
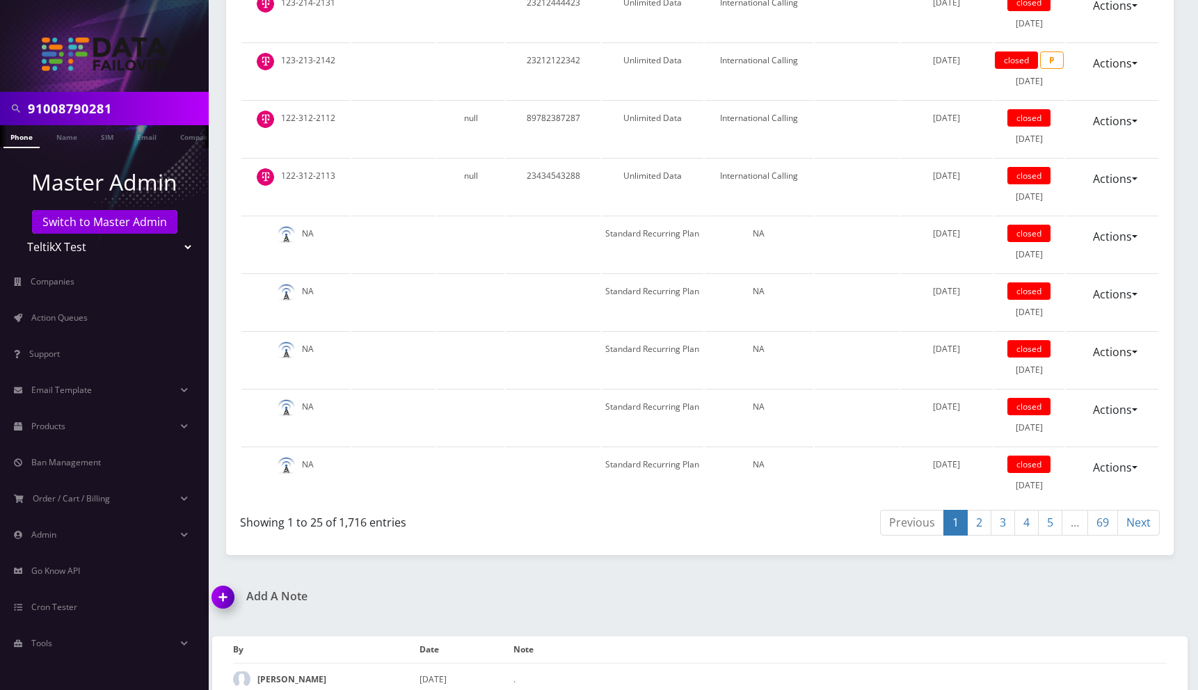
scroll to position [1760, 0]
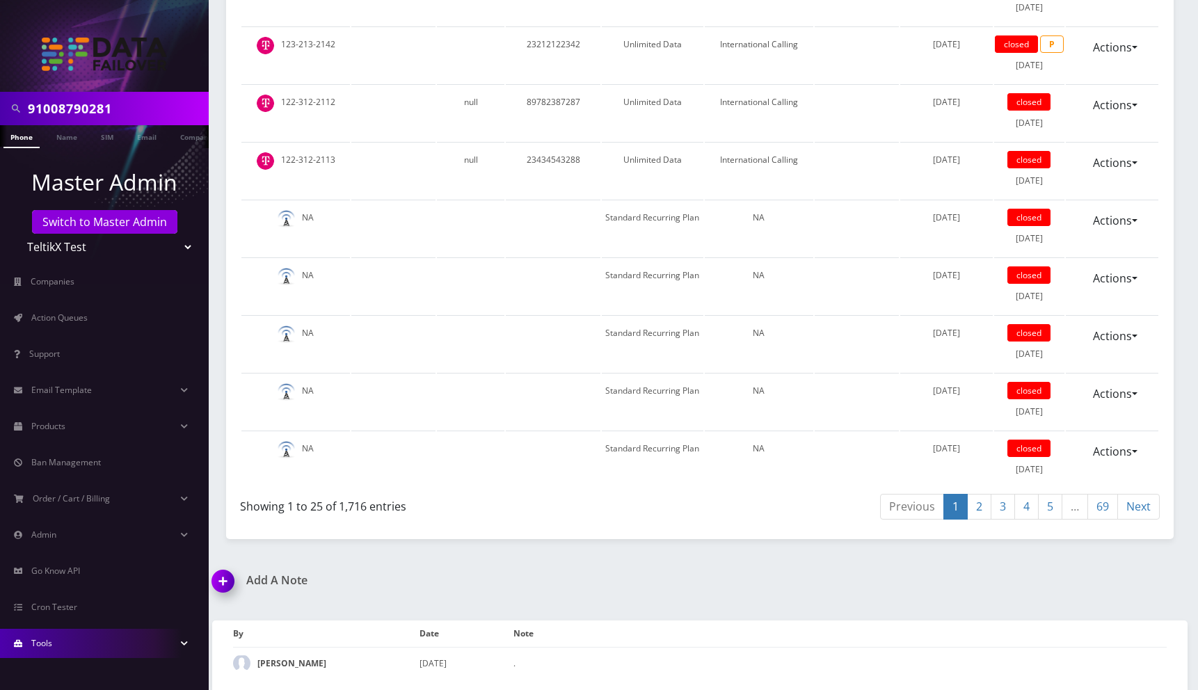
click at [74, 642] on link "Tools" at bounding box center [104, 643] width 209 height 29
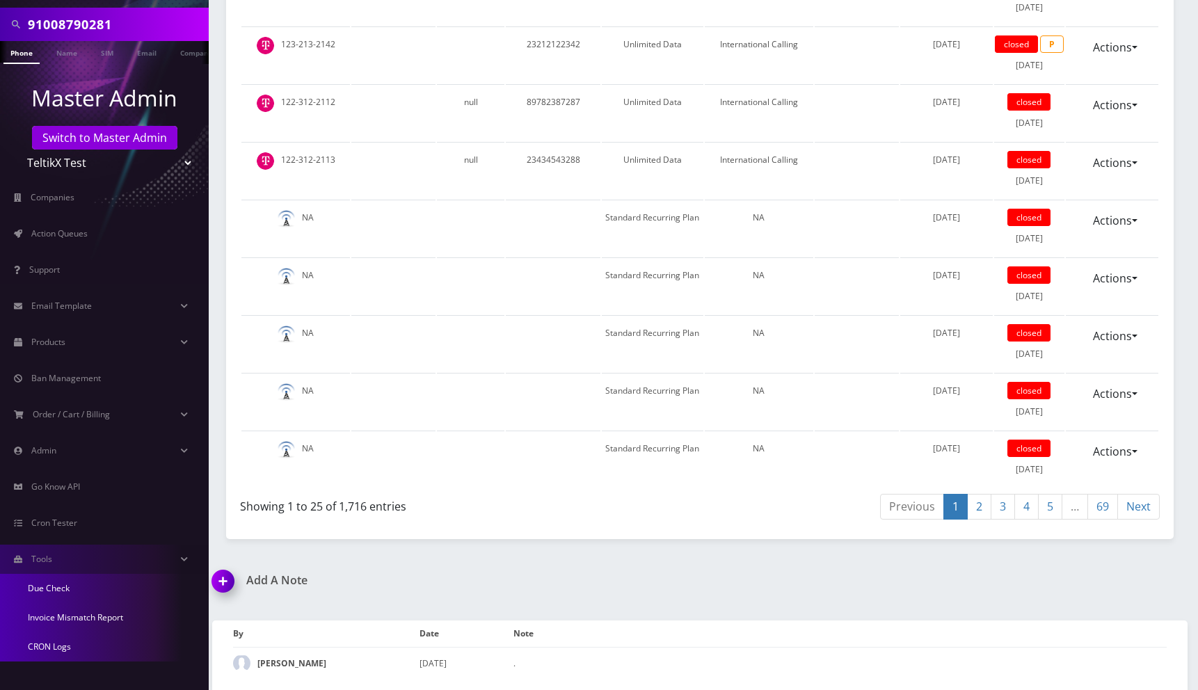
click at [59, 644] on link "CRON Logs" at bounding box center [104, 646] width 209 height 29
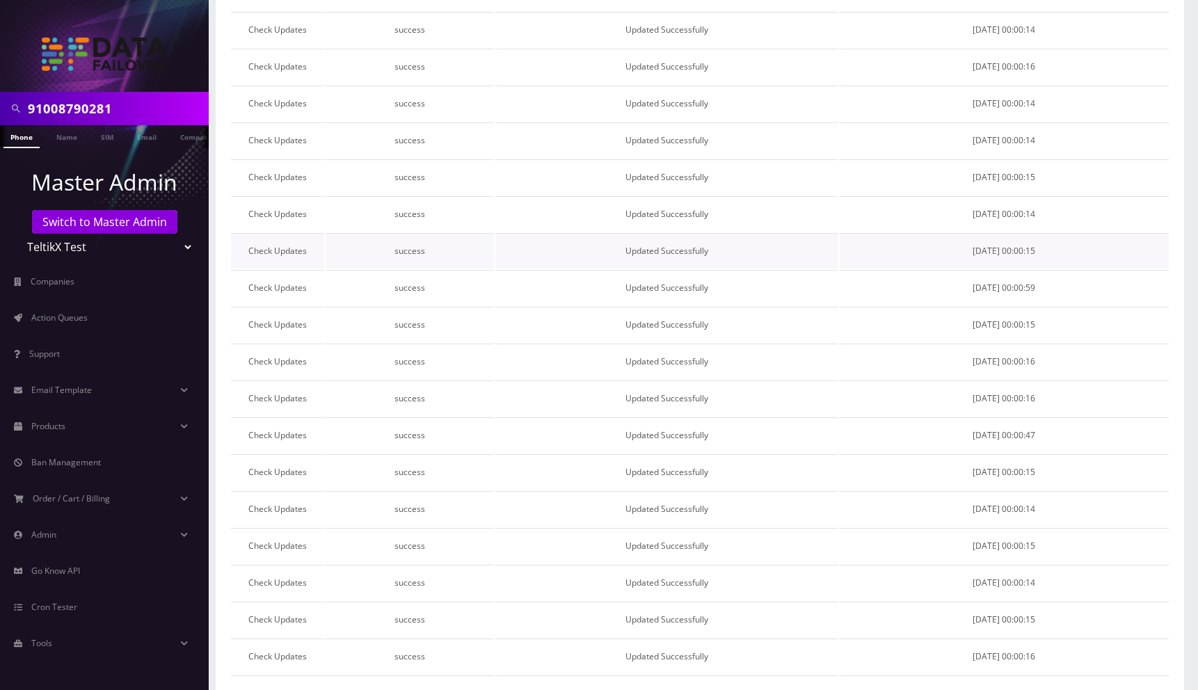
scroll to position [489, 0]
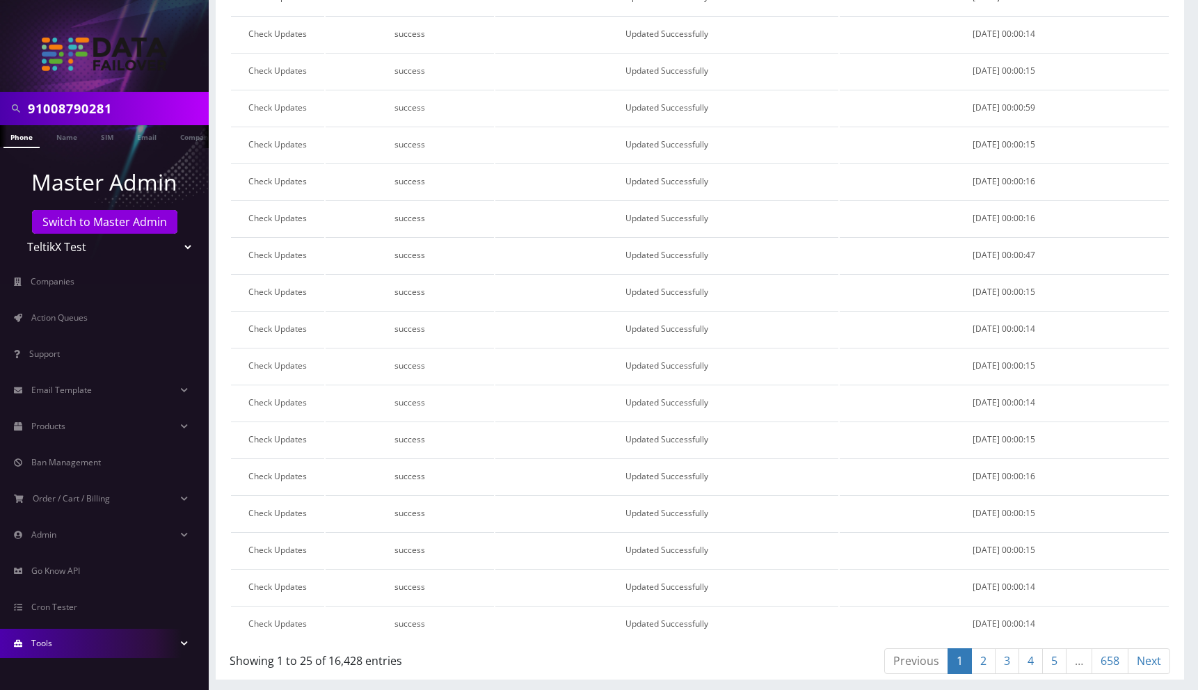
click at [67, 648] on link "Tools" at bounding box center [104, 643] width 209 height 29
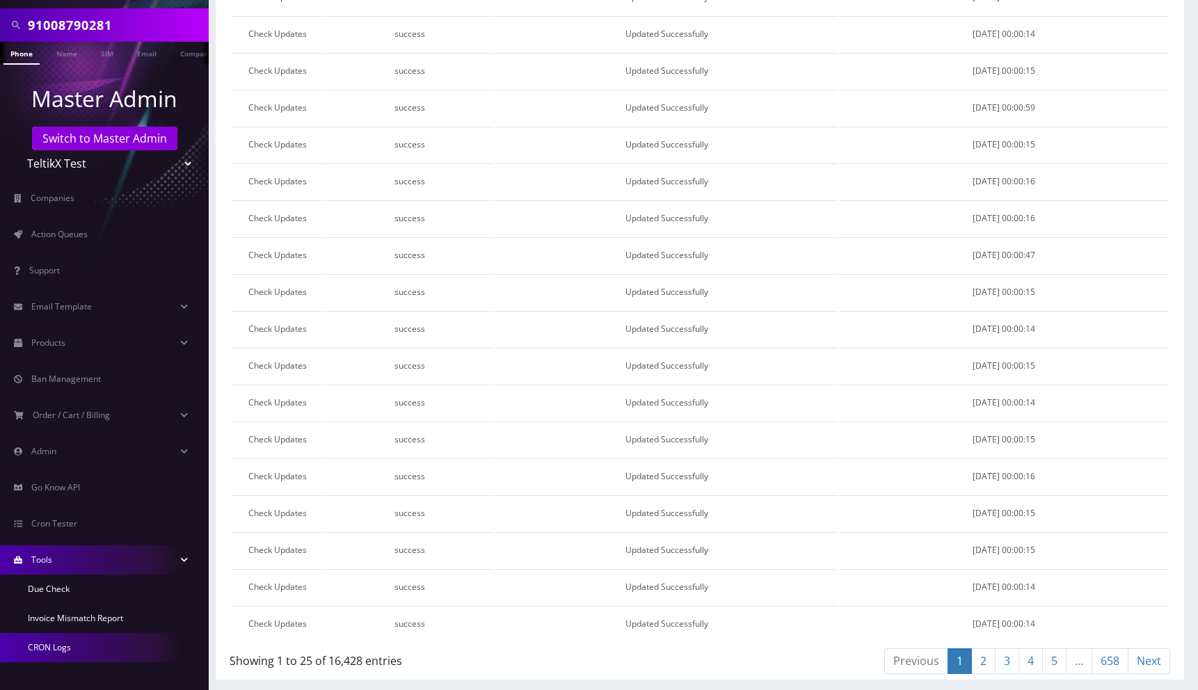
scroll to position [84, 0]
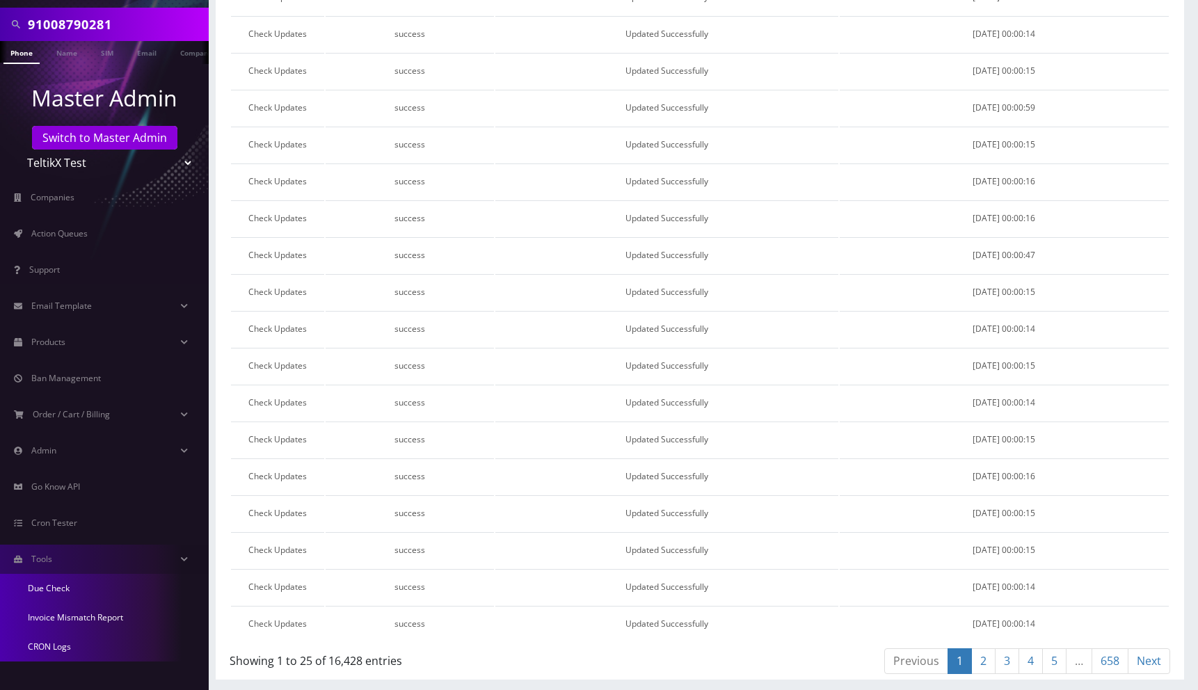
click at [68, 619] on link "Invoice Mismatch Report" at bounding box center [104, 617] width 209 height 29
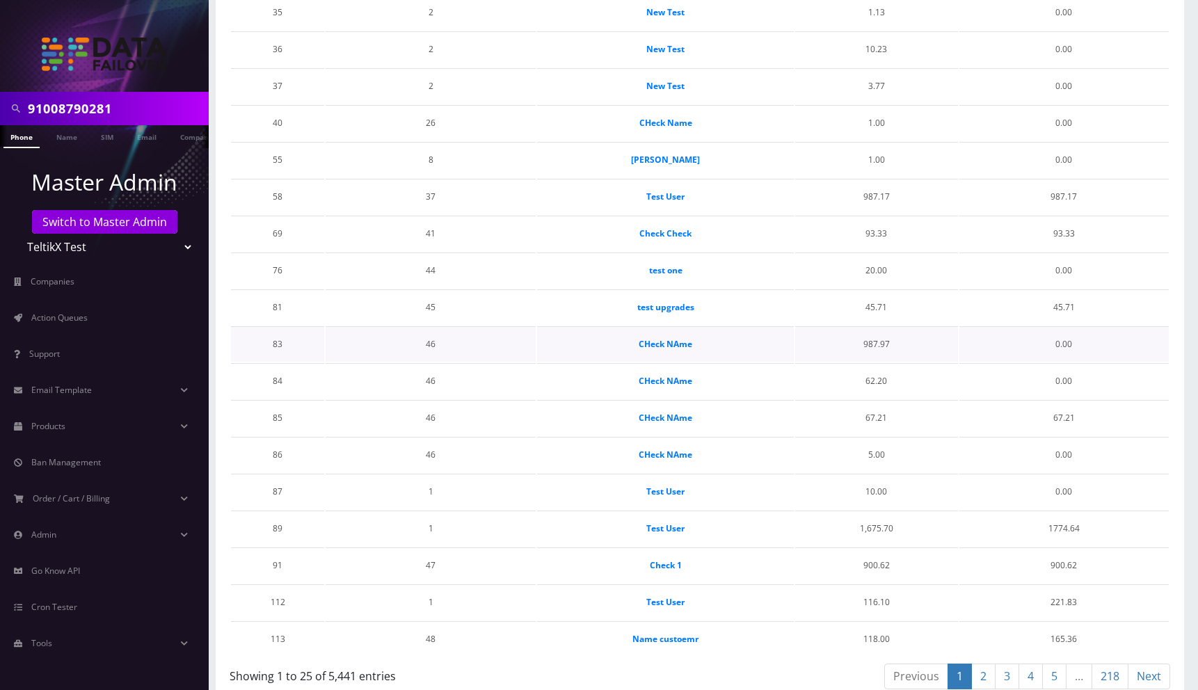
scroll to position [489, 0]
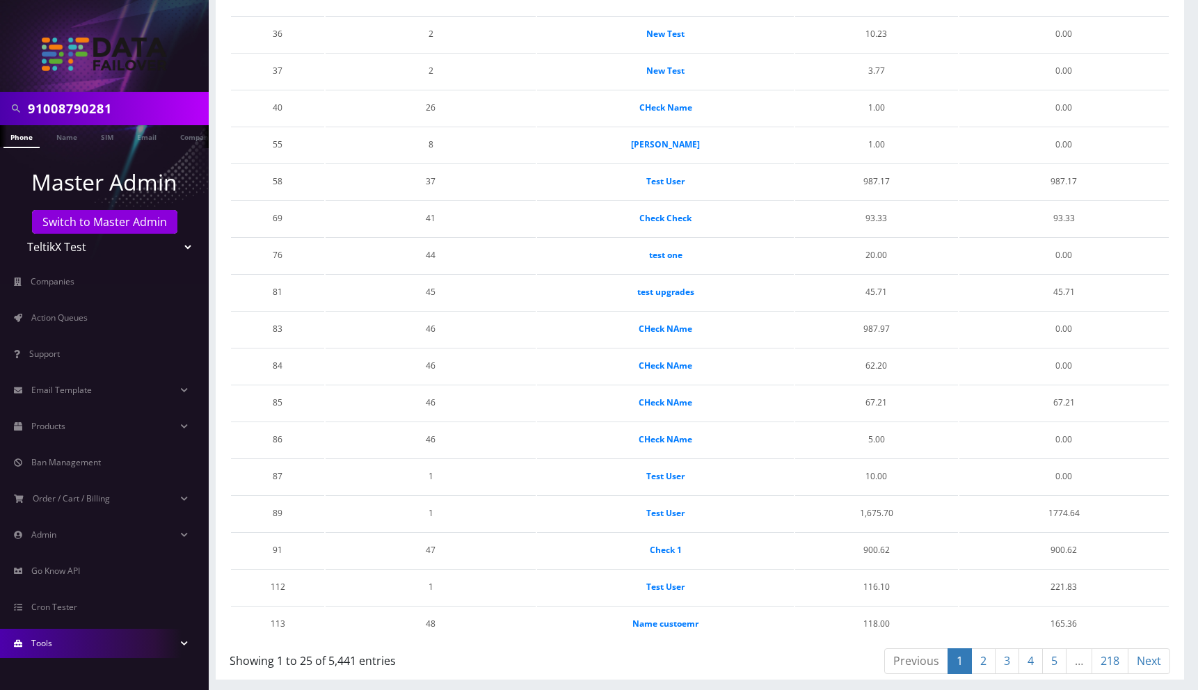
click at [52, 641] on link "Tools" at bounding box center [104, 643] width 209 height 29
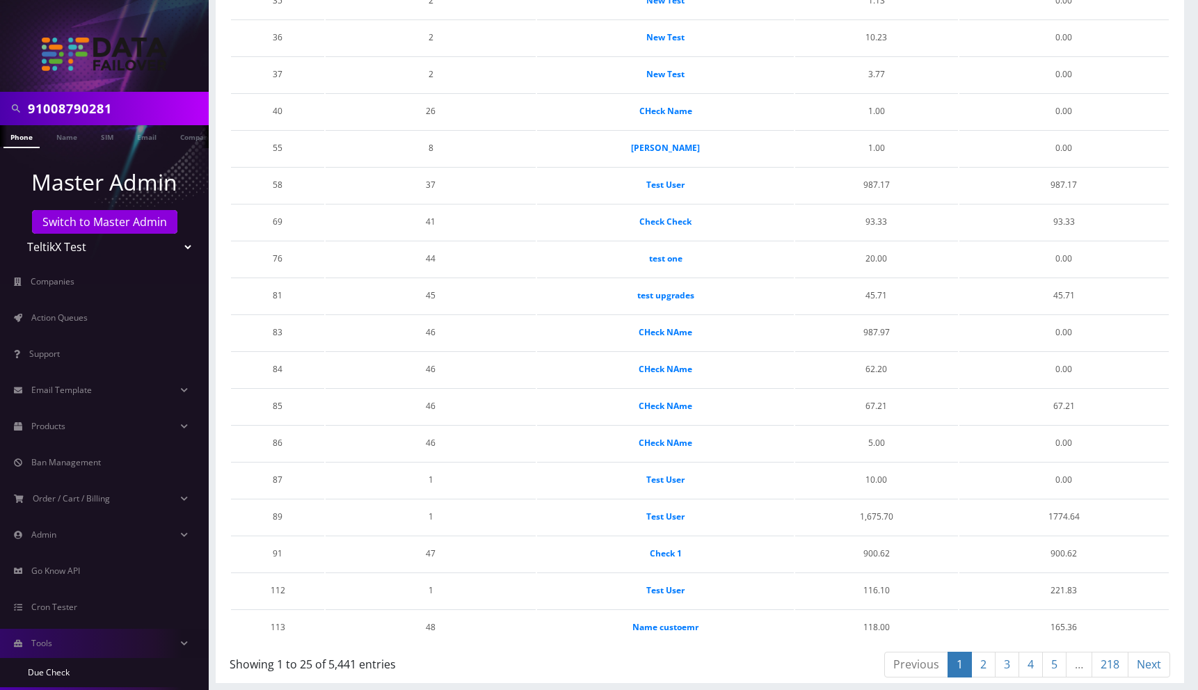
scroll to position [84, 0]
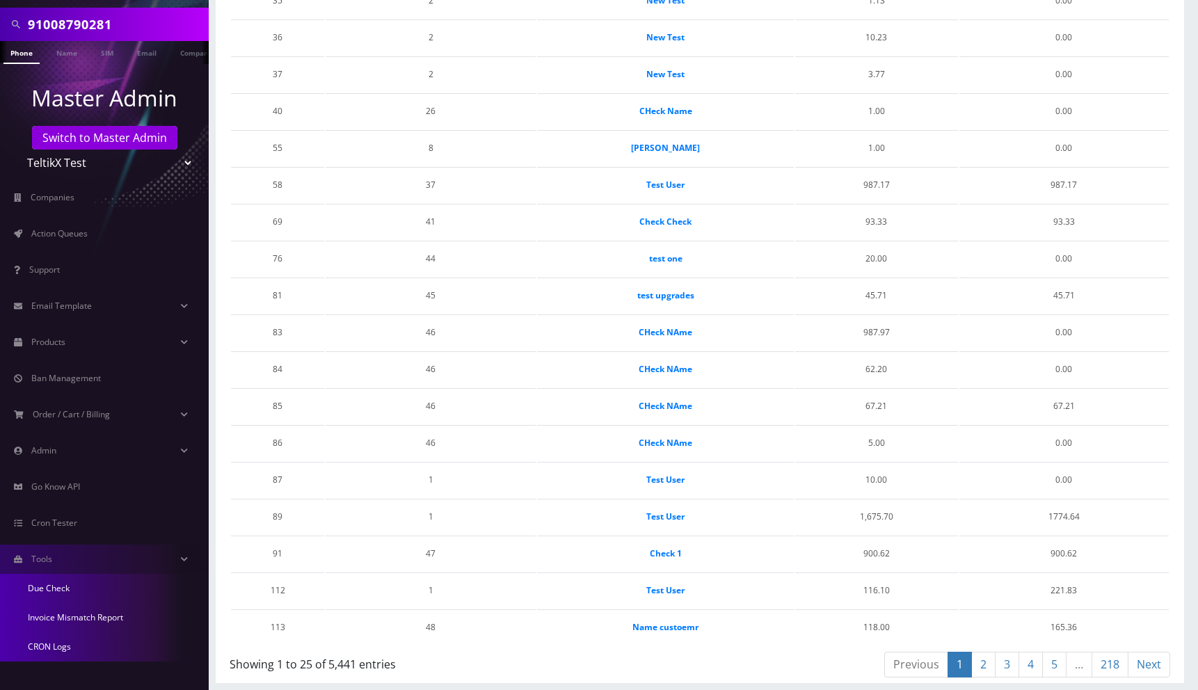
click at [58, 587] on link "Due Check" at bounding box center [104, 588] width 209 height 29
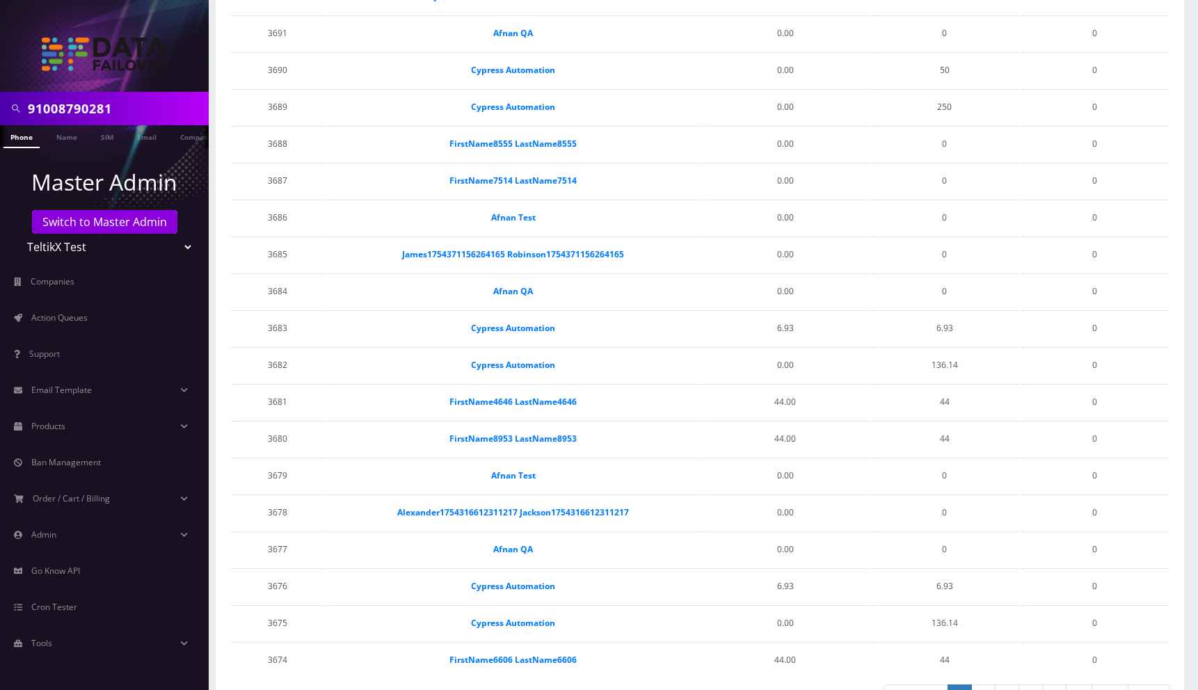
scroll to position [489, 0]
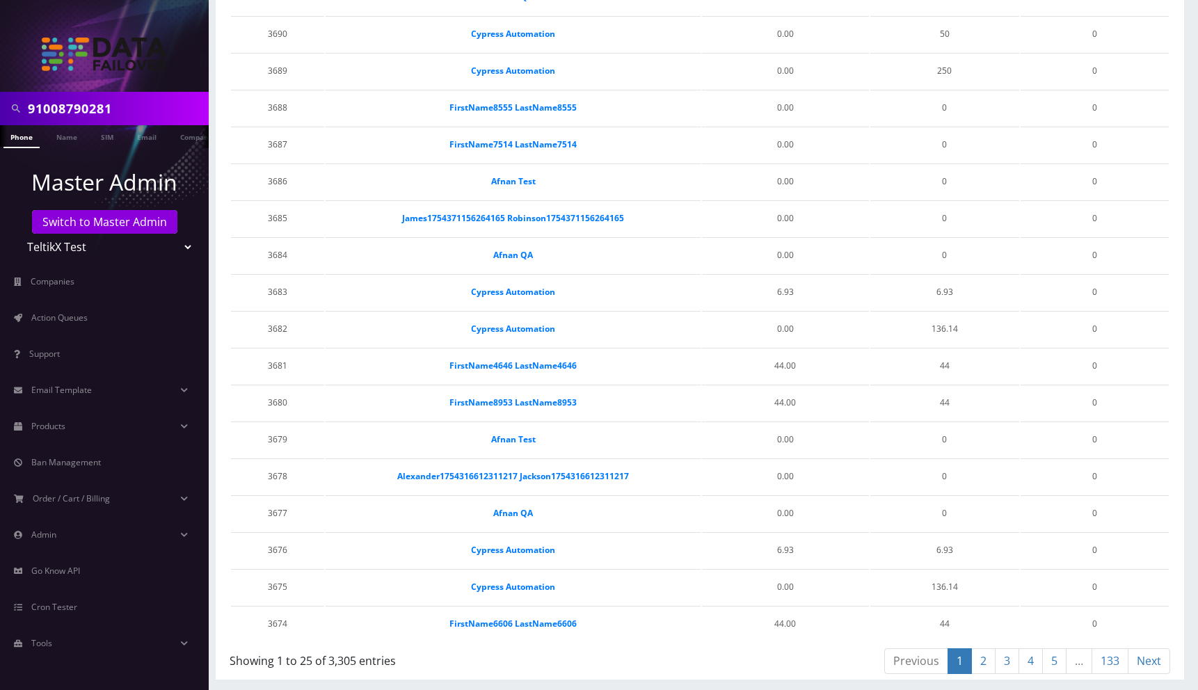
click at [1115, 667] on link "133" at bounding box center [1110, 661] width 37 height 26
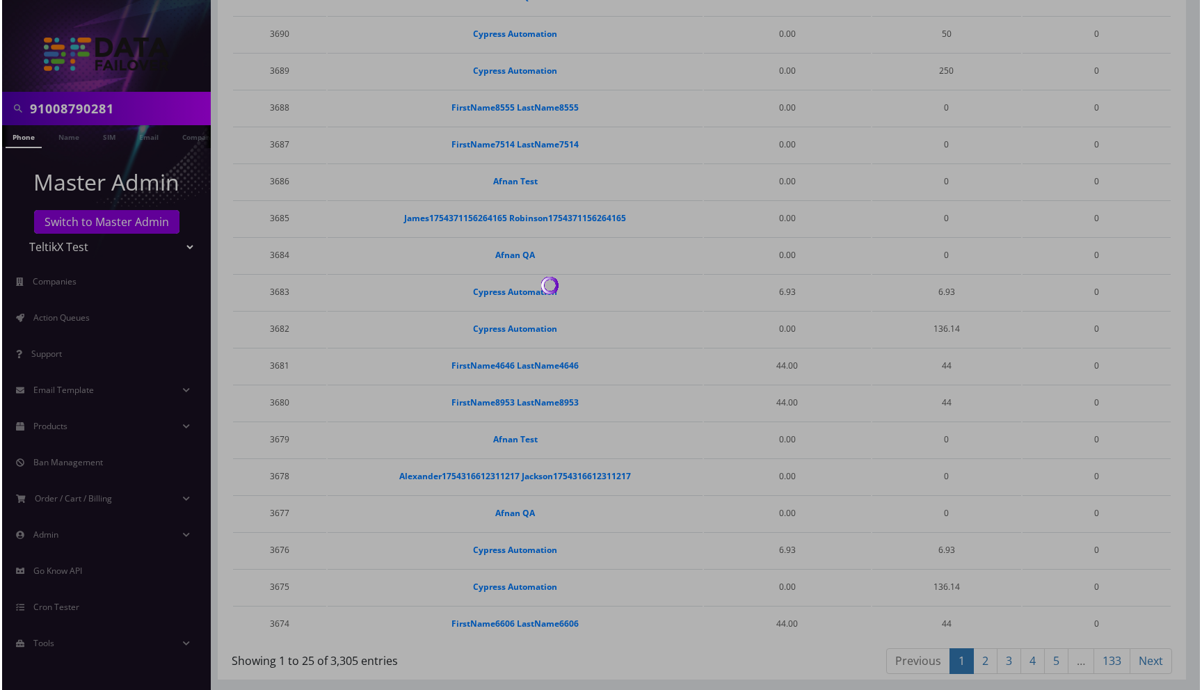
scroll to position [0, 0]
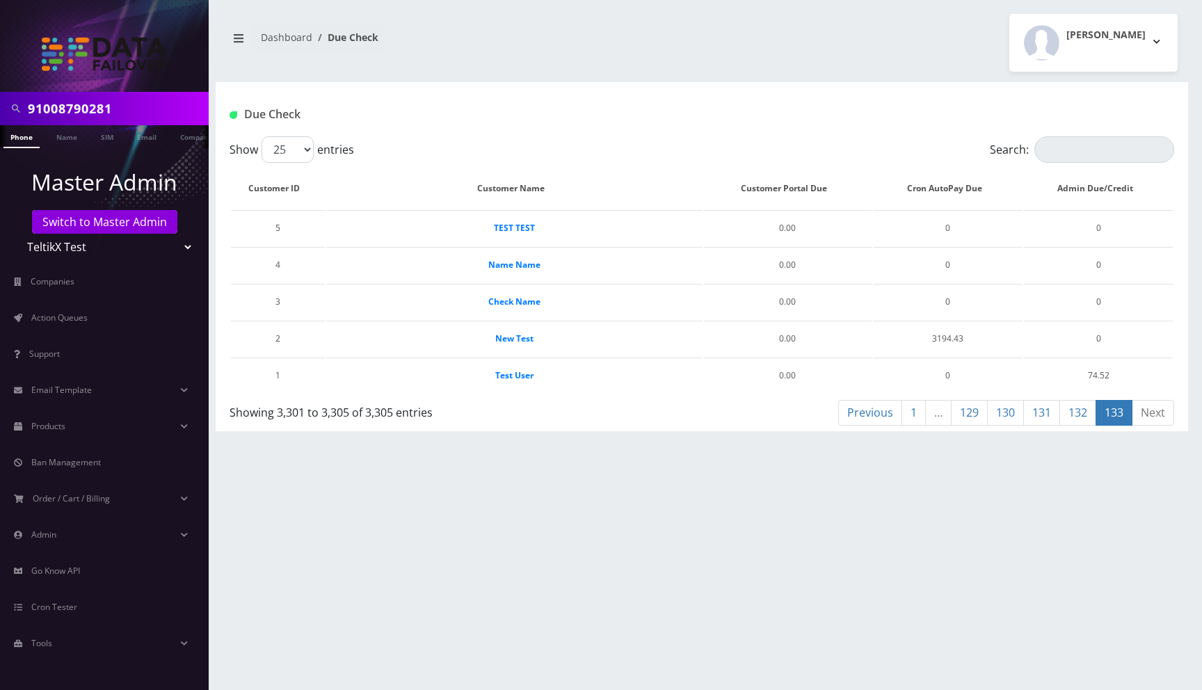
click at [1008, 416] on link "130" at bounding box center [1005, 413] width 37 height 26
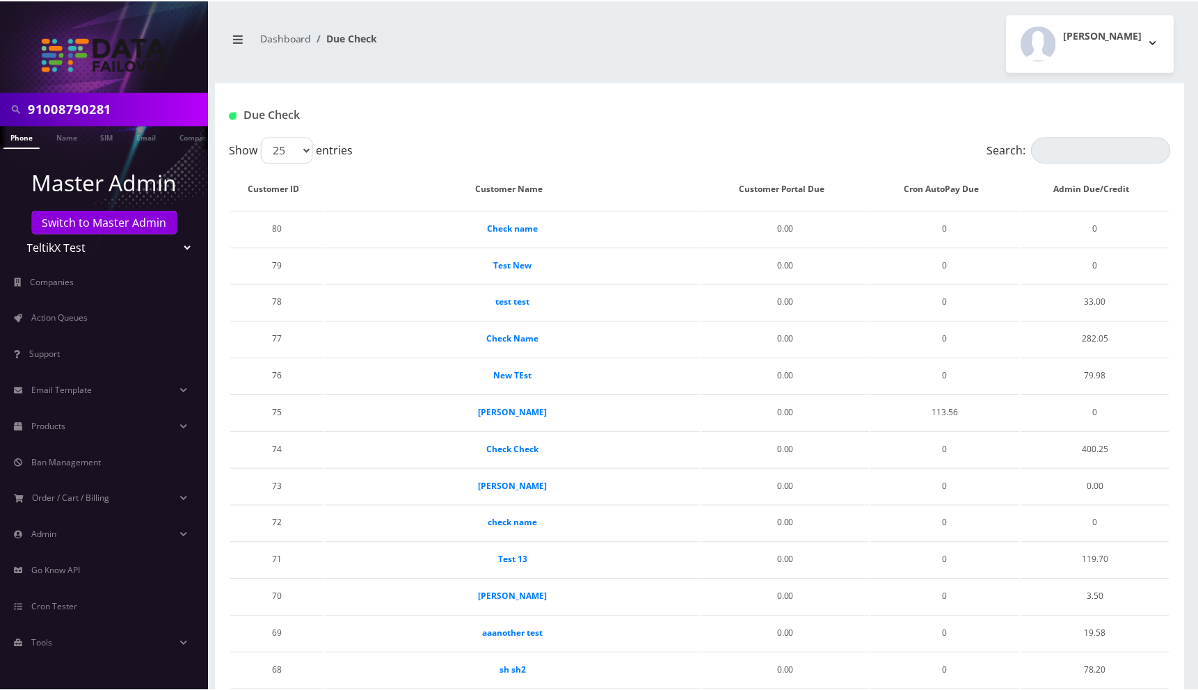
scroll to position [489, 0]
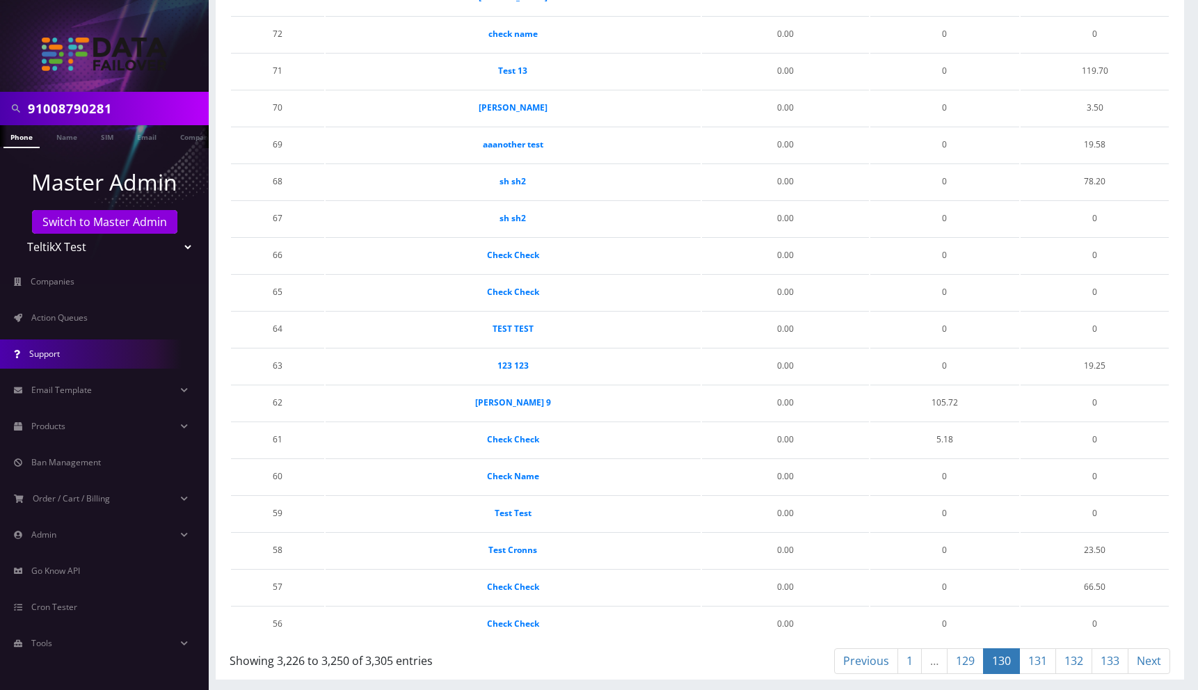
click at [64, 351] on link "Support" at bounding box center [104, 354] width 209 height 29
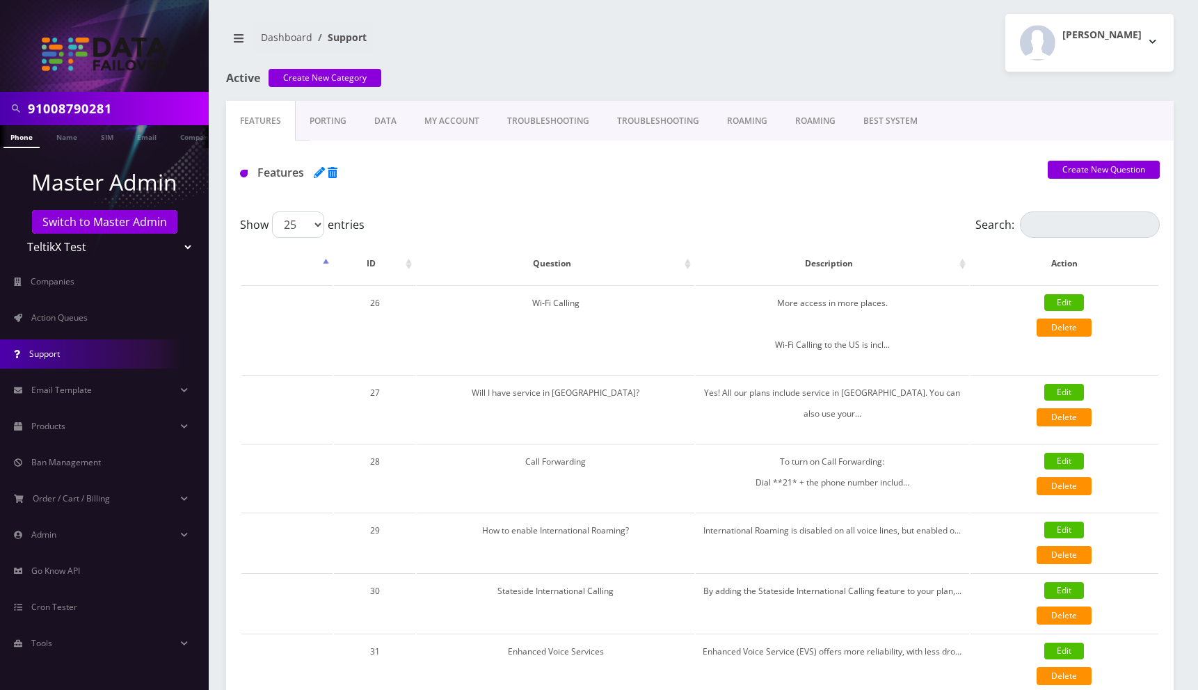
click at [749, 37] on div "Moshe Gorin Logout" at bounding box center [942, 43] width 484 height 58
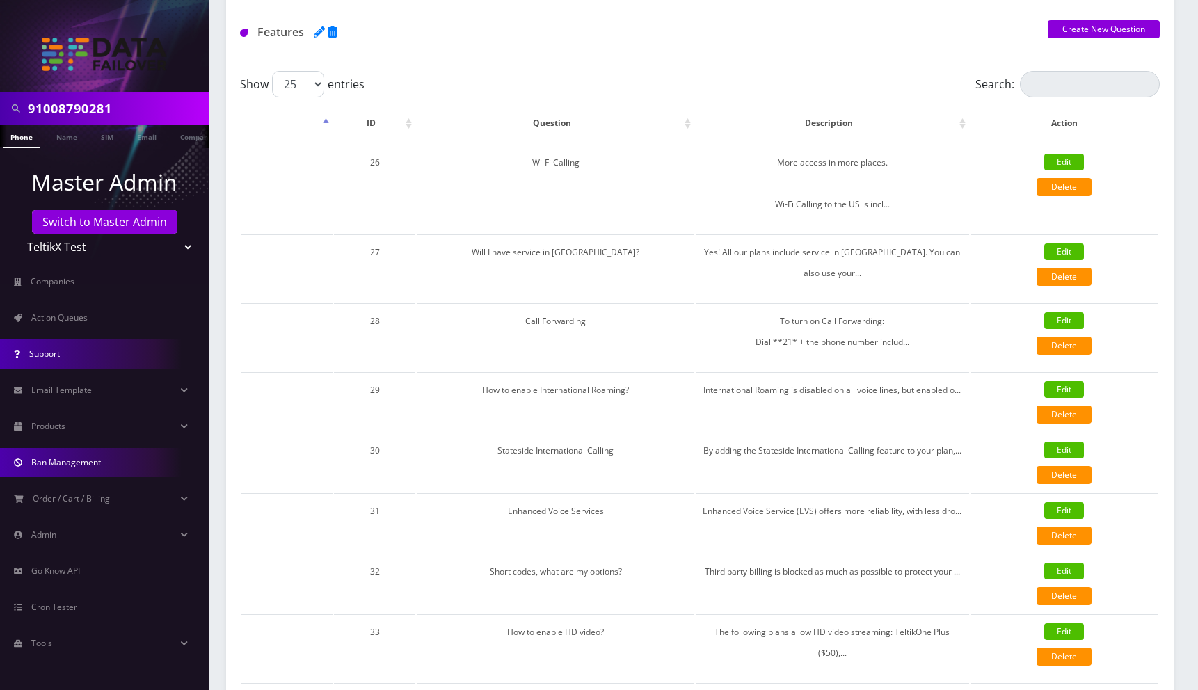
scroll to position [143, 0]
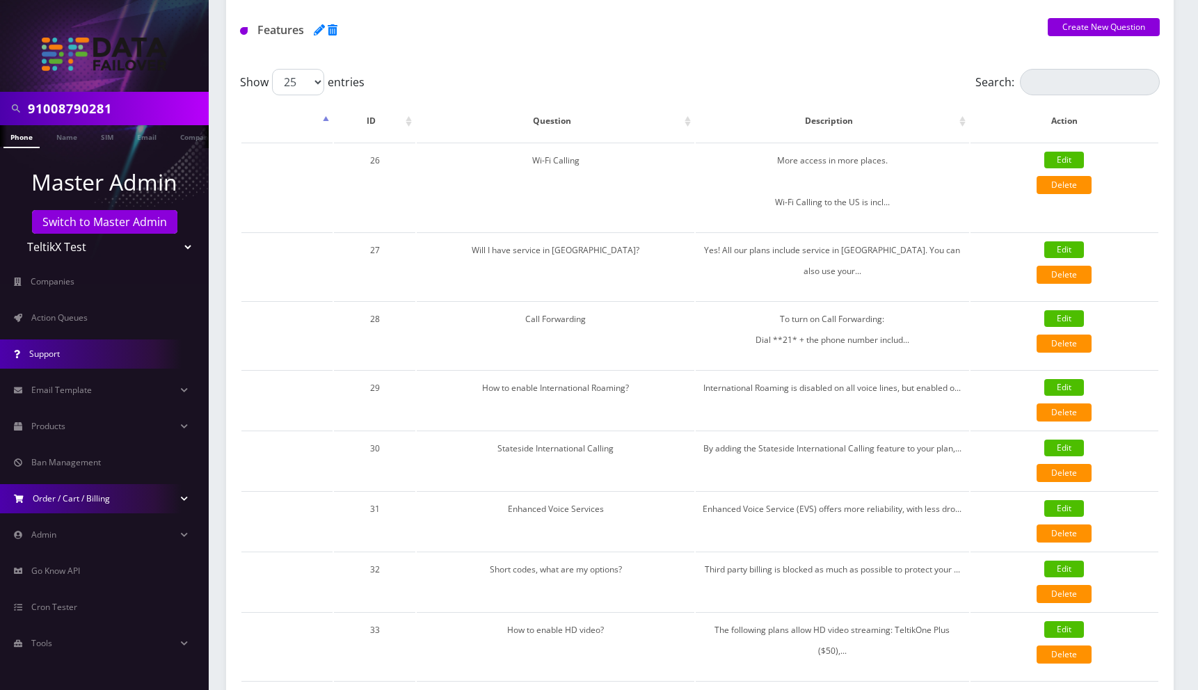
click at [72, 497] on span "Order / Cart / Billing" at bounding box center [71, 499] width 77 height 12
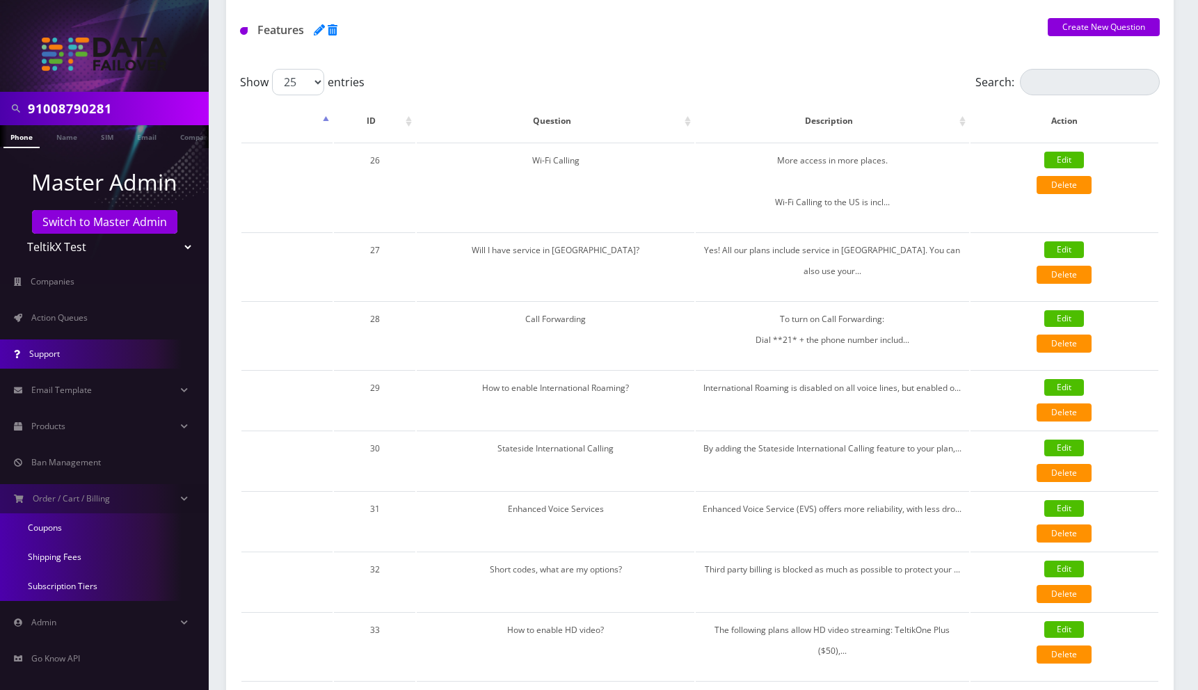
click at [54, 529] on link "Coupons" at bounding box center [104, 527] width 209 height 29
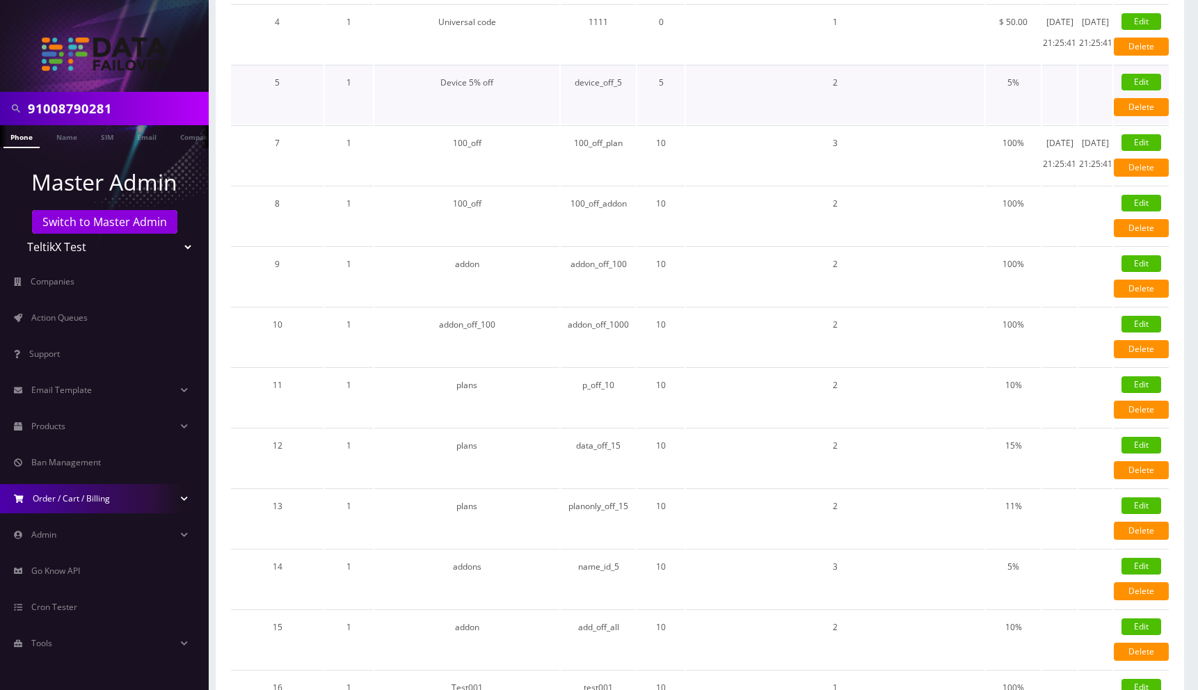
scroll to position [1184, 0]
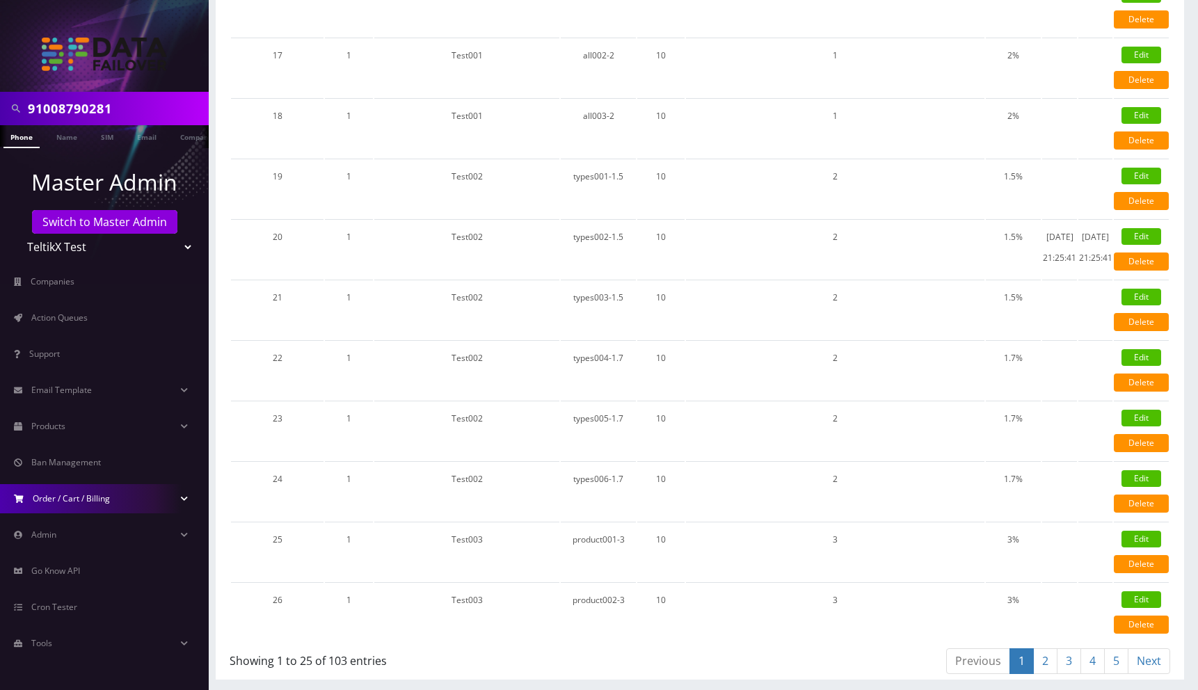
click at [1120, 660] on link "5" at bounding box center [1116, 661] width 24 height 26
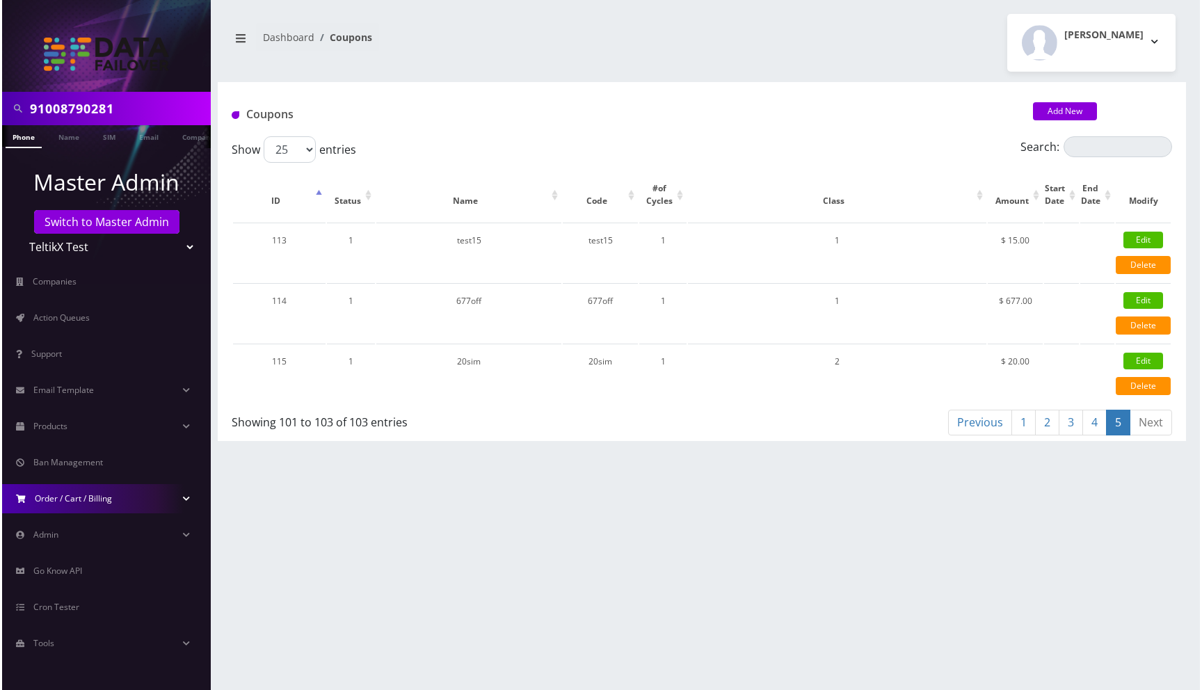
scroll to position [0, 0]
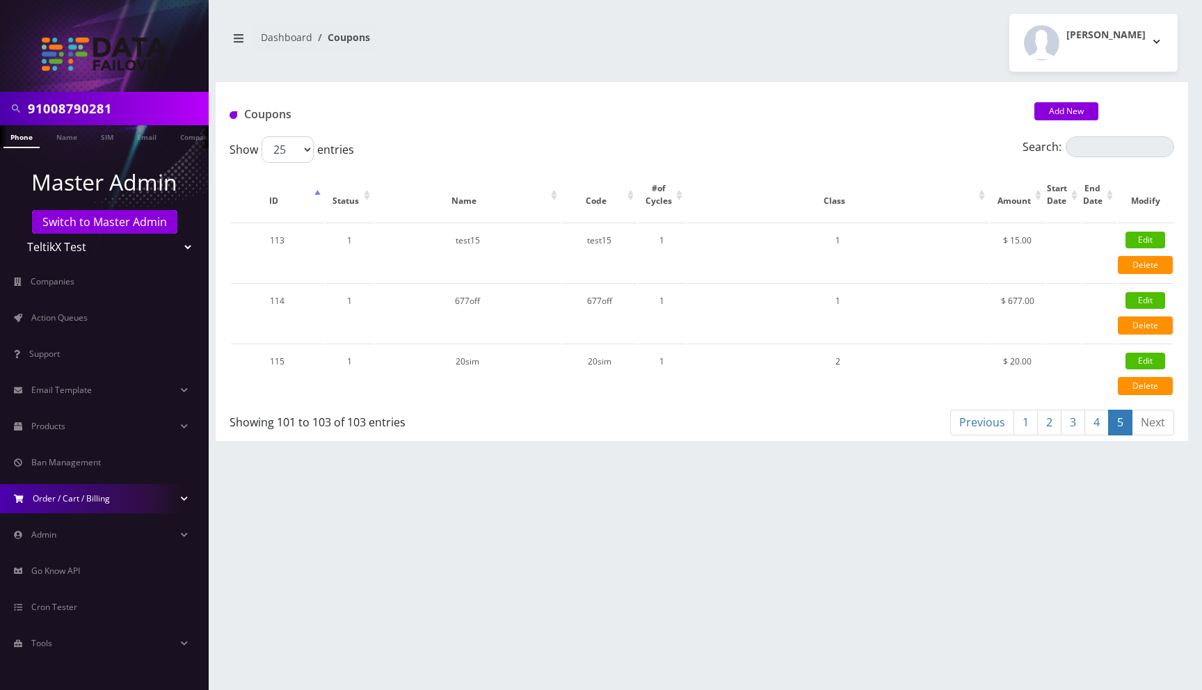
drag, startPoint x: 1034, startPoint y: 425, endPoint x: 1202, endPoint y: 57, distance: 404.5
click at [1034, 425] on link "1" at bounding box center [1026, 423] width 24 height 26
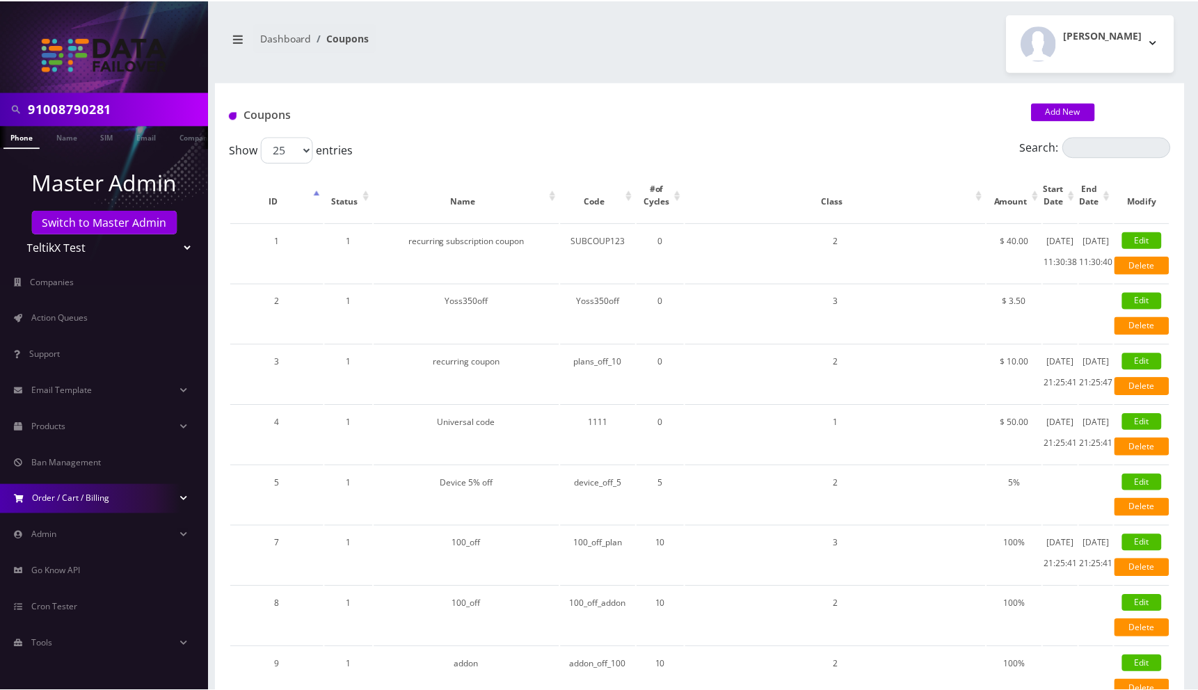
scroll to position [1184, 0]
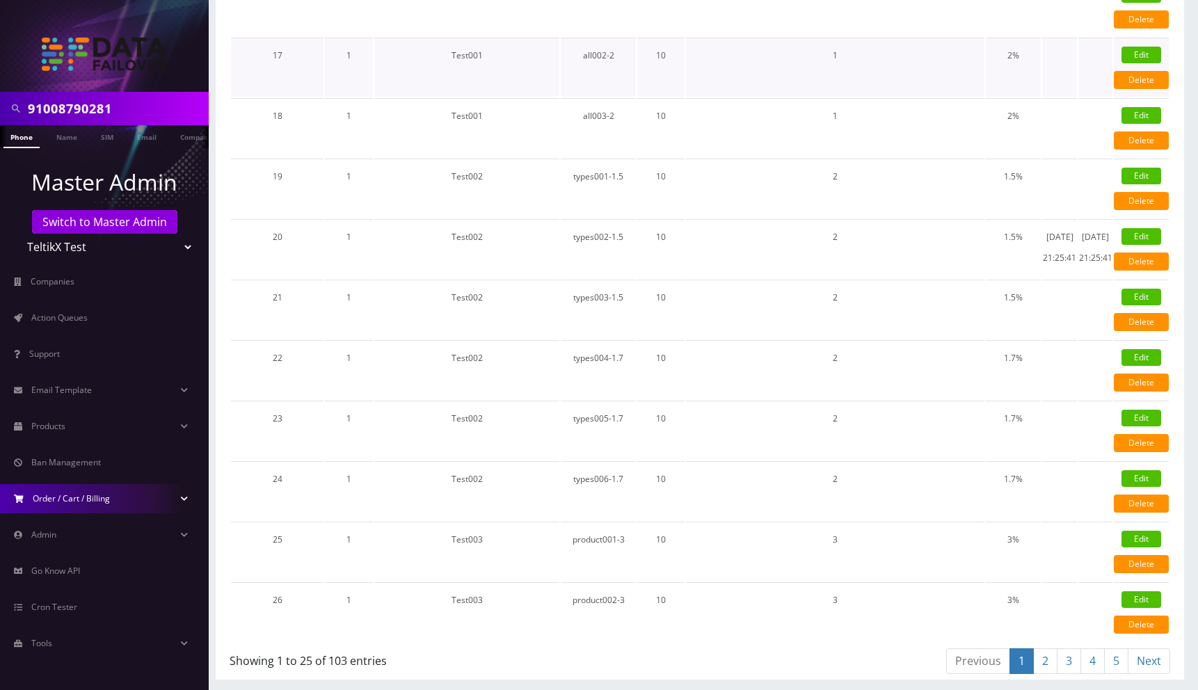
click at [885, 38] on td "1" at bounding box center [835, 67] width 298 height 59
